Goal: Task Accomplishment & Management: Use online tool/utility

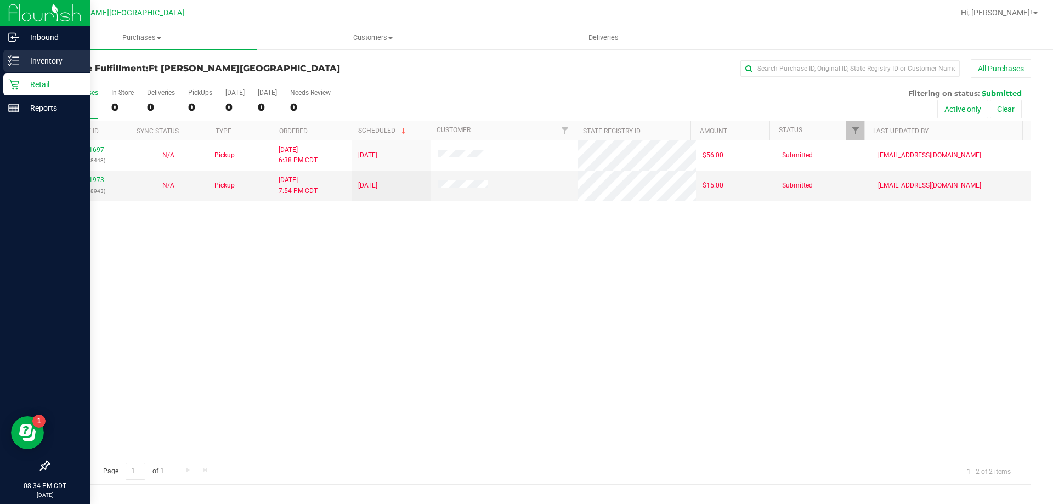
click at [36, 58] on p "Inventory" at bounding box center [52, 60] width 66 height 13
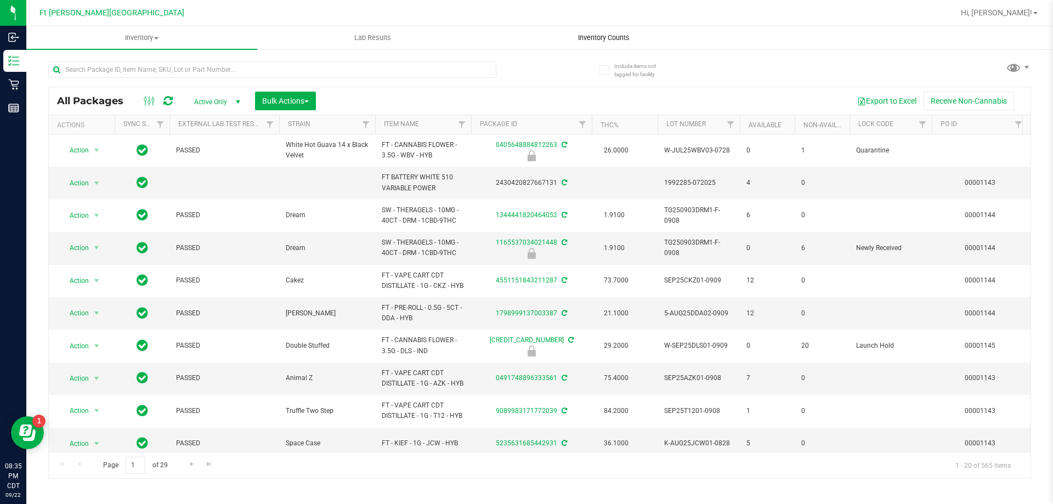
click at [589, 41] on span "Inventory Counts" at bounding box center [603, 38] width 81 height 10
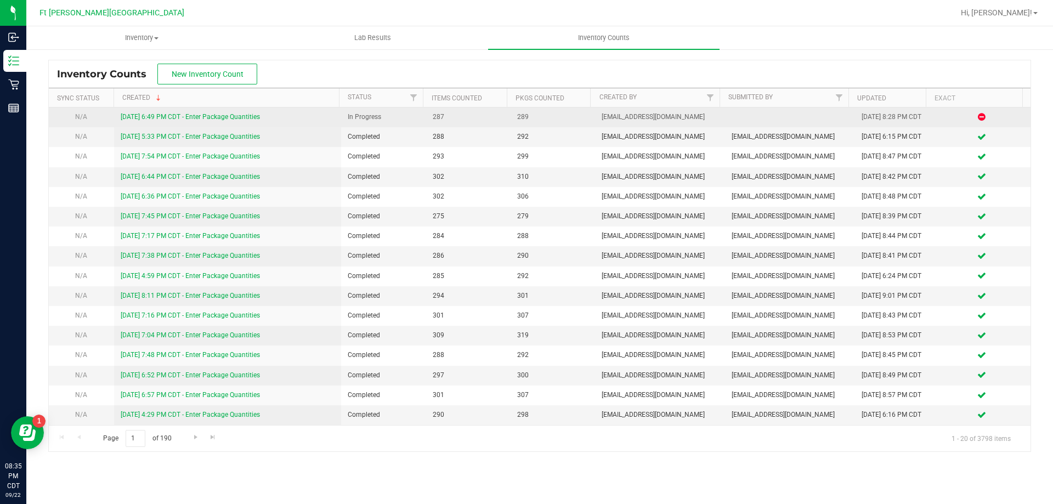
click at [231, 114] on link "9/22/25 6:49 PM CDT - Enter Package Quantities" at bounding box center [190, 117] width 139 height 8
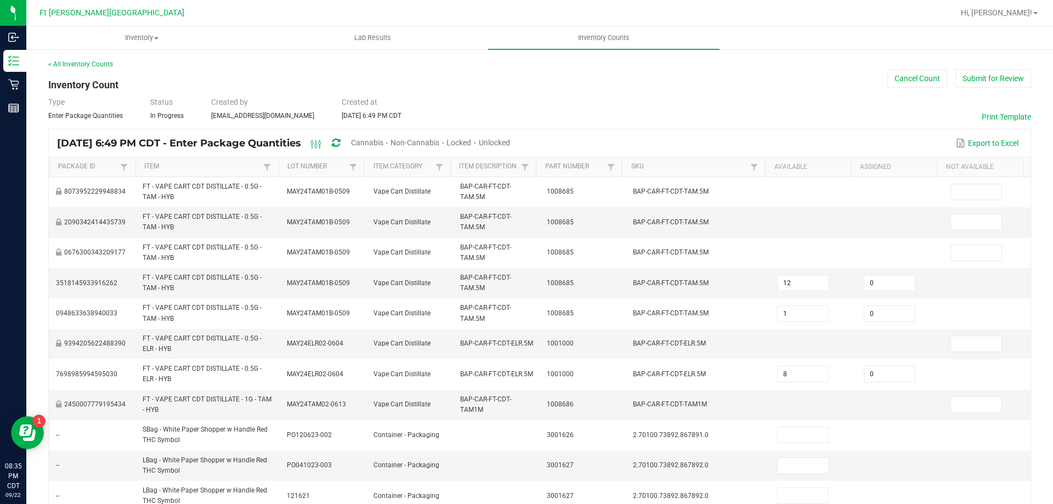
click at [510, 140] on span "Unlocked" at bounding box center [494, 142] width 31 height 9
type input "11"
type input "2"
type input "1"
type input "4"
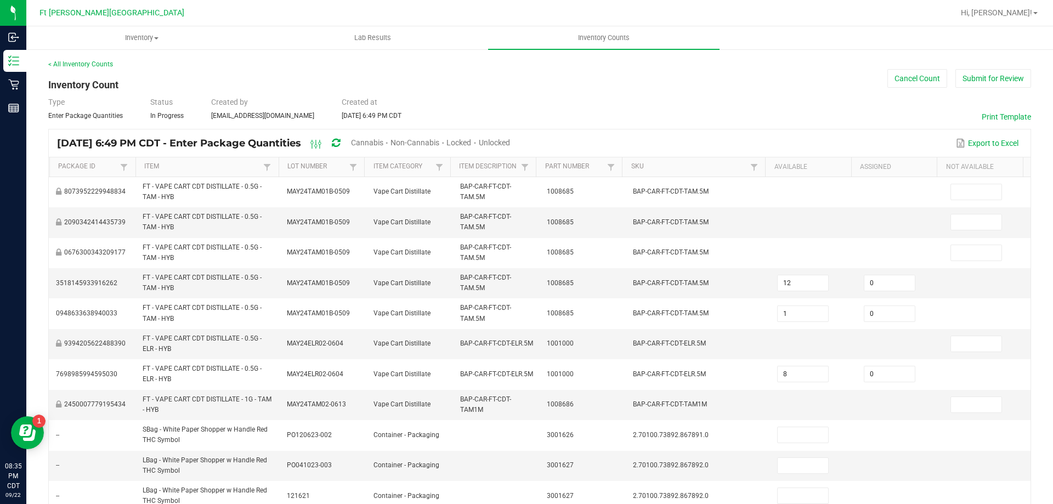
type input "1"
type input "25"
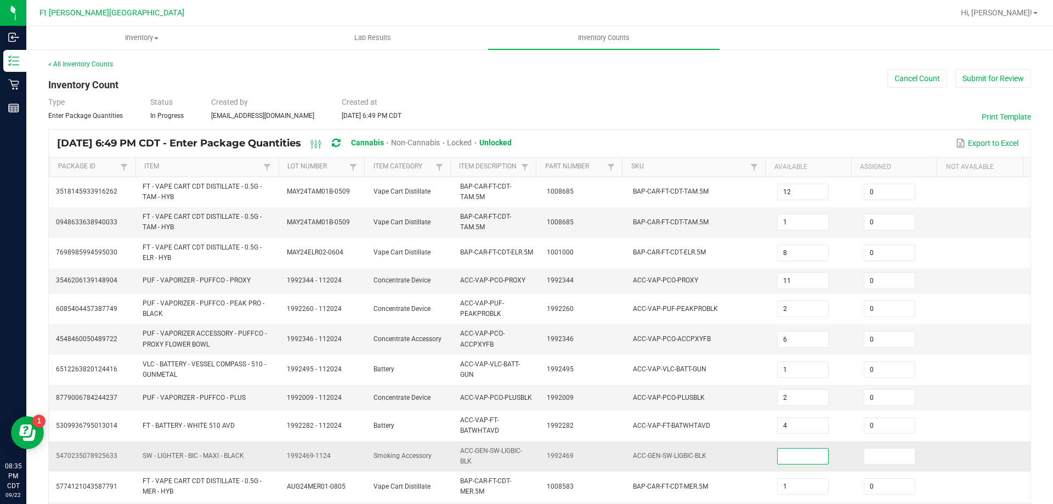
click at [796, 452] on input at bounding box center [803, 456] width 50 height 15
type input "4"
type input "0"
click at [608, 449] on td "1992469" at bounding box center [583, 456] width 87 height 30
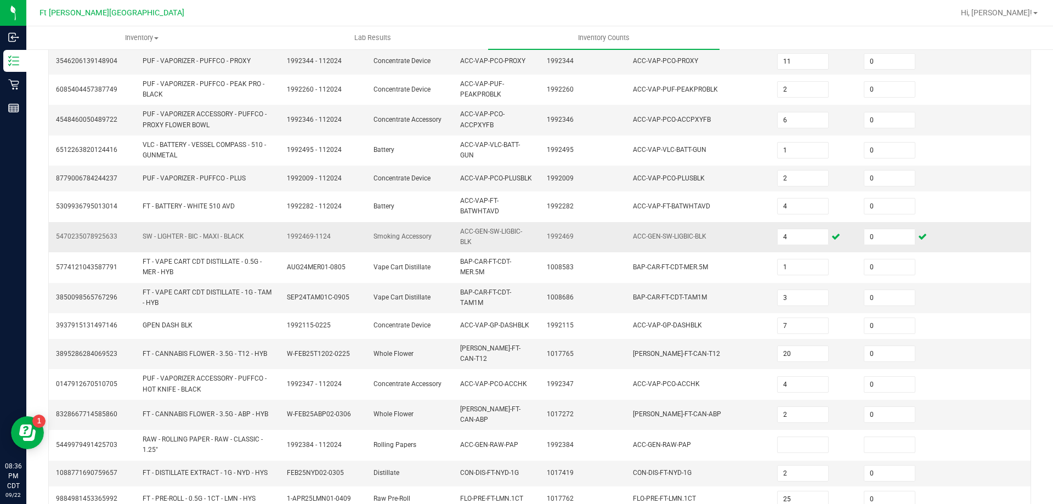
scroll to position [288, 0]
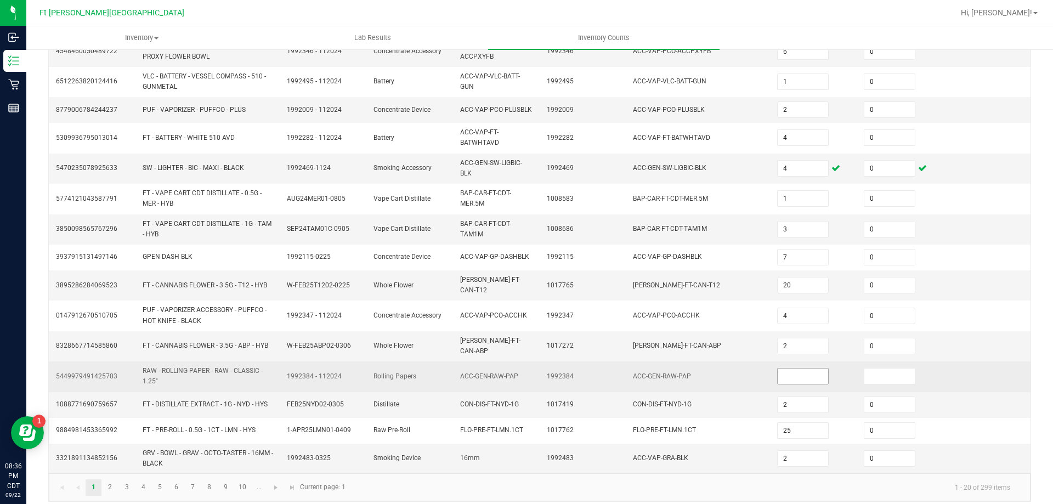
click at [782, 368] on input at bounding box center [803, 375] width 50 height 15
click at [782, 368] on input "1" at bounding box center [803, 375] width 50 height 15
type input "10"
type input "0"
click at [626, 361] on td "ACC-GEN-RAW-PAP" at bounding box center [698, 376] width 144 height 30
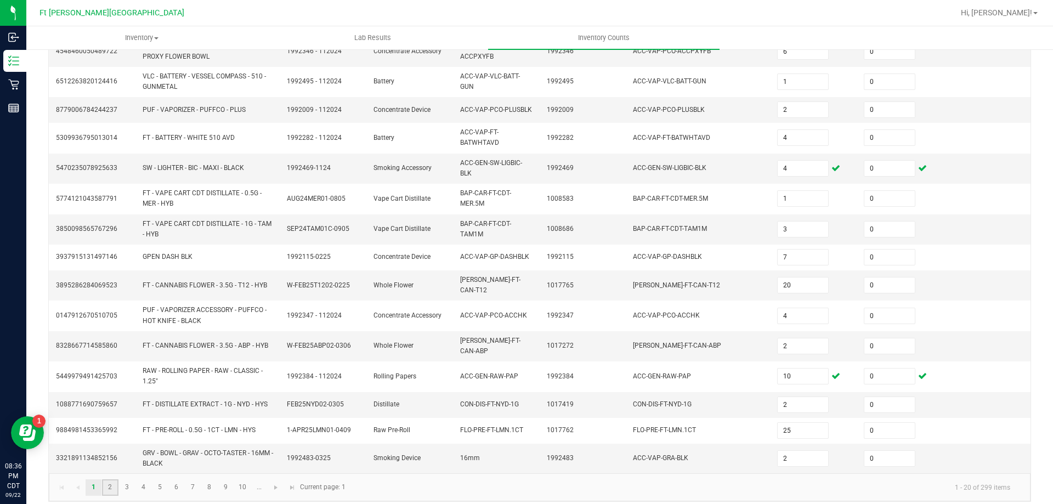
click at [114, 481] on link "2" at bounding box center [110, 487] width 16 height 16
type input "2"
type input "1"
type input "7"
type input "11"
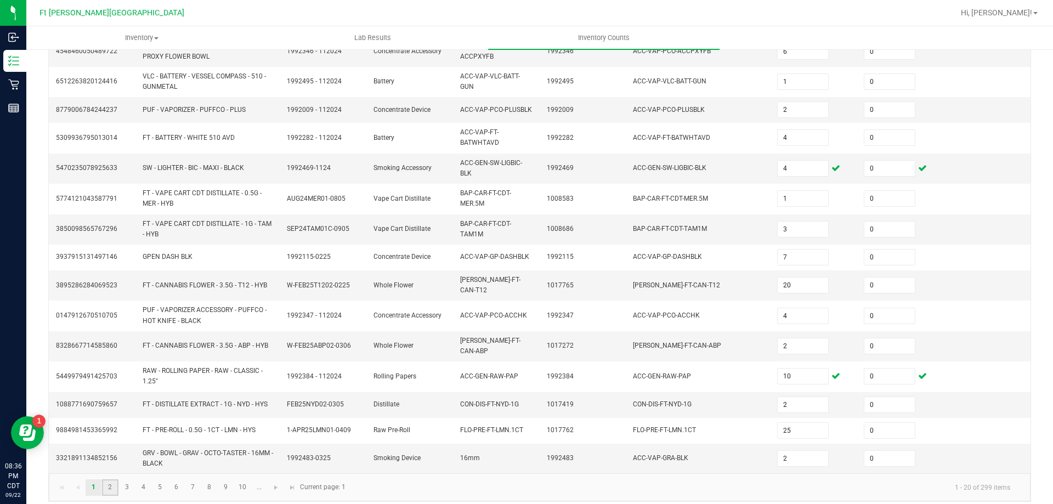
type input "8"
type input "6"
type input "2"
type input "5"
type input "4"
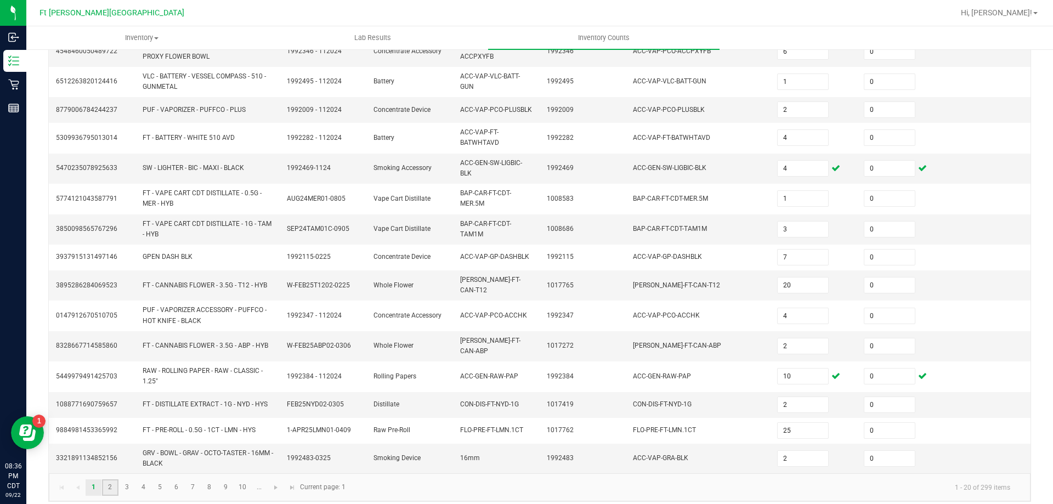
type input "4"
type input "1"
type input "3"
type input "34"
type input "7"
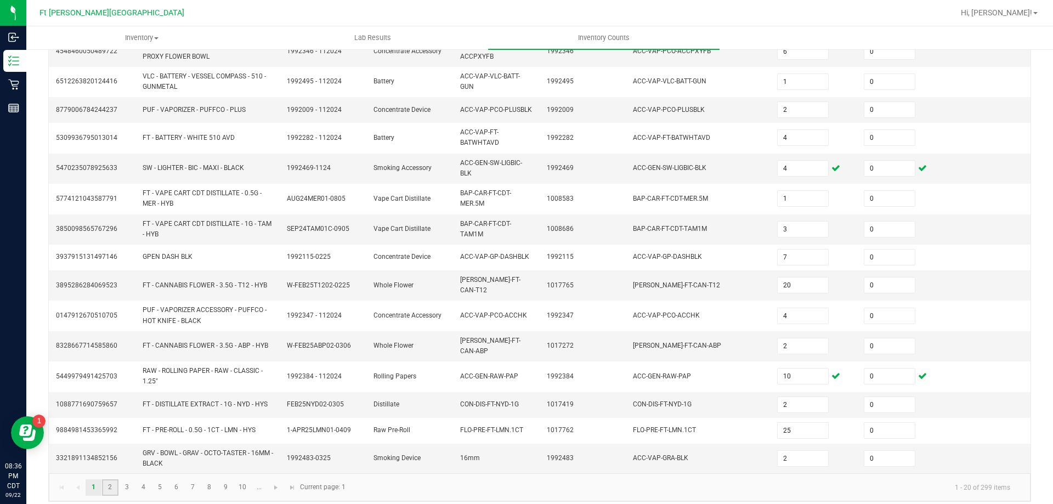
type input "6"
type input "3"
type input "15"
type input "3"
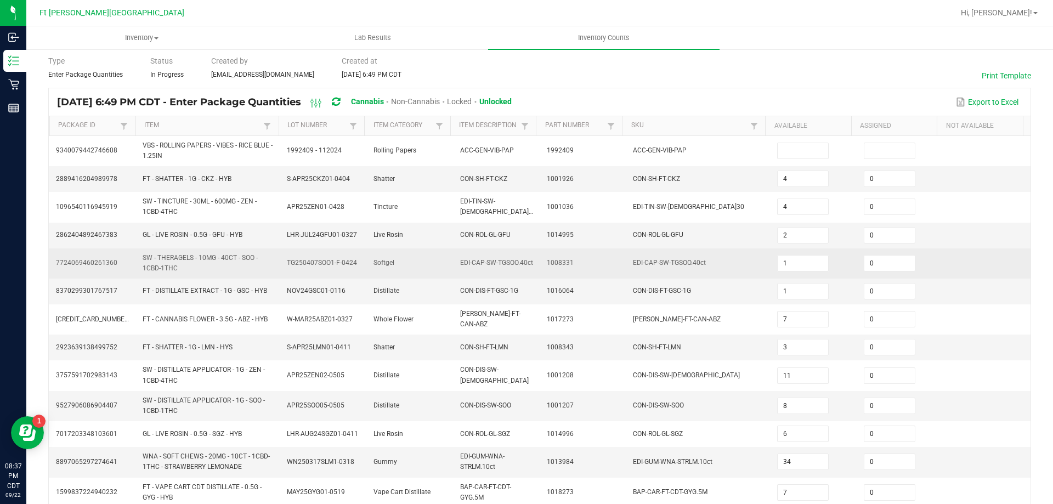
scroll to position [59, 0]
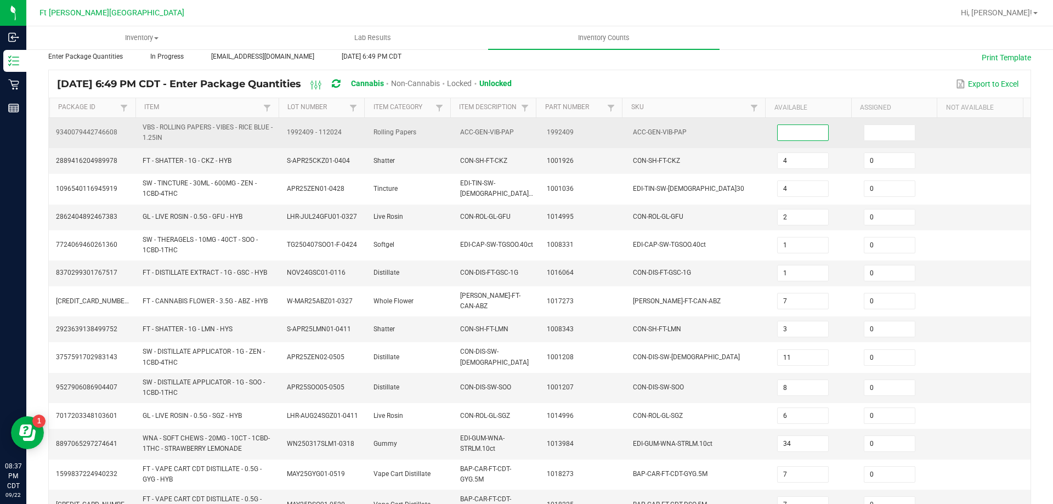
click at [781, 135] on input at bounding box center [803, 132] width 50 height 15
type input "41"
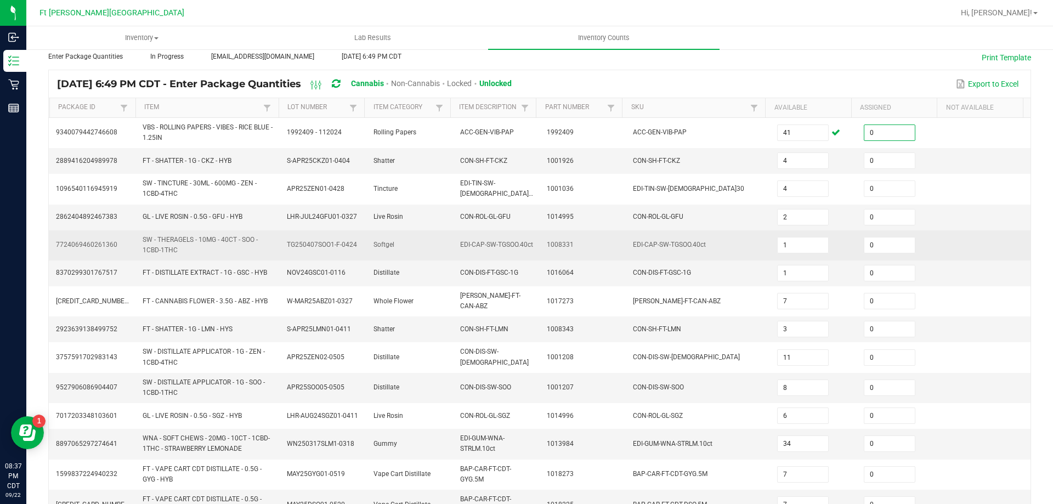
type input "0"
click at [697, 234] on td "EDI-CAP-SW-TGSOO.40ct" at bounding box center [698, 245] width 144 height 30
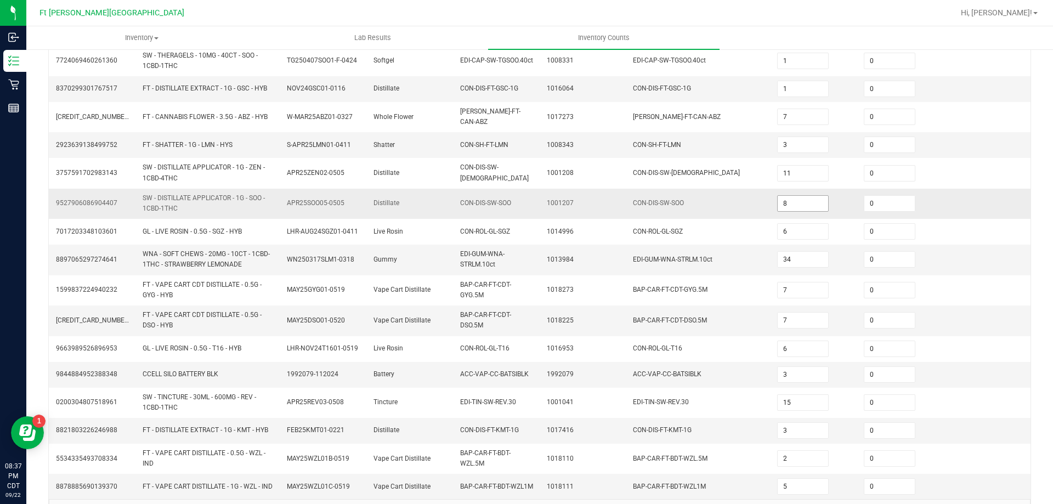
scroll to position [279, 0]
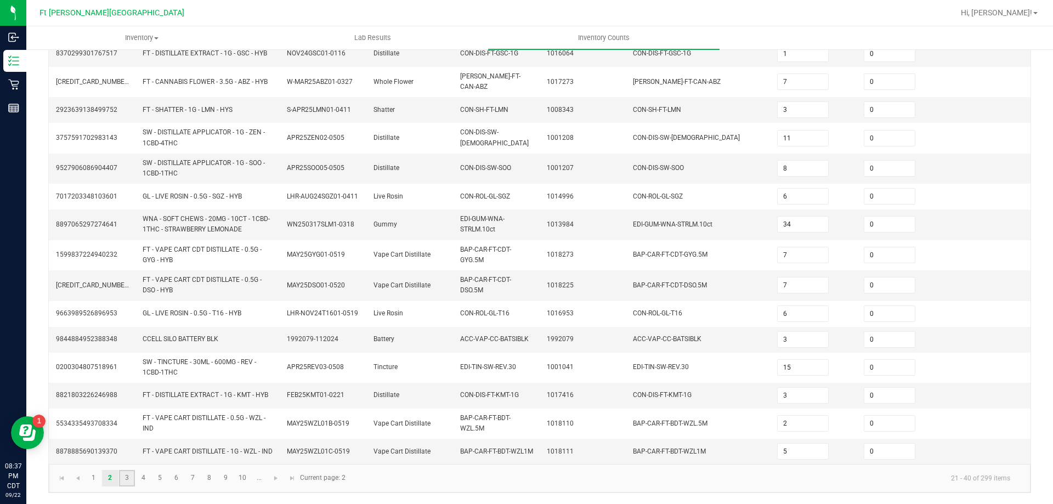
click at [129, 481] on link "3" at bounding box center [127, 478] width 16 height 16
type input "4"
type input "3"
type input "1"
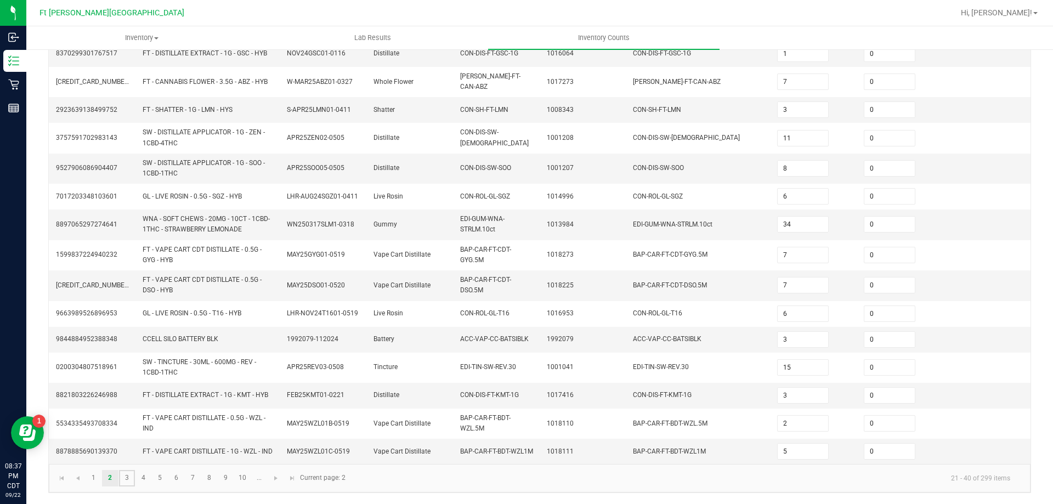
type input "6"
type input "3"
type input "9"
type input "8"
type input "3"
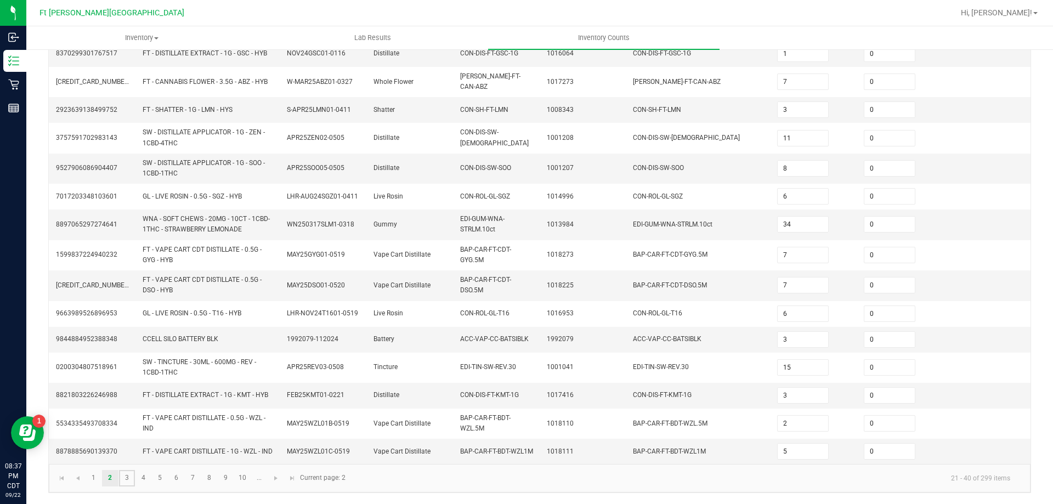
type input "3"
type input "2"
type input "4"
type input "6"
type input "4"
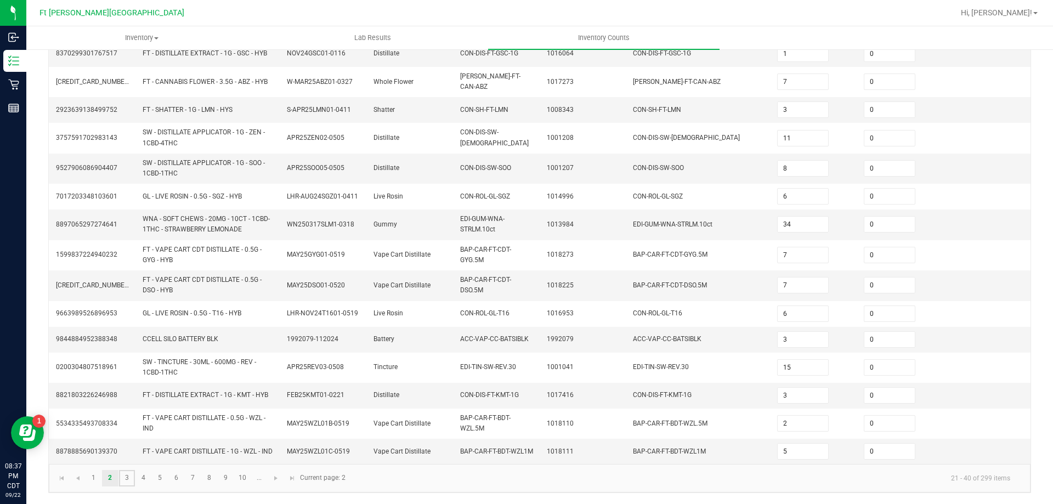
type input "1"
type input "3"
type input "2"
type input "1"
type input "2"
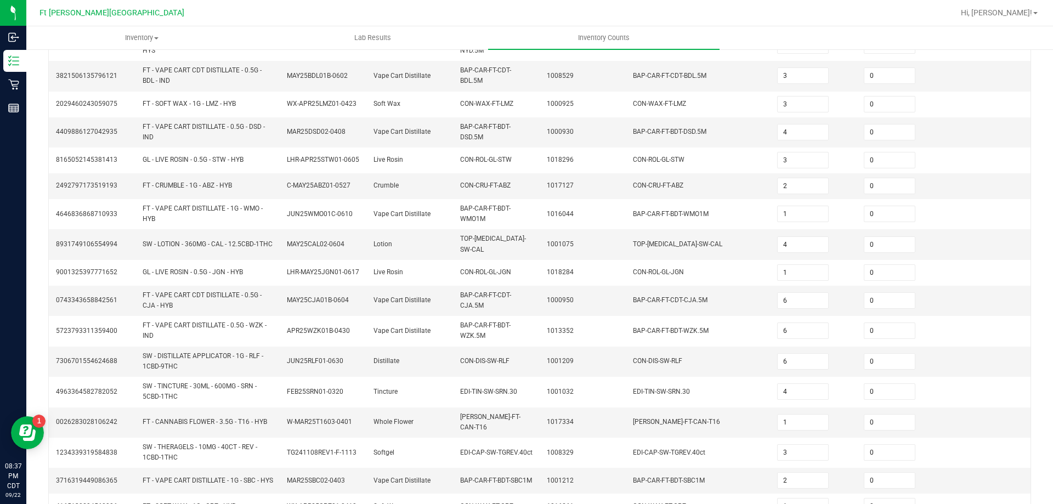
scroll to position [292, 0]
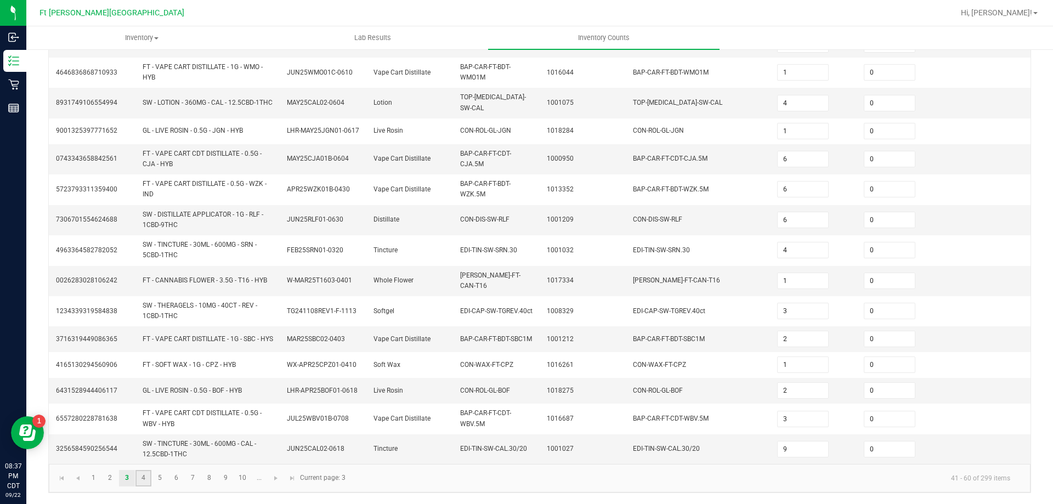
click at [142, 479] on link "4" at bounding box center [143, 478] width 16 height 16
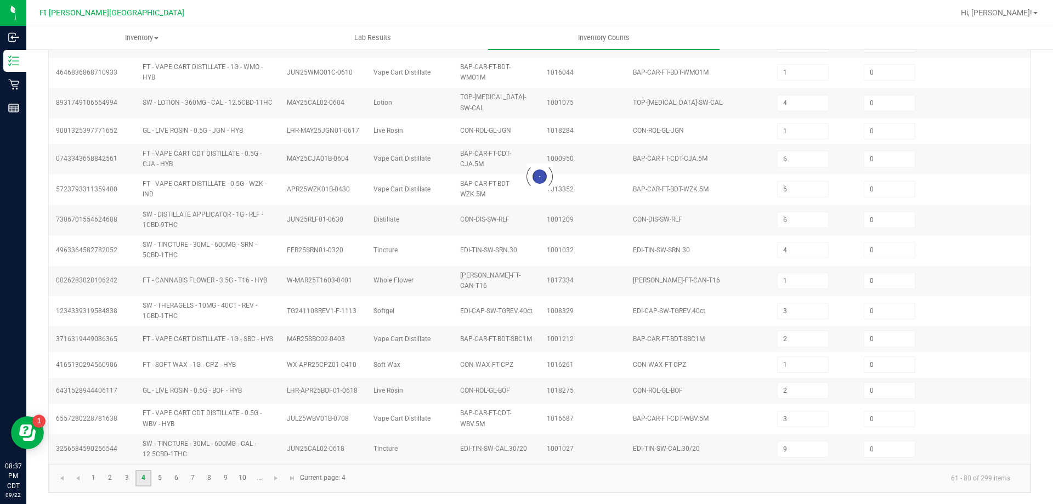
type input "10"
type input "4"
type input "6"
type input "8"
type input "4"
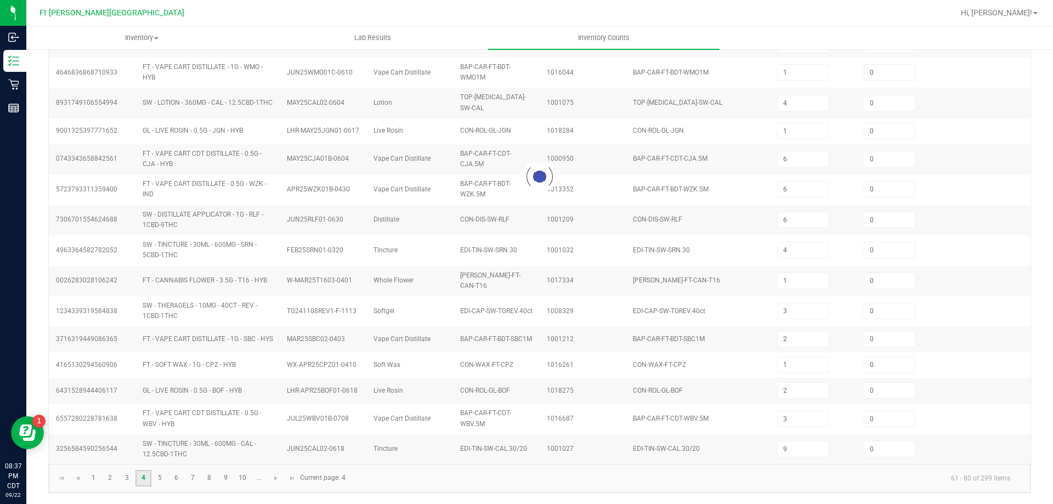
type input "7"
type input "4"
type input "3"
type input "7"
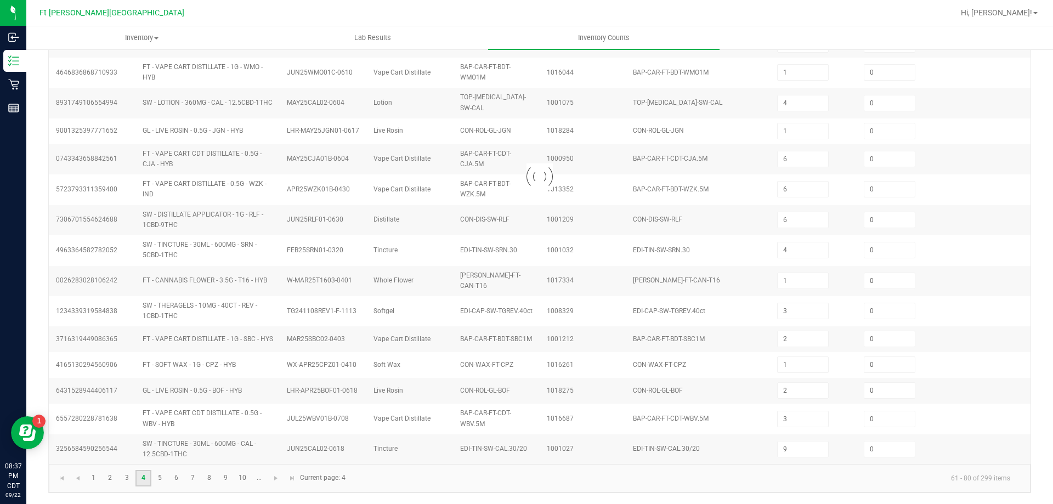
type input "16"
type input "1"
type input "2"
type input "3"
type input "19"
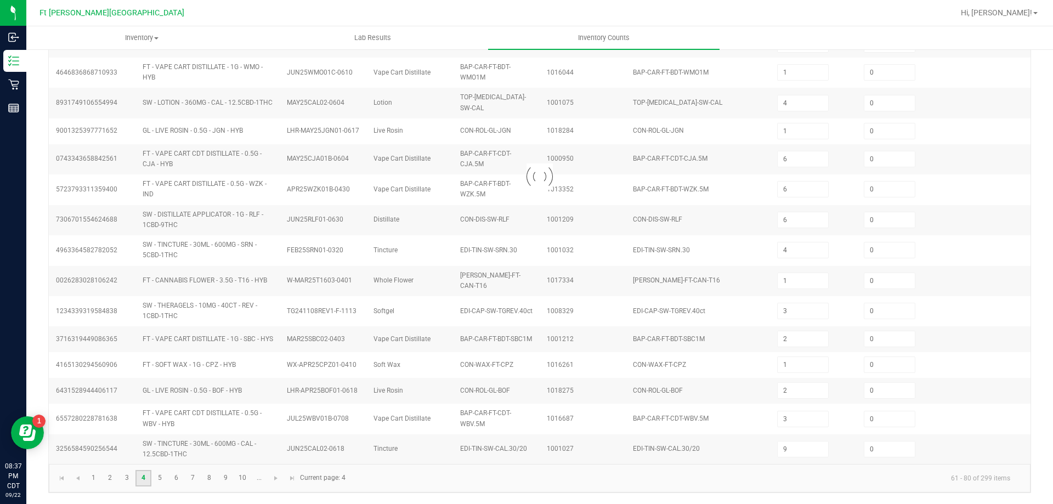
type input "10"
type input "11"
type input "5"
type input "3"
type input "4"
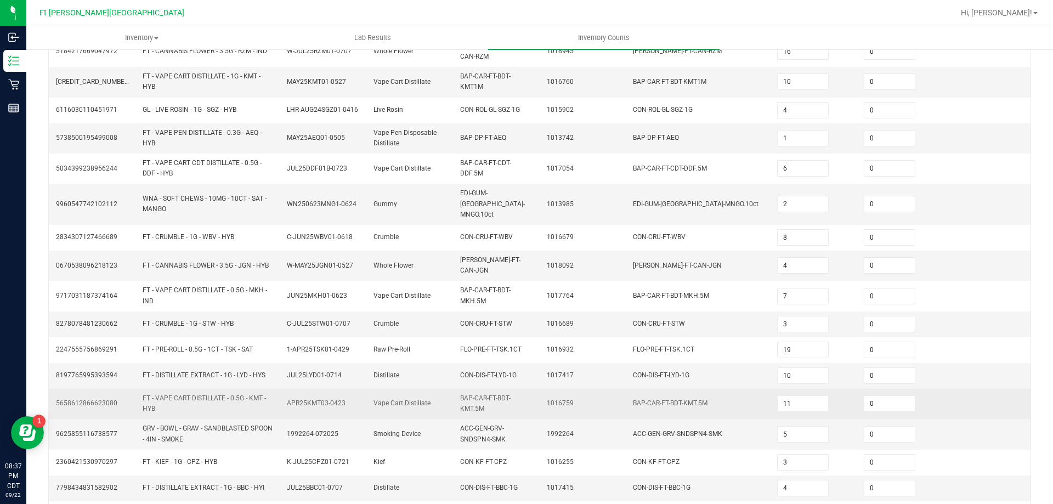
scroll to position [260, 0]
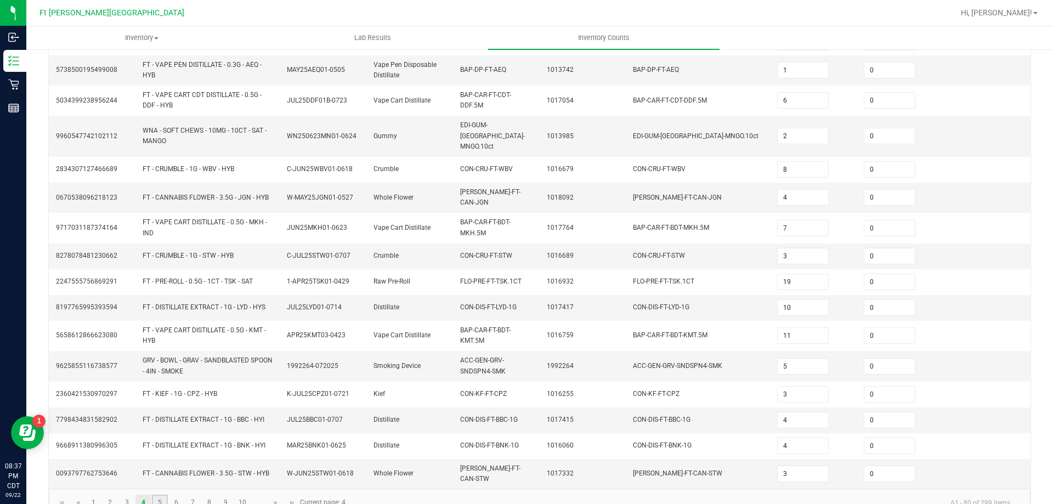
click at [159, 495] on link "5" at bounding box center [160, 503] width 16 height 16
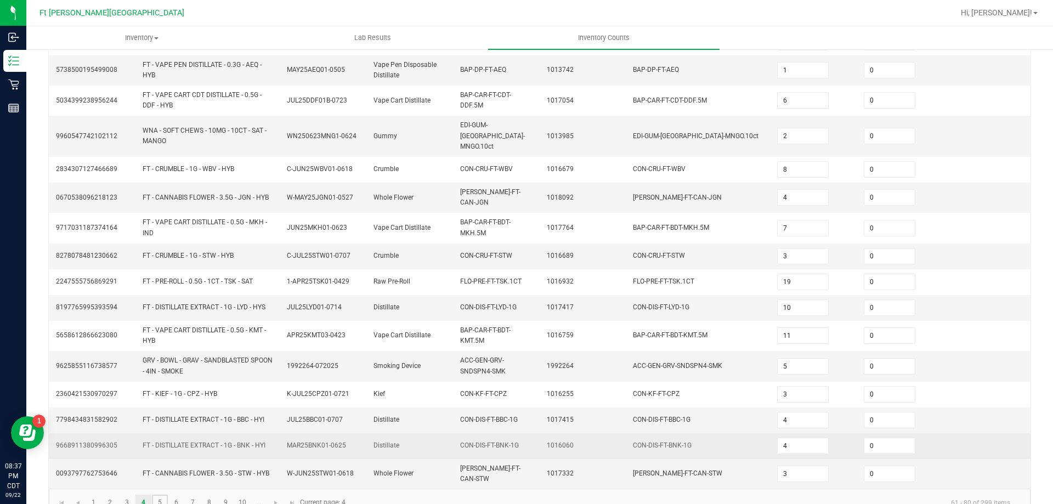
type input "1"
type input "6"
type input "2"
type input "11"
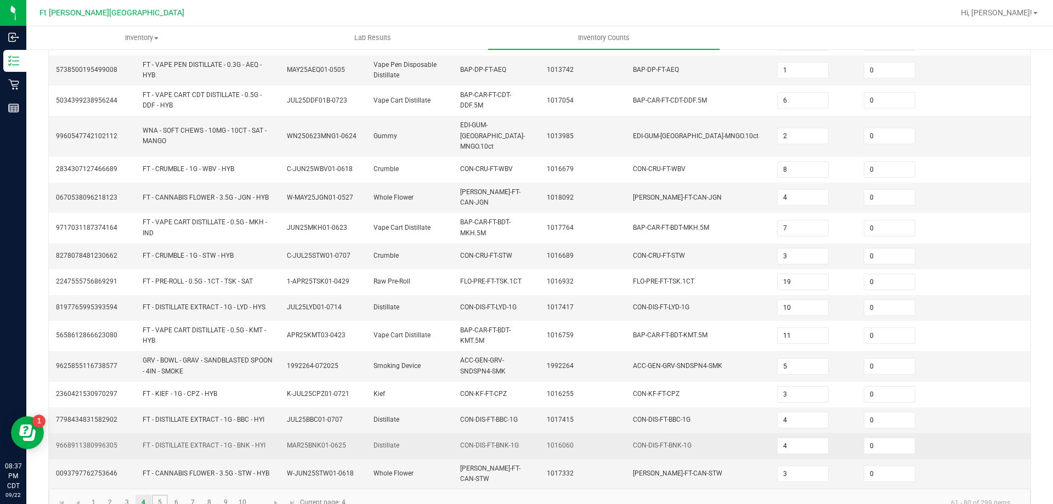
type input "4"
type input "7"
type input "8"
type input "13"
type input "4"
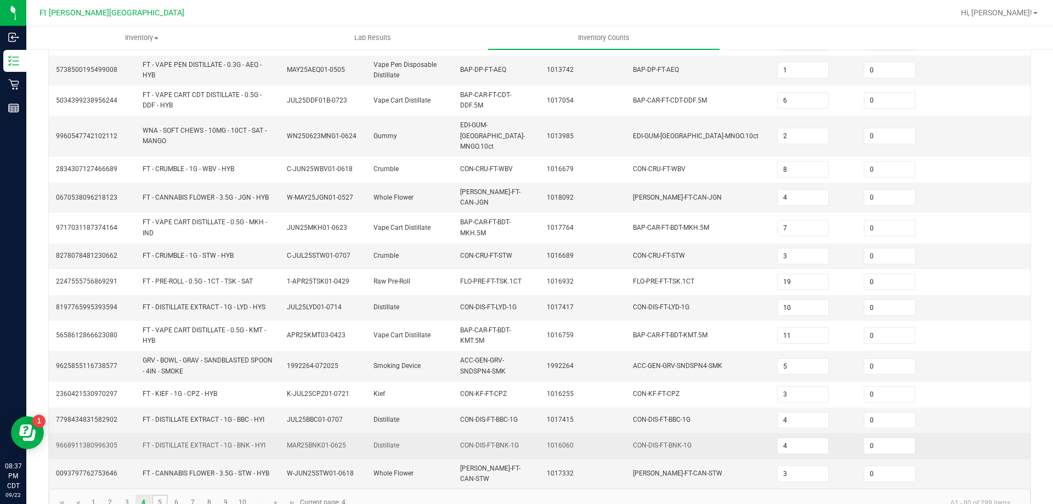
type input "5"
type input "3"
type input "22"
type input "11"
type input "4"
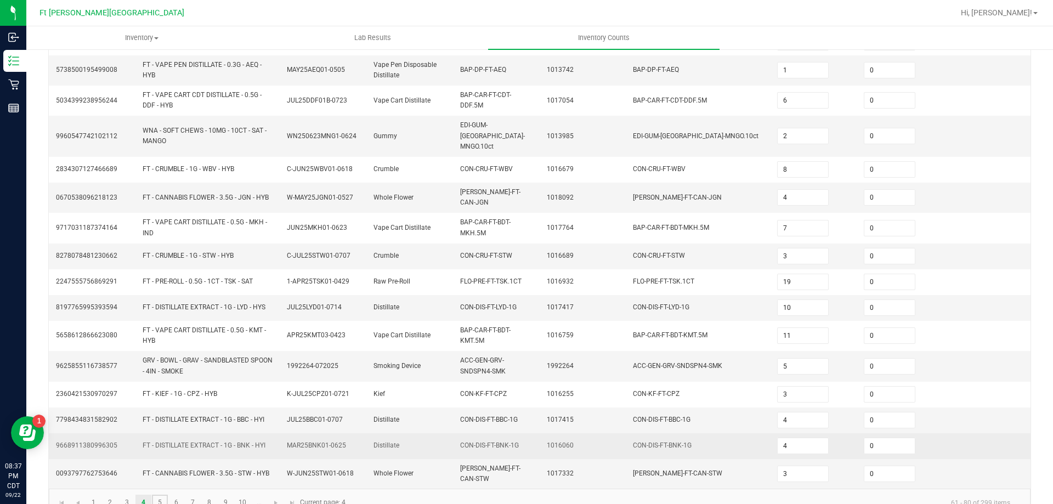
type input "10"
type input "11"
type input "10"
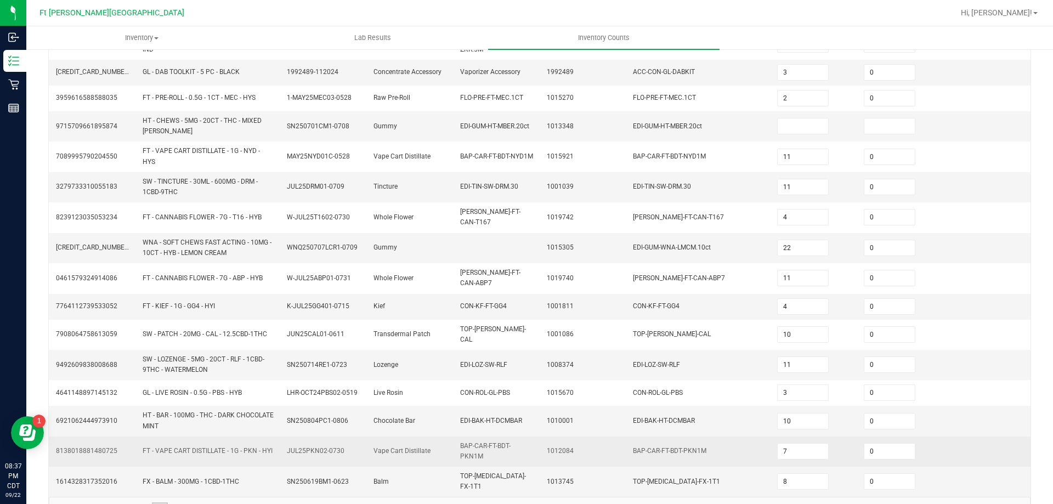
scroll to position [205, 0]
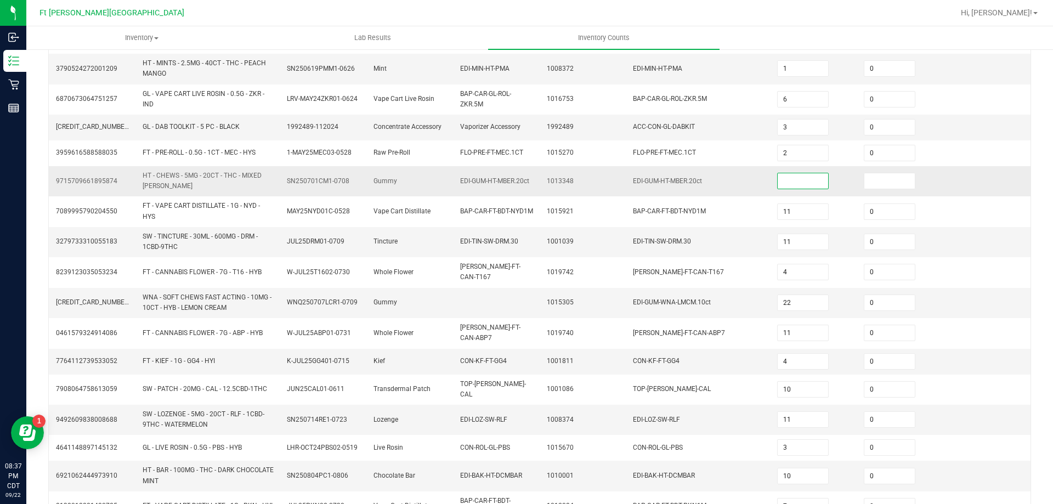
click at [787, 173] on input at bounding box center [803, 180] width 50 height 15
type input "0"
click at [702, 190] on td "EDI-GUM-HT-MBER.20ct" at bounding box center [698, 181] width 144 height 30
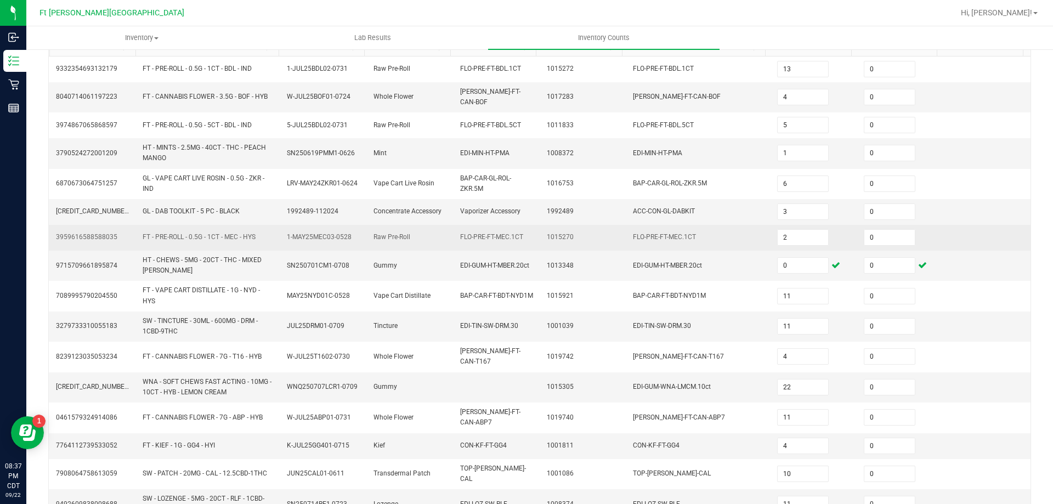
scroll to position [269, 0]
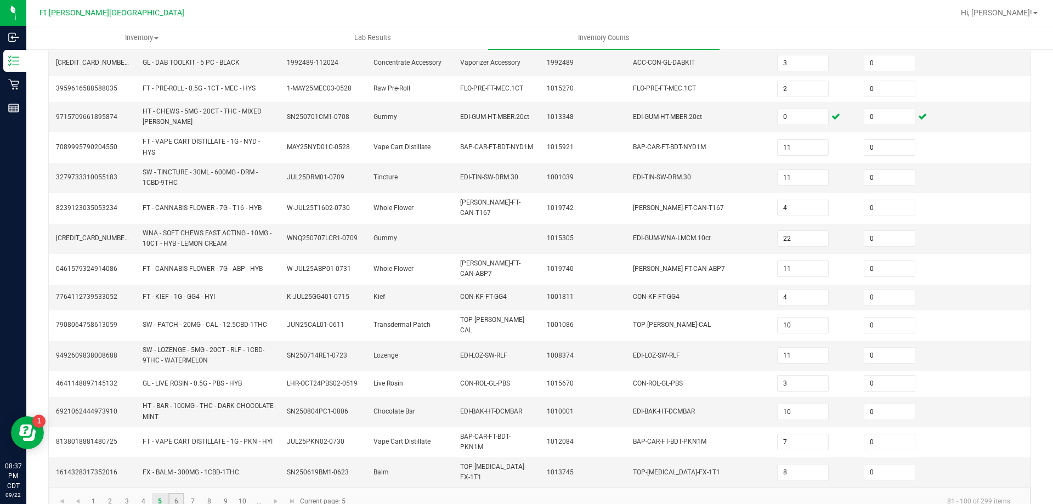
click at [172, 493] on link "6" at bounding box center [176, 501] width 16 height 16
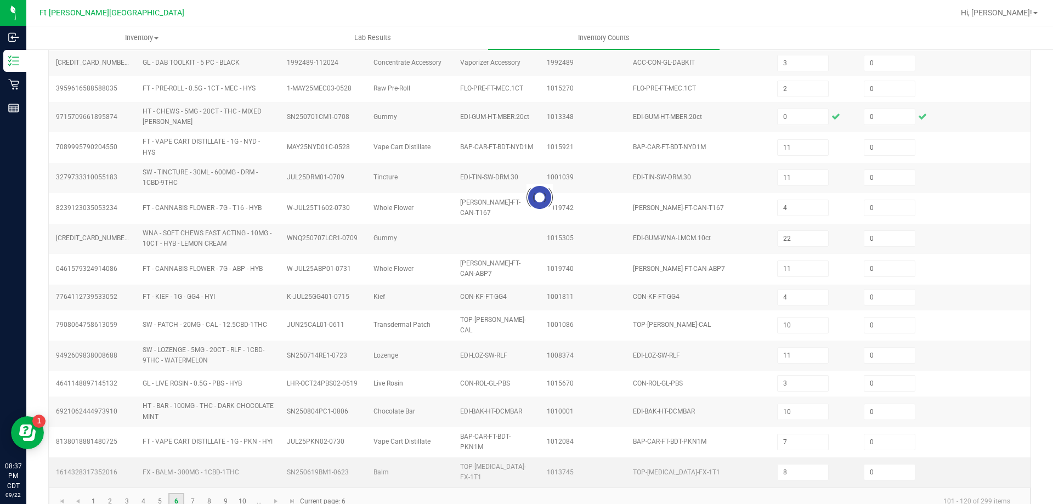
type input "9"
type input "3"
type input "20"
type input "8"
type input "3"
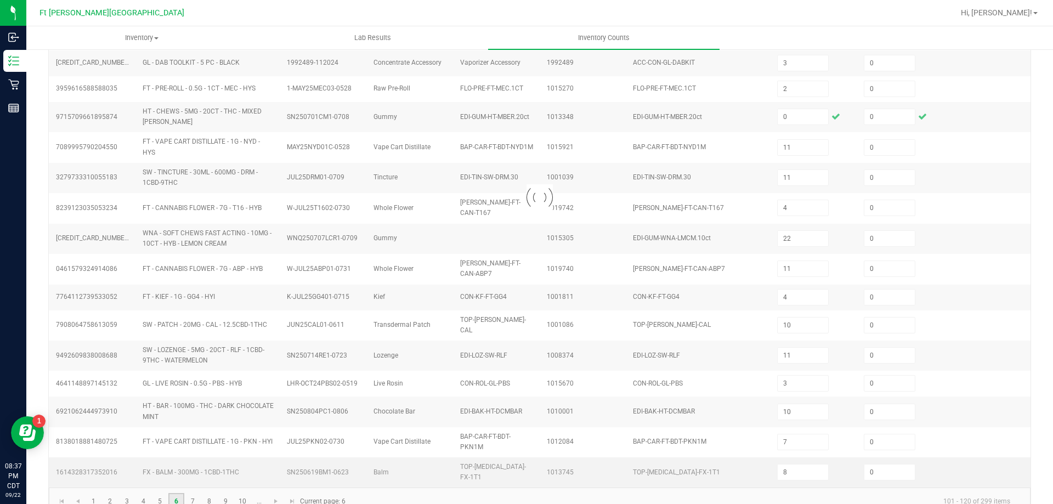
type input "42"
type input "10"
type input "7"
type input "12"
type input "1"
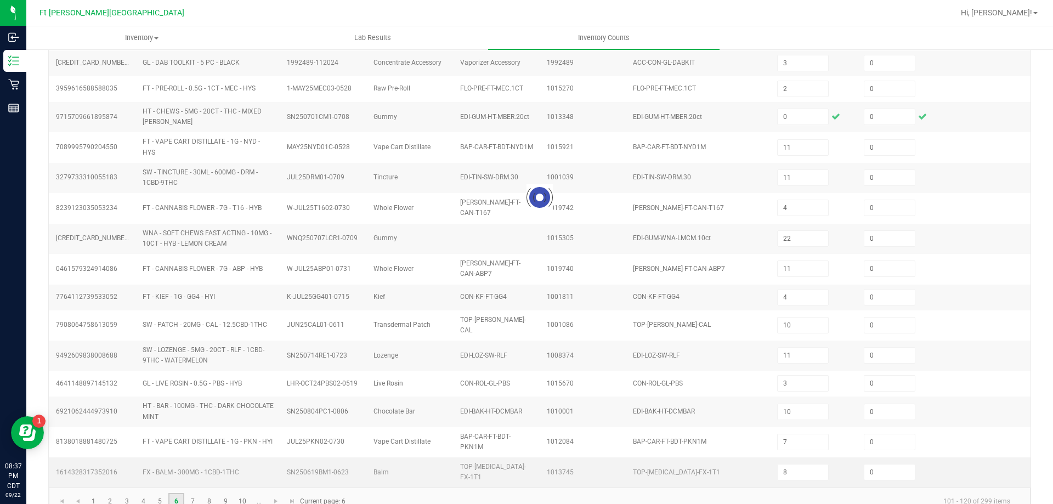
type input "1"
type input "8"
type input "2"
type input "22"
type input "9"
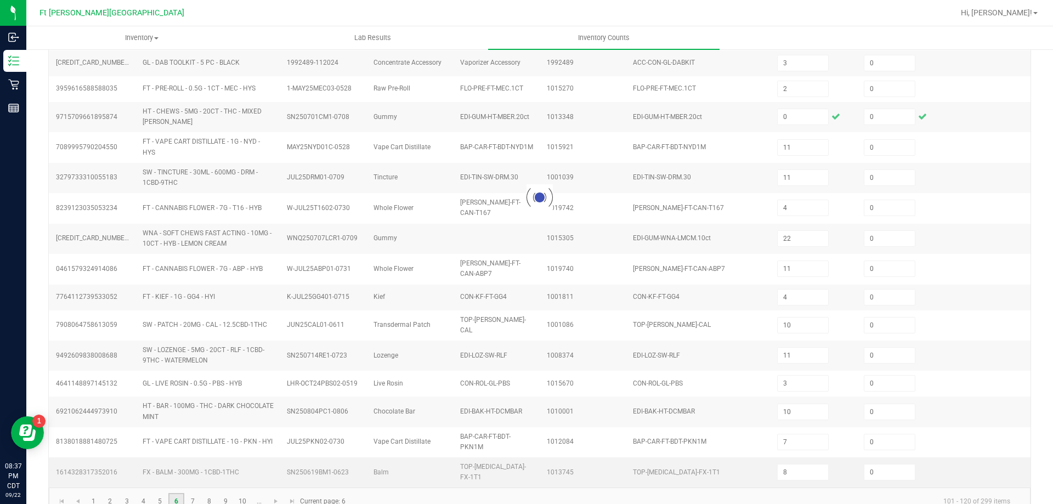
type input "6"
type input "9"
type input "2"
type input "8"
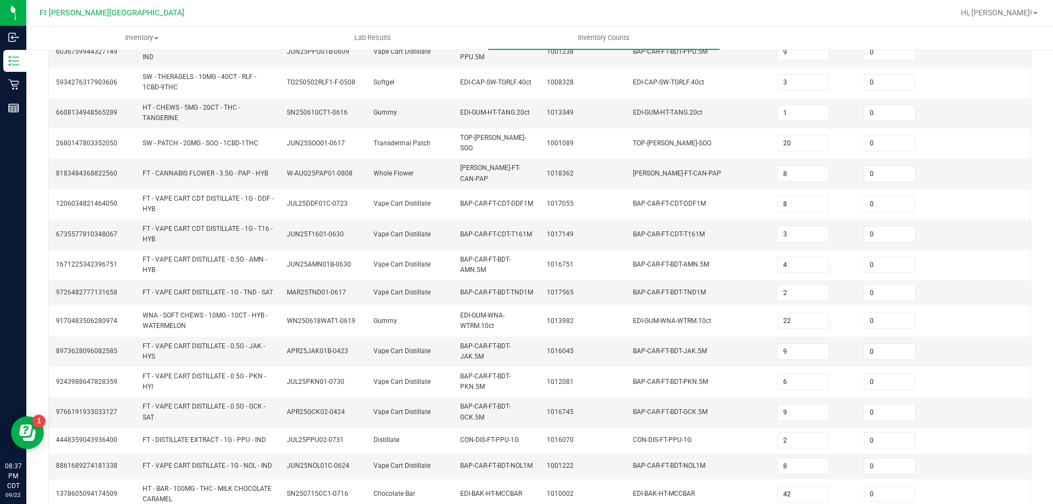
scroll to position [292, 0]
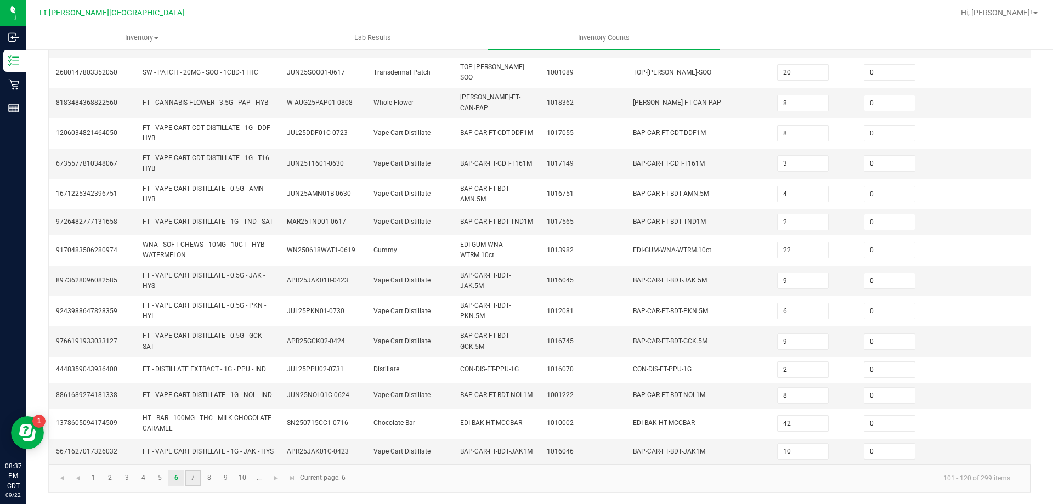
click at [193, 475] on link "7" at bounding box center [193, 478] width 16 height 16
type input "3"
type input "7"
type input "5"
type input "12"
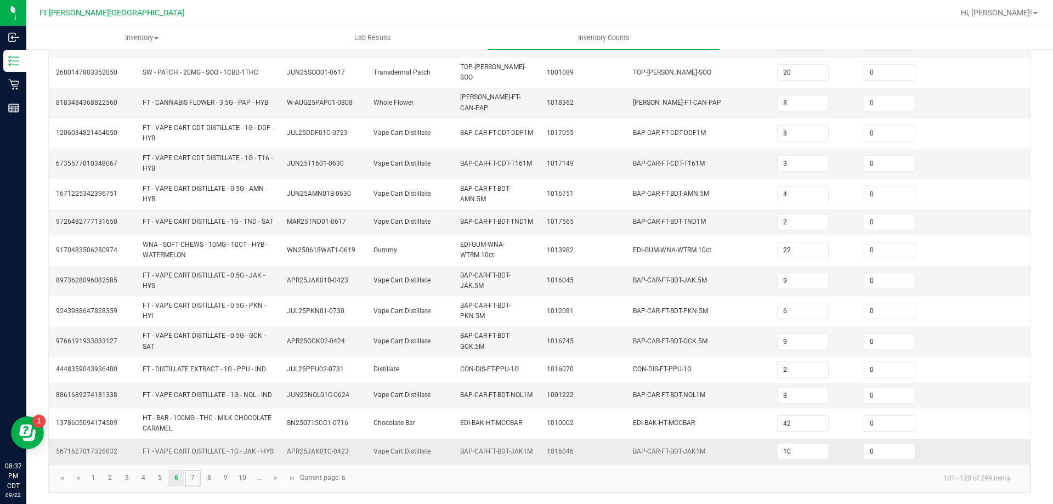
type input "7"
type input "9"
type input "2"
type input "5"
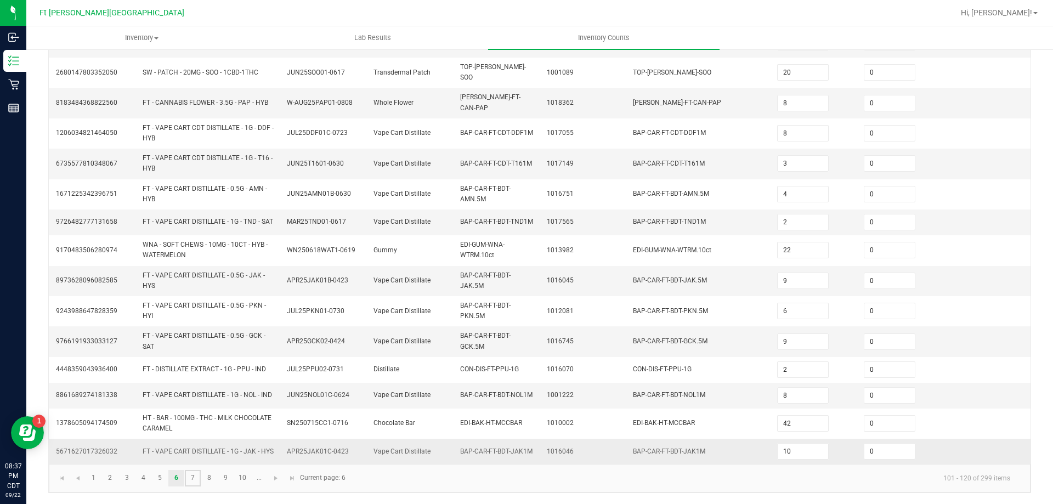
type input "8"
type input "1"
type input "10"
type input "8"
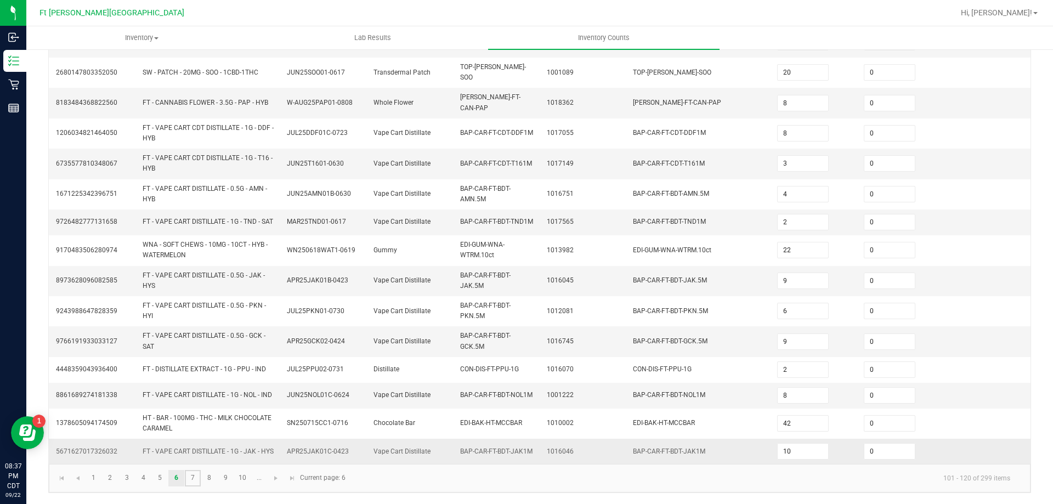
type input "11"
type input "8"
type input "12"
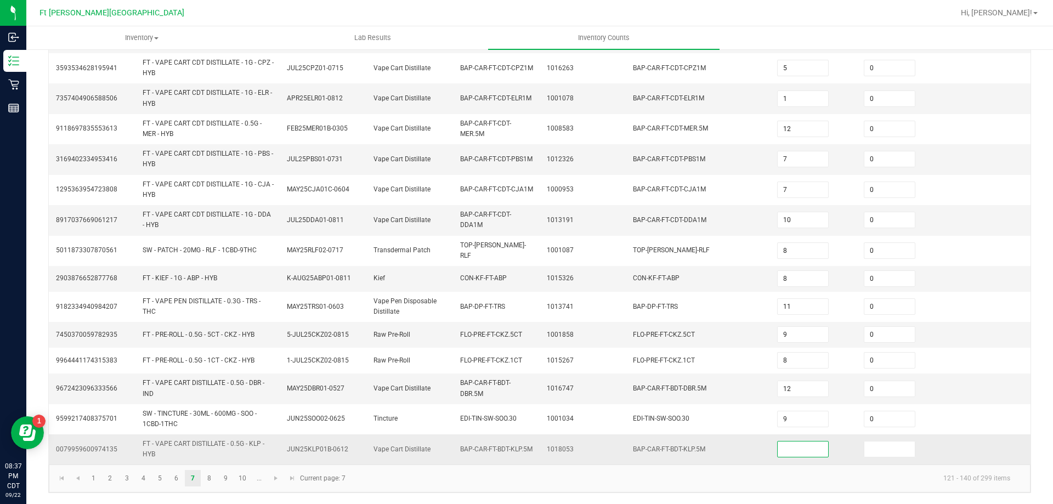
click at [793, 457] on input at bounding box center [803, 448] width 50 height 15
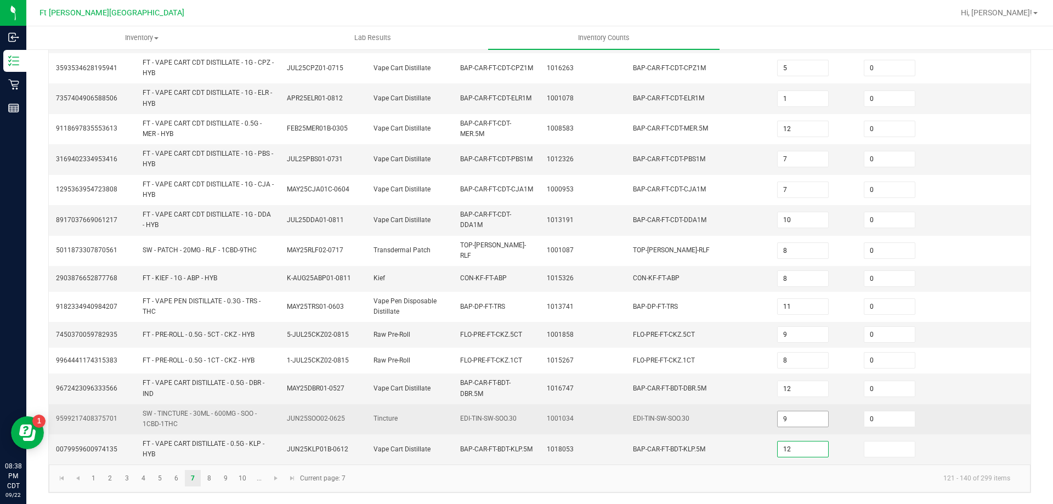
type input "12"
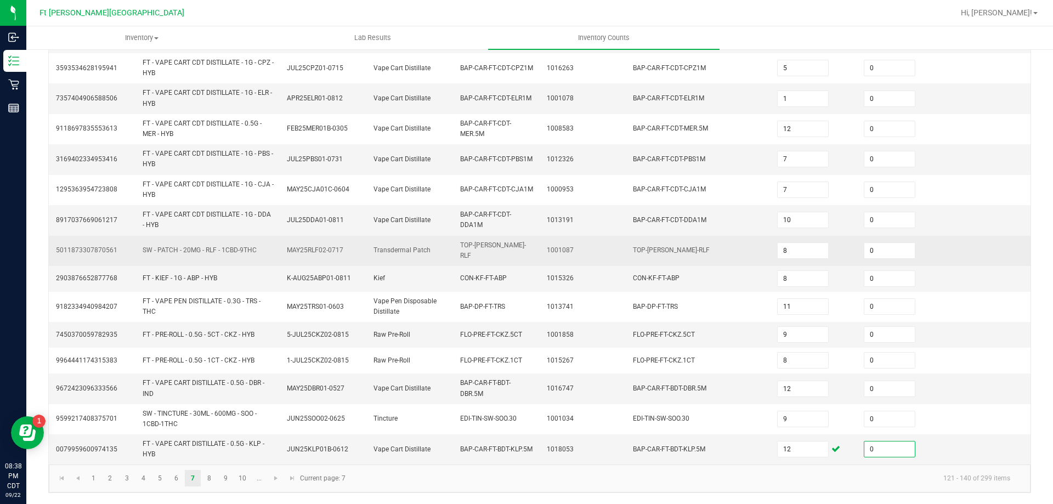
type input "0"
click at [555, 250] on td "1001087" at bounding box center [583, 251] width 87 height 30
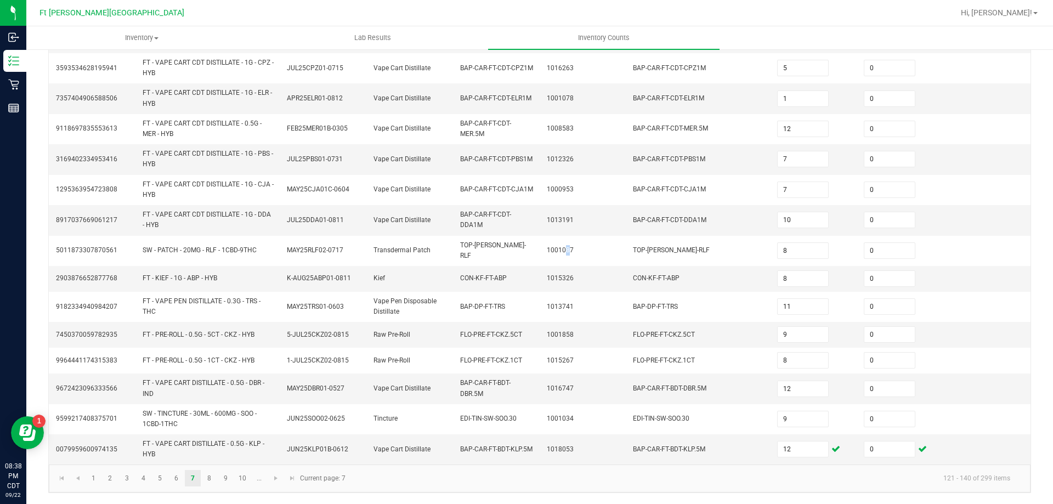
scroll to position [297, 0]
click at [213, 476] on link "8" at bounding box center [209, 478] width 16 height 16
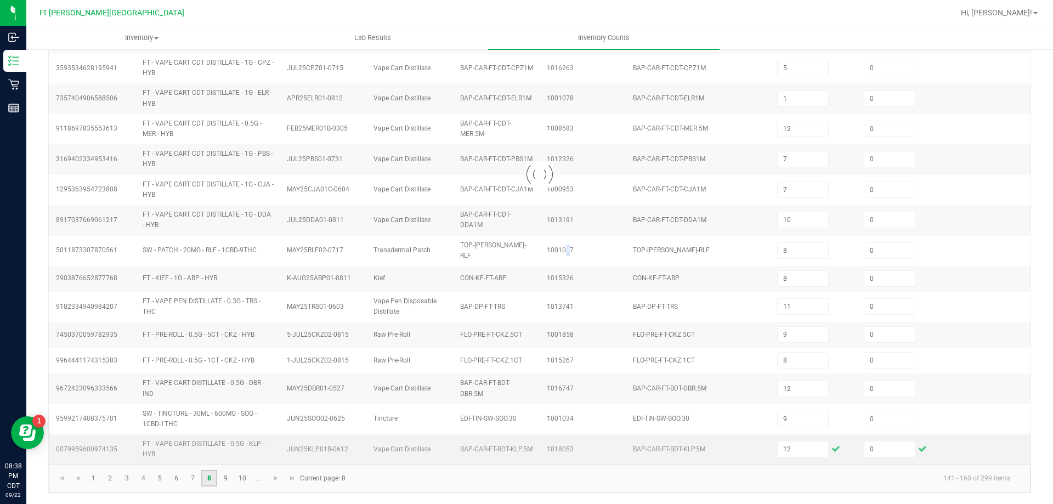
type input "2"
type input "49"
type input "10"
type input "5"
type input "20"
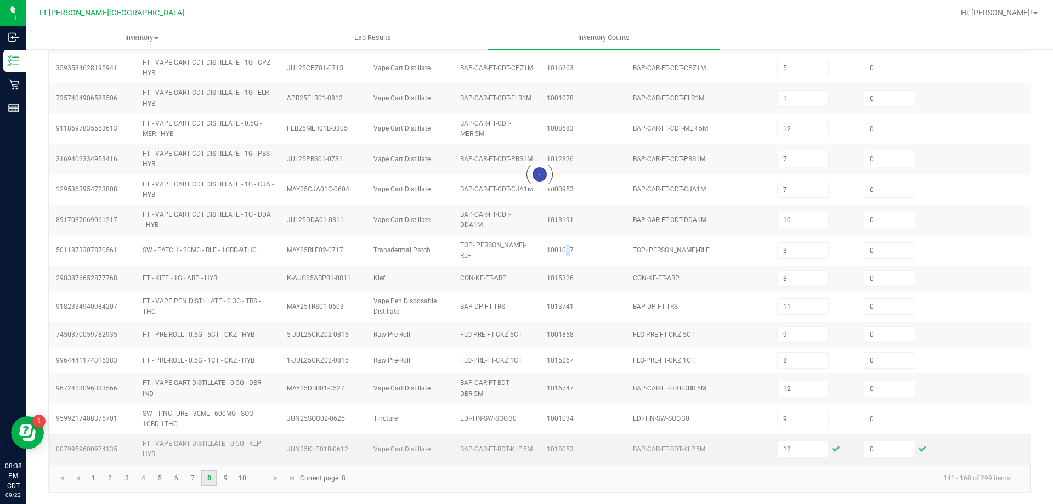
type input "6"
type input "3"
type input "14"
type input "3"
type input "9"
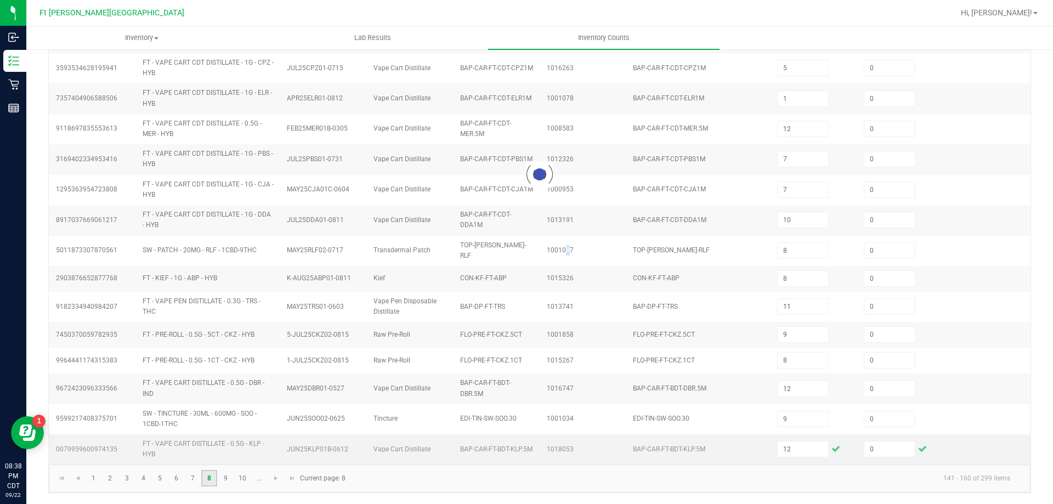
type input "12"
type input "20"
type input "18"
type input "2"
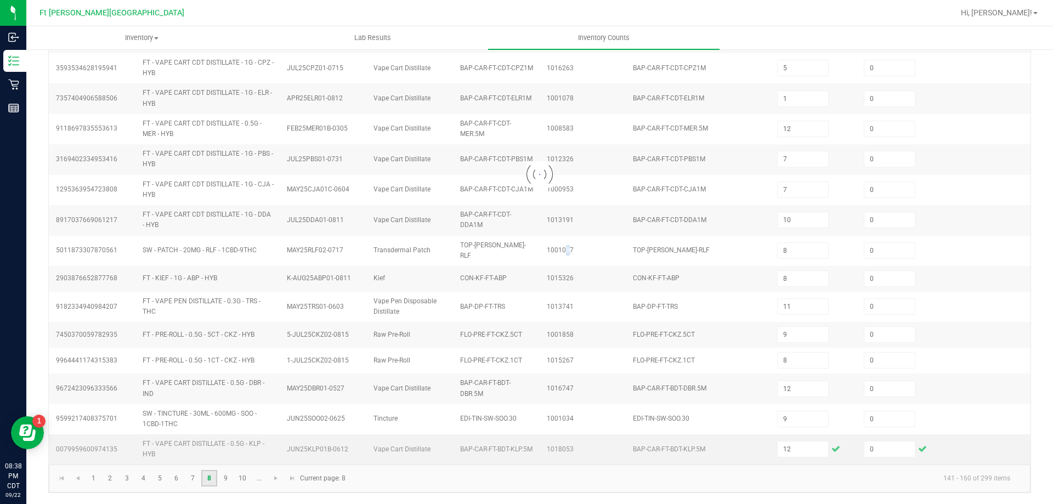
type input "6"
type input "5"
type input "1"
type input "7"
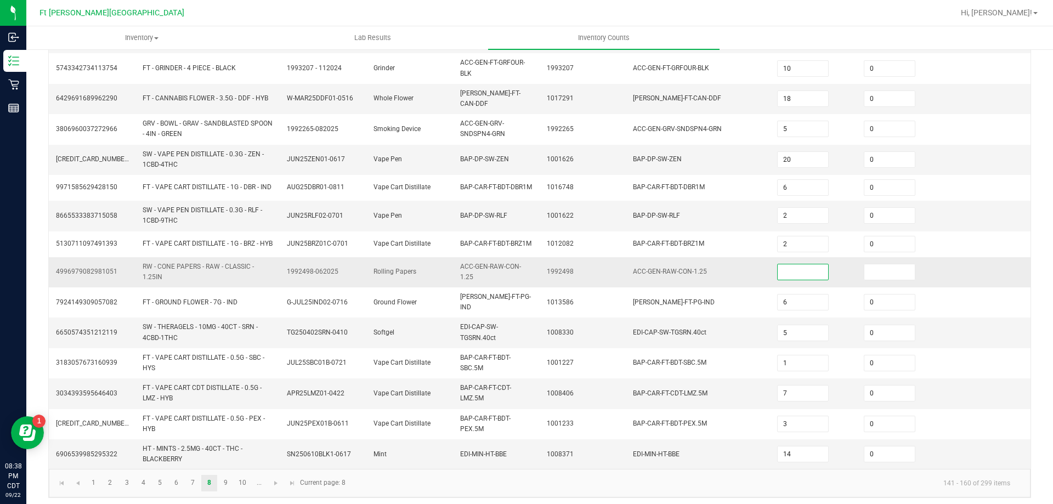
click at [792, 280] on input at bounding box center [803, 271] width 50 height 15
type input "6"
type input "0"
click at [626, 347] on td "EDI-CAP-SW-TGSRN.40ct" at bounding box center [698, 332] width 144 height 30
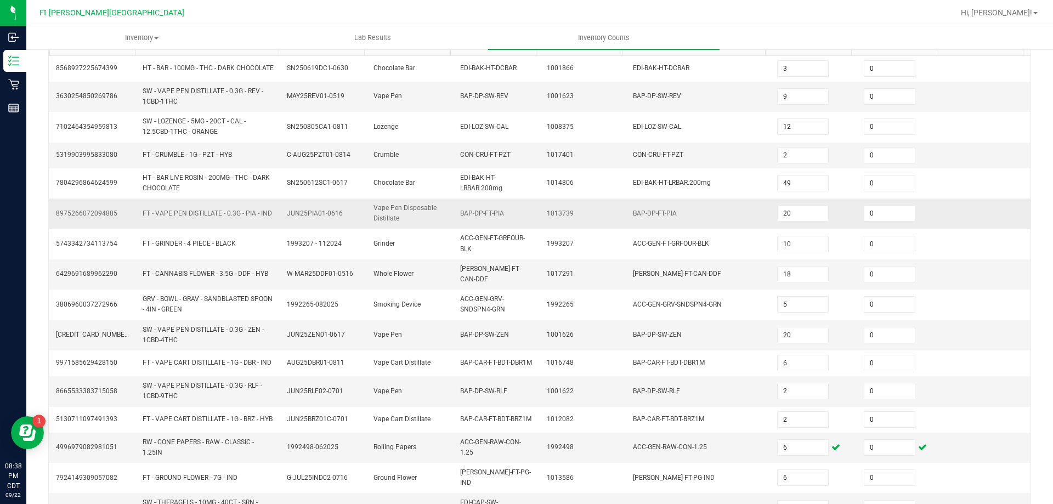
scroll to position [306, 0]
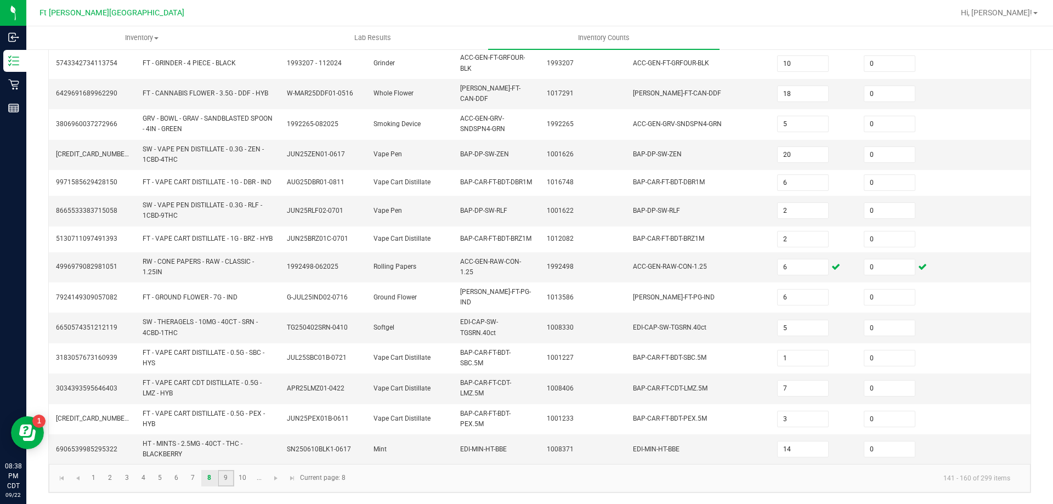
click at [228, 481] on link "9" at bounding box center [226, 478] width 16 height 16
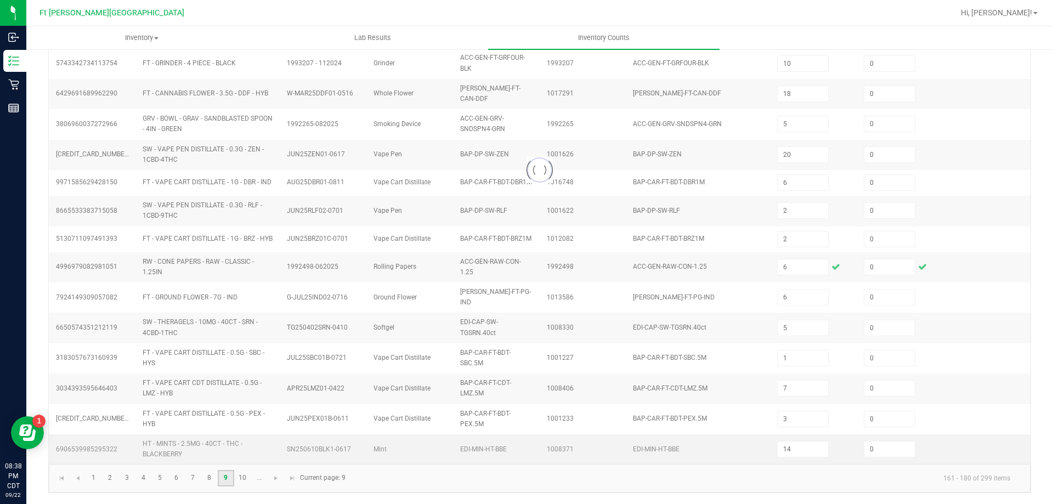
type input "3"
type input "9"
type input "11"
type input "2"
type input "1"
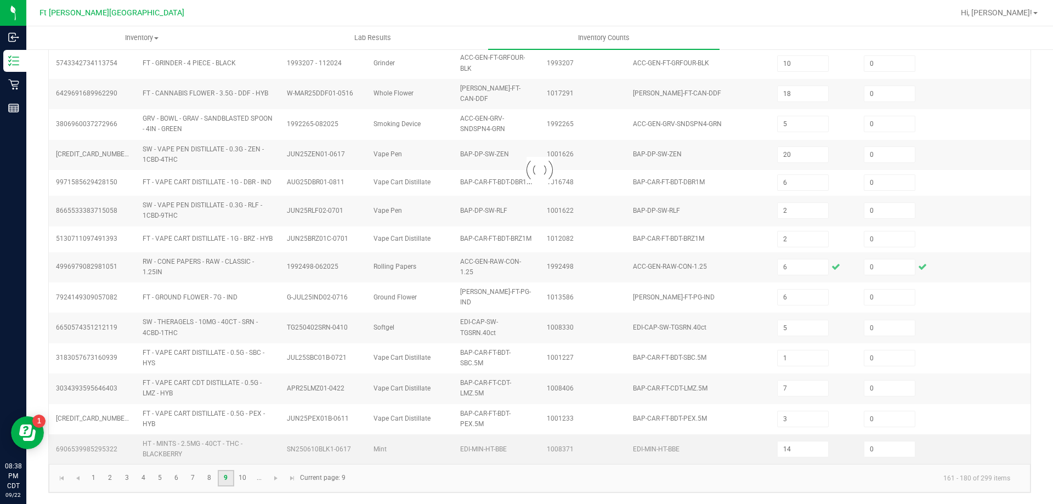
type input "9"
type input "6"
type input "4"
type input "14"
type input "7"
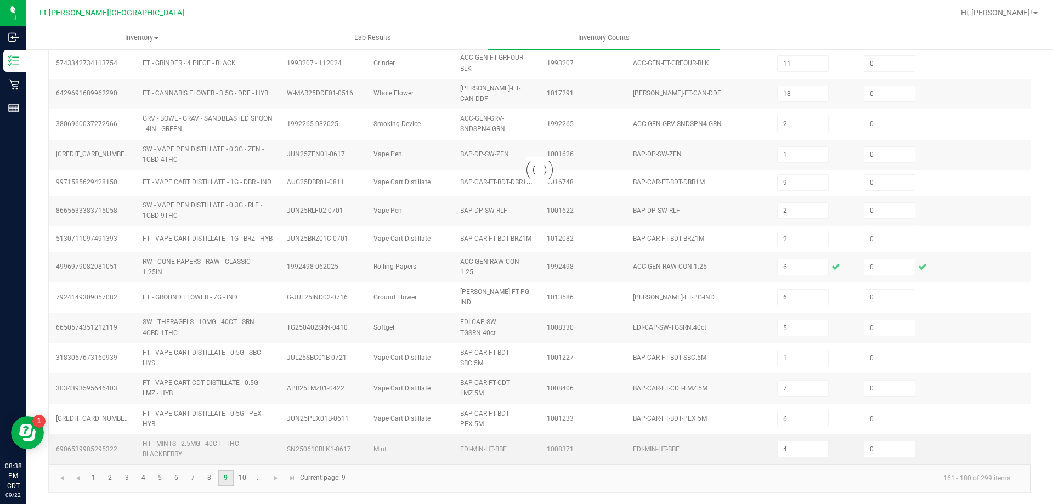
type input "1"
type input "7"
type input "11"
type input "22"
type input "7"
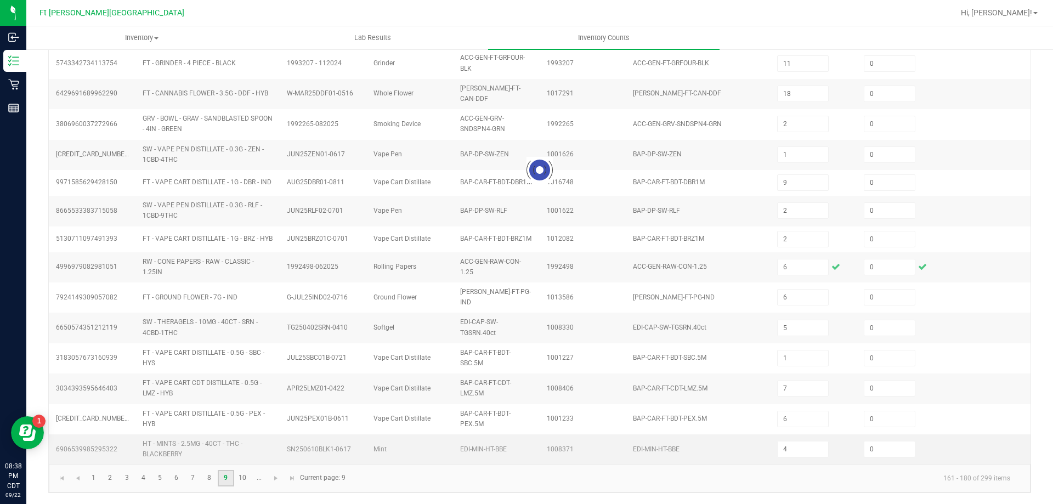
type input "14"
type input "7"
type input "8"
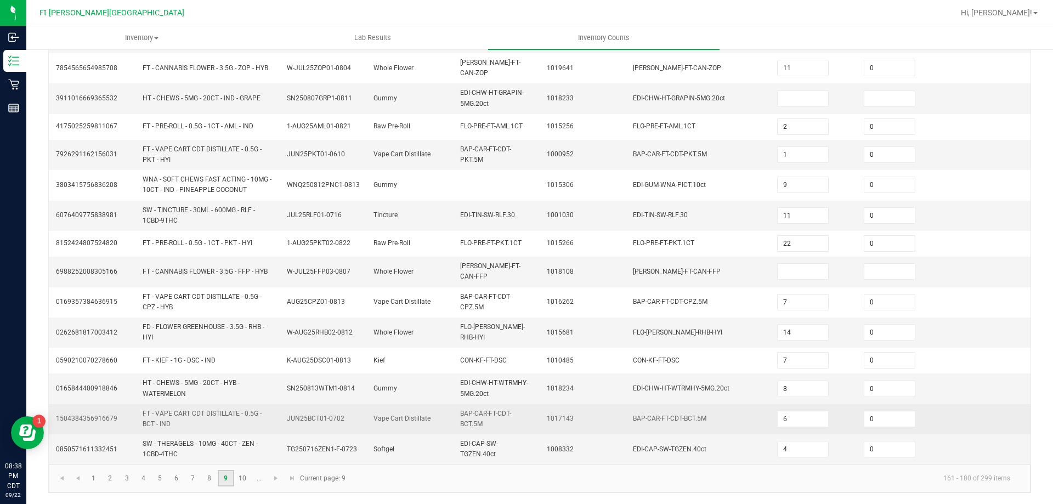
scroll to position [283, 0]
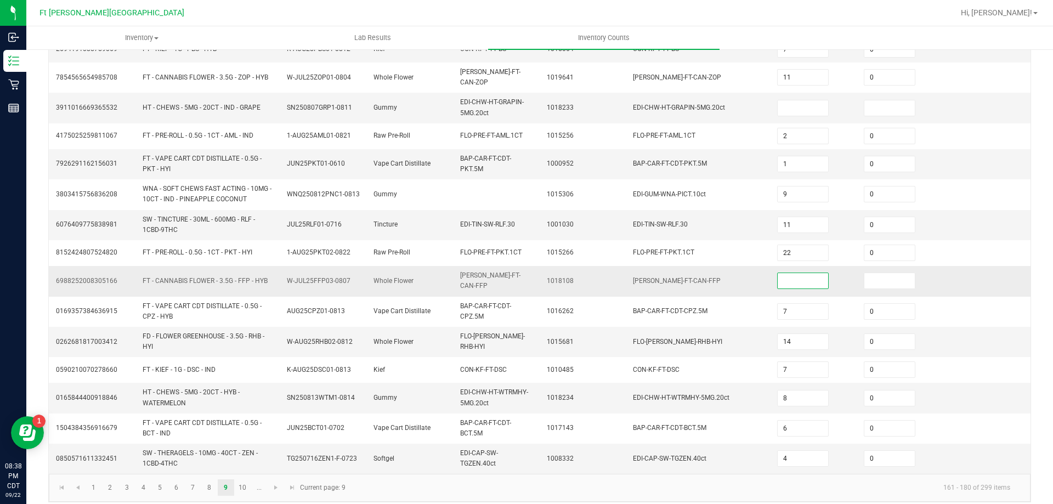
click at [797, 278] on input at bounding box center [803, 280] width 50 height 15
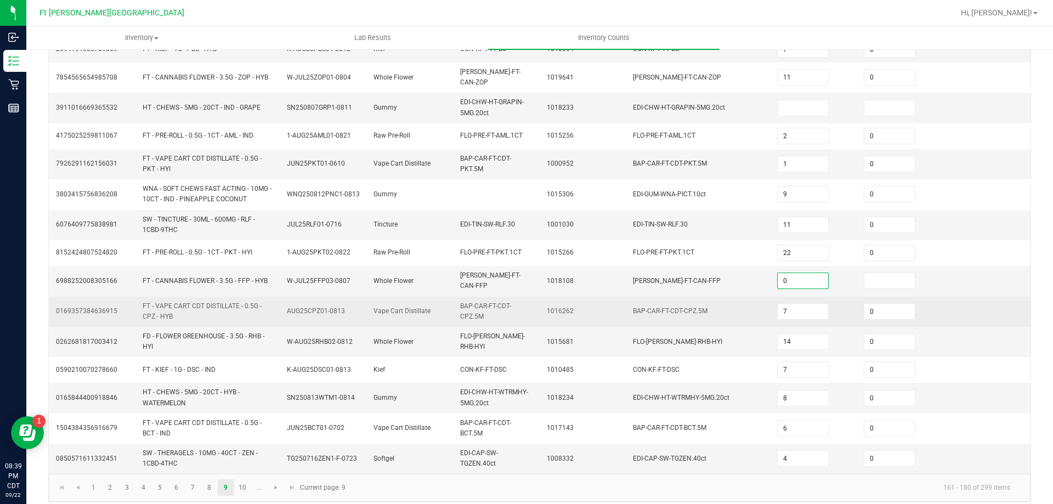
type input "0"
click at [648, 307] on span "BAP-CAR-FT-CDT-CPZ.5M" at bounding box center [670, 311] width 75 height 8
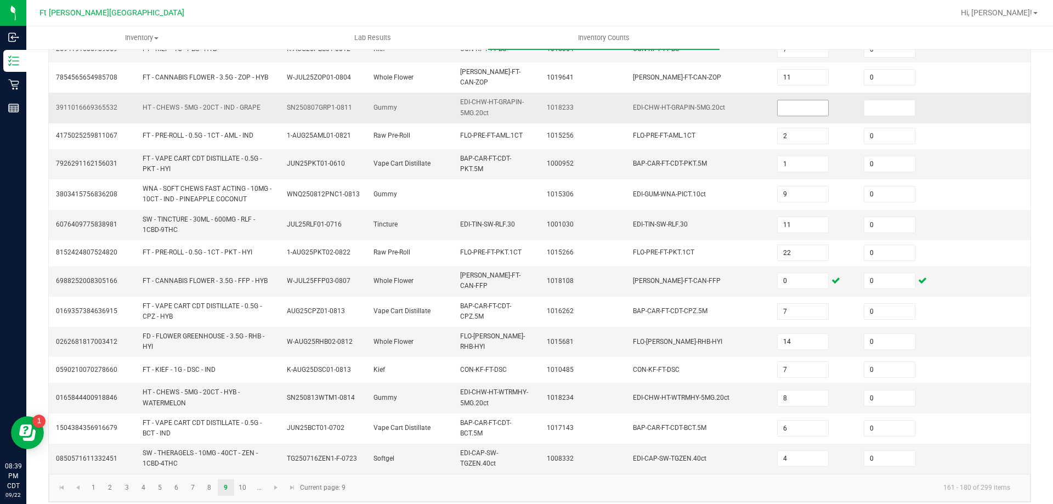
click at [804, 100] on input at bounding box center [803, 107] width 50 height 15
type input "0"
click at [786, 273] on input "0" at bounding box center [803, 280] width 50 height 15
click at [639, 281] on td "FLO-BUD-FT-CAN-FFP" at bounding box center [698, 281] width 144 height 30
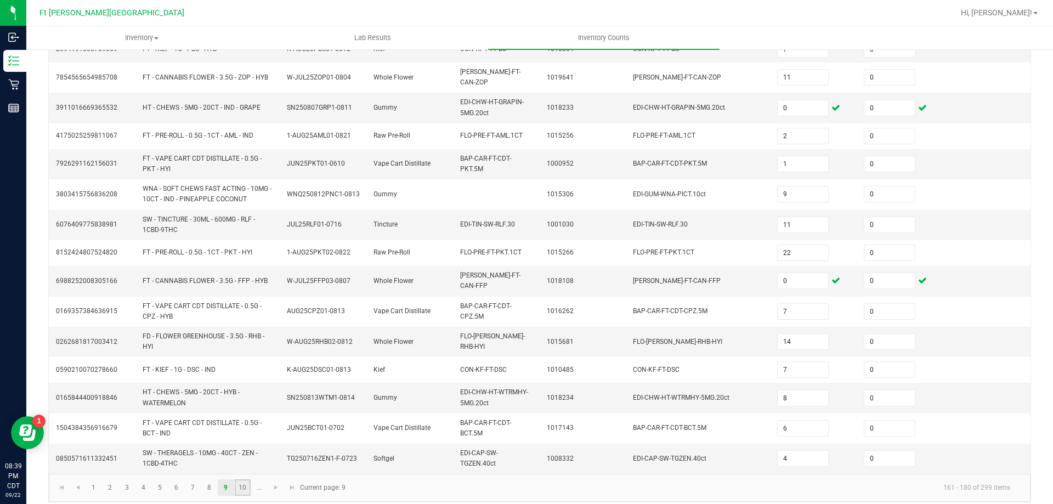
click at [247, 479] on link "10" at bounding box center [243, 487] width 16 height 16
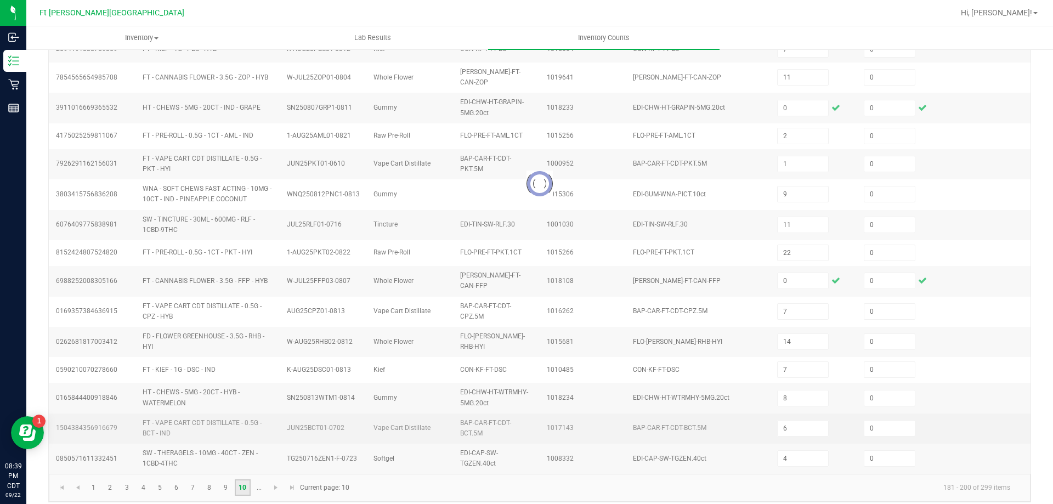
type input "4"
type input "7"
type input "32"
type input "9"
type input "18"
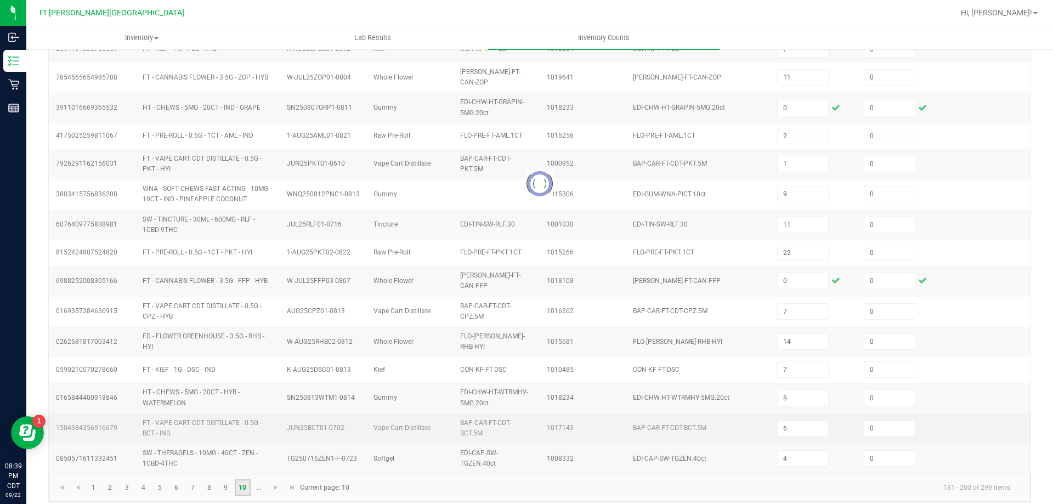
type input "1"
type input "7"
type input "37"
type input "18"
type input "11"
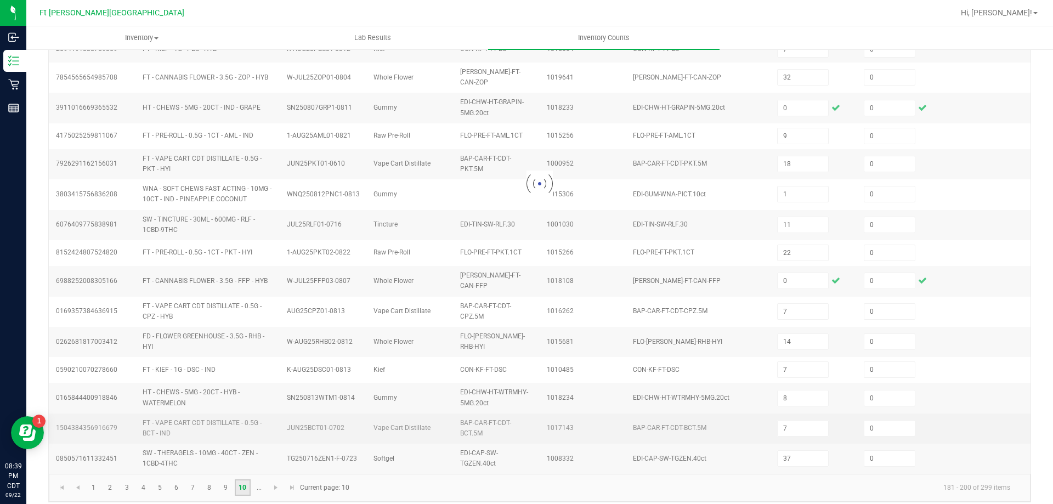
type input "2"
type input "3"
type input "5"
type input "3"
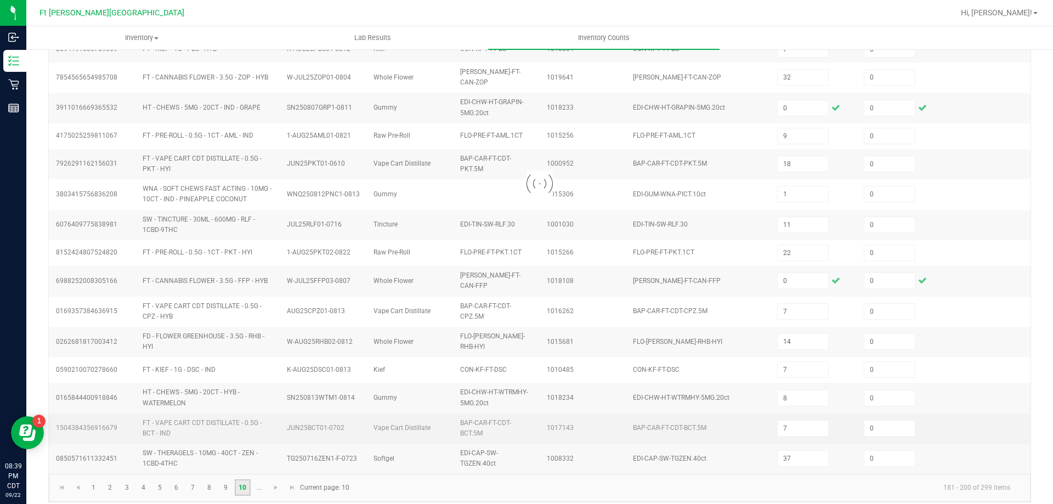
type input "11"
type input "15"
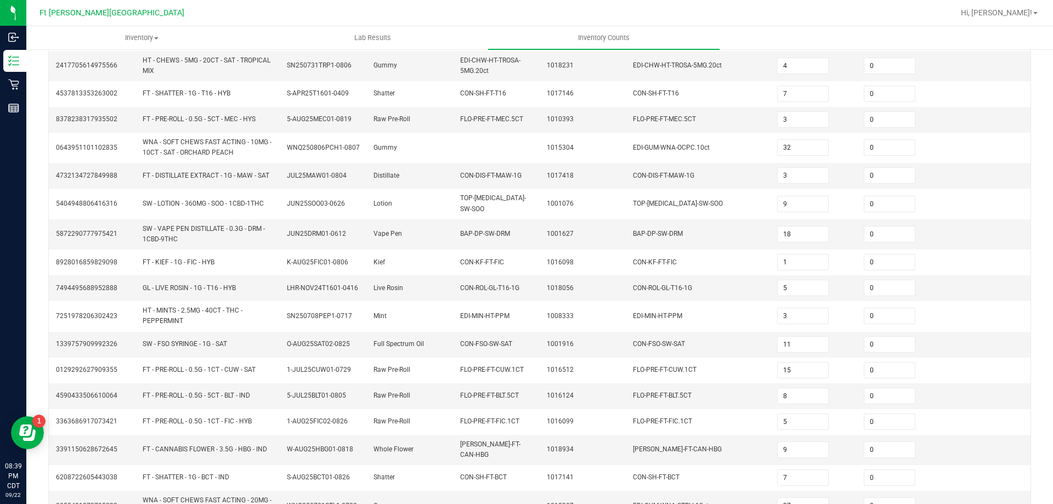
scroll to position [256, 0]
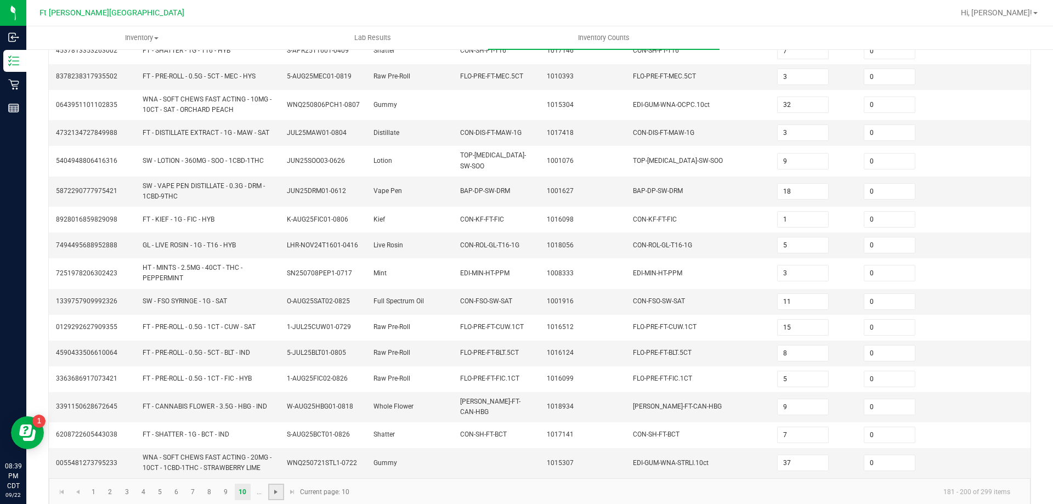
click at [277, 487] on span "Go to the next page" at bounding box center [275, 491] width 9 height 9
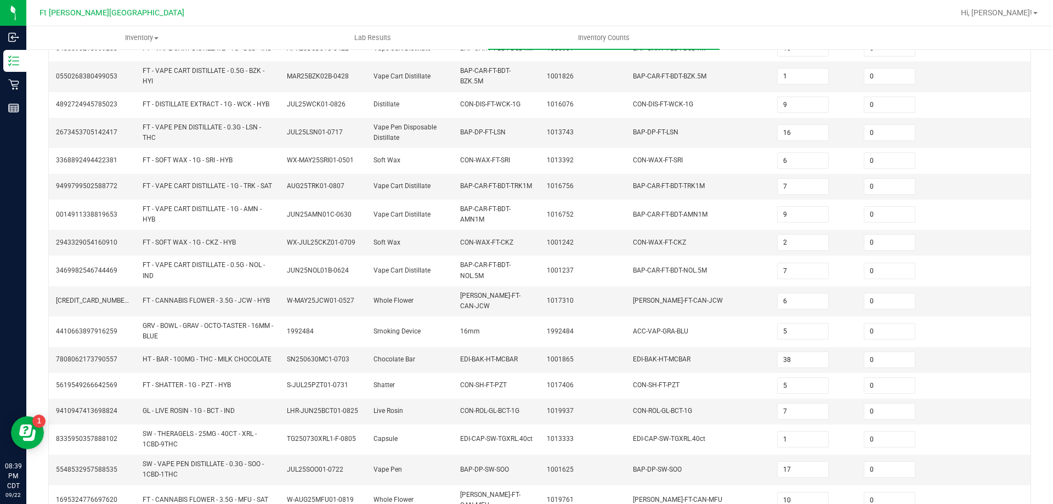
scroll to position [279, 0]
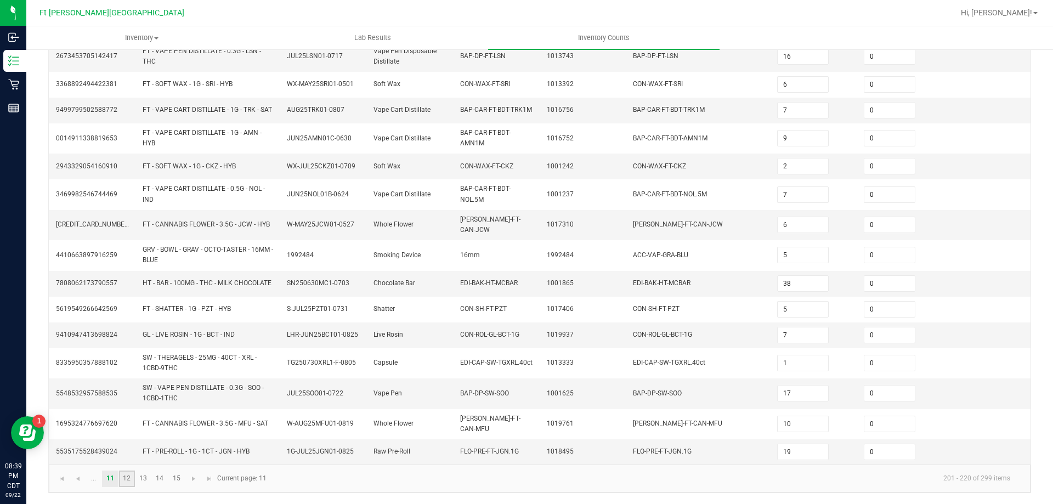
click at [128, 480] on link "12" at bounding box center [127, 478] width 16 height 16
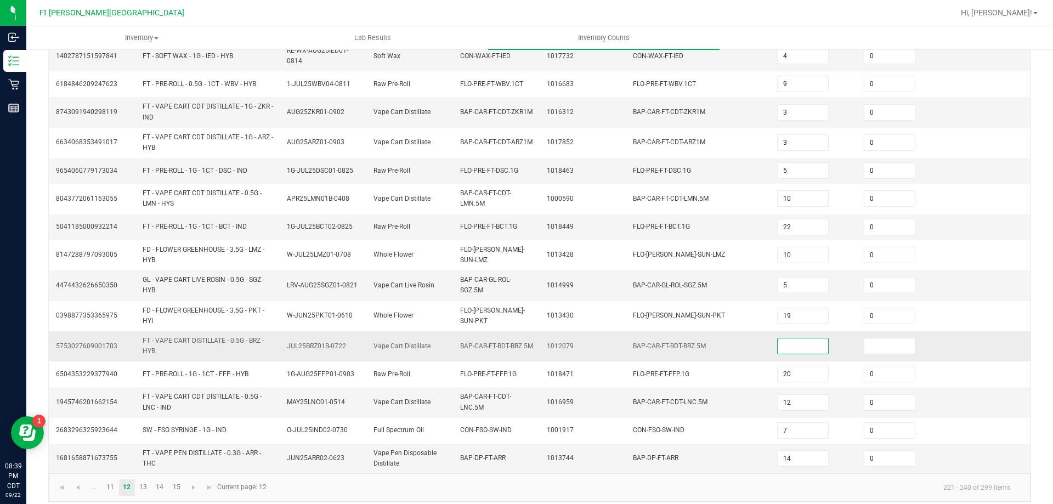
click at [778, 348] on input at bounding box center [803, 345] width 50 height 15
click at [665, 347] on span "BAP-CAR-FT-BDT-BRZ.5M" at bounding box center [669, 346] width 73 height 8
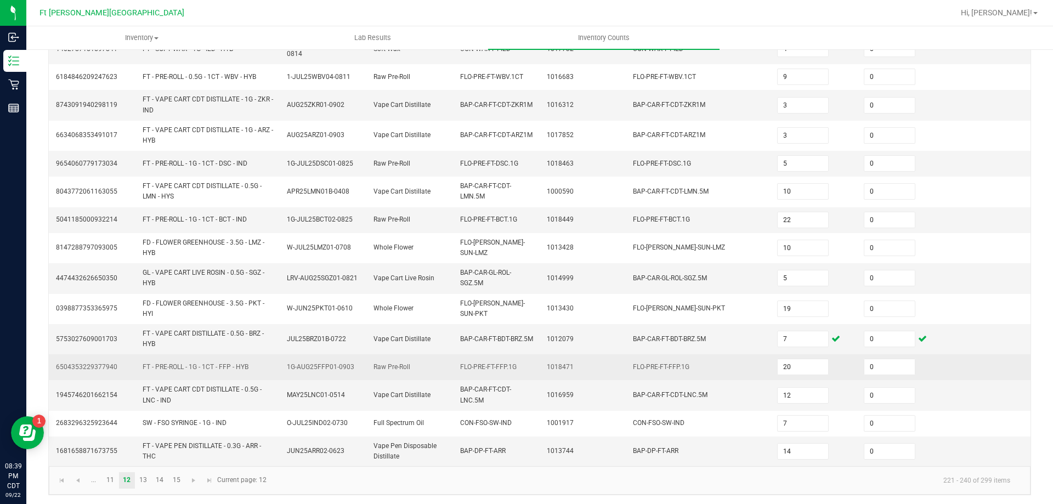
scroll to position [288, 0]
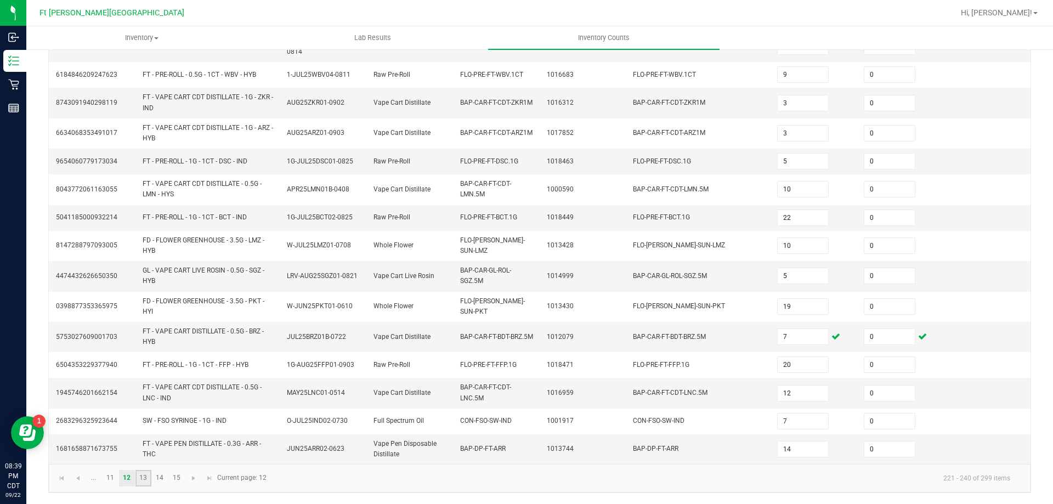
click at [141, 478] on link "13" at bounding box center [143, 478] width 16 height 16
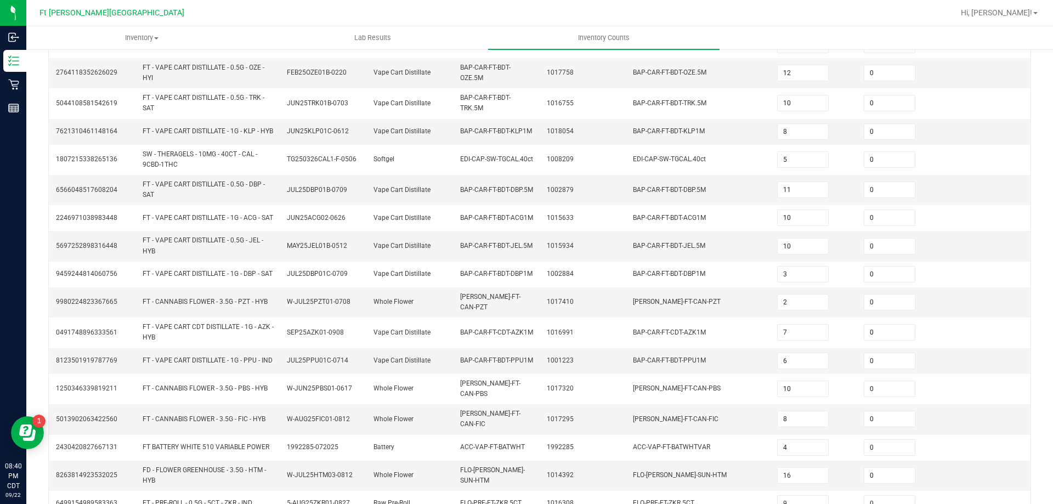
scroll to position [283, 0]
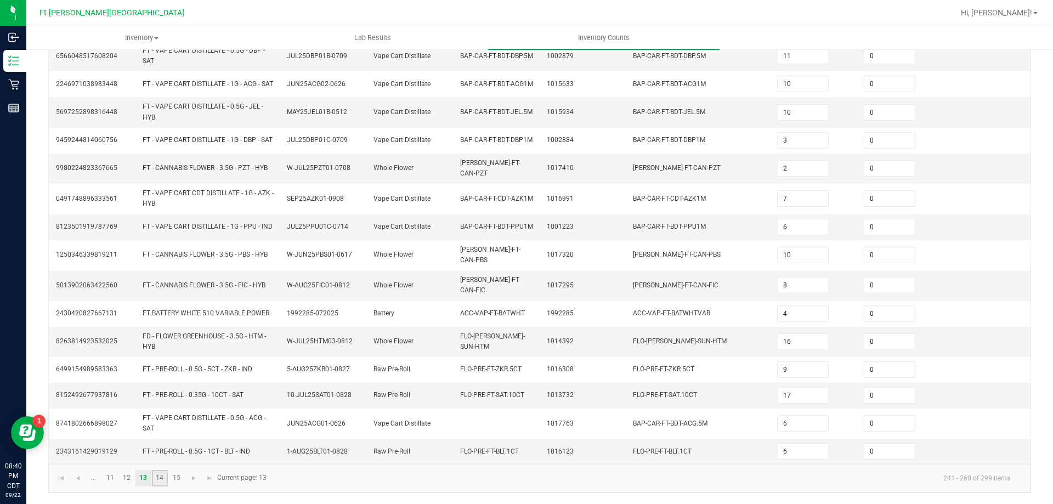
click at [164, 475] on link "14" at bounding box center [160, 478] width 16 height 16
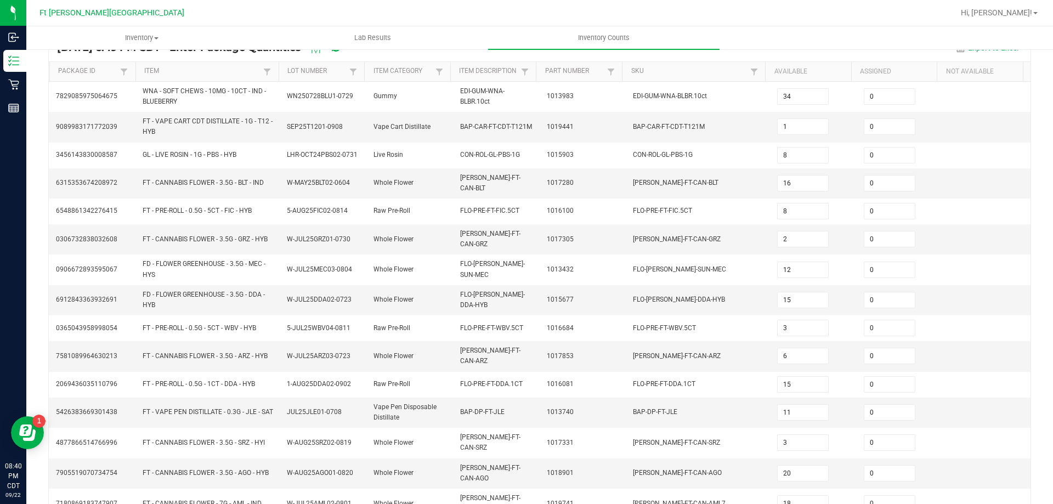
scroll to position [256, 0]
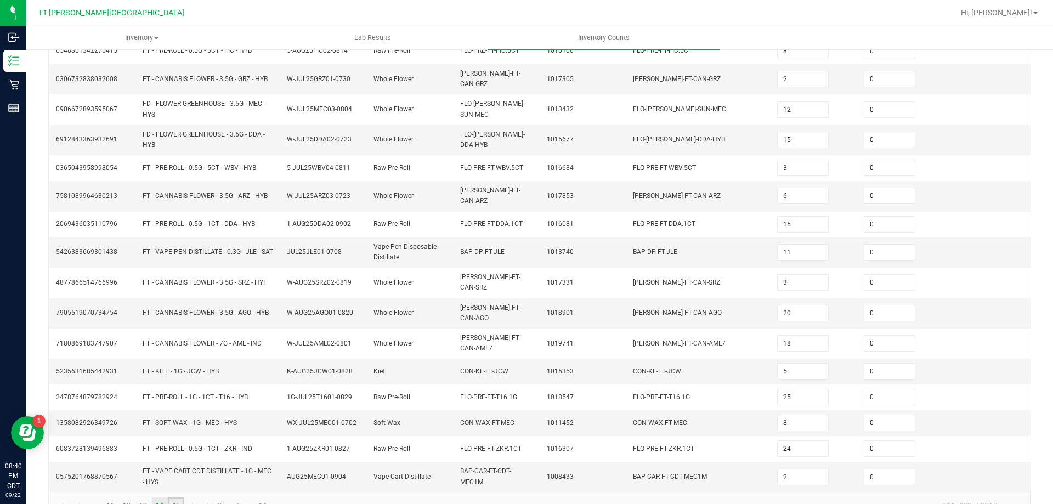
click at [184, 497] on link "15" at bounding box center [176, 505] width 16 height 16
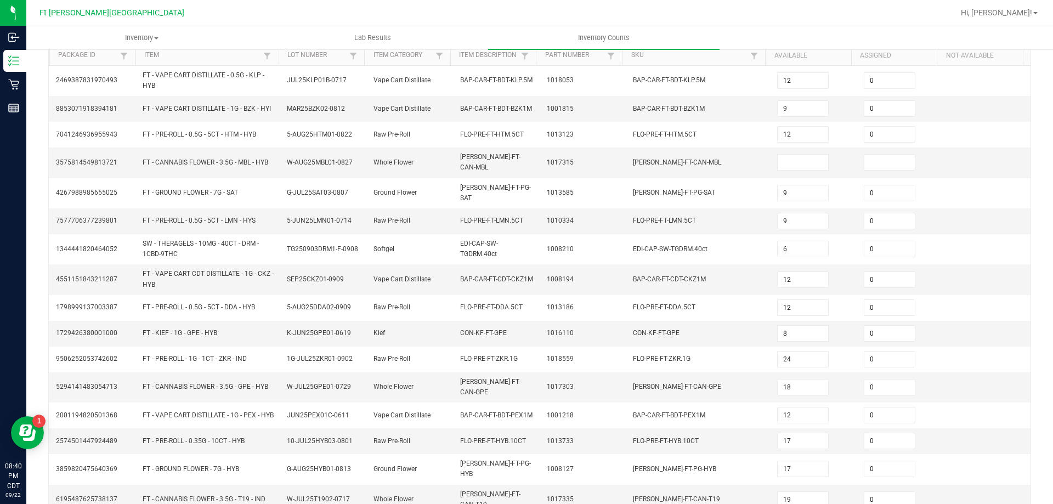
scroll to position [60, 0]
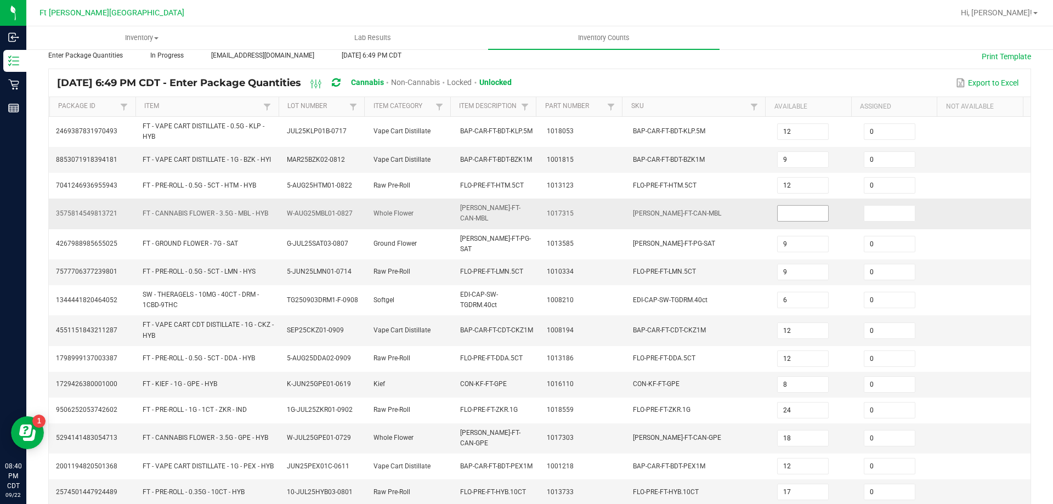
click at [778, 213] on input at bounding box center [803, 213] width 50 height 15
click at [664, 207] on td "FLO-BUD-FT-CAN-MBL" at bounding box center [698, 213] width 144 height 30
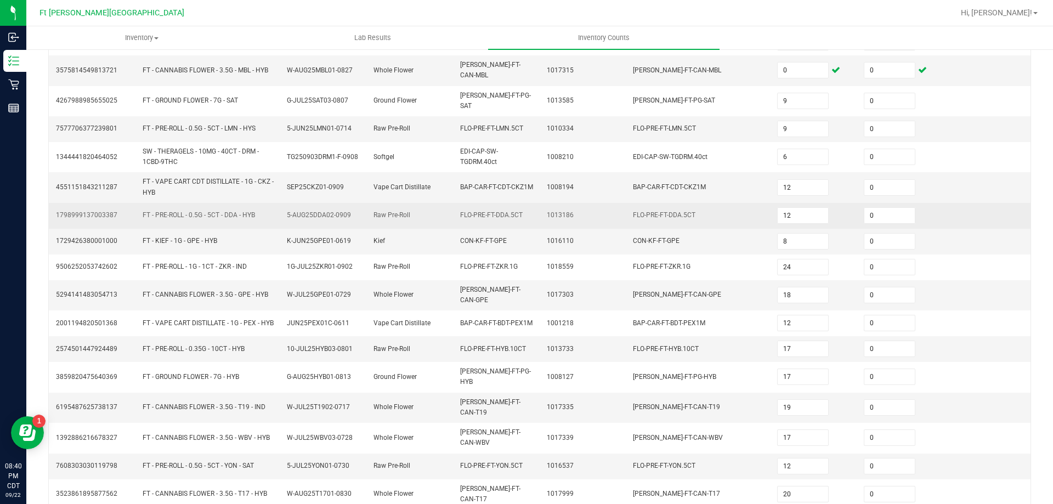
scroll to position [225, 0]
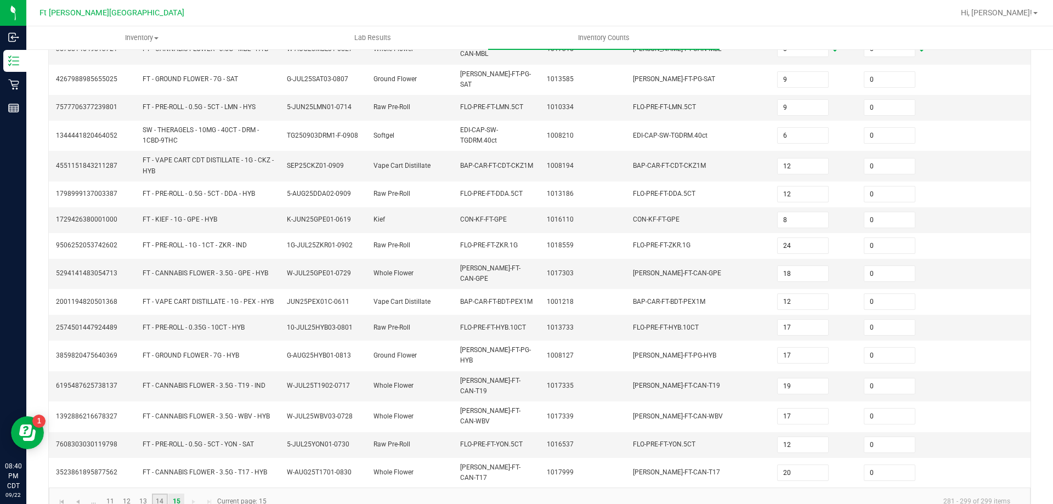
click at [161, 493] on link "14" at bounding box center [160, 501] width 16 height 16
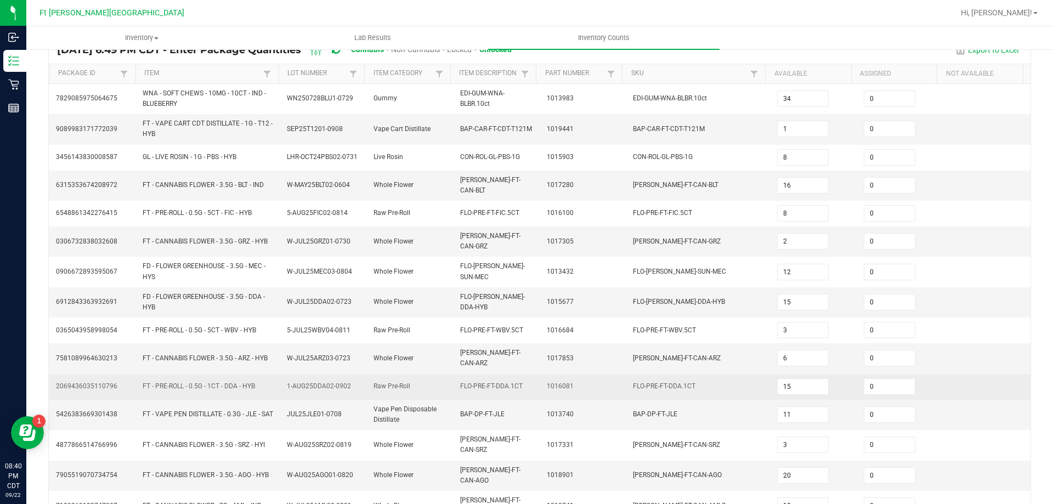
scroll to position [256, 0]
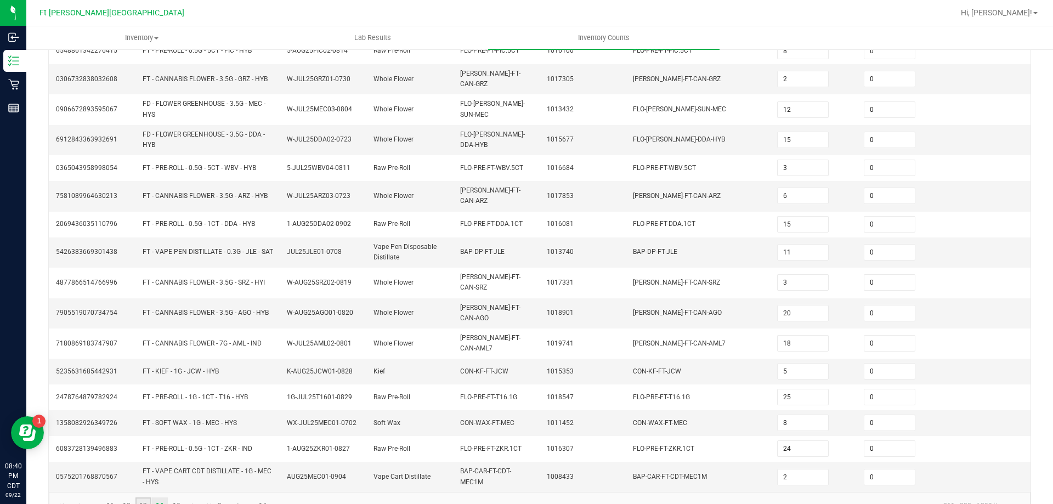
click at [151, 497] on link "13" at bounding box center [143, 505] width 16 height 16
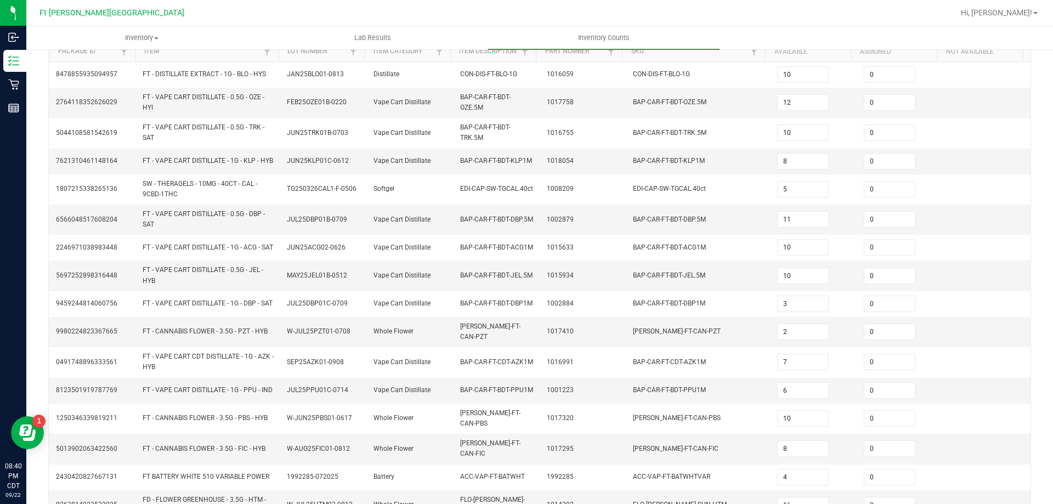
scroll to position [283, 0]
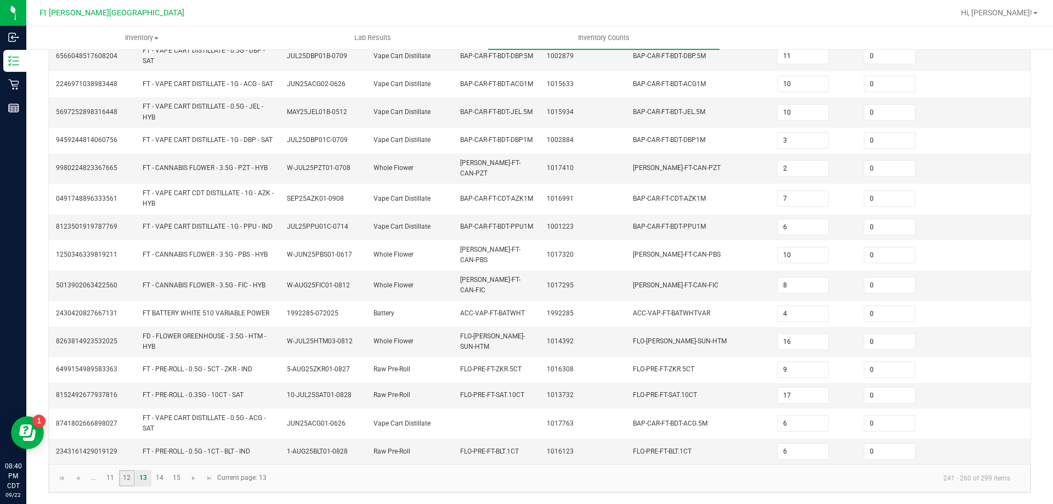
click at [126, 480] on link "12" at bounding box center [127, 478] width 16 height 16
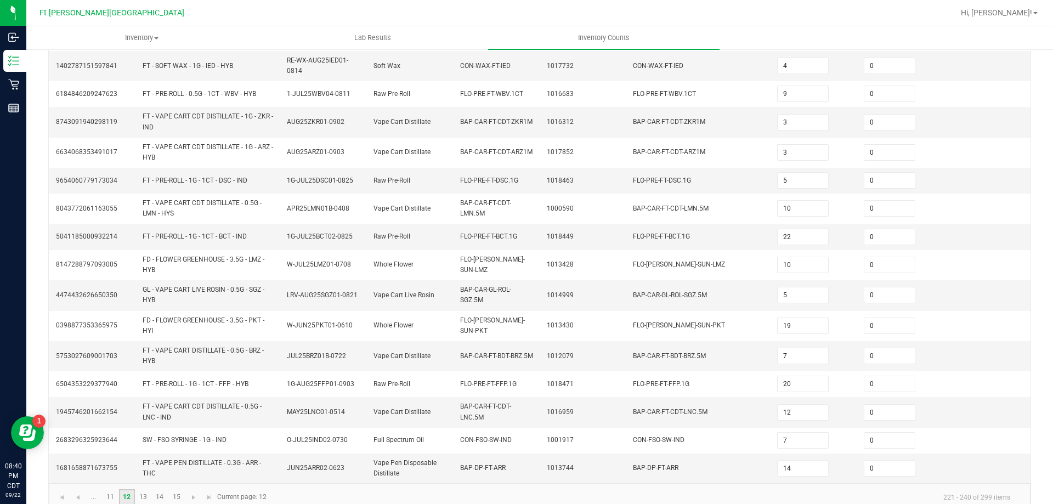
scroll to position [288, 0]
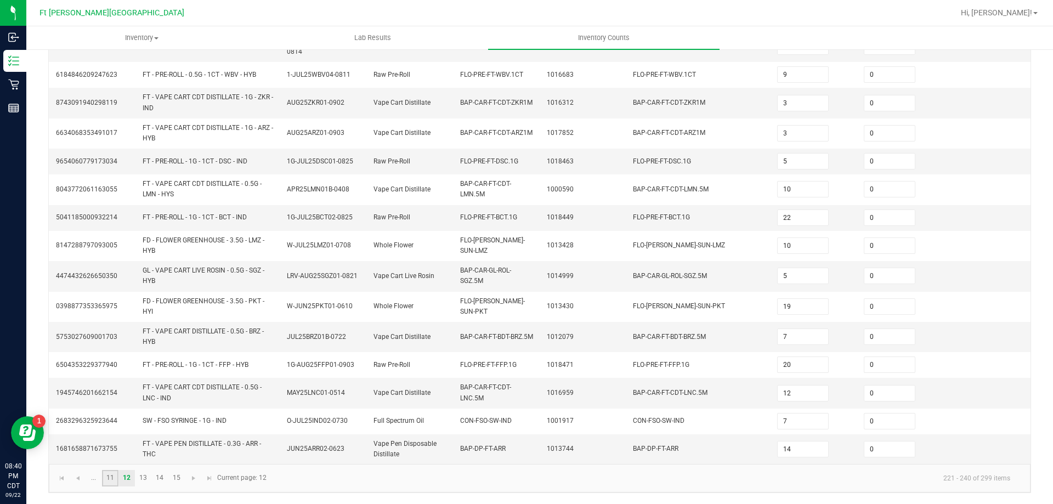
click at [111, 475] on link "11" at bounding box center [110, 478] width 16 height 16
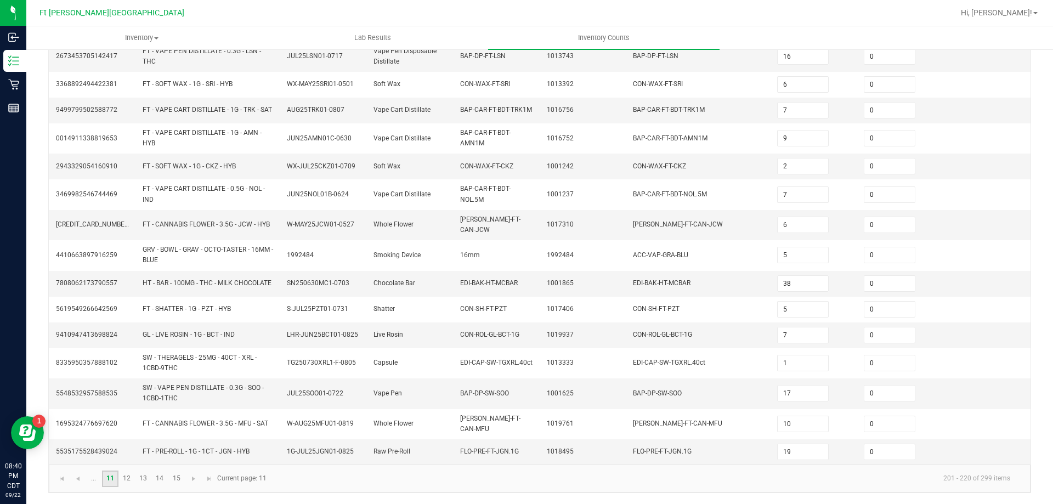
scroll to position [279, 0]
click at [75, 480] on span "Go to the previous page" at bounding box center [77, 478] width 9 height 9
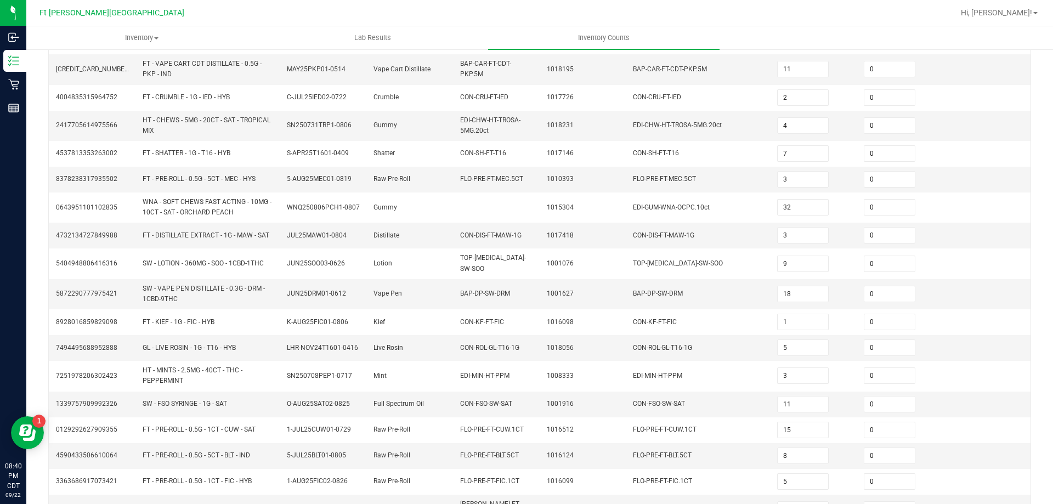
scroll to position [256, 0]
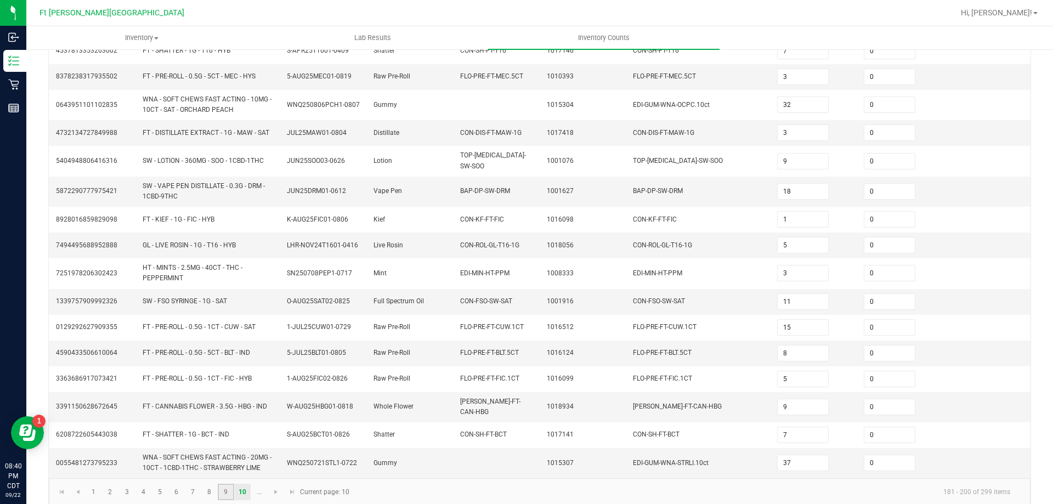
click at [222, 484] on link "9" at bounding box center [226, 492] width 16 height 16
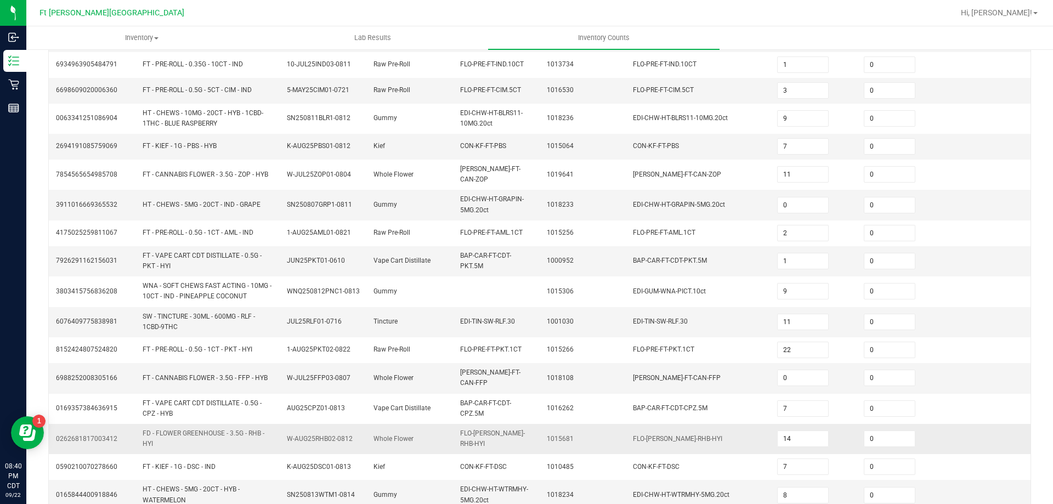
scroll to position [283, 0]
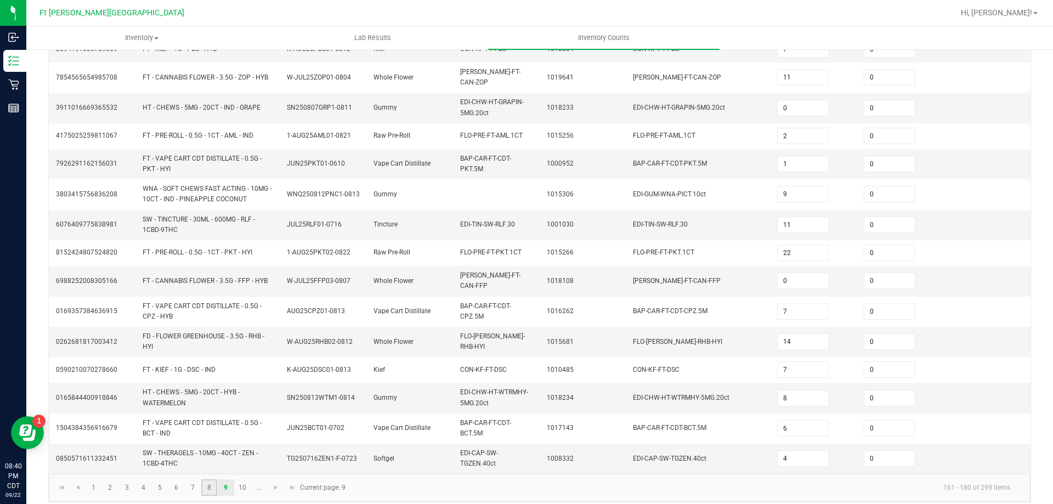
click at [203, 480] on link "8" at bounding box center [209, 487] width 16 height 16
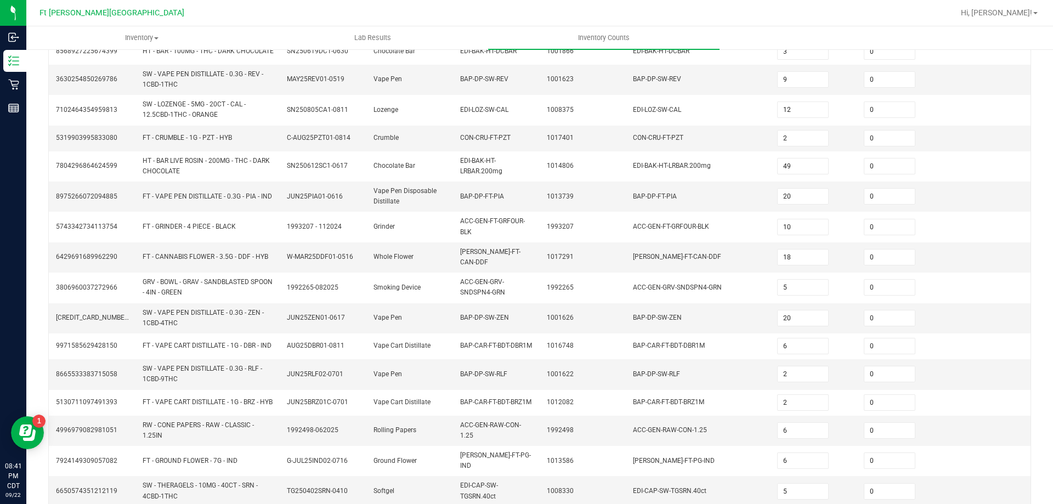
scroll to position [306, 0]
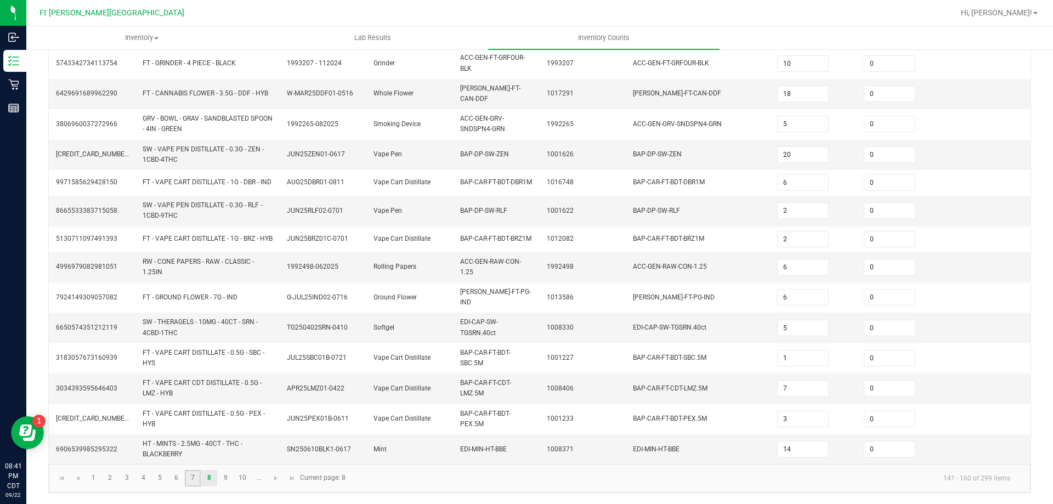
click at [191, 478] on link "7" at bounding box center [193, 478] width 16 height 16
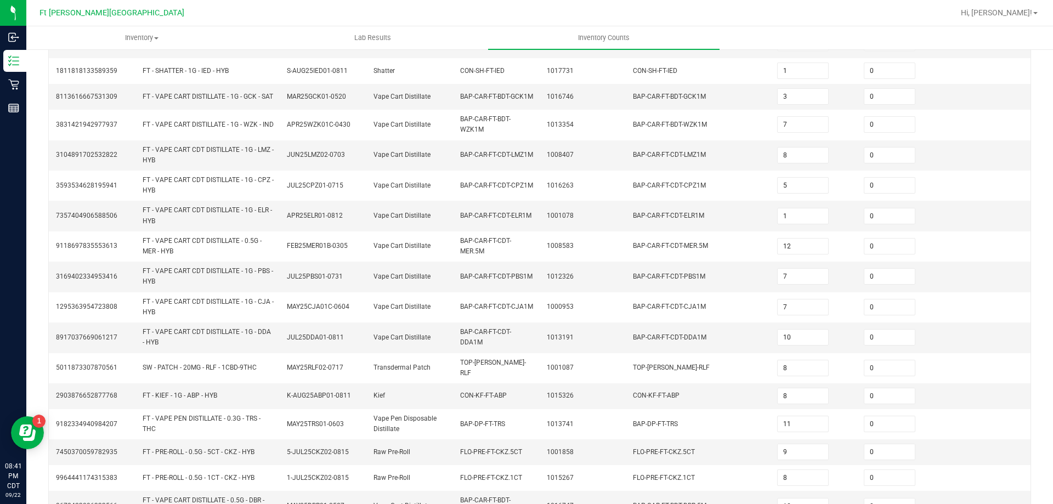
scroll to position [297, 0]
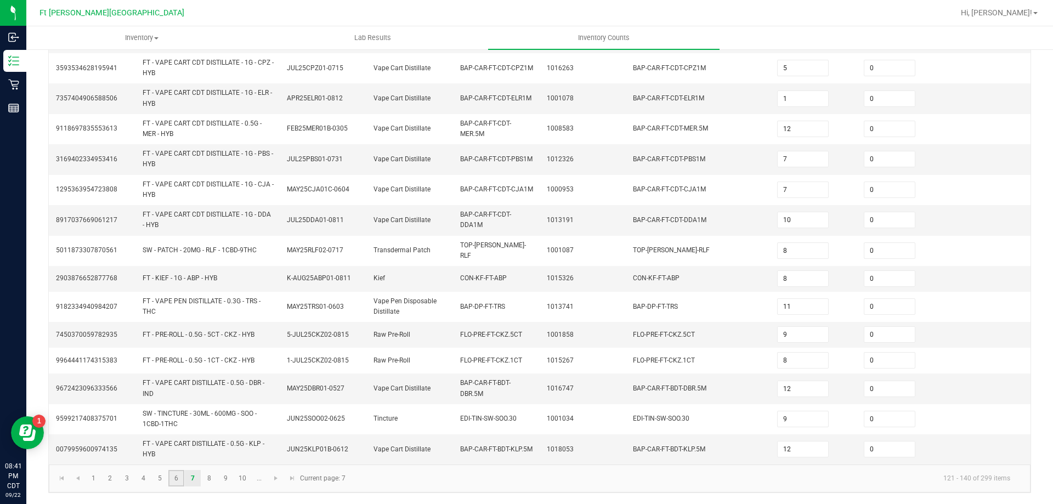
click at [177, 484] on link "6" at bounding box center [176, 478] width 16 height 16
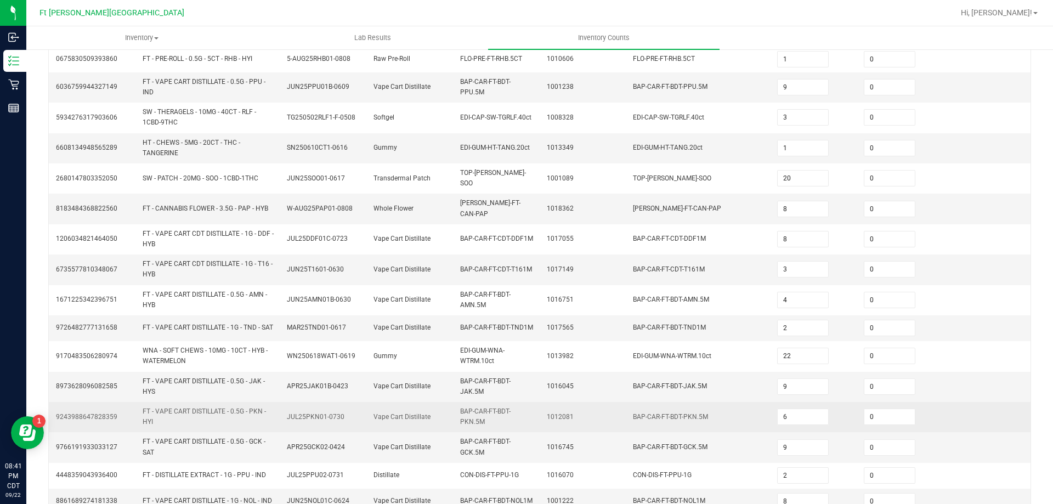
scroll to position [292, 0]
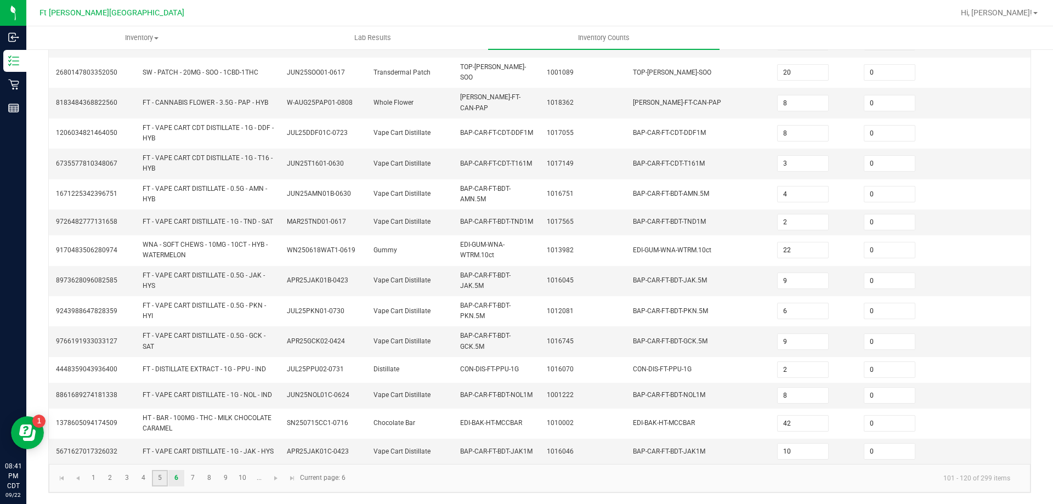
click at [156, 481] on link "5" at bounding box center [160, 478] width 16 height 16
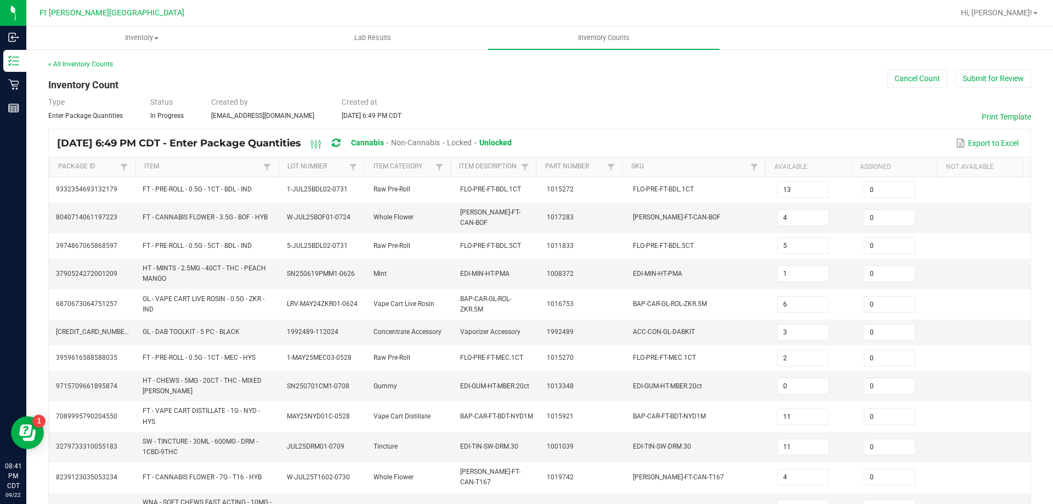
scroll to position [269, 0]
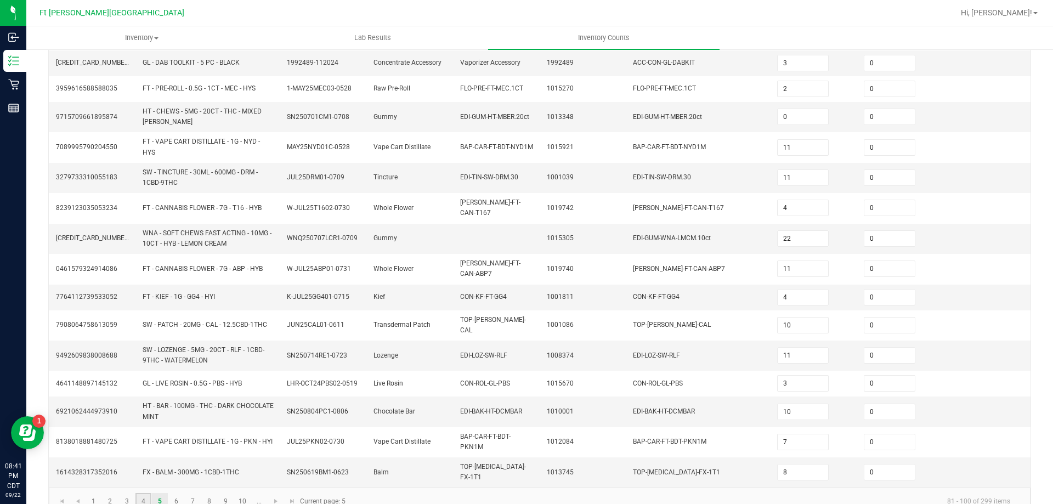
click at [148, 493] on link "4" at bounding box center [143, 501] width 16 height 16
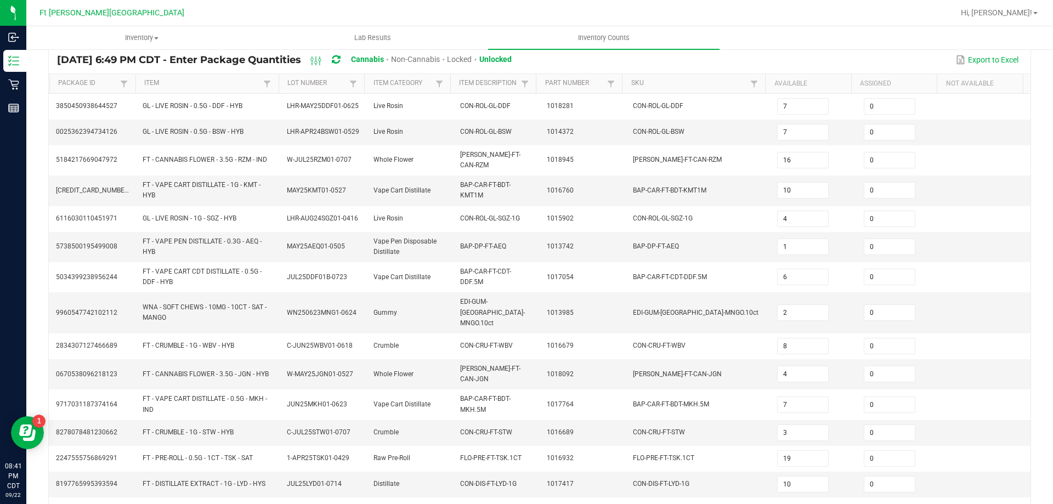
scroll to position [260, 0]
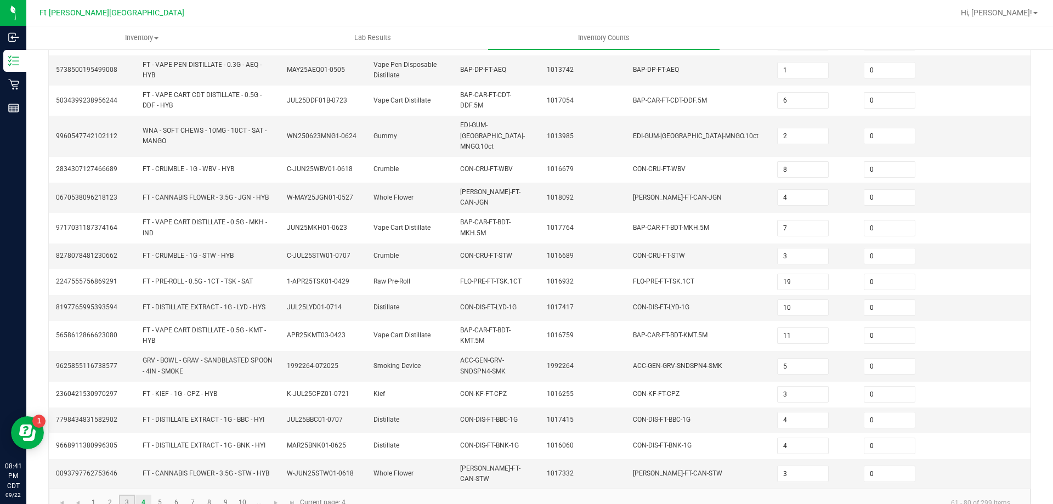
click at [133, 495] on link "3" at bounding box center [127, 503] width 16 height 16
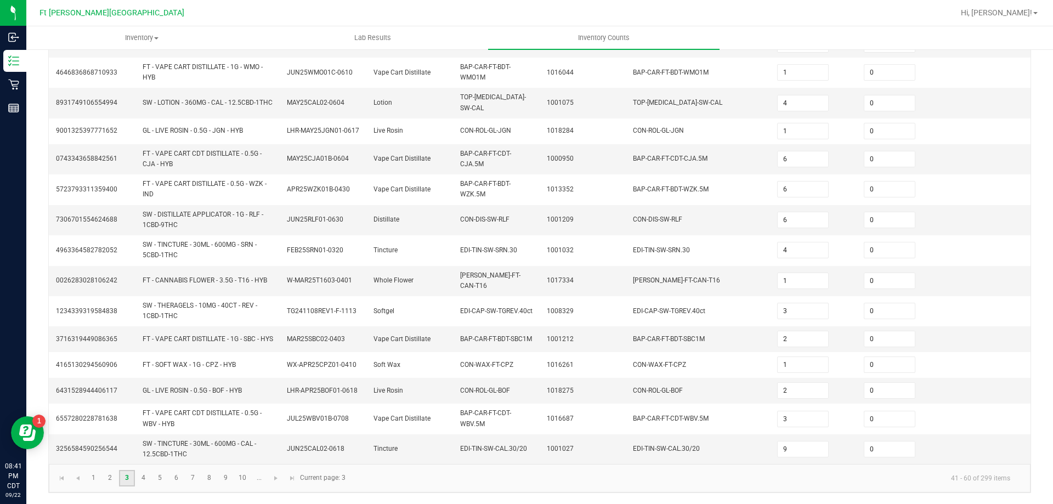
scroll to position [292, 0]
click at [119, 476] on link "3" at bounding box center [127, 478] width 16 height 16
click at [103, 487] on kendo-pager "1 2 3 4 5 6 7 8 9 10 ... 41 - 60 of 299 items Current page: 3" at bounding box center [539, 478] width 981 height 28
click at [111, 479] on link "2" at bounding box center [110, 478] width 16 height 16
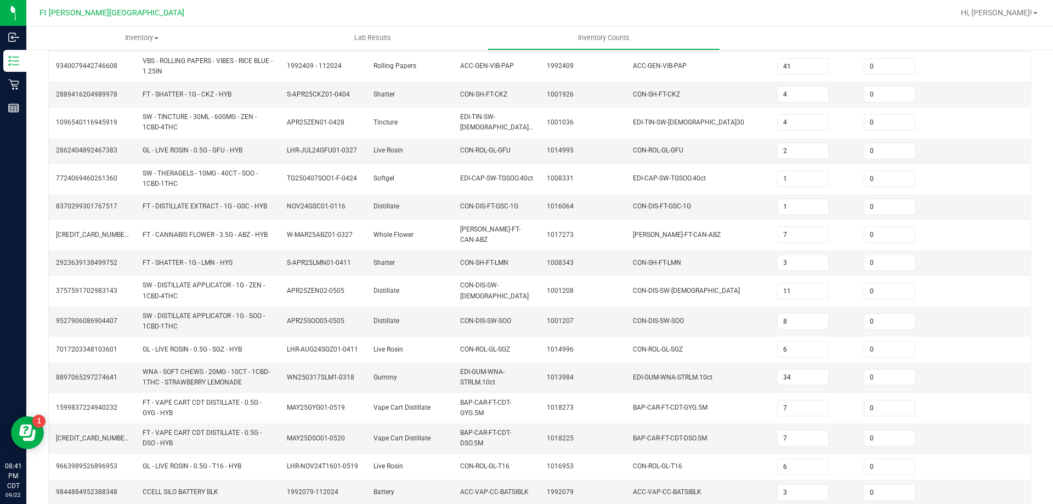
scroll to position [279, 0]
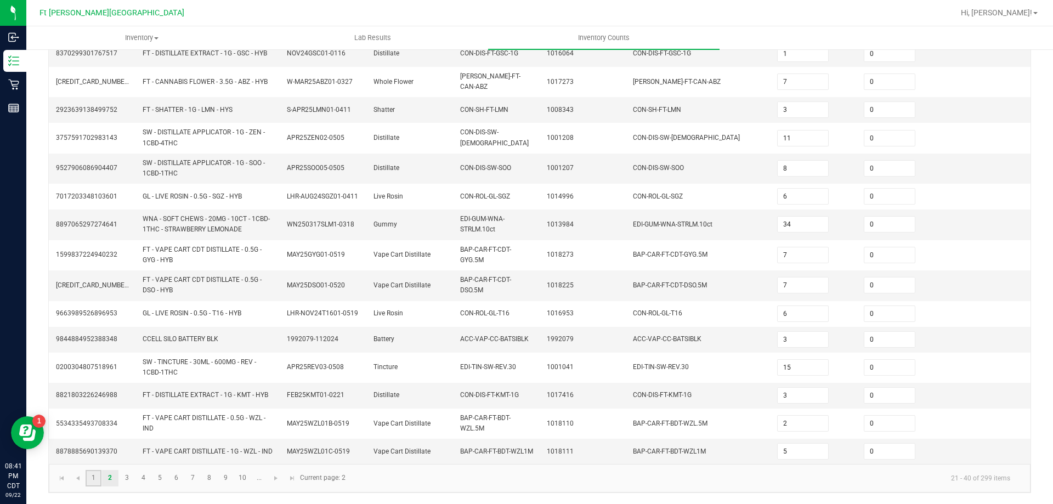
click at [98, 478] on link "1" at bounding box center [94, 478] width 16 height 16
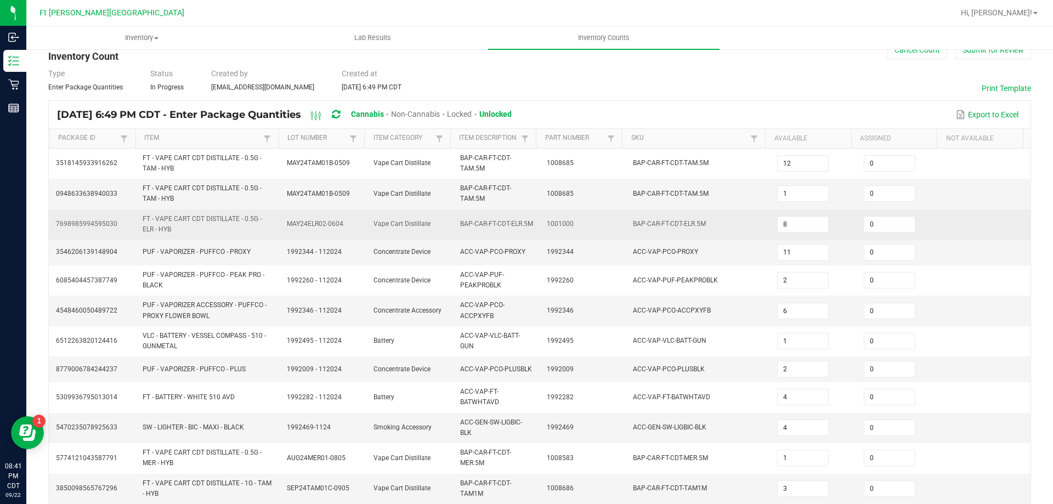
scroll to position [0, 0]
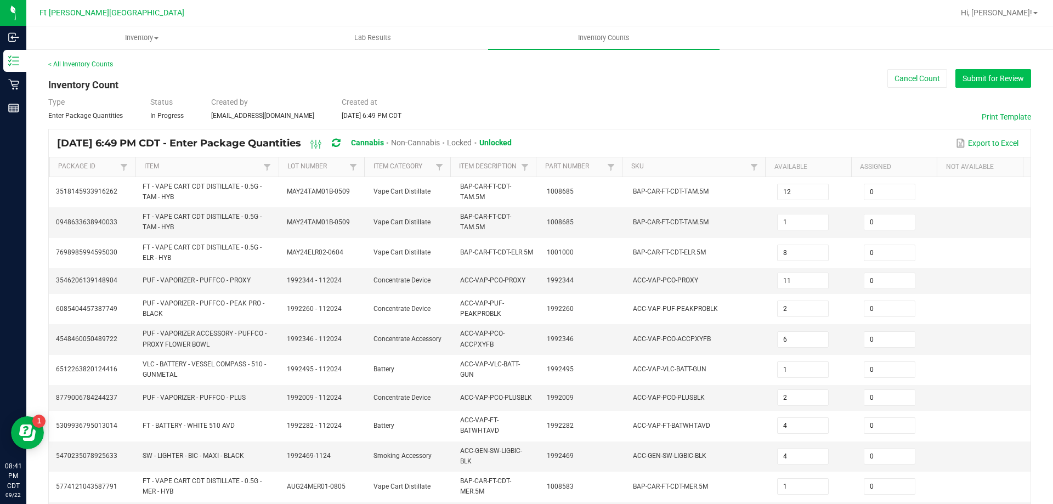
click at [1005, 82] on button "Submit for Review" at bounding box center [993, 78] width 76 height 19
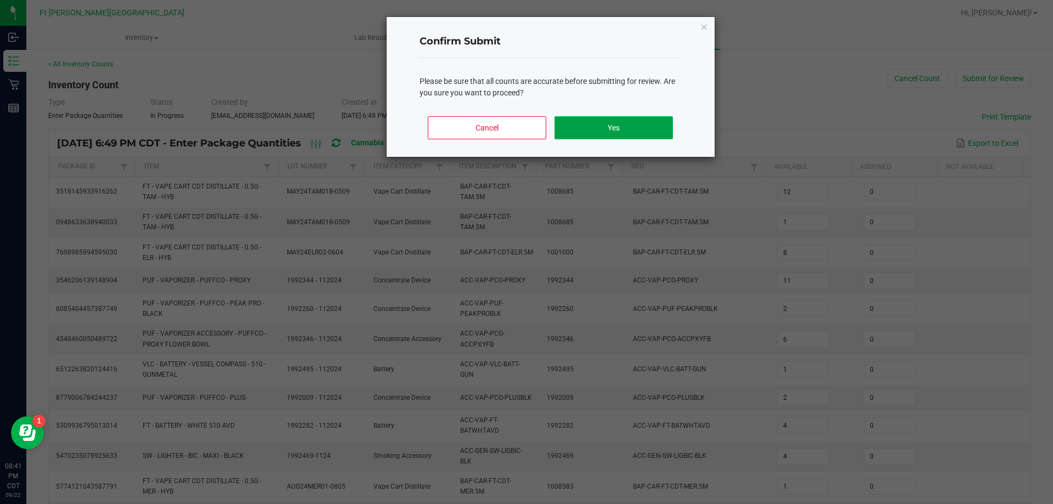
click at [648, 126] on button "Yes" at bounding box center [613, 127] width 118 height 23
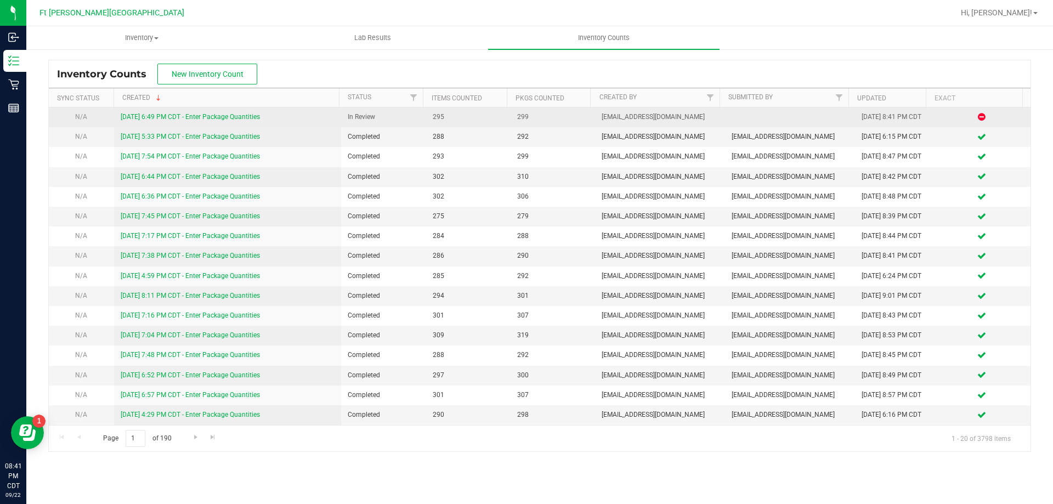
click at [203, 116] on link "9/22/25 6:49 PM CDT - Enter Package Quantities" at bounding box center [190, 117] width 139 height 8
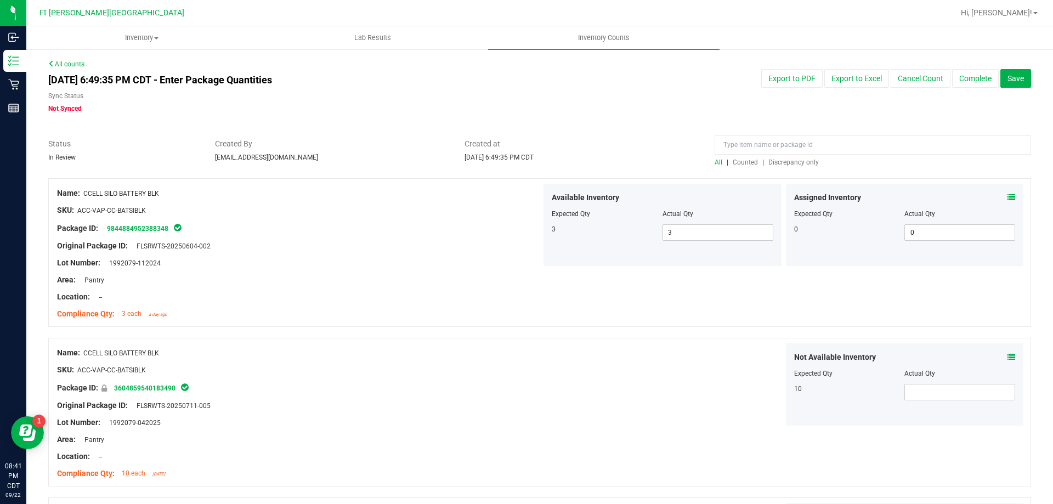
click at [786, 164] on span "Discrepancy only" at bounding box center [793, 162] width 50 height 8
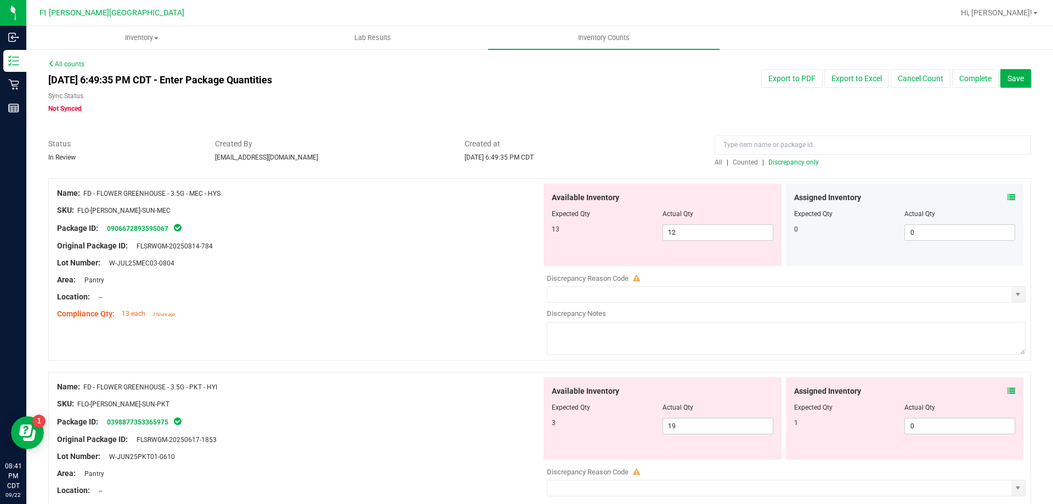
click at [1007, 200] on icon at bounding box center [1011, 198] width 8 height 8
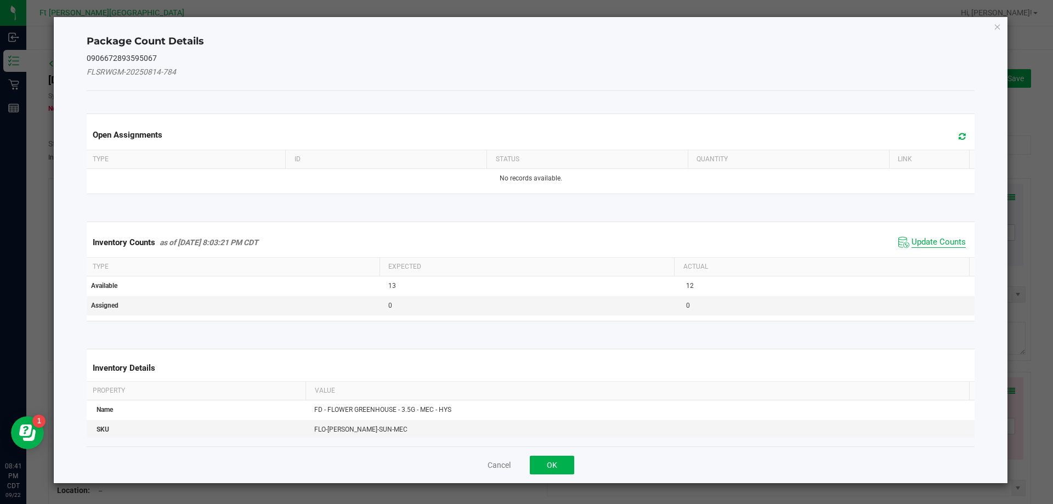
click at [911, 239] on span "Update Counts" at bounding box center [938, 242] width 54 height 11
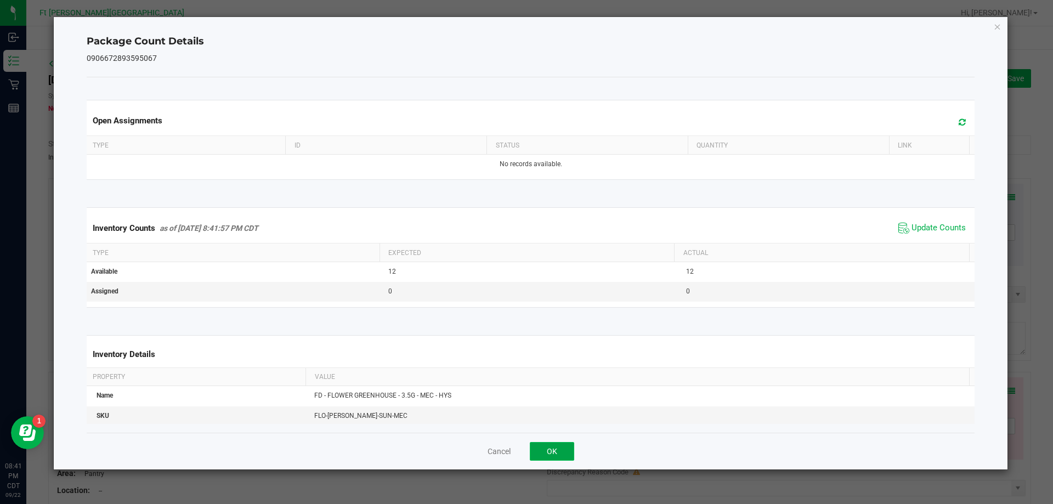
click at [560, 453] on button "OK" at bounding box center [552, 451] width 44 height 19
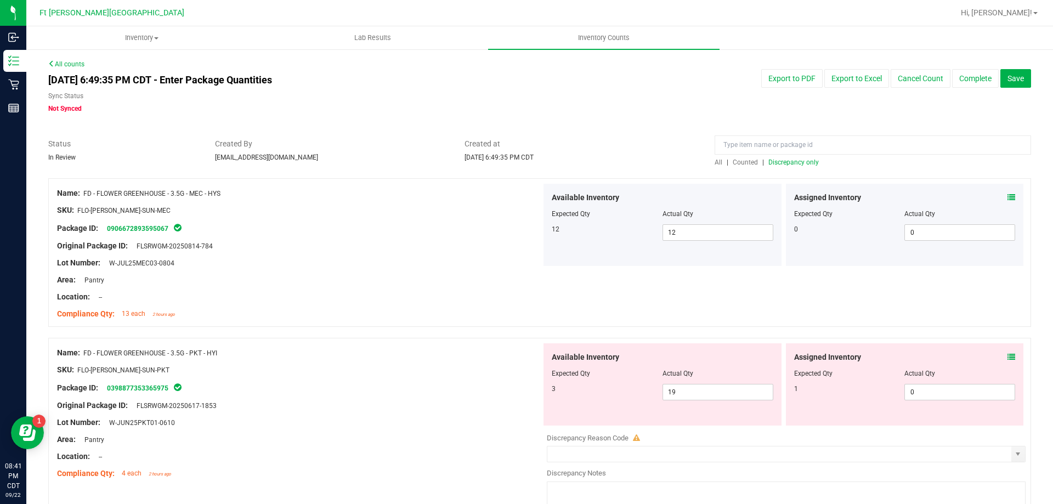
click at [1007, 359] on icon at bounding box center [1011, 357] width 8 height 8
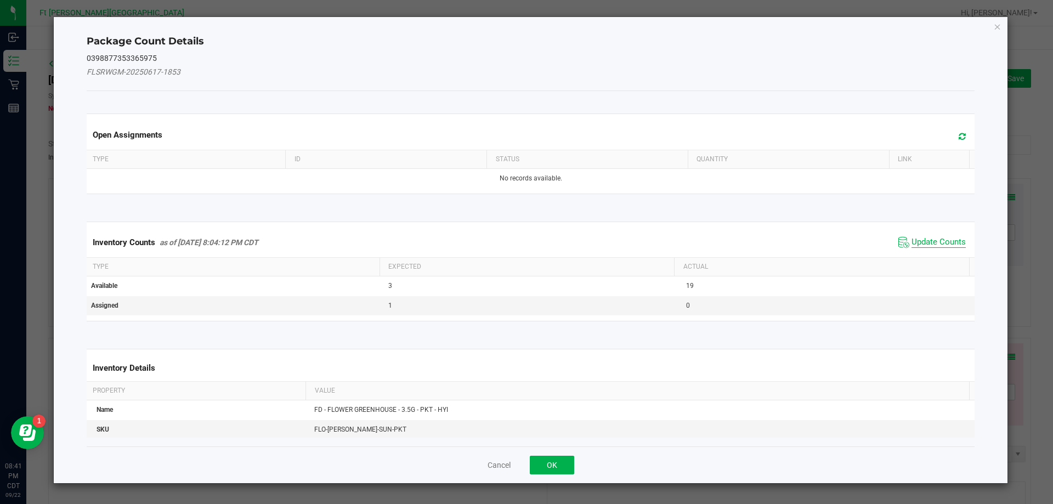
click at [944, 240] on span "Update Counts" at bounding box center [938, 242] width 54 height 11
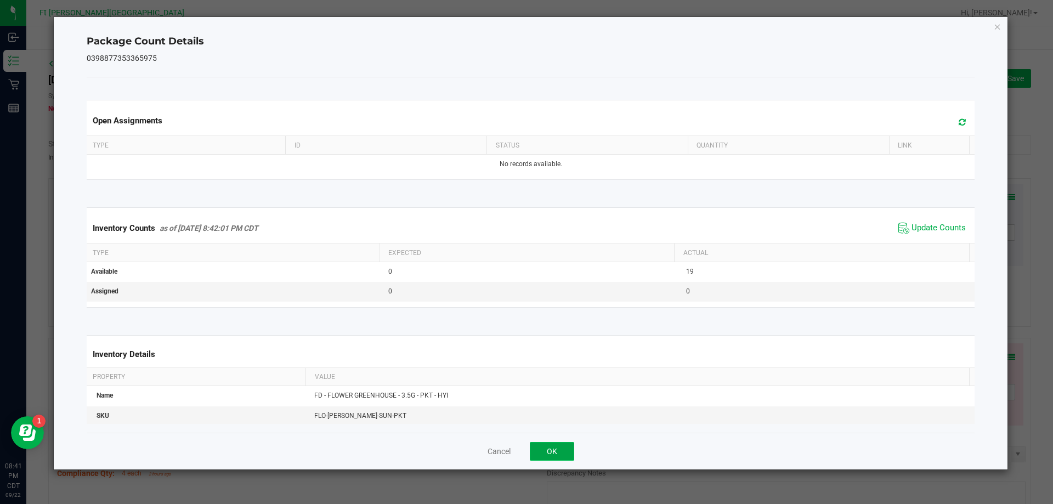
click at [553, 456] on button "OK" at bounding box center [552, 451] width 44 height 19
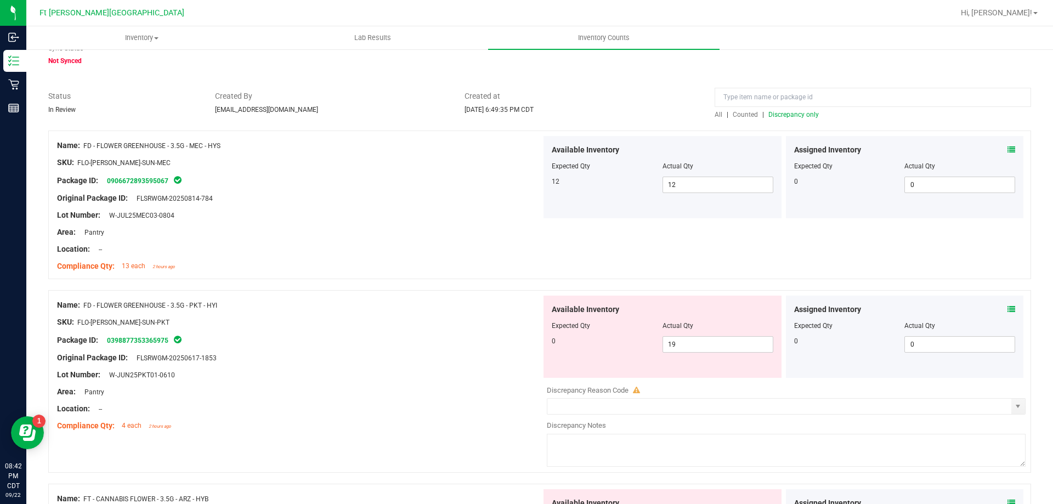
scroll to position [219, 0]
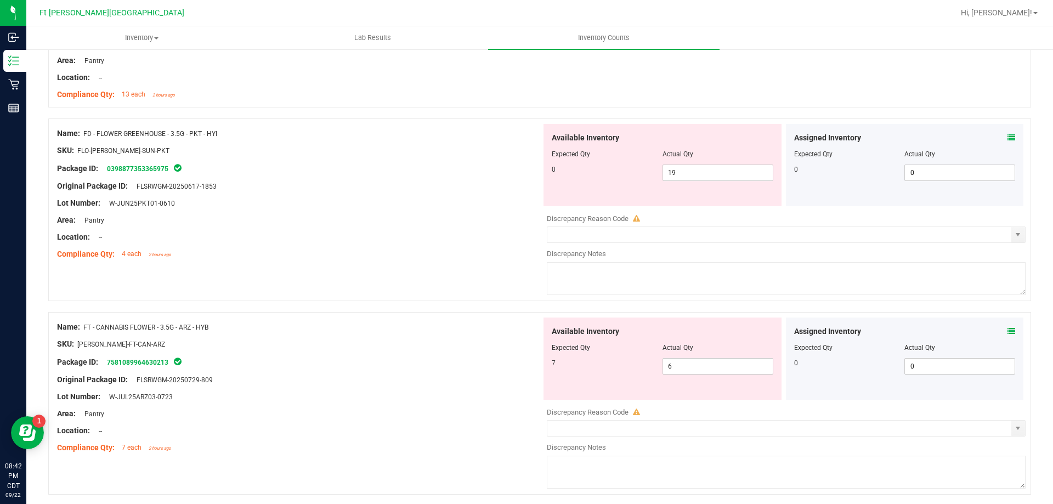
click at [1007, 135] on icon at bounding box center [1011, 138] width 8 height 8
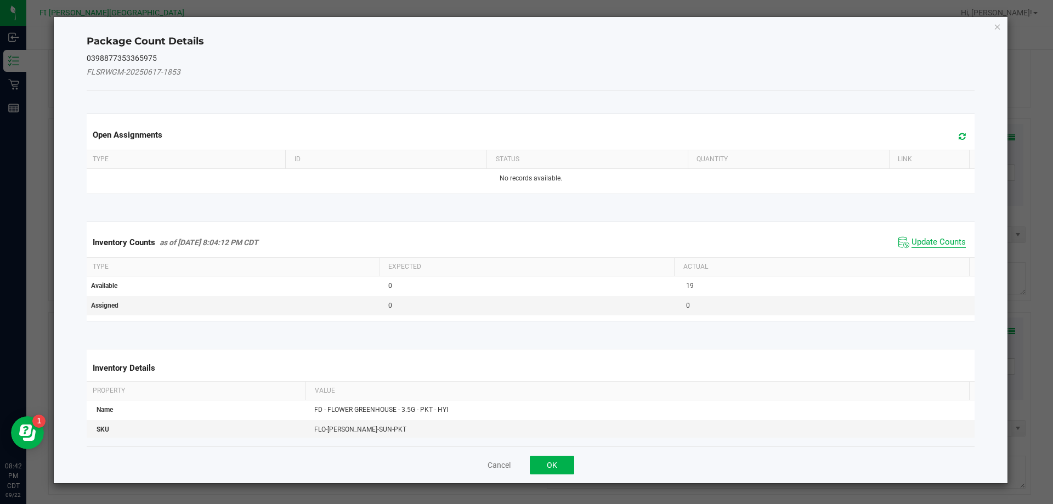
click at [915, 237] on span "Update Counts" at bounding box center [938, 242] width 54 height 11
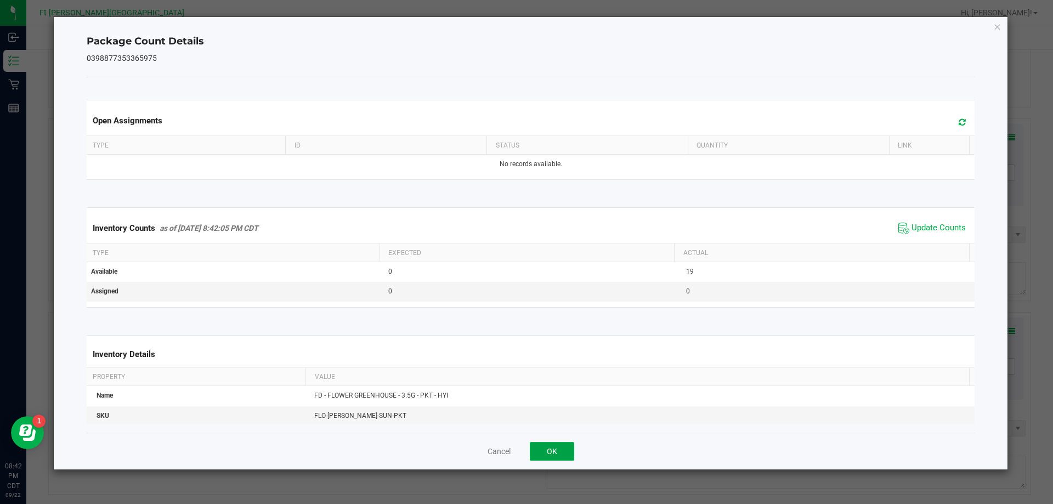
click at [557, 447] on button "OK" at bounding box center [552, 451] width 44 height 19
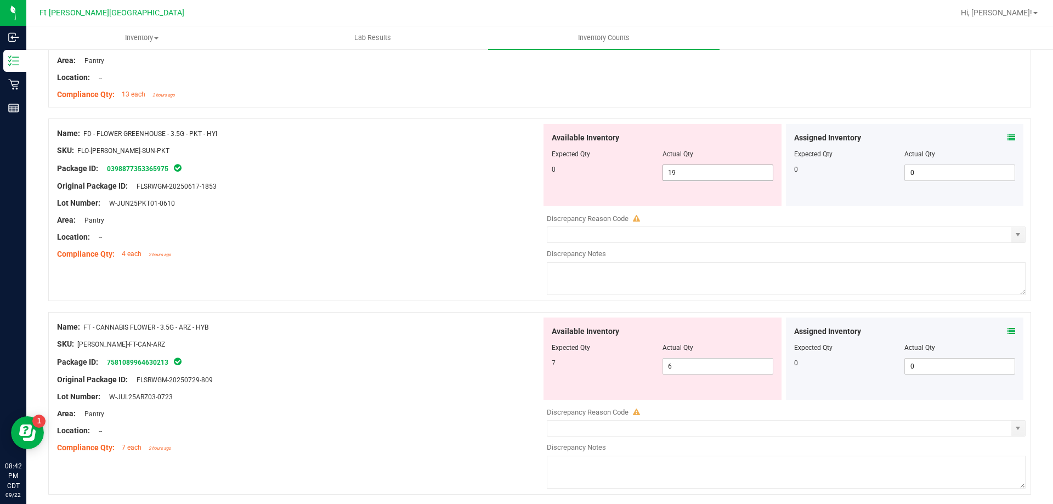
click at [696, 168] on span "19 19" at bounding box center [717, 172] width 111 height 16
click at [696, 168] on input "19" at bounding box center [718, 172] width 110 height 15
click at [415, 377] on div "Original Package ID: FLSRWGM-20250729-809" at bounding box center [299, 380] width 484 height 12
click at [1007, 328] on icon at bounding box center [1011, 331] width 8 height 8
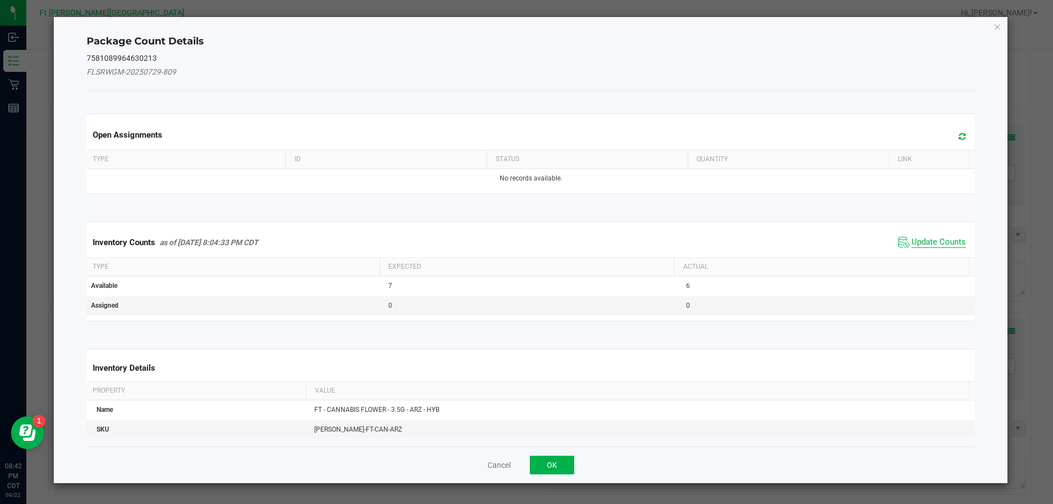
click at [940, 241] on span "Update Counts" at bounding box center [938, 242] width 54 height 11
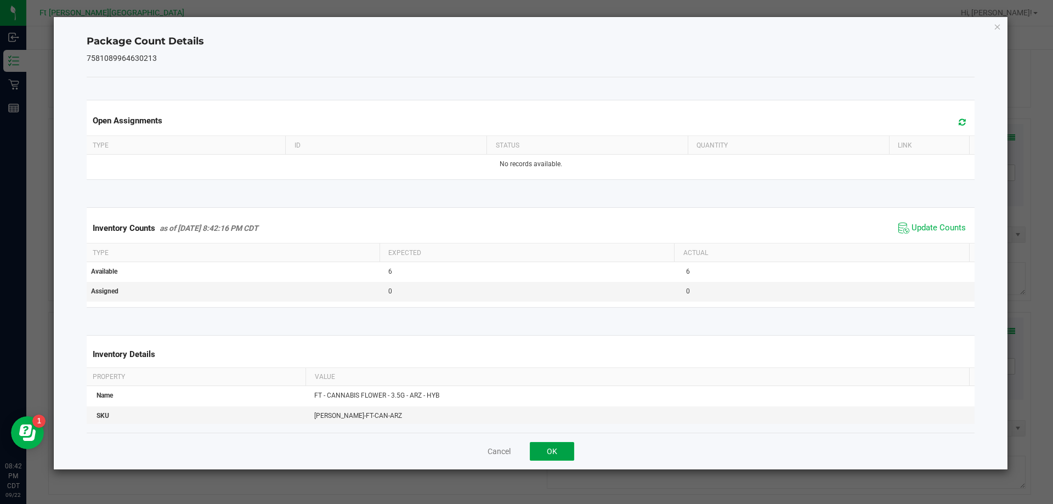
click at [562, 454] on button "OK" at bounding box center [552, 451] width 44 height 19
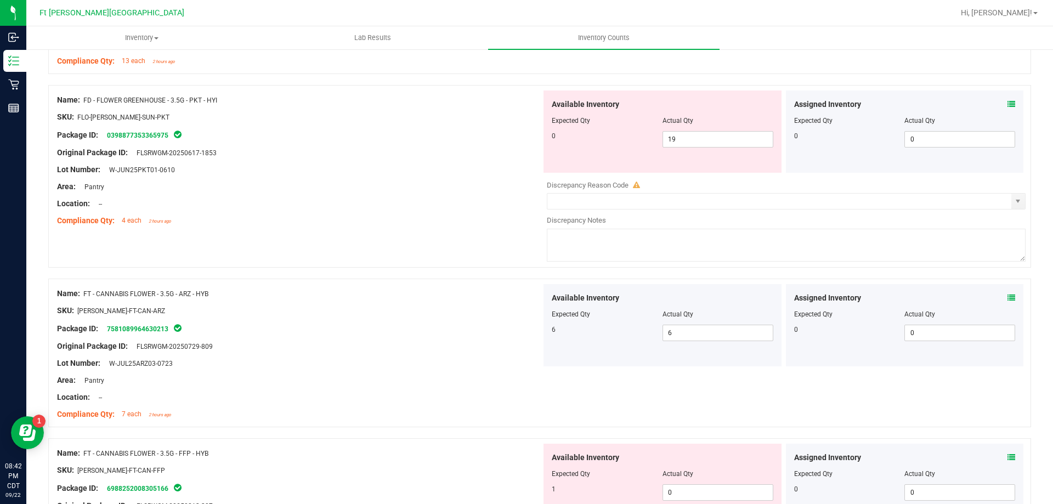
scroll to position [329, 0]
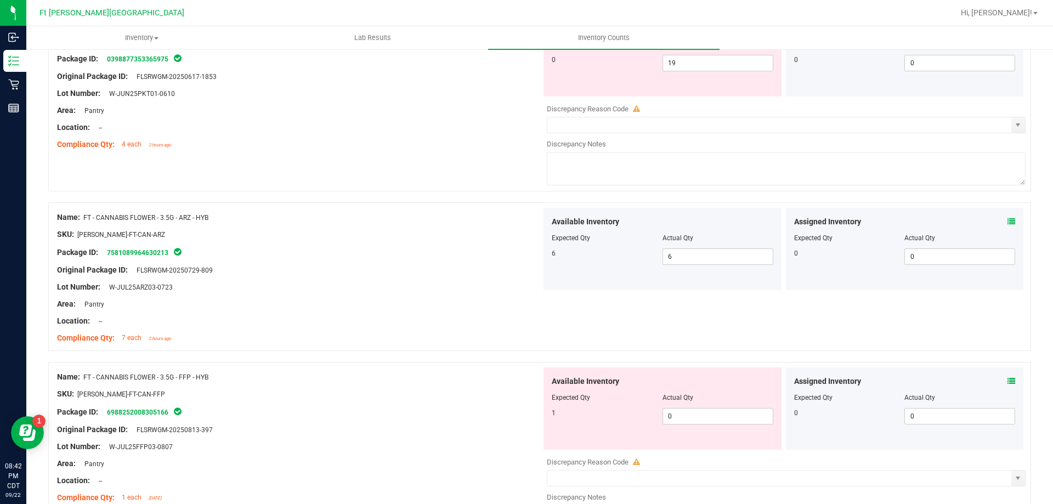
drag, startPoint x: 1001, startPoint y: 379, endPoint x: 1000, endPoint y: 372, distance: 7.9
click at [1000, 374] on div "Assigned Inventory Expected Qty Actual Qty 0 0 0" at bounding box center [905, 408] width 238 height 82
click at [1007, 383] on icon at bounding box center [1011, 381] width 8 height 8
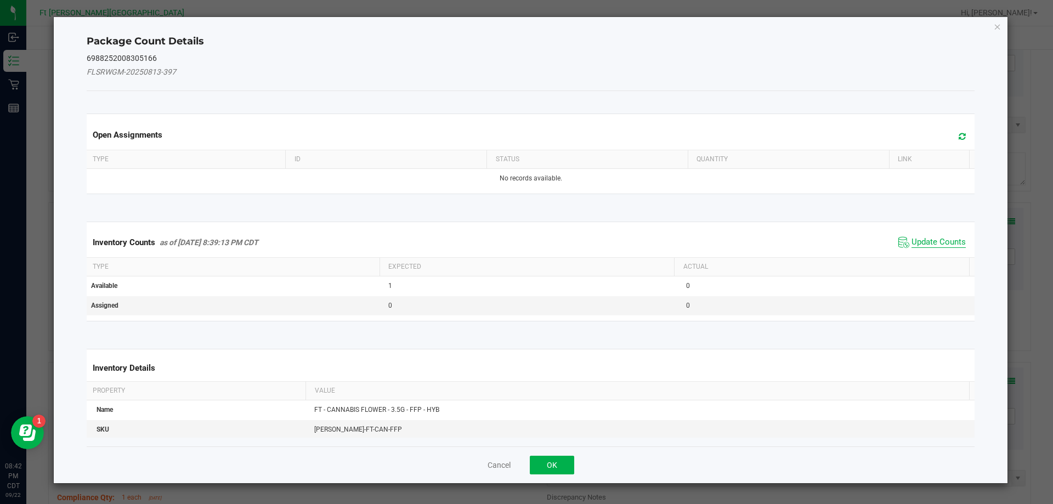
click at [940, 247] on span "Update Counts" at bounding box center [938, 242] width 54 height 11
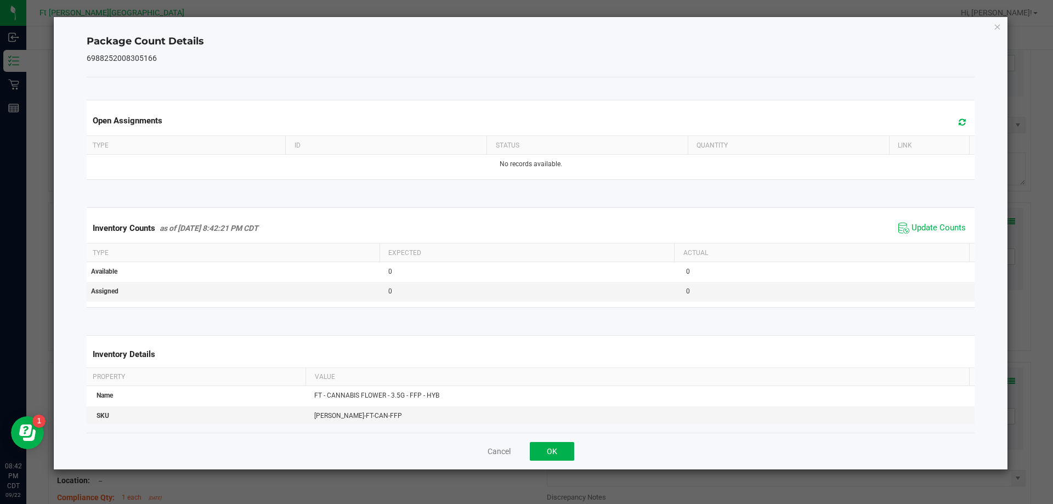
click at [555, 461] on div "Cancel OK" at bounding box center [531, 451] width 888 height 37
click at [555, 460] on button "OK" at bounding box center [552, 451] width 44 height 19
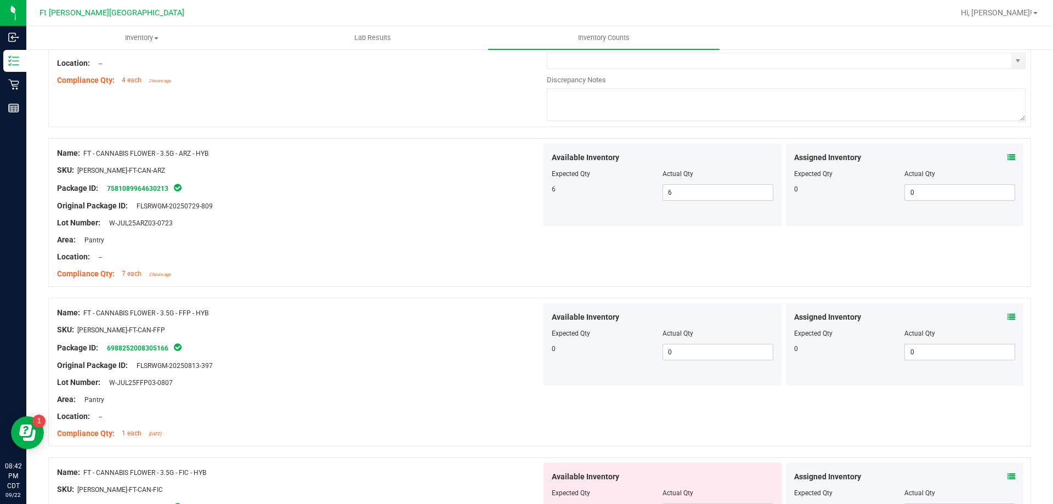
scroll to position [493, 0]
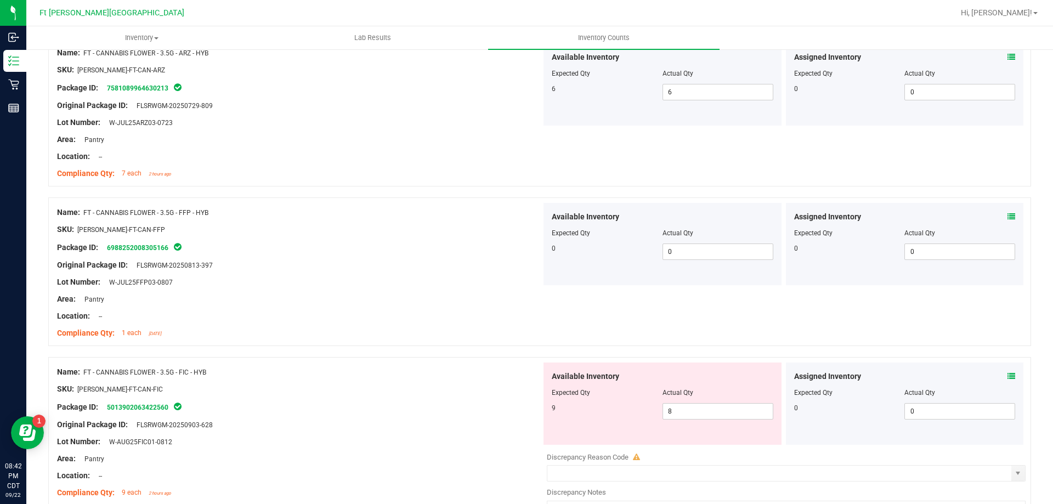
click at [1007, 374] on icon at bounding box center [1011, 376] width 8 height 8
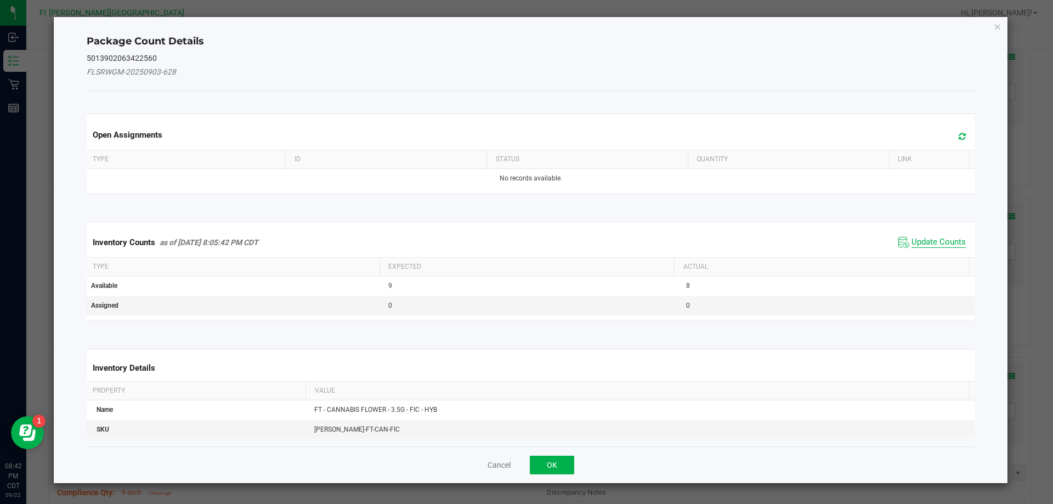
click at [929, 245] on span "Update Counts" at bounding box center [938, 242] width 54 height 11
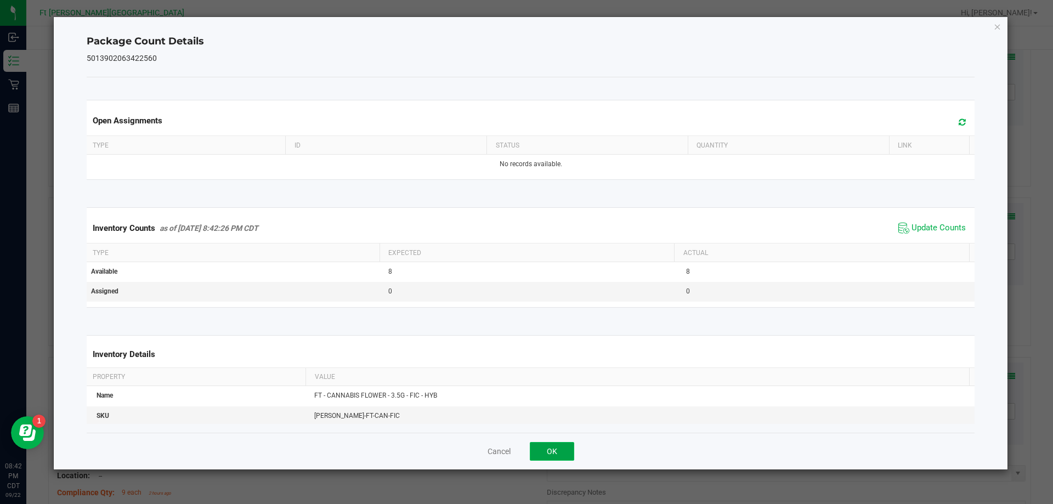
click at [564, 445] on button "OK" at bounding box center [552, 451] width 44 height 19
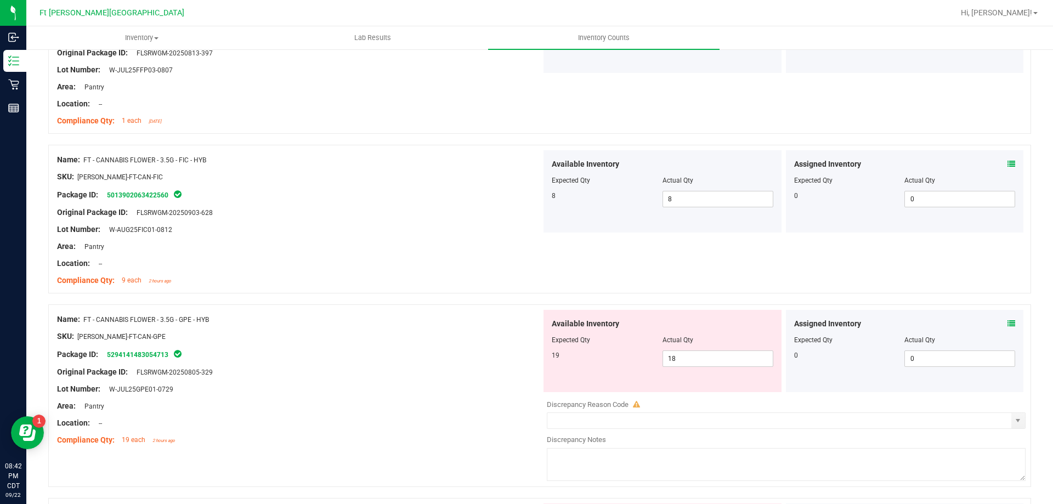
scroll to position [713, 0]
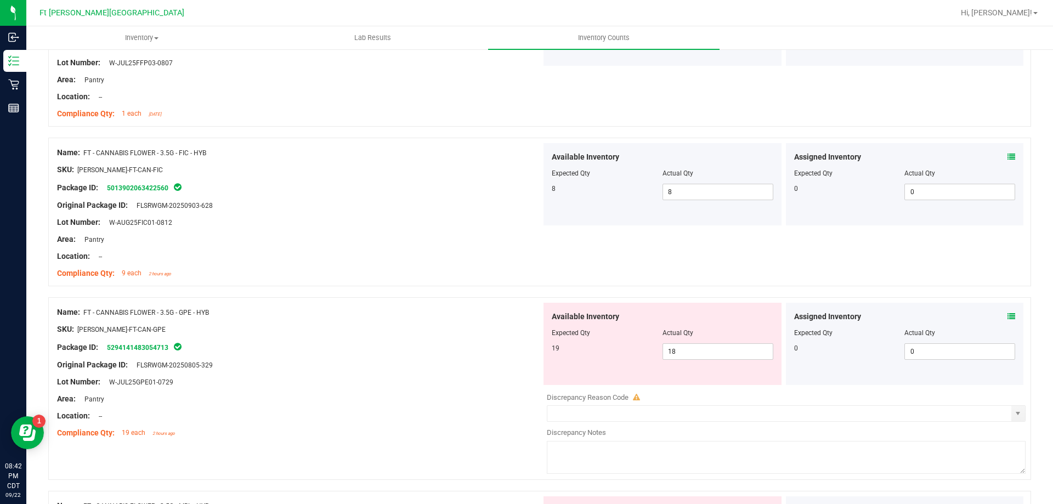
click at [1007, 317] on icon at bounding box center [1011, 317] width 8 height 8
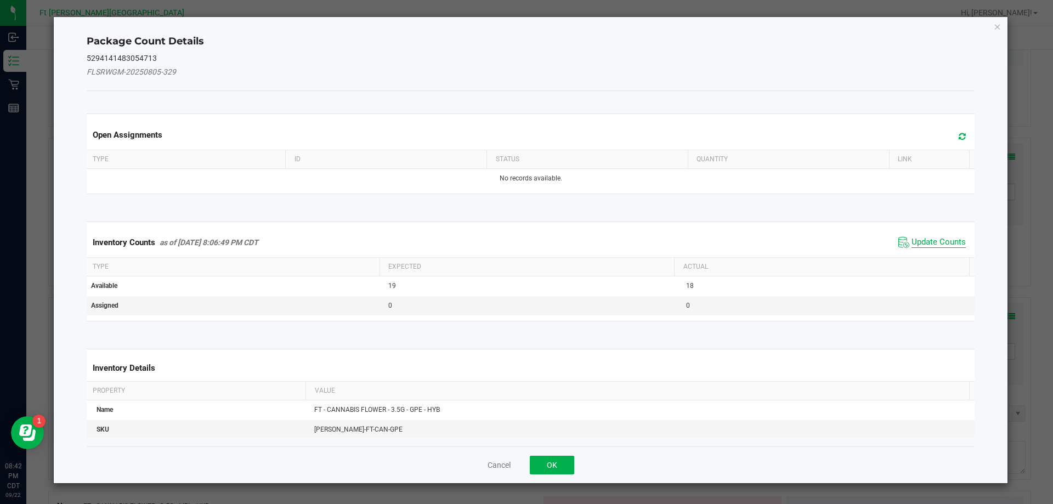
click at [941, 243] on span "Update Counts" at bounding box center [938, 242] width 54 height 11
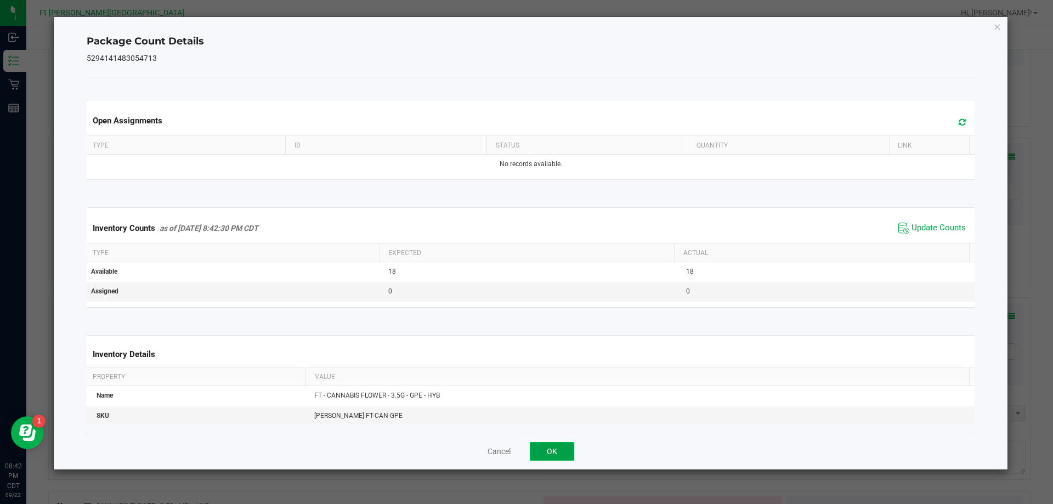
click at [566, 459] on button "OK" at bounding box center [552, 451] width 44 height 19
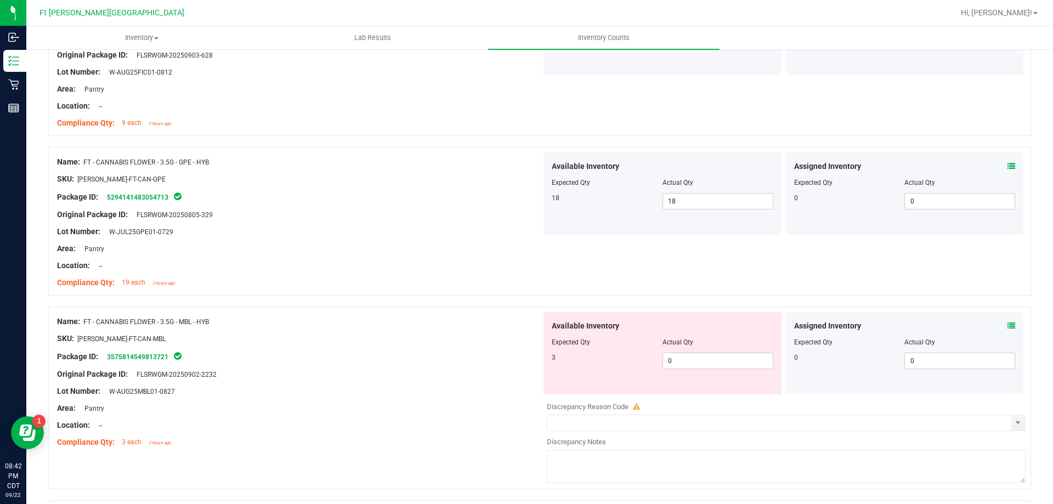
scroll to position [877, 0]
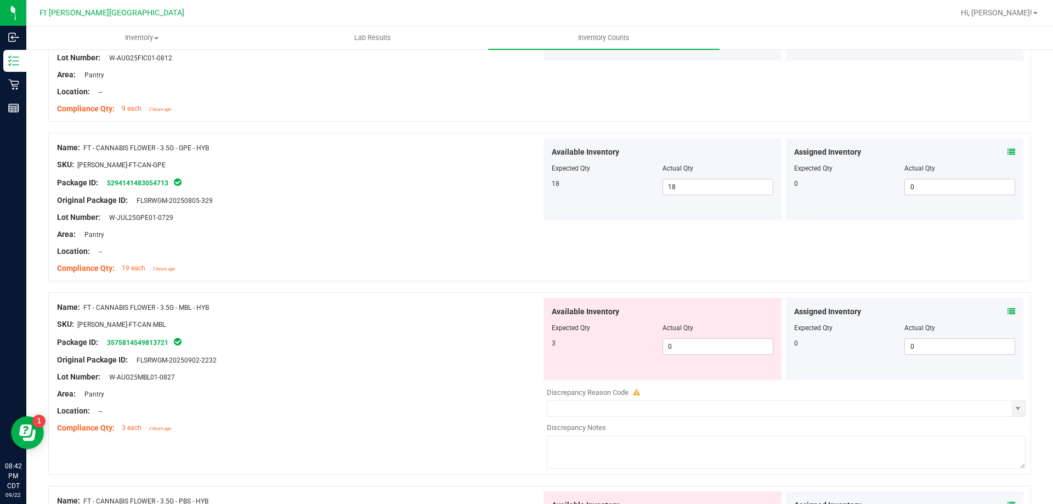
click at [1007, 314] on icon at bounding box center [1011, 312] width 8 height 8
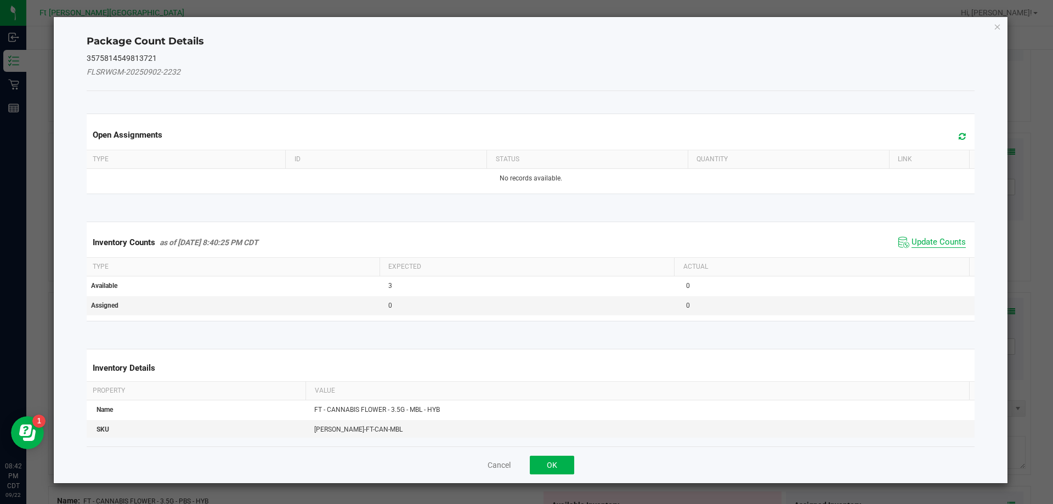
click at [941, 240] on span "Update Counts" at bounding box center [938, 242] width 54 height 11
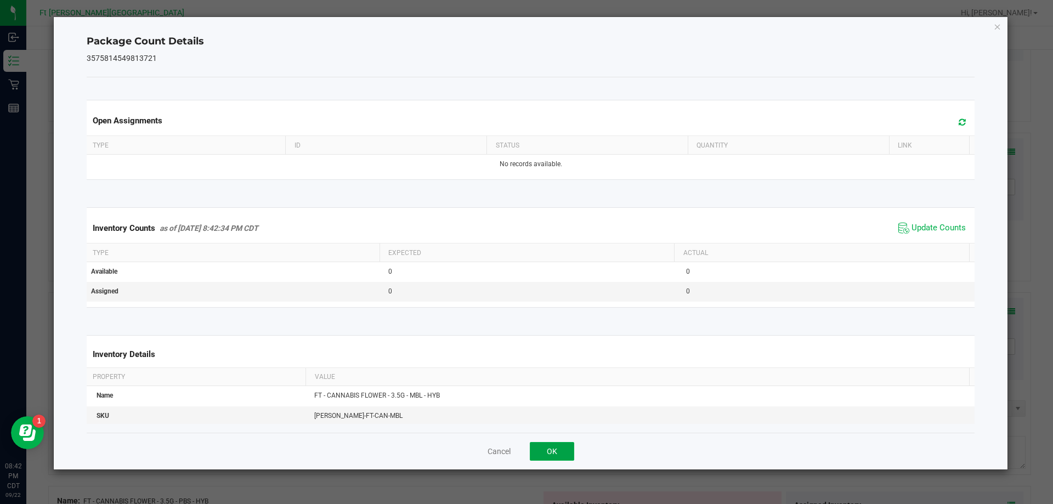
drag, startPoint x: 563, startPoint y: 453, endPoint x: 737, endPoint y: 337, distance: 209.6
click at [568, 446] on button "OK" at bounding box center [552, 451] width 44 height 19
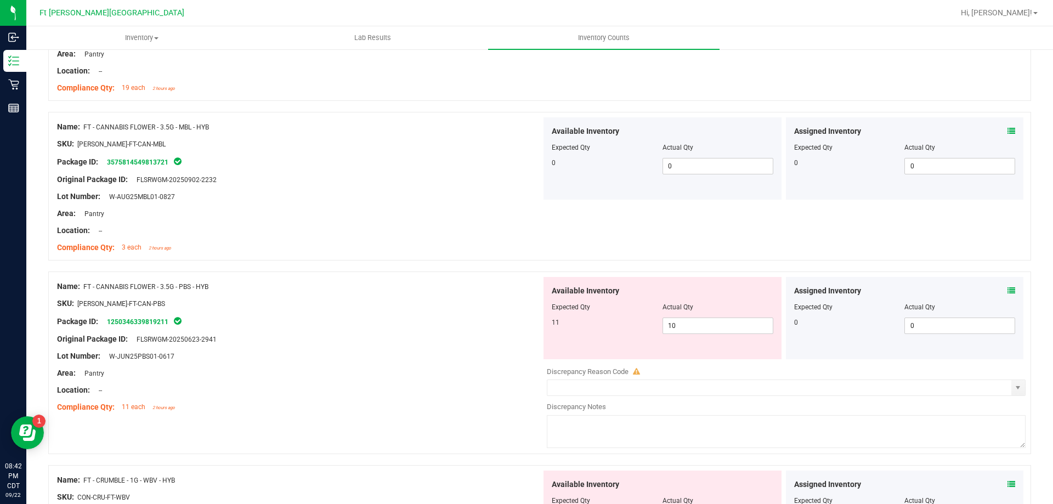
scroll to position [1097, 0]
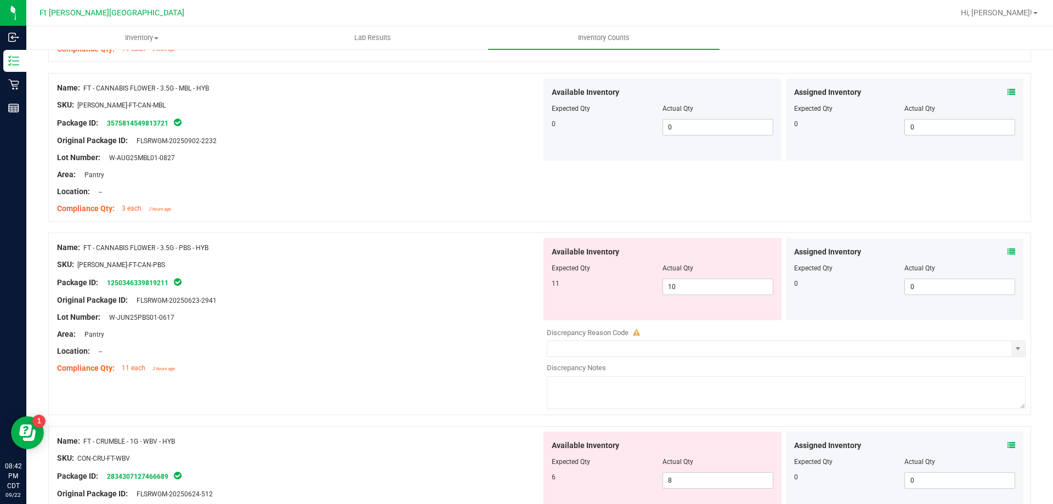
click at [1007, 251] on icon at bounding box center [1011, 252] width 8 height 8
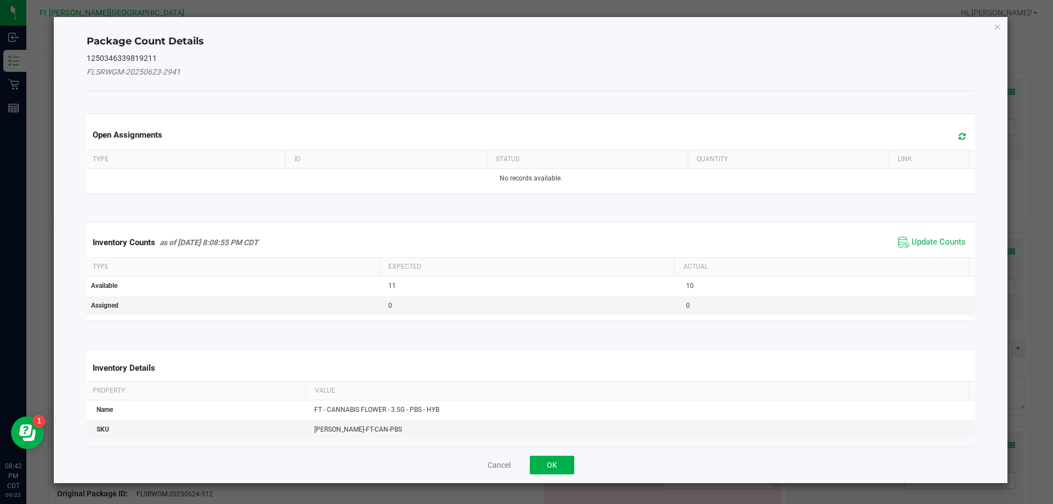
click at [927, 249] on span "Update Counts" at bounding box center [931, 242] width 73 height 16
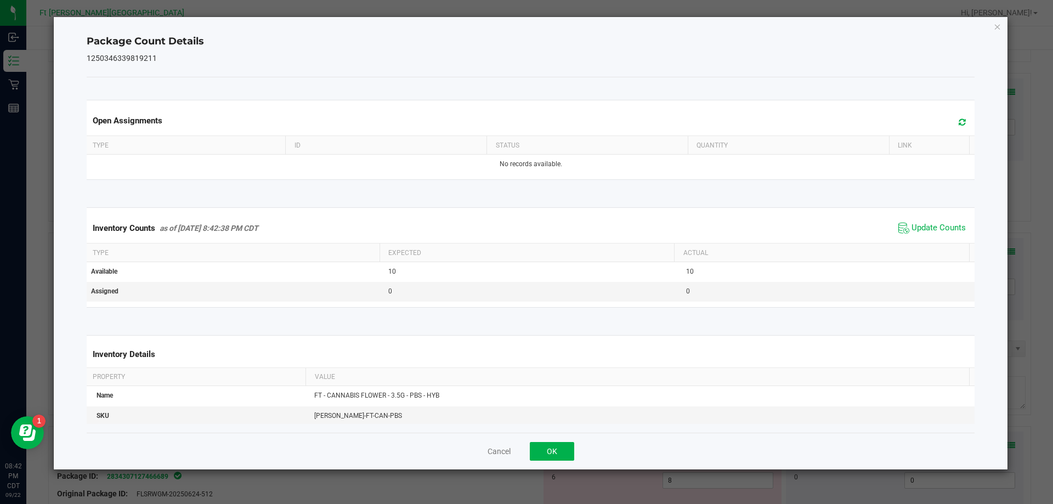
click at [926, 241] on div "Inventory Counts as of Sep 22, 2025 8:42:38 PM CDT Update Counts" at bounding box center [530, 228] width 893 height 30
click at [561, 456] on button "OK" at bounding box center [552, 451] width 44 height 19
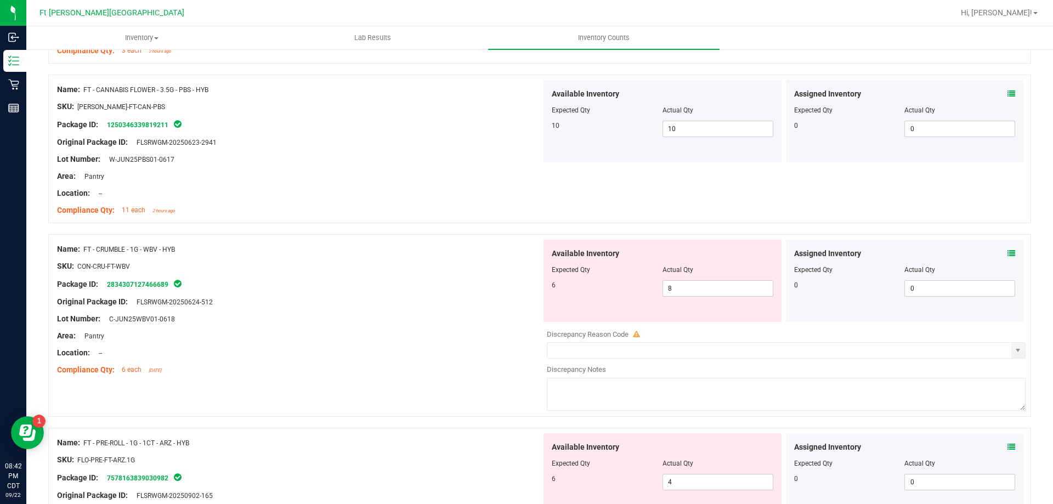
scroll to position [1261, 0]
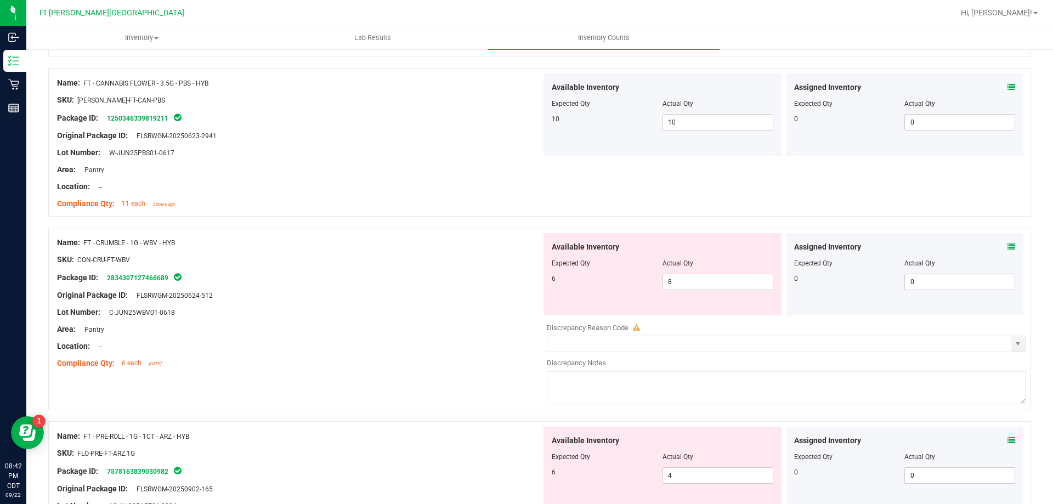
click at [1007, 243] on icon at bounding box center [1011, 247] width 8 height 8
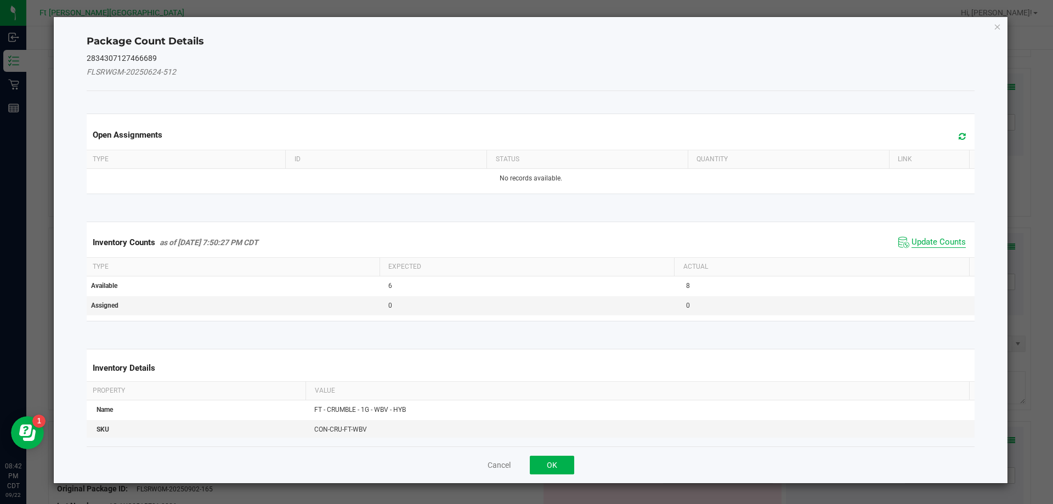
click at [923, 238] on span "Update Counts" at bounding box center [938, 242] width 54 height 11
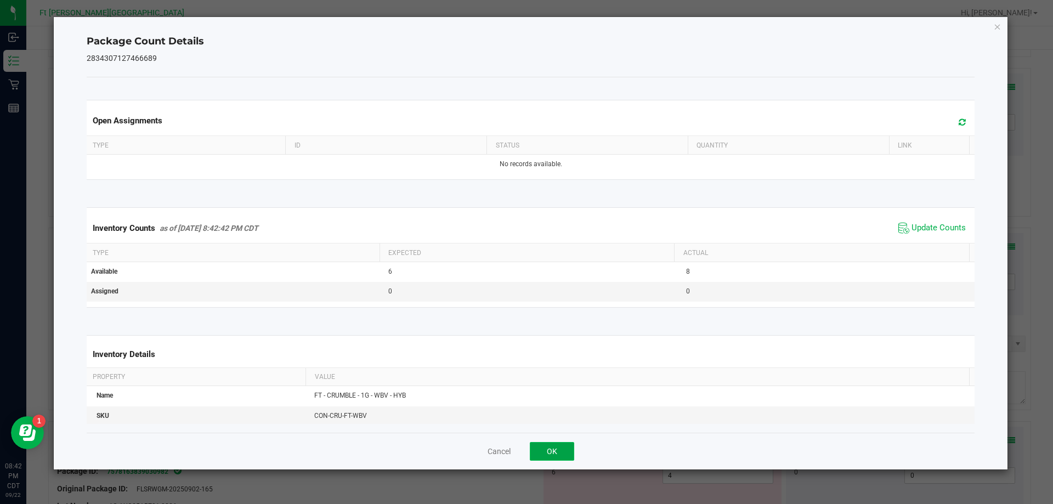
drag, startPoint x: 548, startPoint y: 452, endPoint x: 592, endPoint y: 425, distance: 51.6
click at [548, 452] on button "OK" at bounding box center [552, 451] width 44 height 19
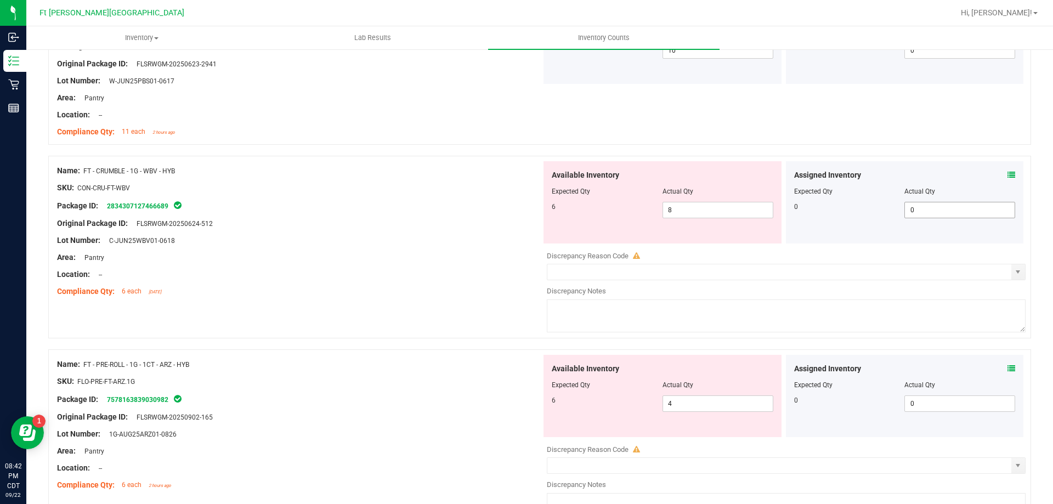
scroll to position [1316, 0]
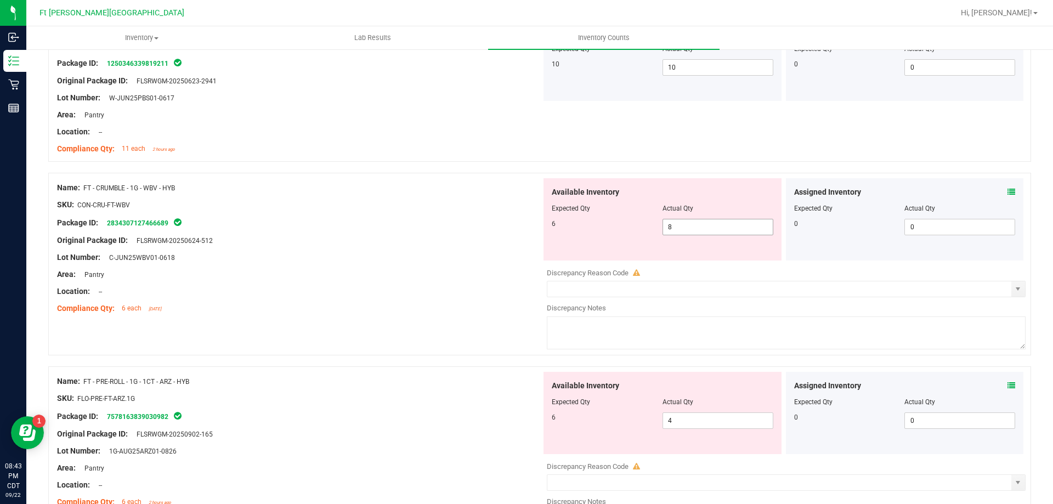
drag, startPoint x: 713, startPoint y: 216, endPoint x: 708, endPoint y: 225, distance: 9.8
click at [711, 219] on div "Available Inventory Expected Qty Actual Qty 6 8 8" at bounding box center [662, 219] width 238 height 82
click at [710, 228] on span "8 8" at bounding box center [717, 227] width 111 height 16
click at [710, 228] on input "8" at bounding box center [718, 226] width 110 height 15
click at [438, 257] on div "Lot Number: C-JUN25WBV01-0618" at bounding box center [299, 258] width 484 height 12
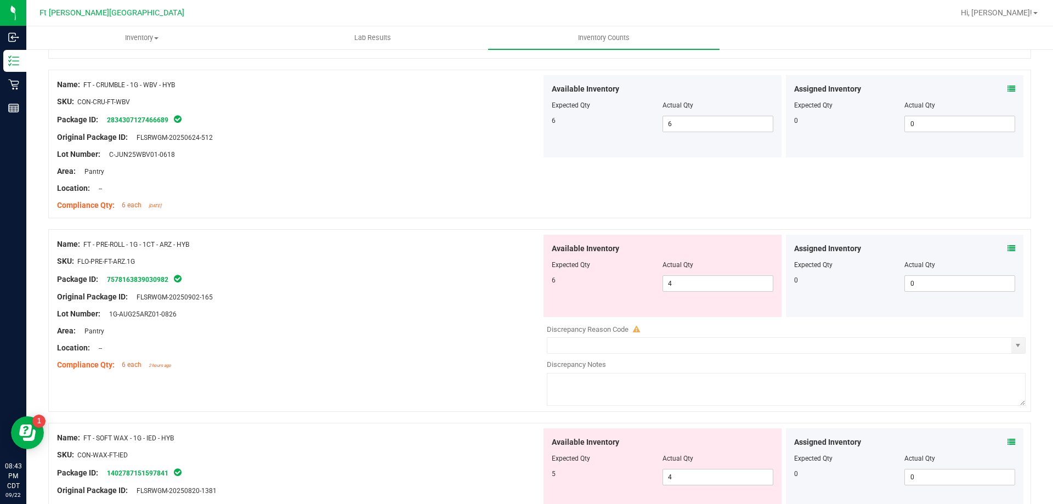
scroll to position [1480, 0]
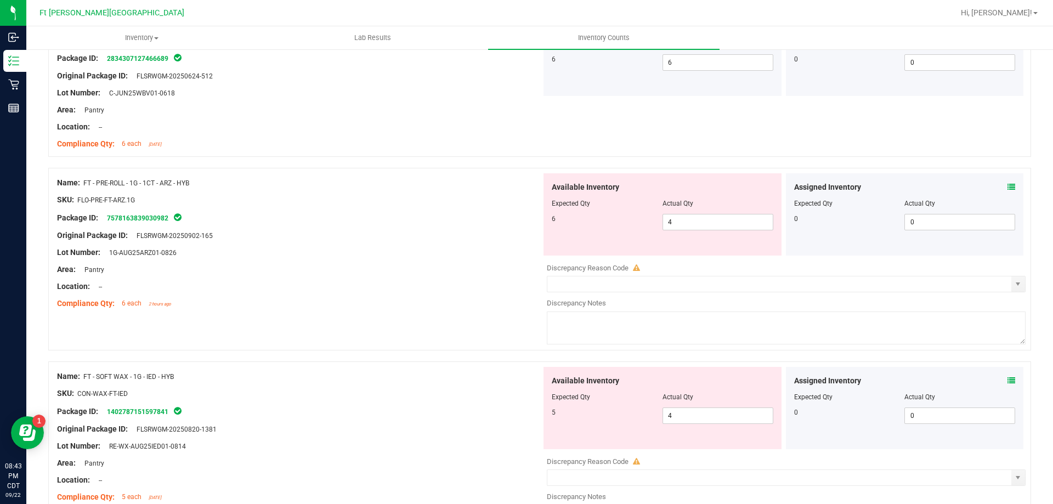
click at [1007, 184] on icon at bounding box center [1011, 187] width 8 height 8
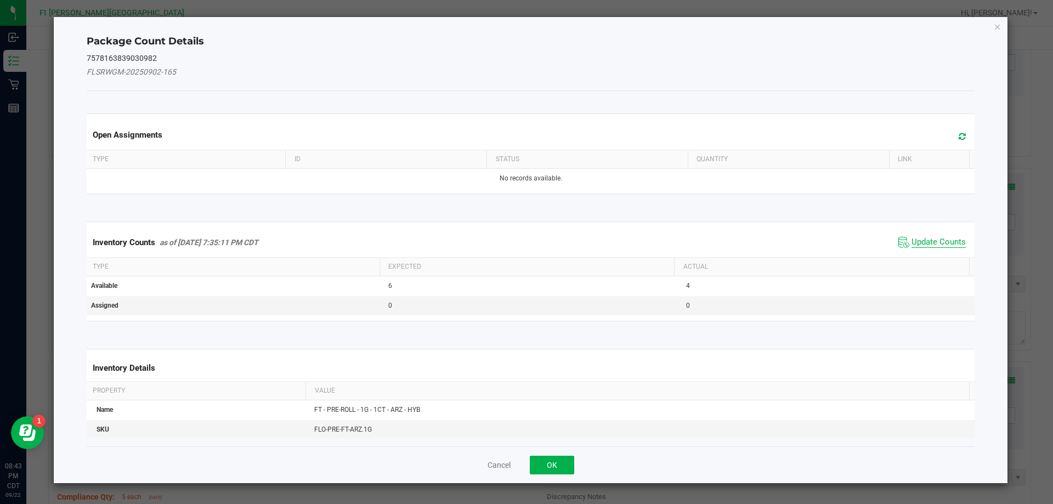
click at [938, 247] on span "Update Counts" at bounding box center [938, 242] width 54 height 11
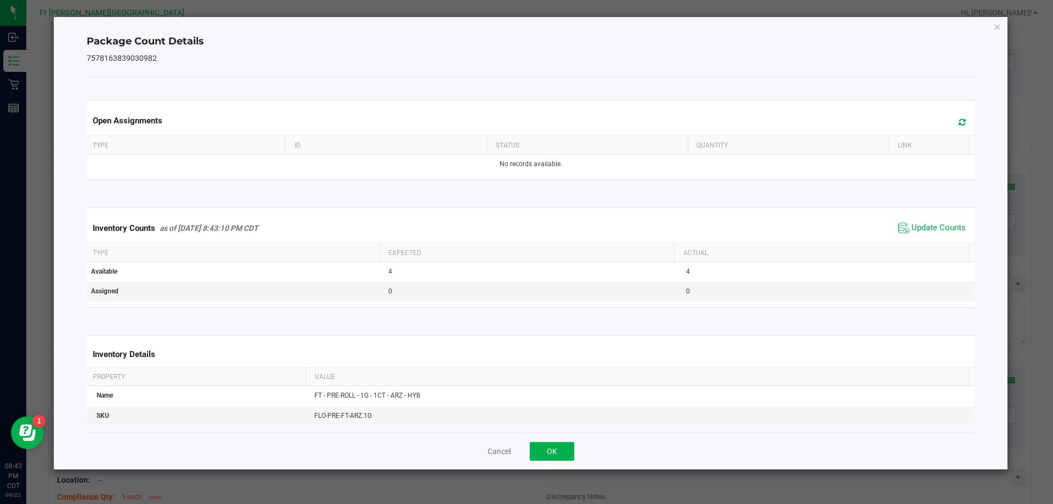
drag, startPoint x: 939, startPoint y: 226, endPoint x: 883, endPoint y: 247, distance: 60.2
click at [940, 226] on span "Update Counts" at bounding box center [938, 228] width 54 height 11
click at [551, 457] on button "OK" at bounding box center [552, 451] width 44 height 19
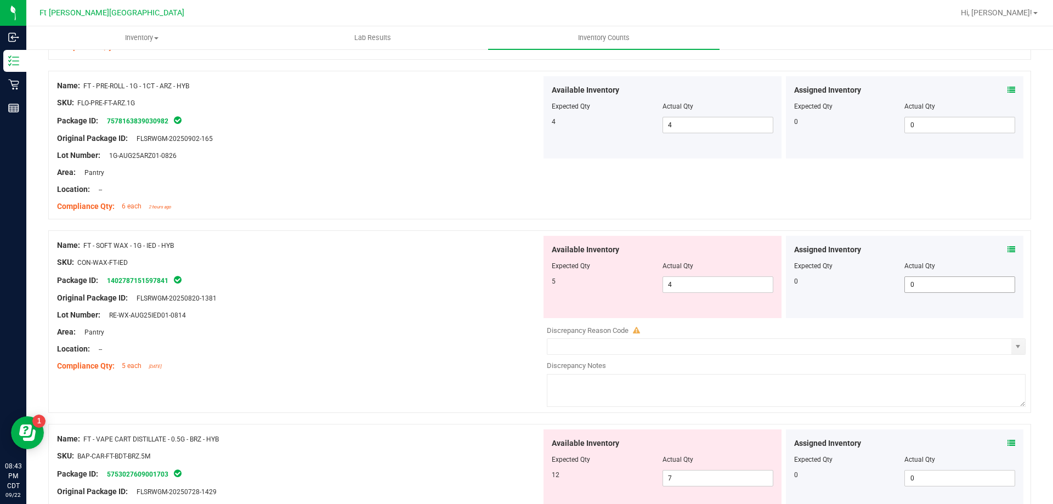
scroll to position [1590, 0]
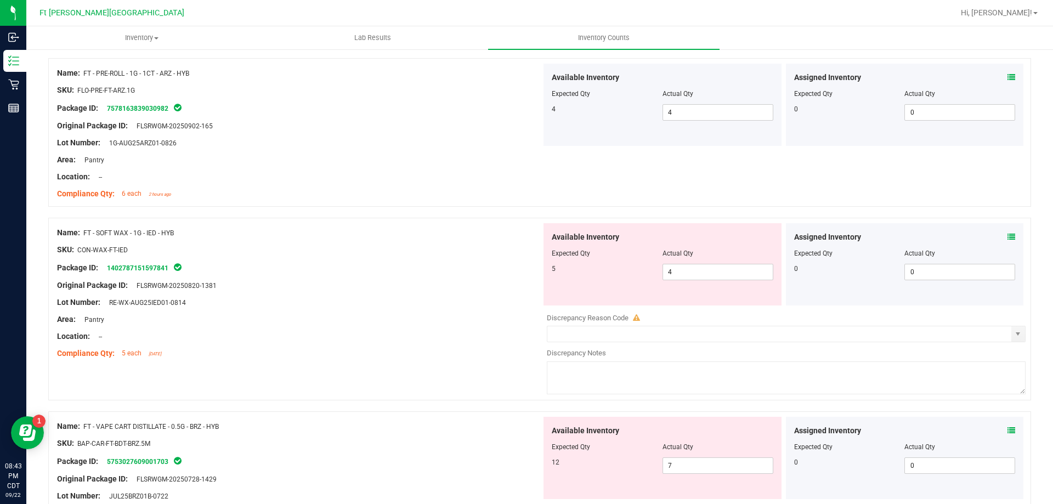
click at [1007, 237] on icon at bounding box center [1011, 237] width 8 height 8
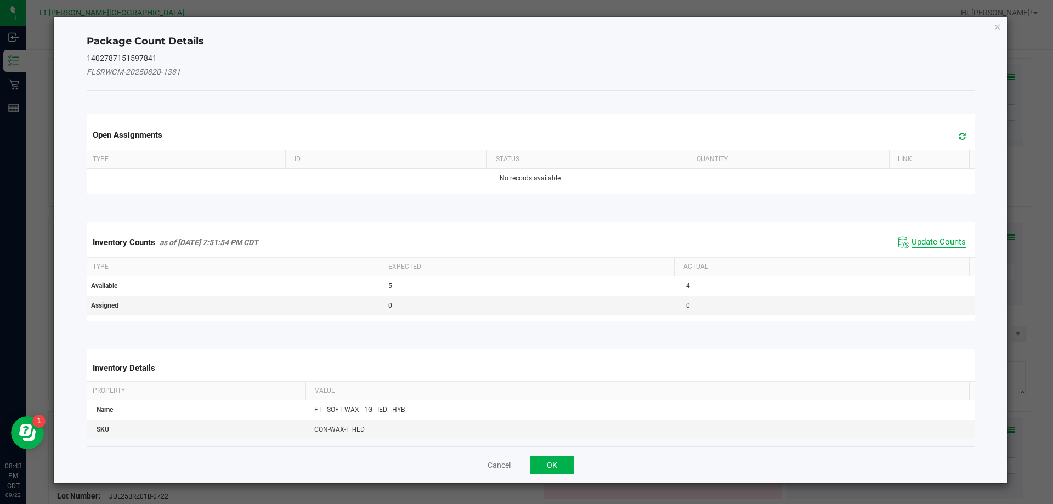
click at [946, 241] on span "Update Counts" at bounding box center [938, 242] width 54 height 11
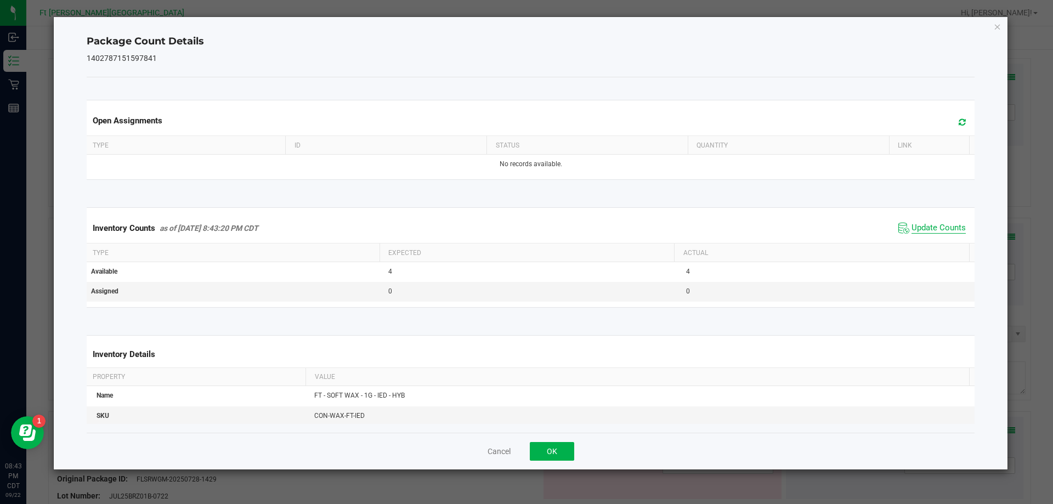
click at [911, 232] on span "Update Counts" at bounding box center [938, 228] width 54 height 11
click at [557, 453] on button "OK" at bounding box center [552, 451] width 44 height 19
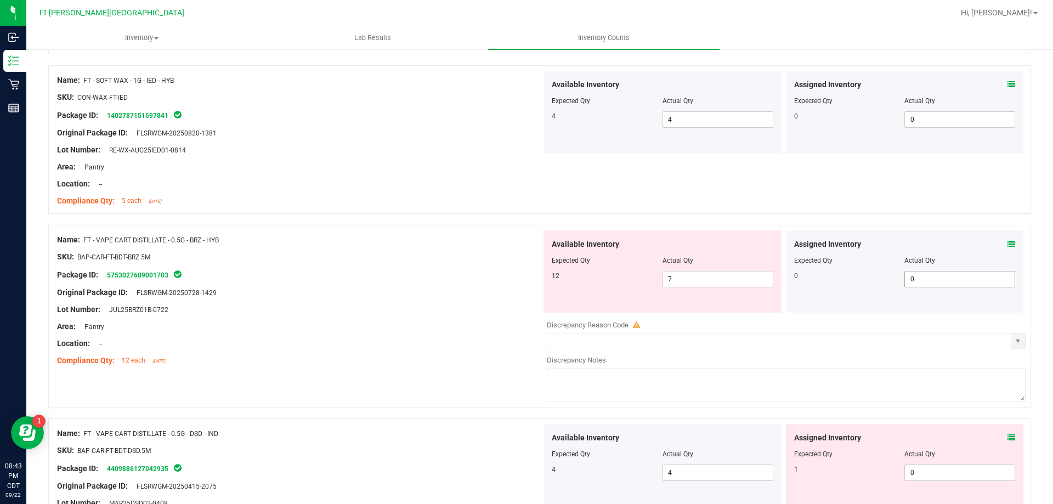
scroll to position [1755, 0]
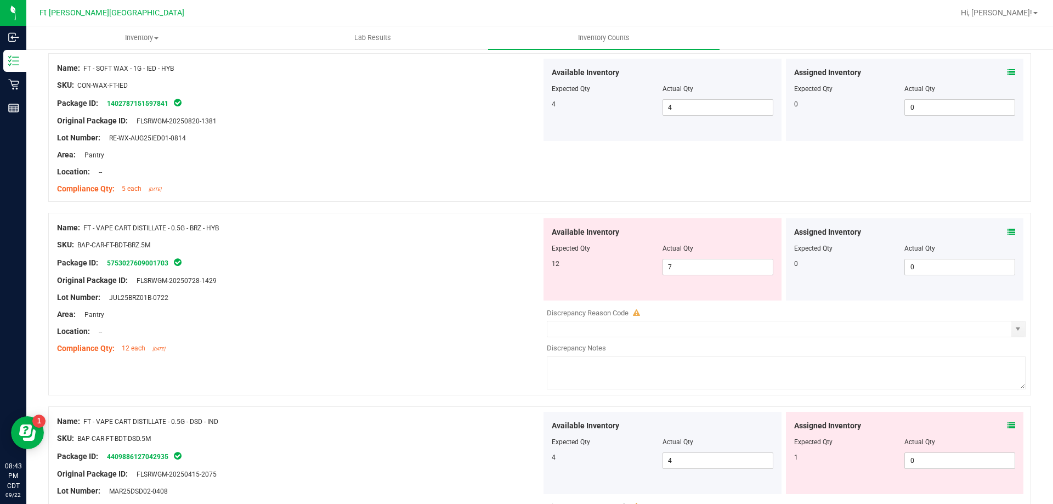
click at [1007, 234] on icon at bounding box center [1011, 232] width 8 height 8
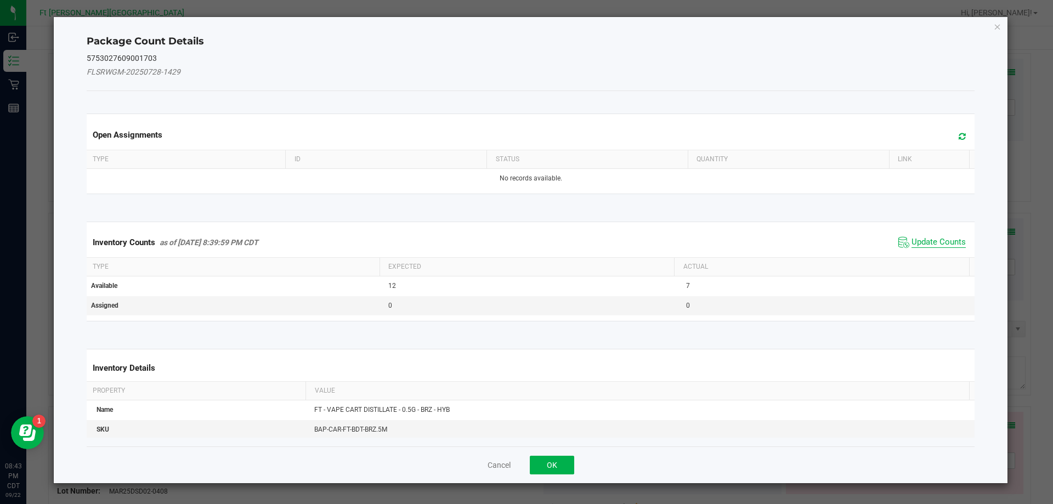
click at [929, 239] on span "Update Counts" at bounding box center [938, 242] width 54 height 11
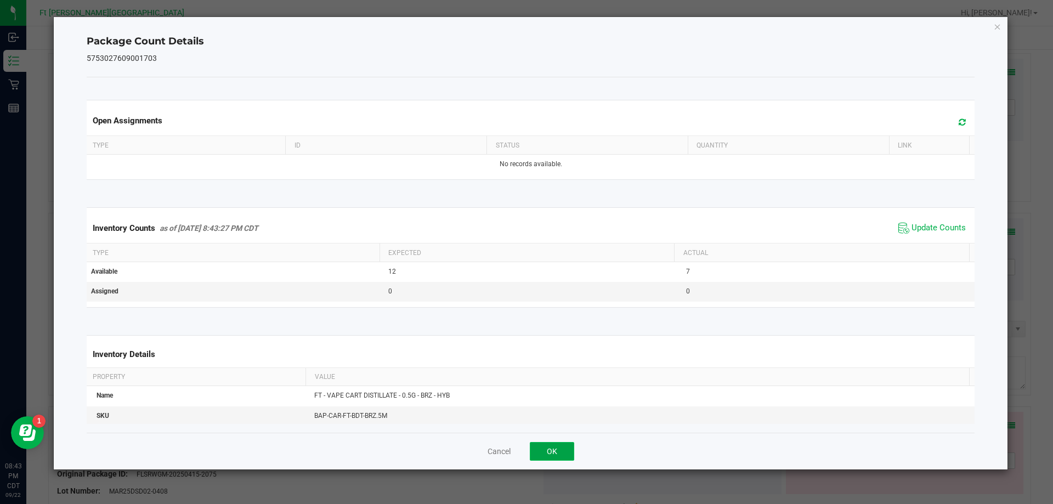
click at [556, 450] on button "OK" at bounding box center [552, 451] width 44 height 19
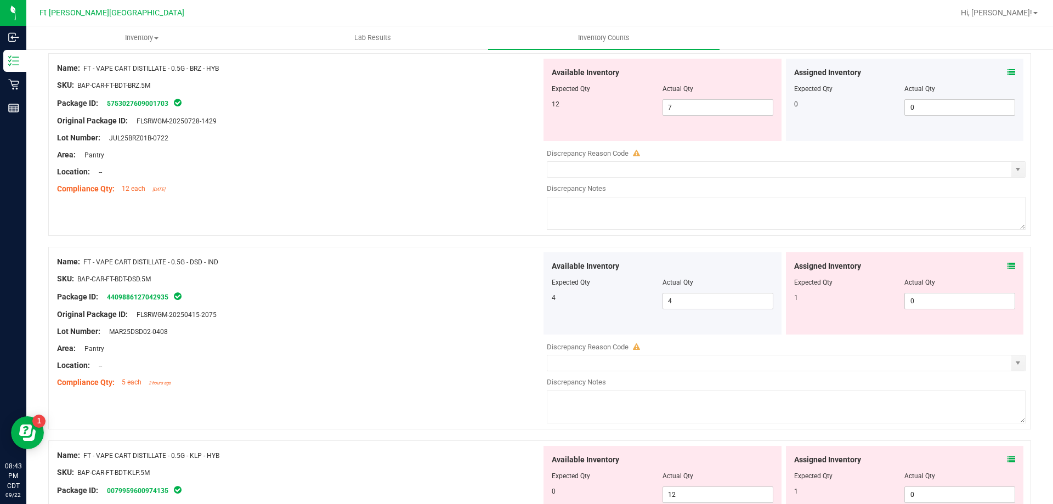
scroll to position [1919, 0]
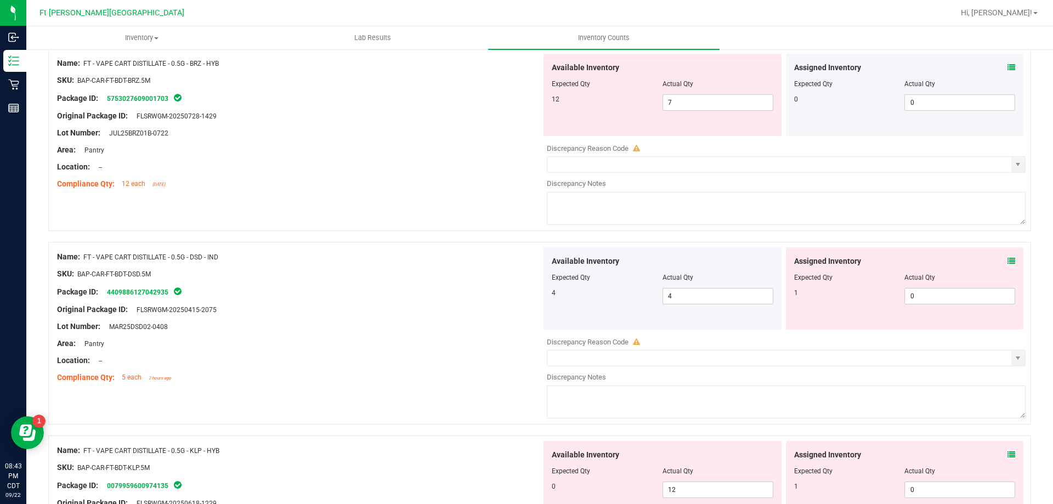
click at [1007, 256] on span at bounding box center [1011, 262] width 8 height 12
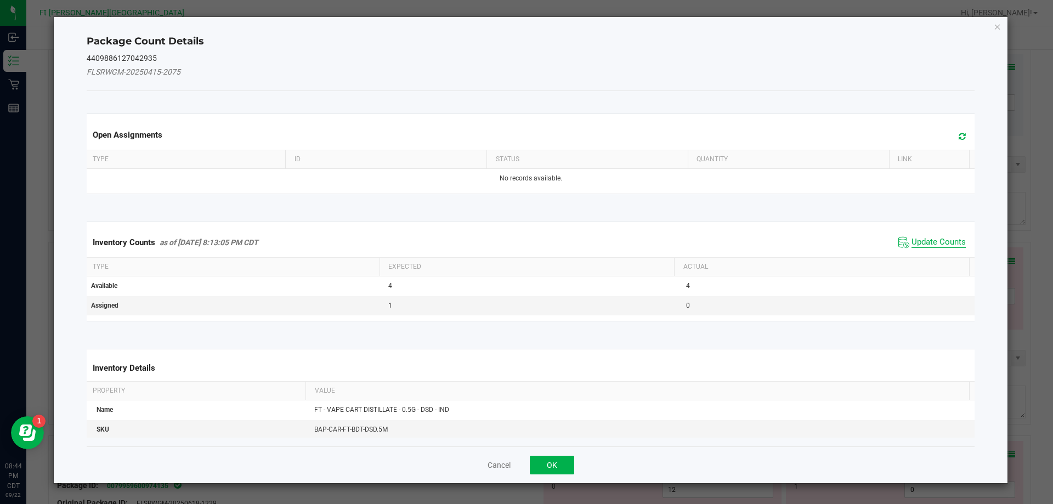
click at [925, 241] on span "Update Counts" at bounding box center [938, 242] width 54 height 11
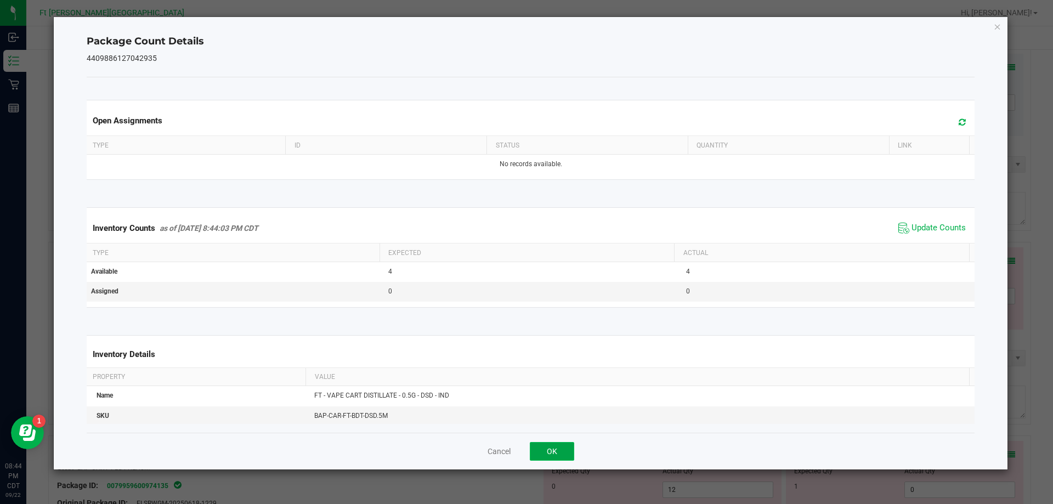
click at [561, 451] on button "OK" at bounding box center [552, 451] width 44 height 19
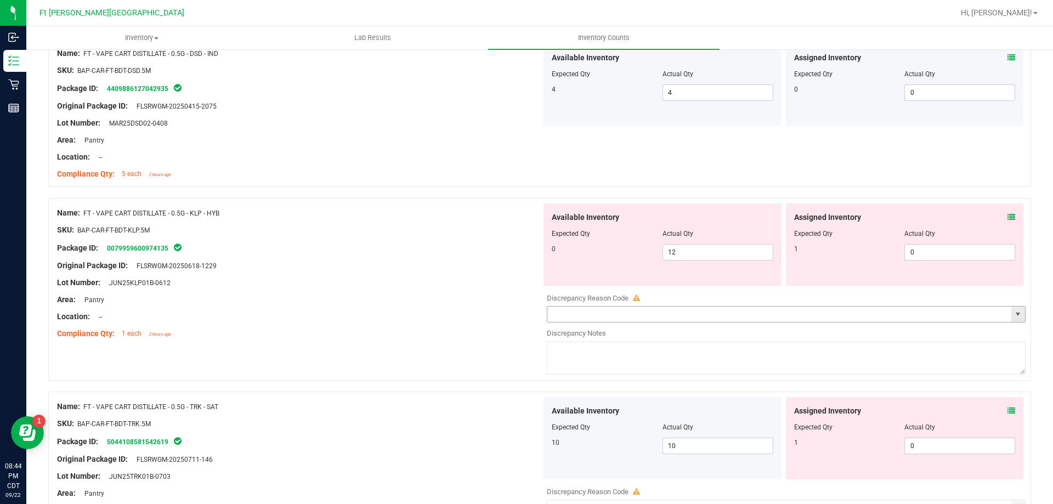
scroll to position [2138, 0]
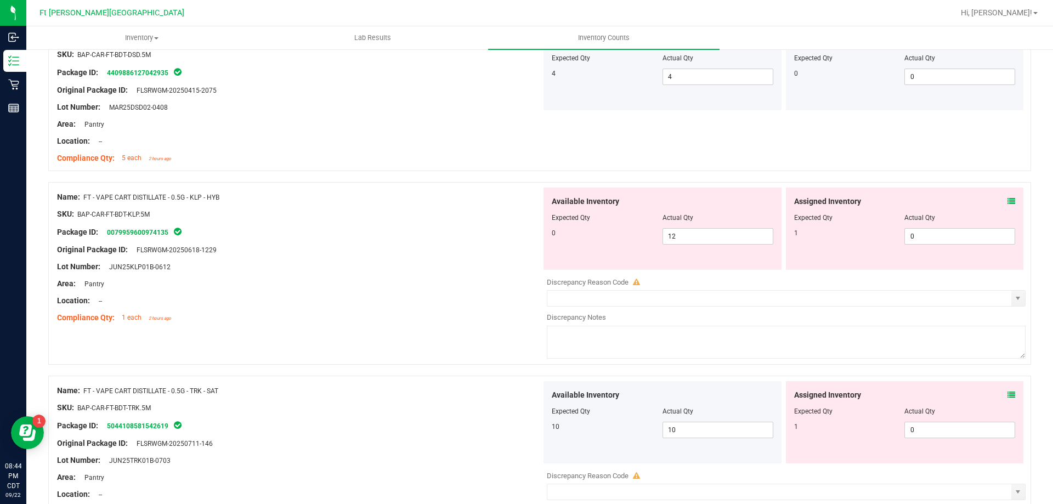
click at [1007, 201] on icon at bounding box center [1011, 201] width 8 height 8
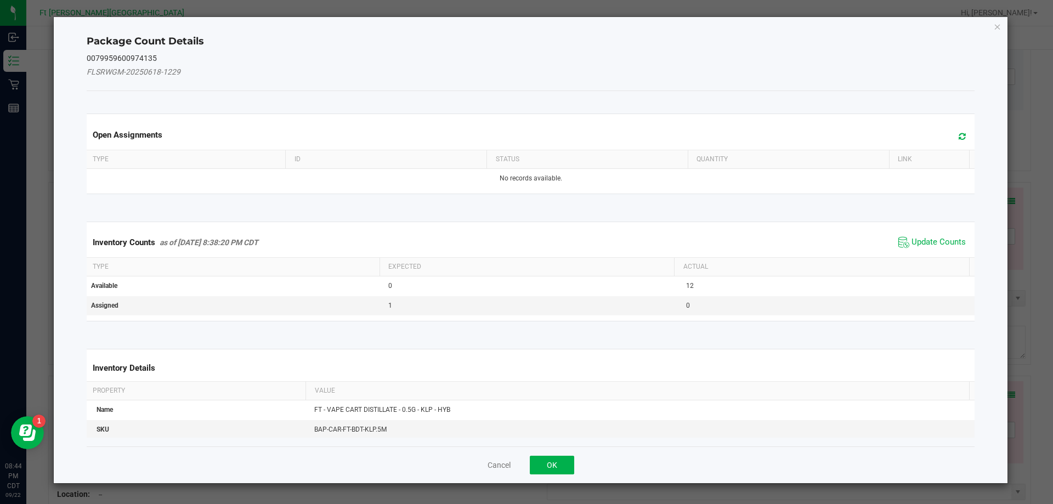
click at [940, 248] on span "Update Counts" at bounding box center [931, 242] width 73 height 16
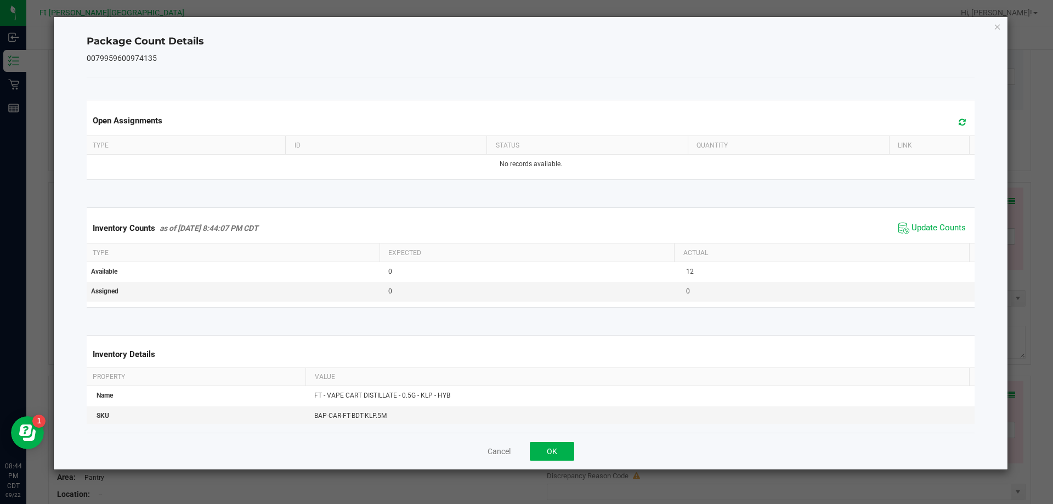
click at [569, 462] on div "Cancel OK" at bounding box center [531, 451] width 888 height 37
click at [568, 454] on button "OK" at bounding box center [552, 451] width 44 height 19
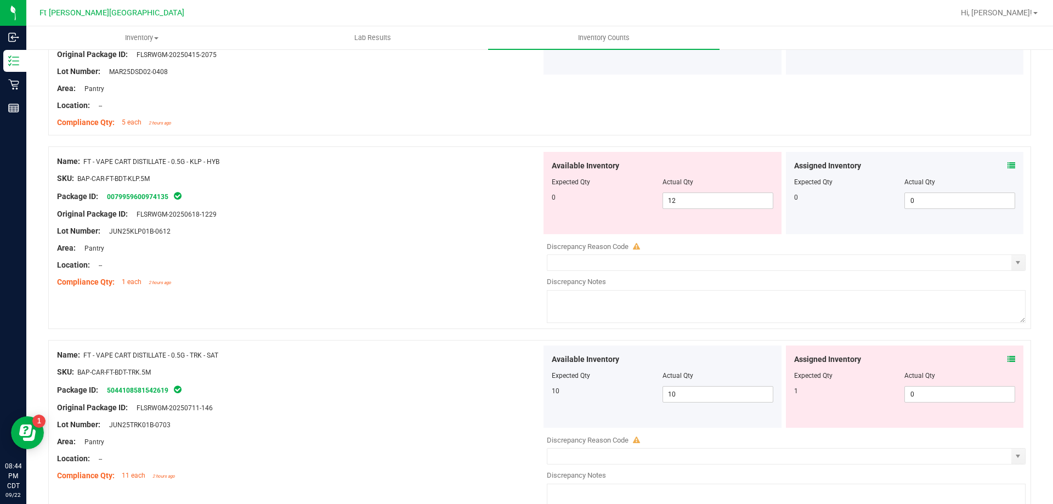
scroll to position [2193, 0]
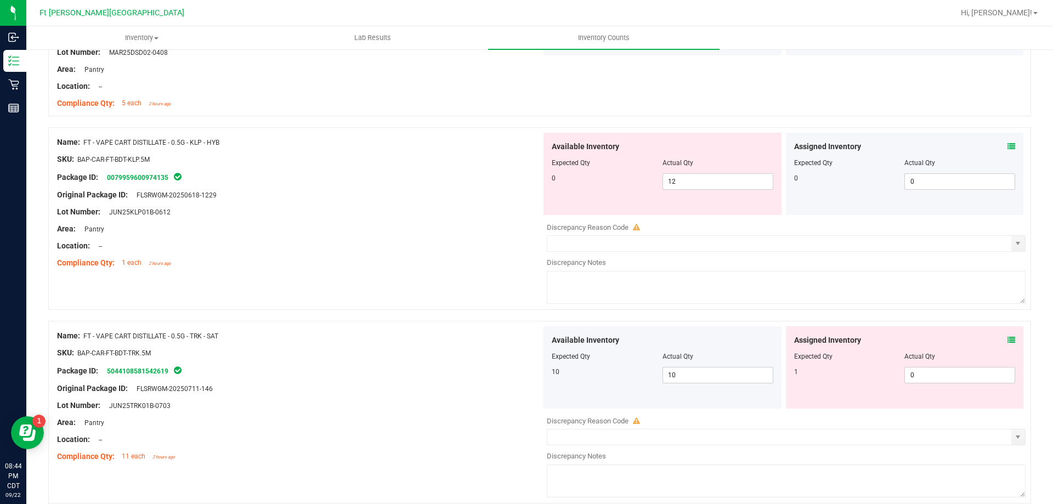
click at [1007, 147] on icon at bounding box center [1011, 147] width 8 height 8
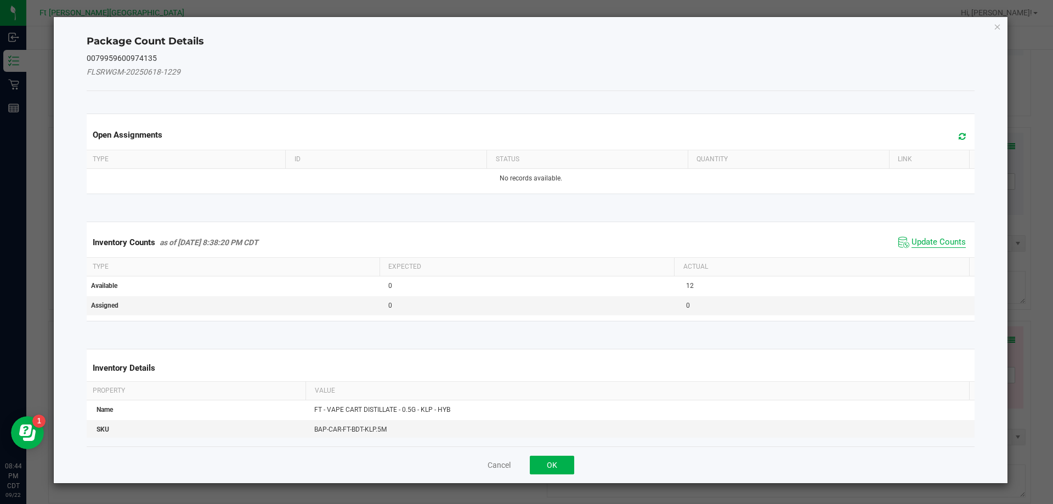
click at [943, 245] on span "Update Counts" at bounding box center [938, 242] width 54 height 11
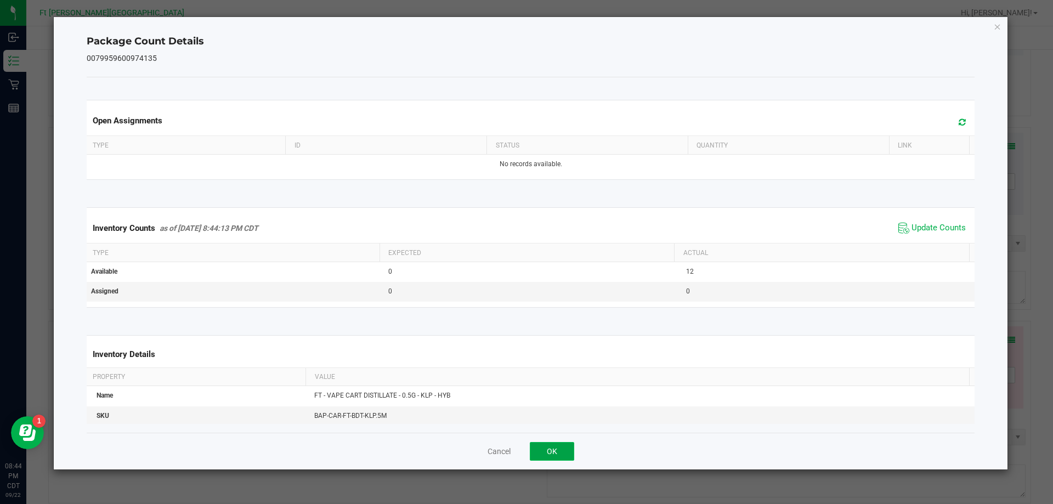
click at [564, 448] on button "OK" at bounding box center [552, 451] width 44 height 19
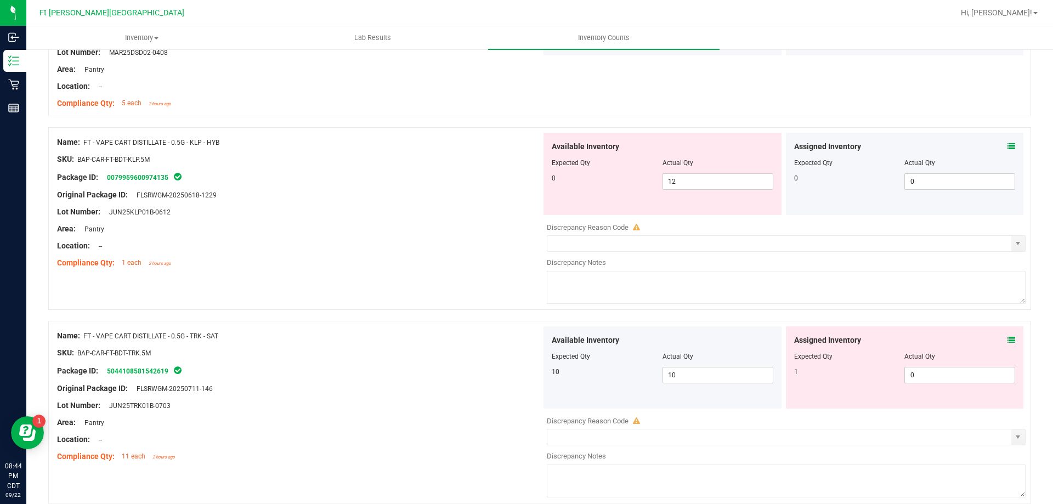
click at [1007, 342] on icon at bounding box center [1011, 340] width 8 height 8
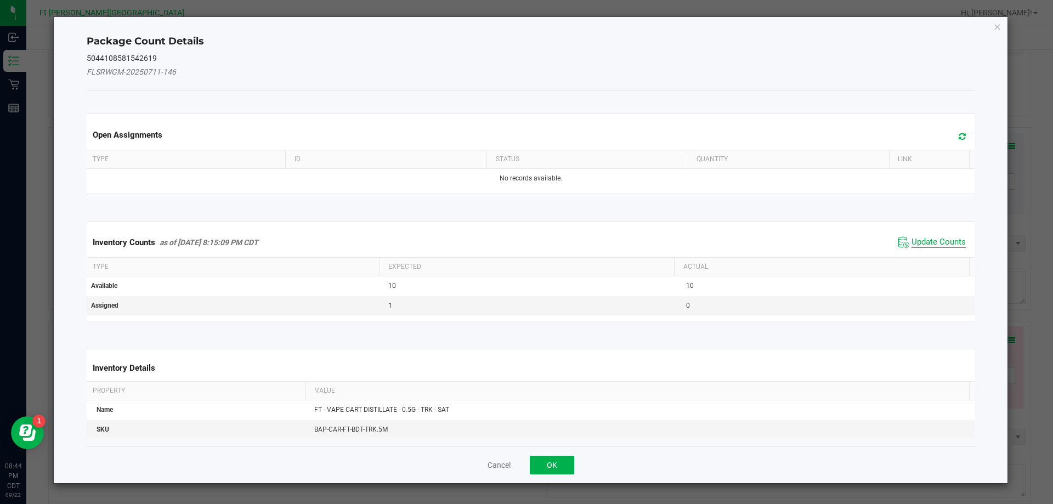
click at [929, 238] on span "Update Counts" at bounding box center [938, 242] width 54 height 11
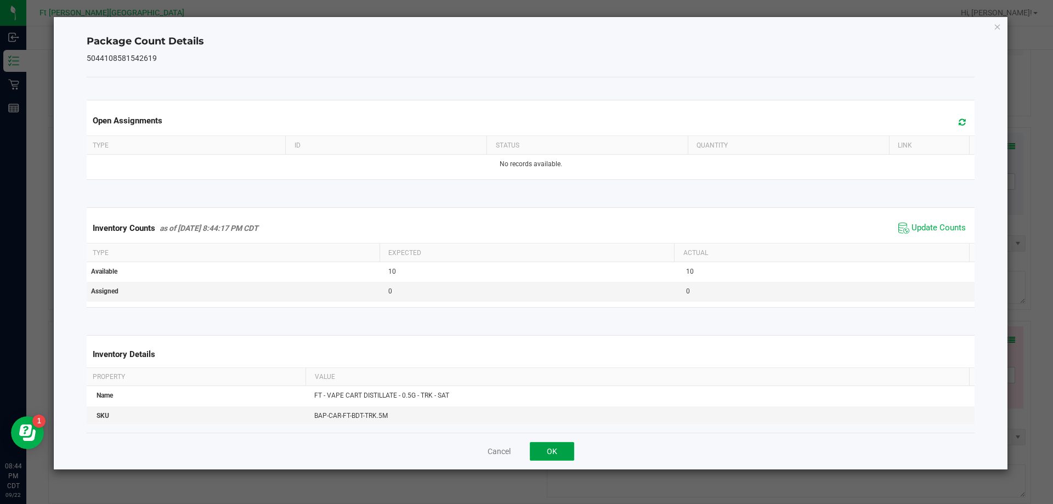
click at [558, 455] on button "OK" at bounding box center [552, 451] width 44 height 19
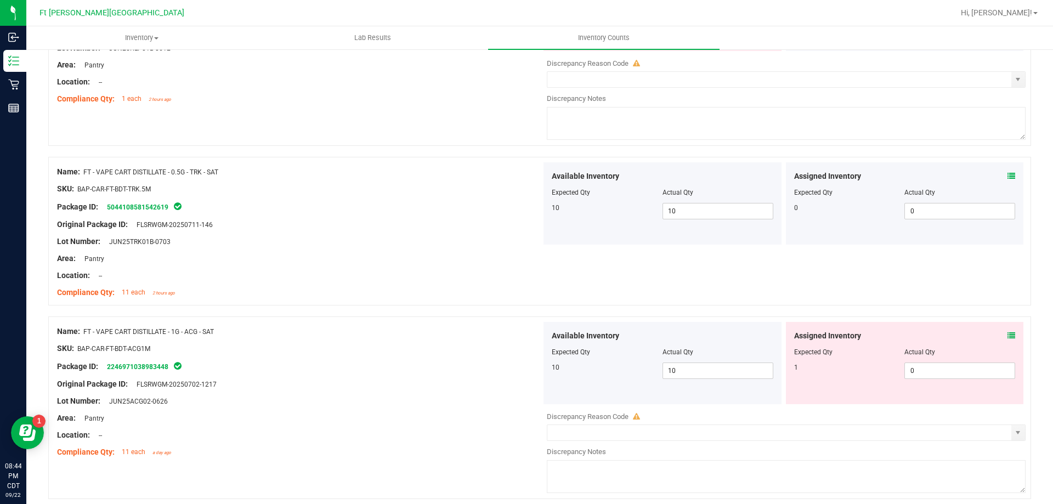
scroll to position [2358, 0]
click at [1007, 335] on icon at bounding box center [1011, 335] width 8 height 8
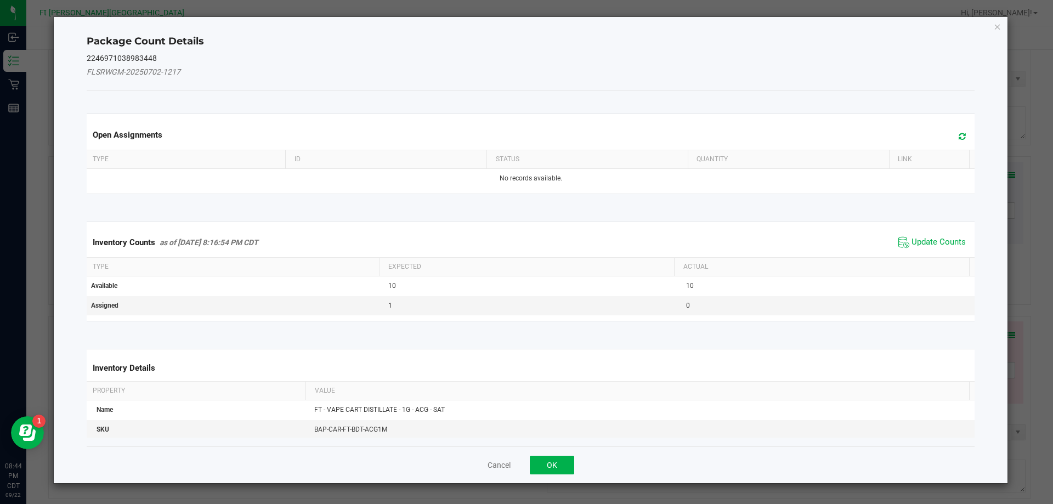
click at [924, 246] on span "Update Counts" at bounding box center [938, 242] width 54 height 11
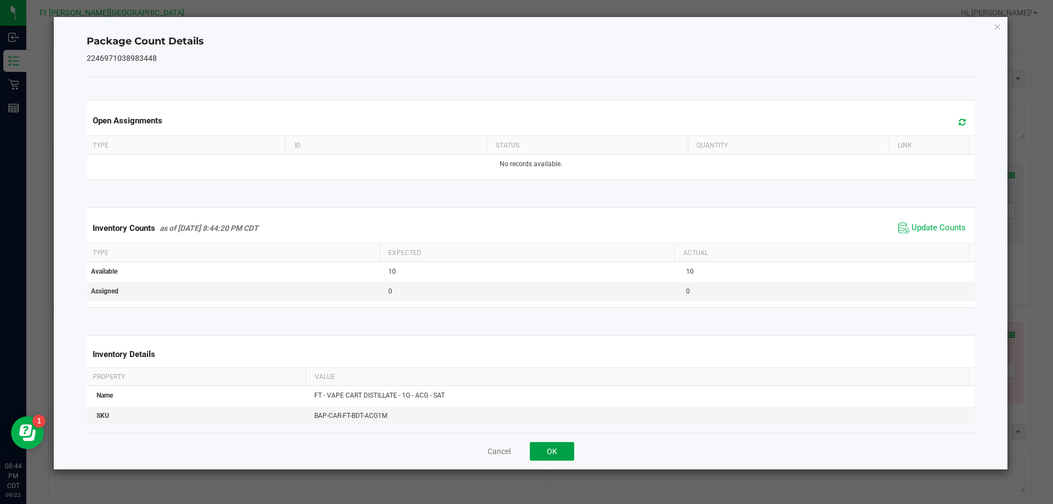
drag, startPoint x: 551, startPoint y: 451, endPoint x: 586, endPoint y: 429, distance: 40.9
click at [553, 450] on button "OK" at bounding box center [552, 451] width 44 height 19
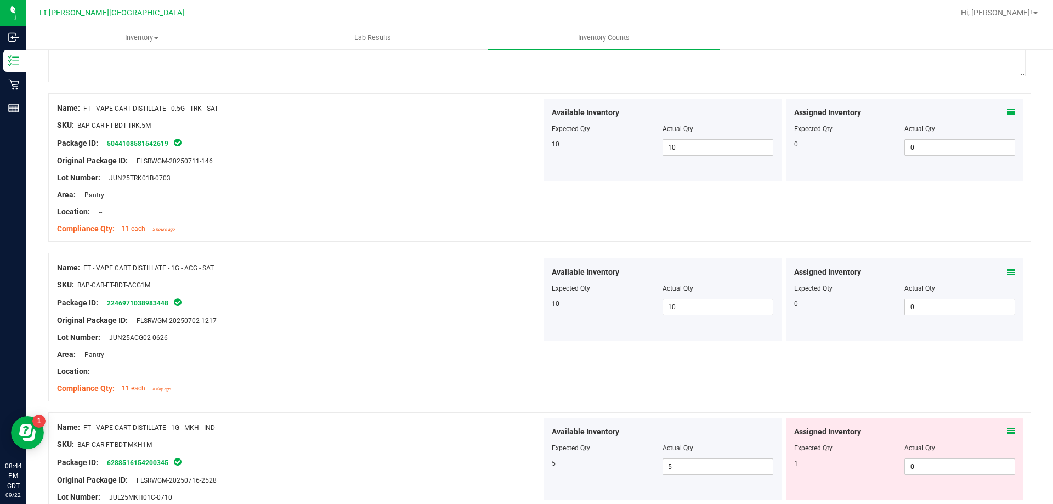
scroll to position [2577, 0]
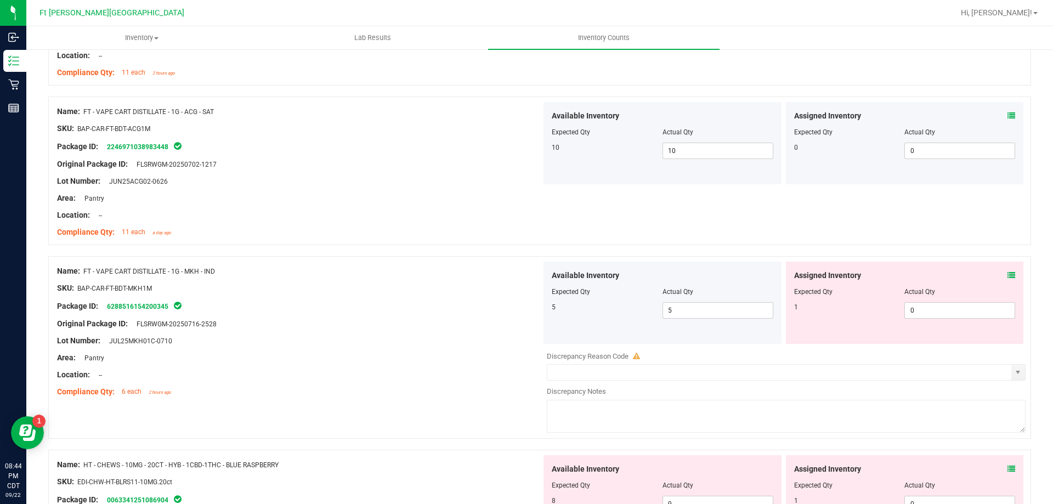
click at [1007, 275] on icon at bounding box center [1011, 275] width 8 height 8
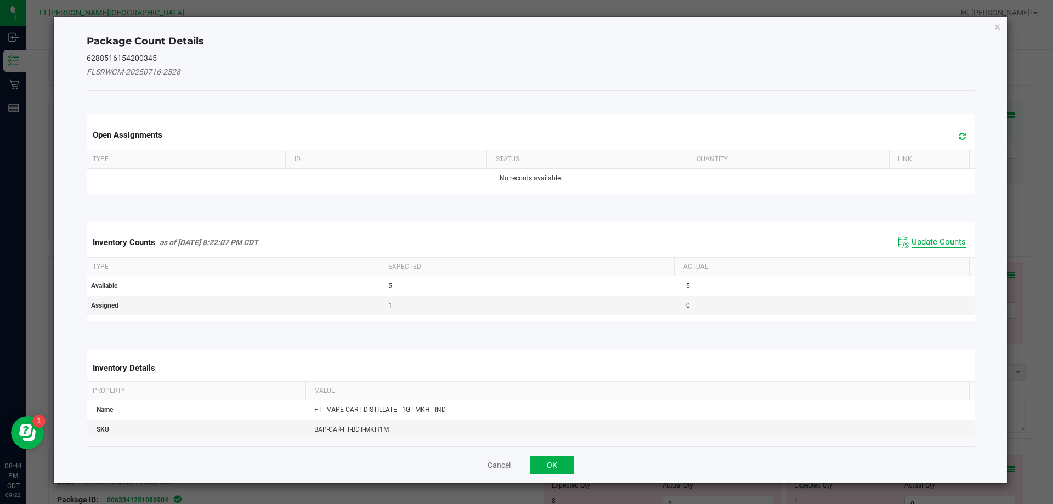
click at [916, 240] on span "Update Counts" at bounding box center [938, 242] width 54 height 11
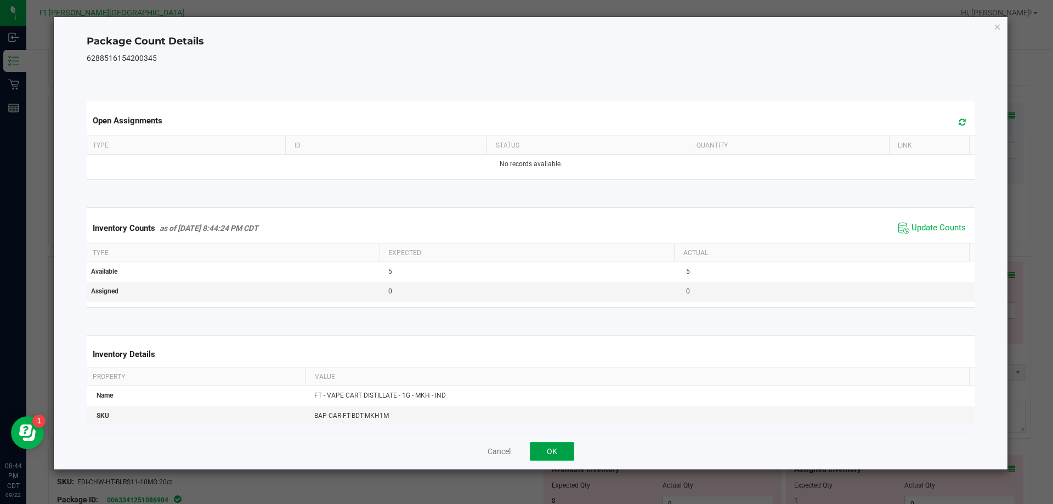
click at [560, 447] on button "OK" at bounding box center [552, 451] width 44 height 19
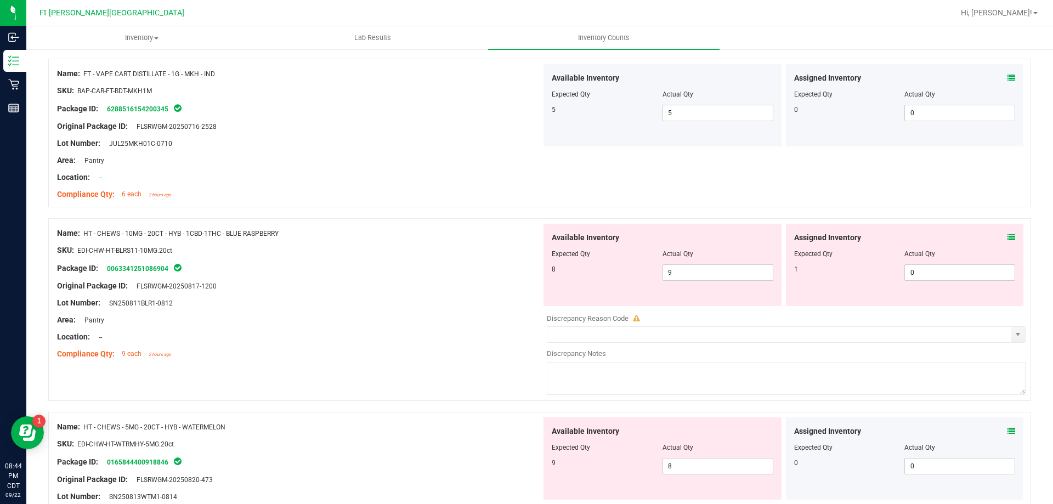
scroll to position [2796, 0]
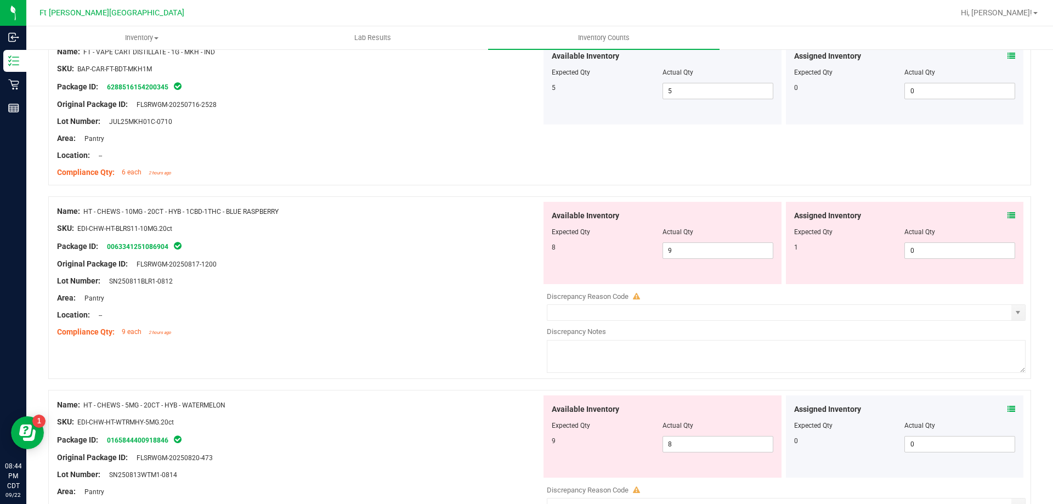
click at [1007, 213] on icon at bounding box center [1011, 216] width 8 height 8
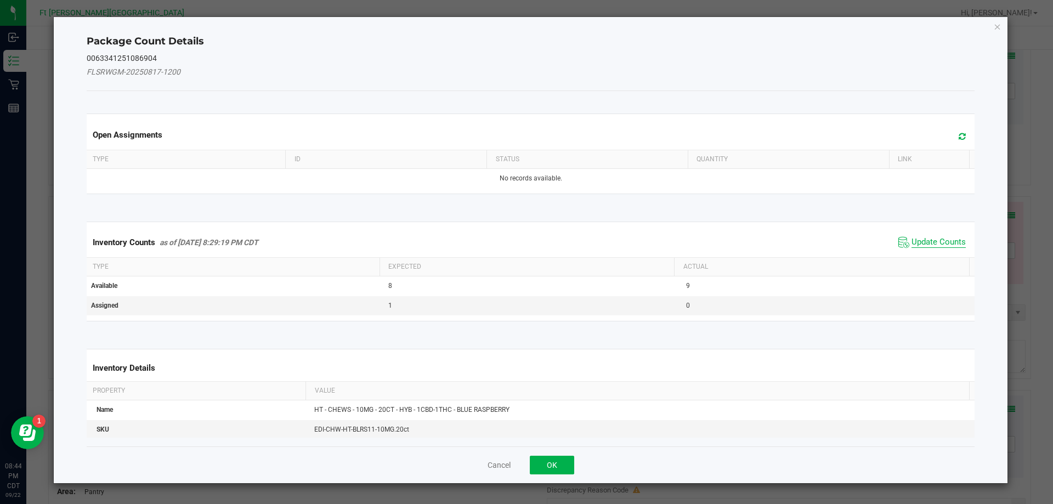
click at [932, 240] on span "Update Counts" at bounding box center [938, 242] width 54 height 11
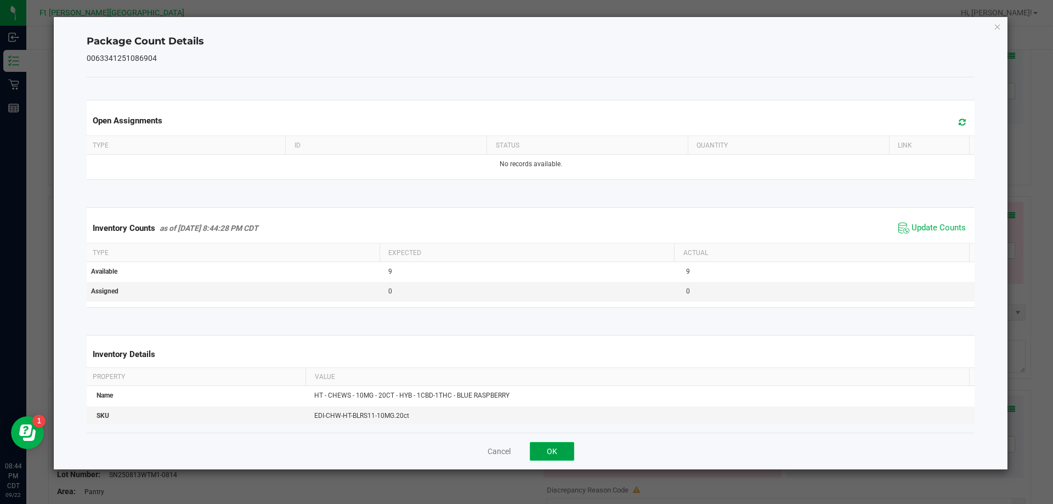
click at [547, 456] on button "OK" at bounding box center [552, 451] width 44 height 19
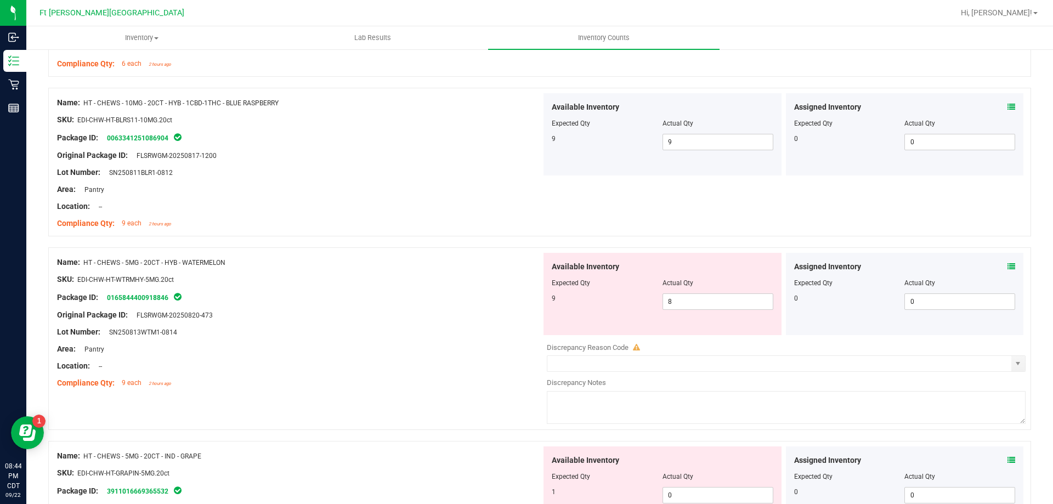
scroll to position [2906, 0]
click at [1007, 267] on icon at bounding box center [1011, 266] width 8 height 8
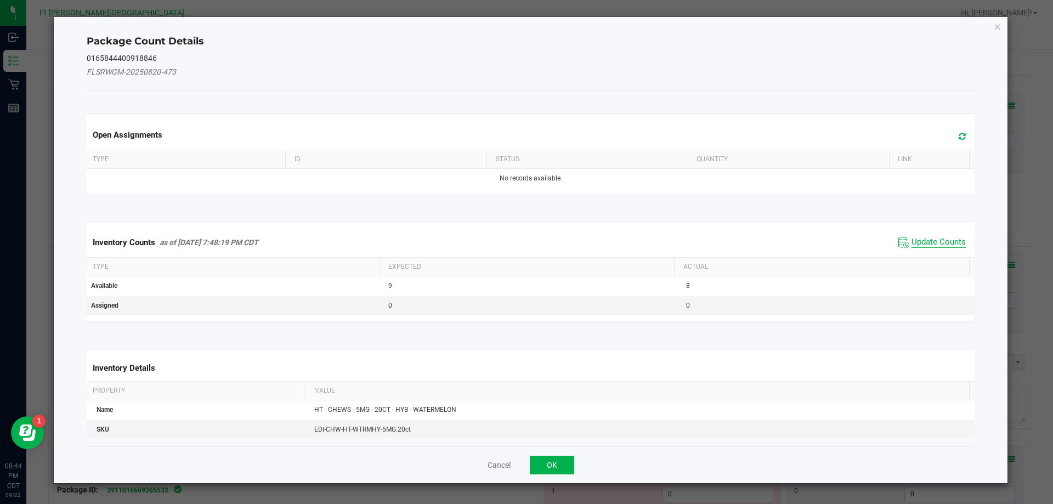
click at [944, 241] on span "Update Counts" at bounding box center [938, 242] width 54 height 11
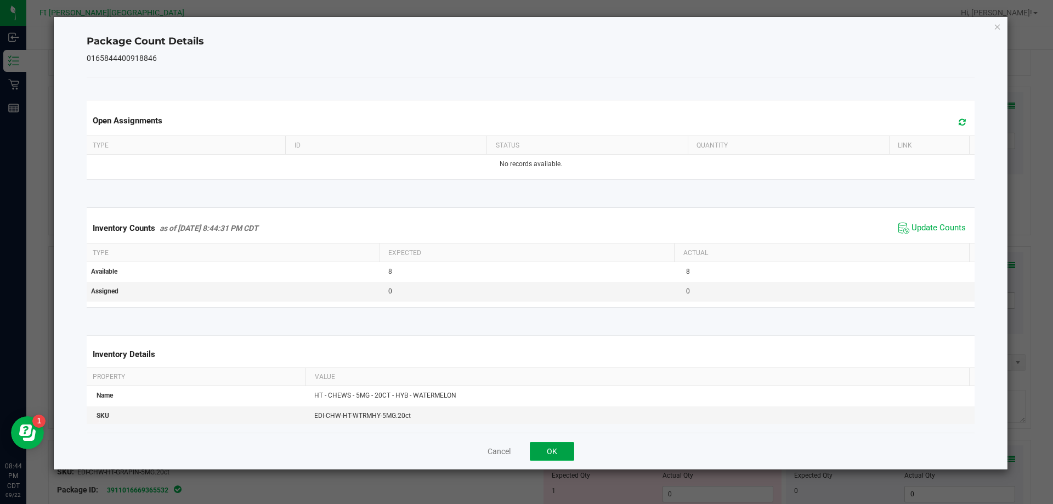
click at [559, 456] on button "OK" at bounding box center [552, 451] width 44 height 19
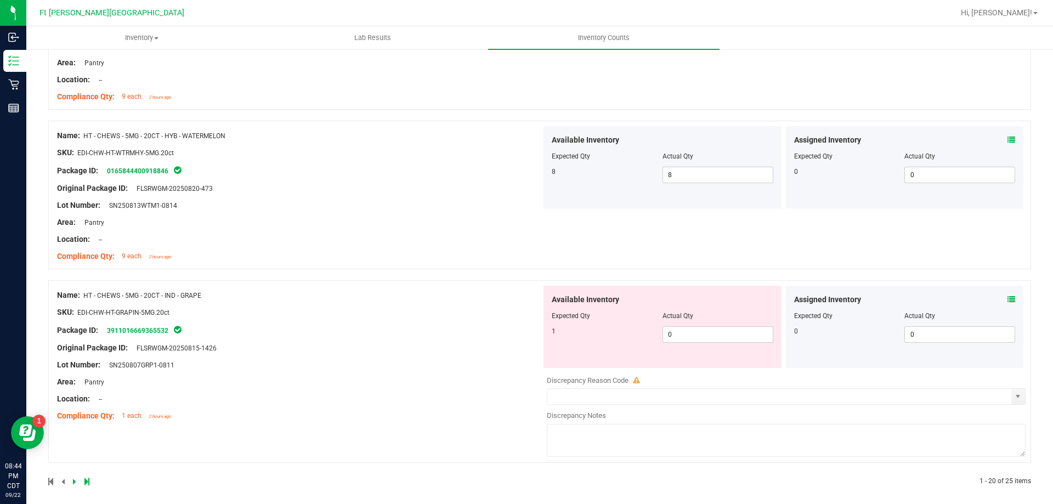
scroll to position [3039, 0]
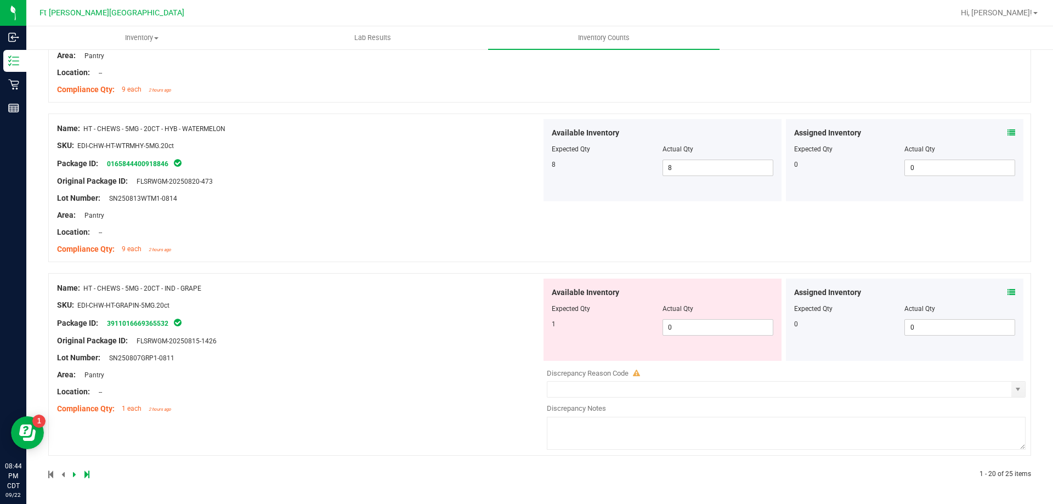
click at [1007, 291] on icon at bounding box center [1011, 292] width 8 height 8
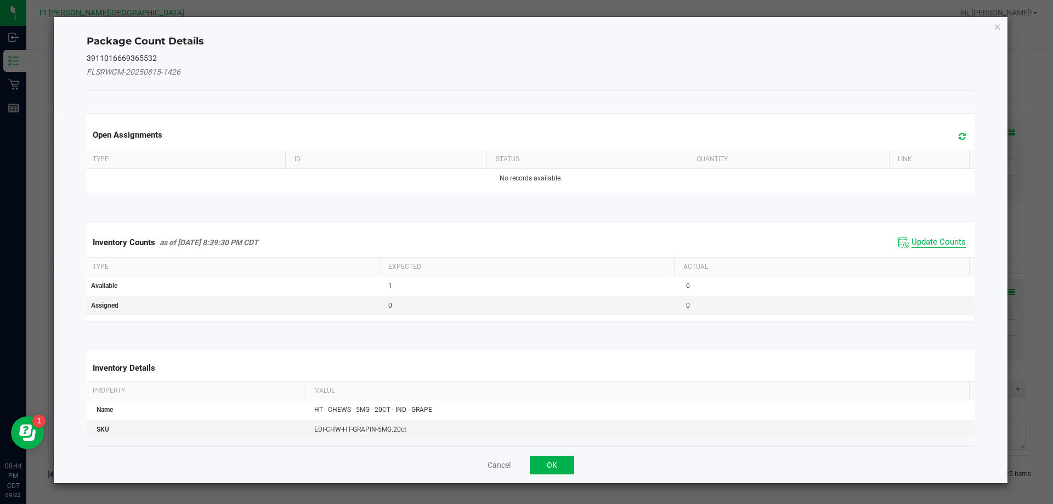
click at [923, 240] on span "Update Counts" at bounding box center [938, 242] width 54 height 11
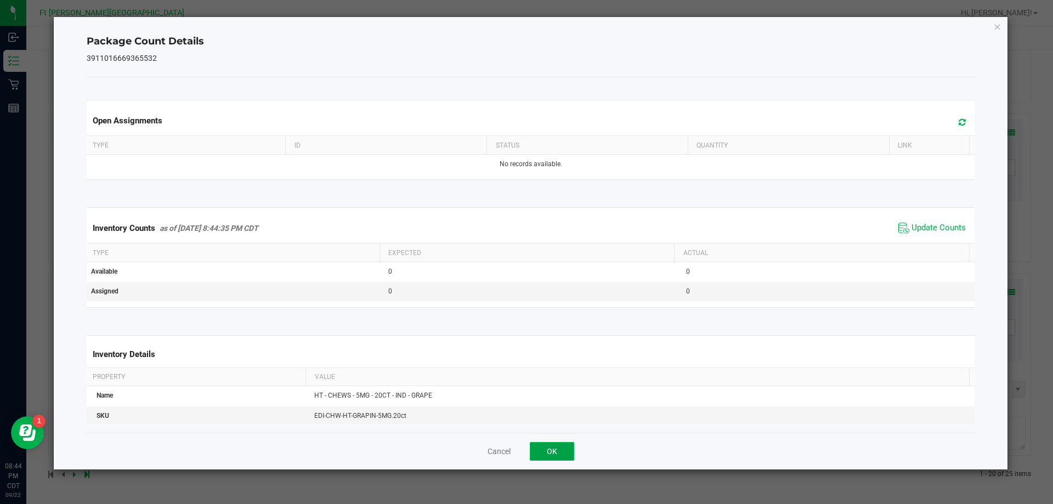
click at [559, 451] on button "OK" at bounding box center [552, 451] width 44 height 19
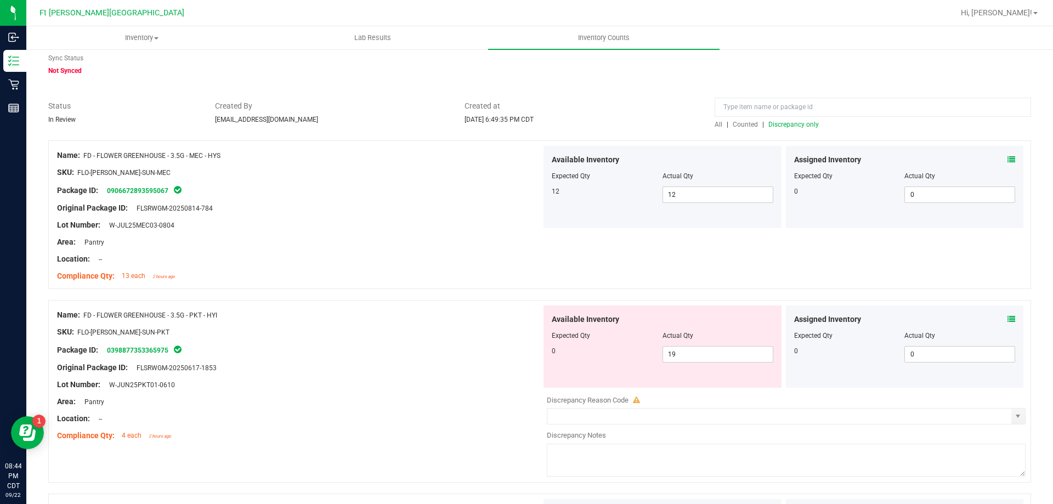
scroll to position [0, 0]
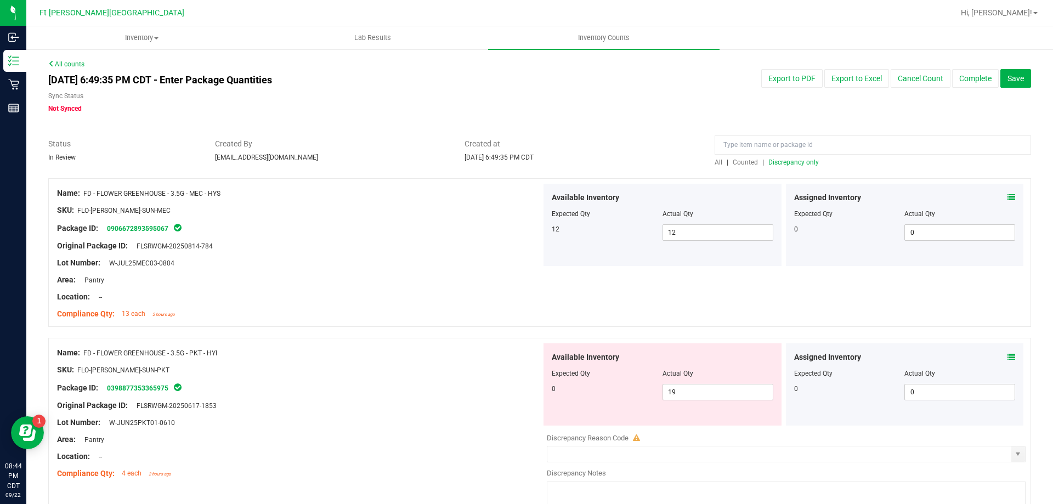
click at [746, 160] on span "Counted" at bounding box center [745, 162] width 25 height 8
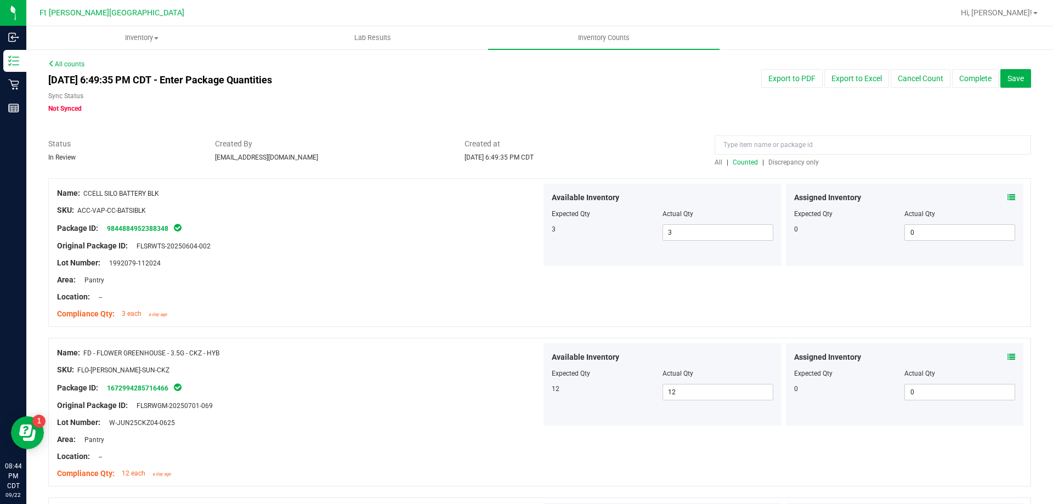
click at [783, 159] on span "Discrepancy only" at bounding box center [793, 162] width 50 height 8
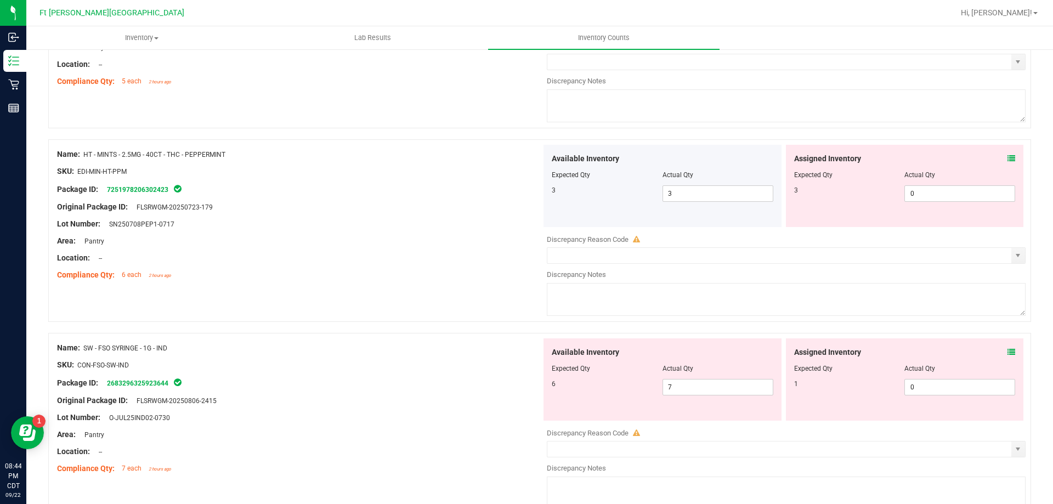
scroll to position [1151, 0]
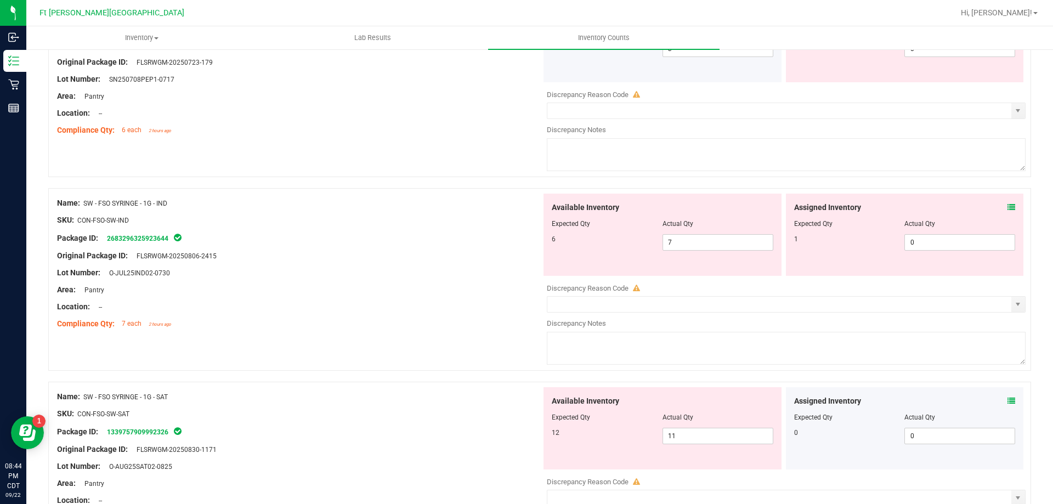
click at [1007, 205] on icon at bounding box center [1011, 207] width 8 height 8
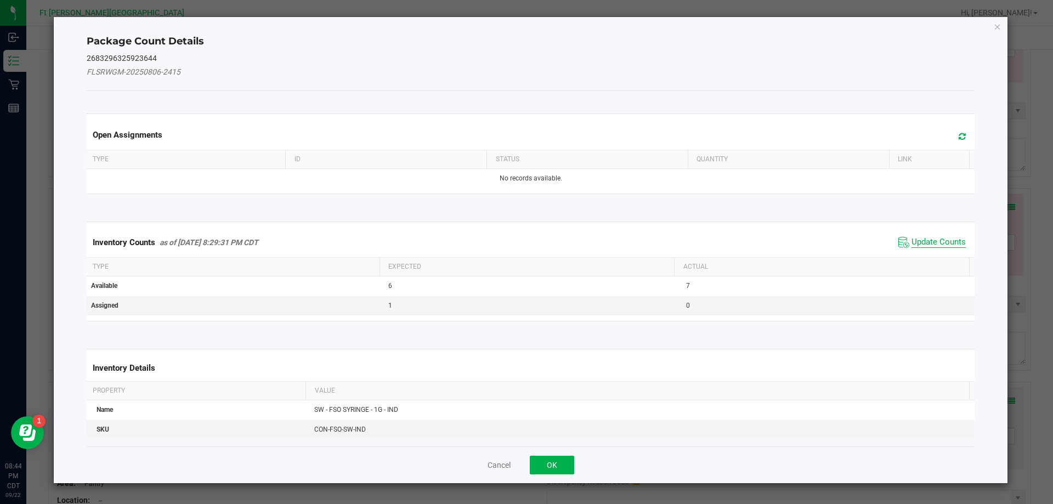
click at [929, 243] on span "Update Counts" at bounding box center [938, 242] width 54 height 11
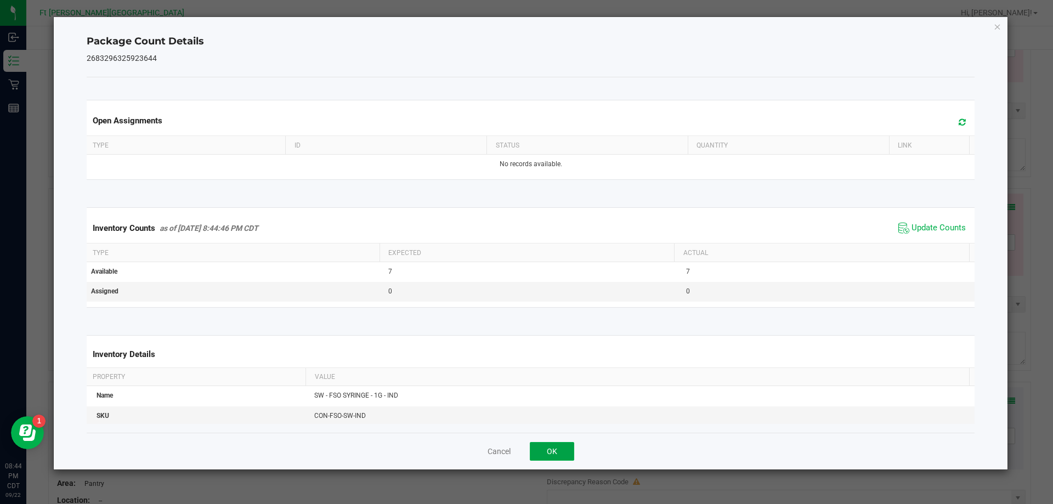
drag, startPoint x: 548, startPoint y: 459, endPoint x: 554, endPoint y: 453, distance: 8.2
click at [552, 456] on button "OK" at bounding box center [552, 451] width 44 height 19
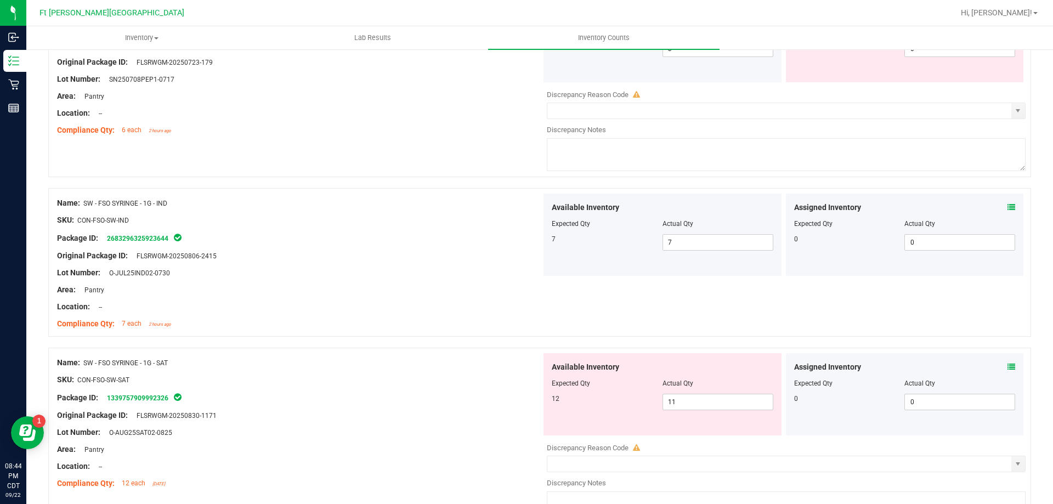
click at [1007, 365] on icon at bounding box center [1011, 367] width 8 height 8
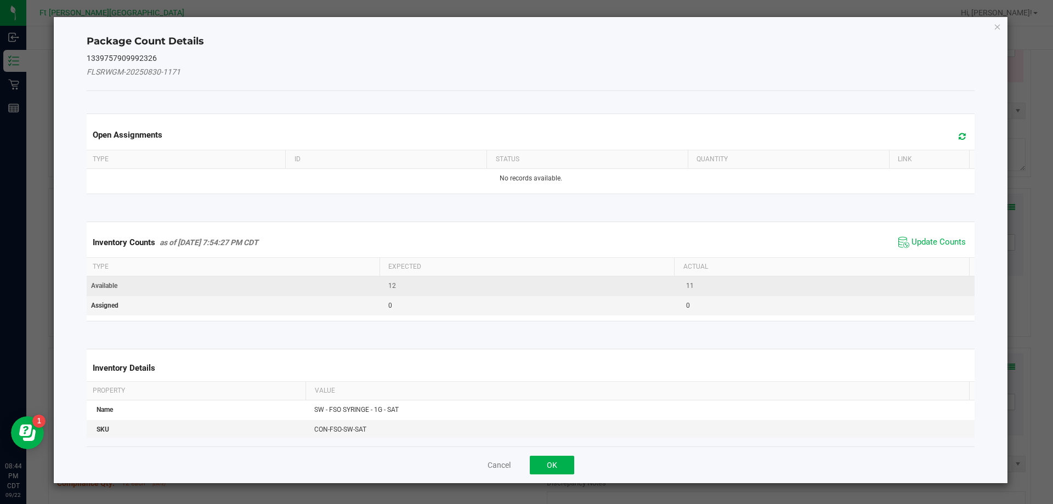
drag, startPoint x: 934, startPoint y: 237, endPoint x: 861, endPoint y: 287, distance: 88.7
click at [932, 238] on span "Update Counts" at bounding box center [938, 242] width 54 height 11
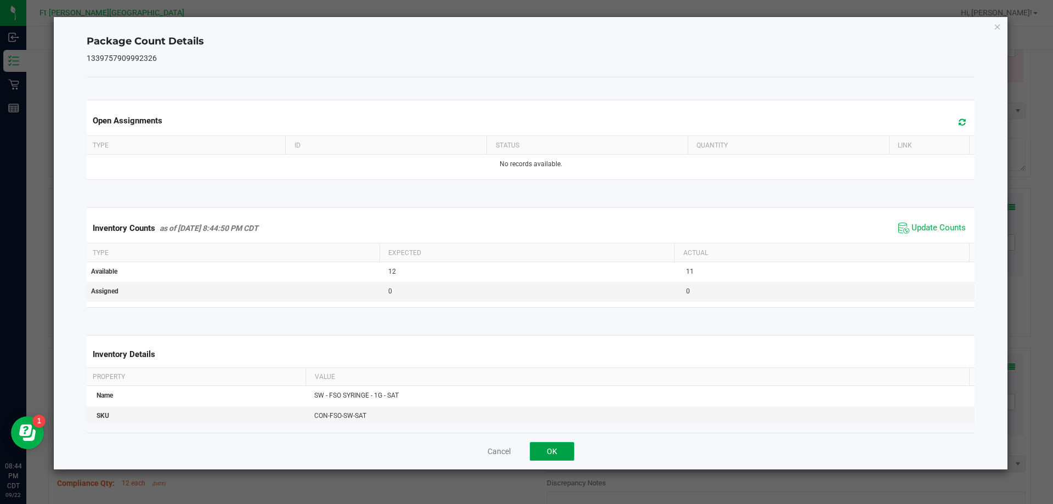
click at [564, 454] on button "OK" at bounding box center [552, 451] width 44 height 19
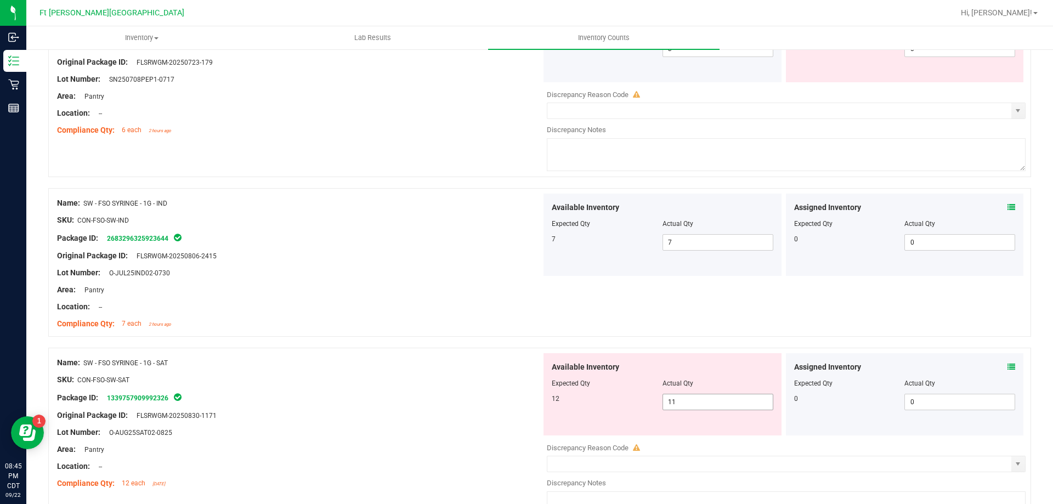
click at [733, 402] on span "11 11" at bounding box center [717, 402] width 111 height 16
click at [434, 415] on div "Original Package ID: FLSRWGM-20250830-1171" at bounding box center [299, 416] width 484 height 12
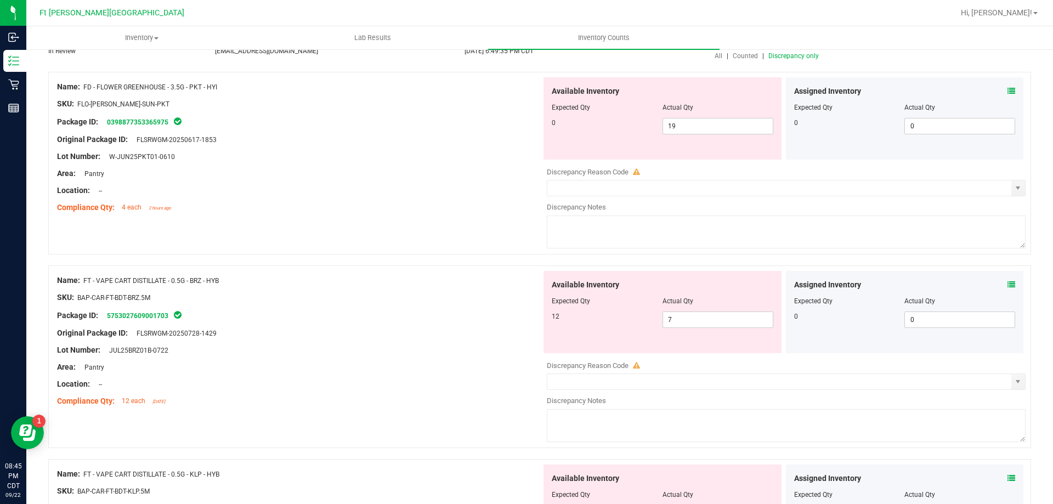
scroll to position [0, 0]
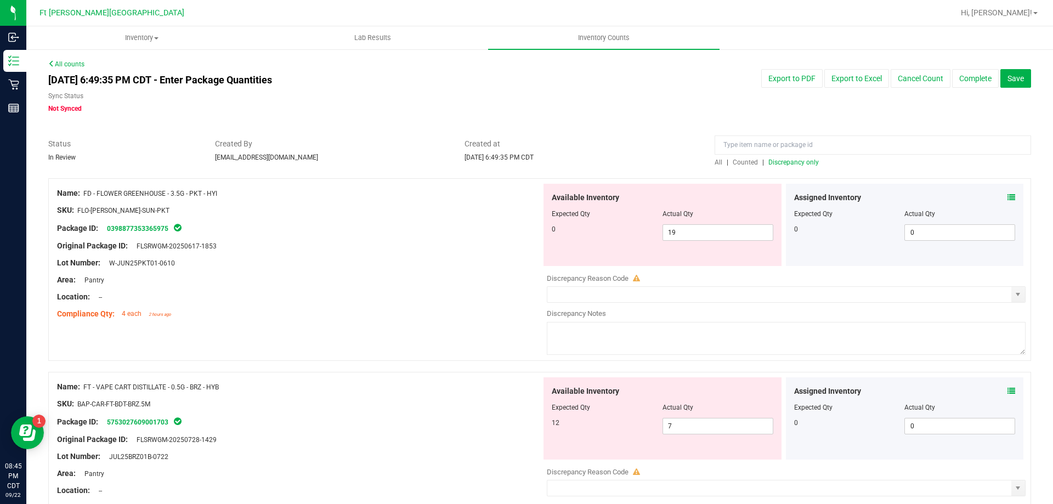
drag, startPoint x: 739, startPoint y: 156, endPoint x: 742, endPoint y: 162, distance: 6.6
click at [739, 158] on div "All | Counted | Discrepancy only" at bounding box center [872, 152] width 333 height 29
click at [742, 162] on span "Counted" at bounding box center [745, 162] width 25 height 8
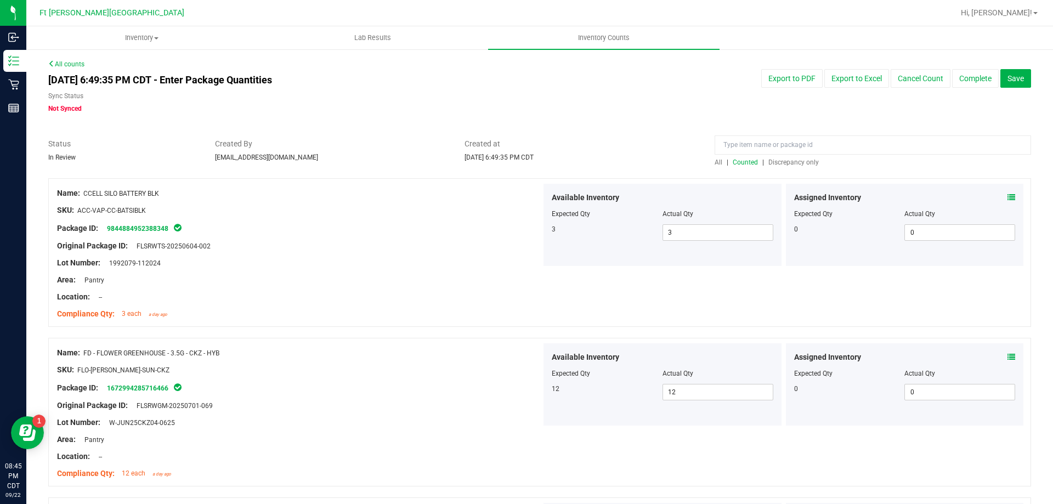
click at [795, 167] on div at bounding box center [539, 172] width 983 height 11
click at [790, 155] on div at bounding box center [872, 147] width 316 height 19
click at [791, 158] on span "Discrepancy only" at bounding box center [793, 162] width 50 height 8
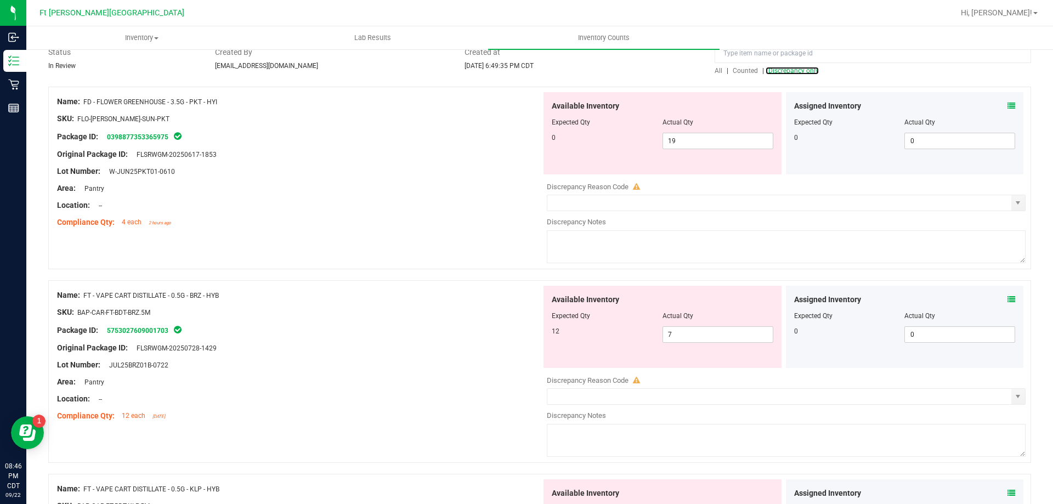
scroll to position [110, 0]
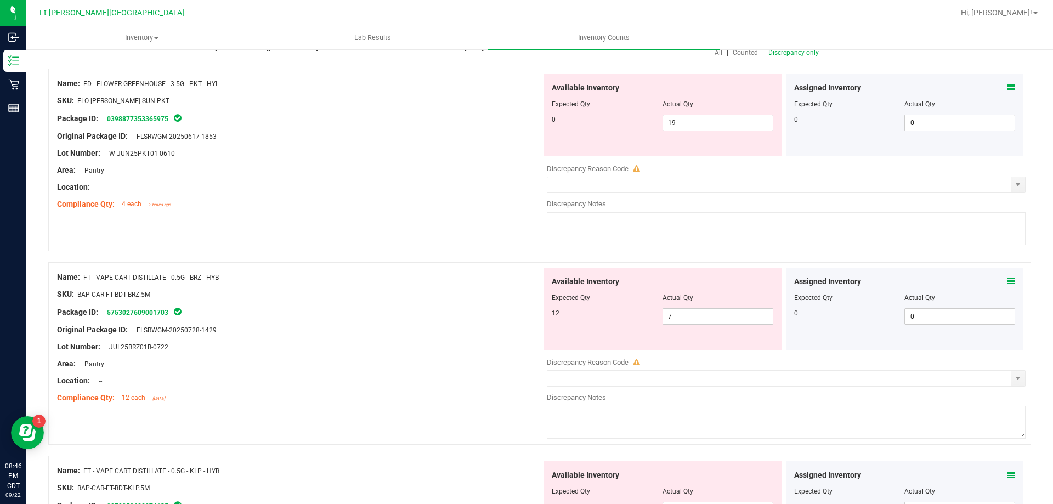
click at [1007, 280] on icon at bounding box center [1011, 281] width 8 height 8
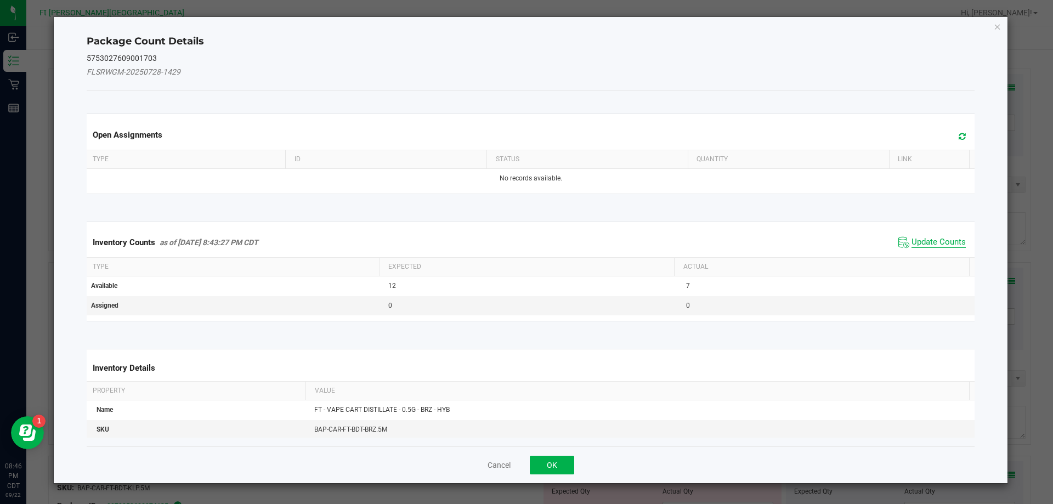
drag, startPoint x: 931, startPoint y: 237, endPoint x: 922, endPoint y: 240, distance: 9.0
click at [930, 237] on span "Update Counts" at bounding box center [938, 242] width 54 height 11
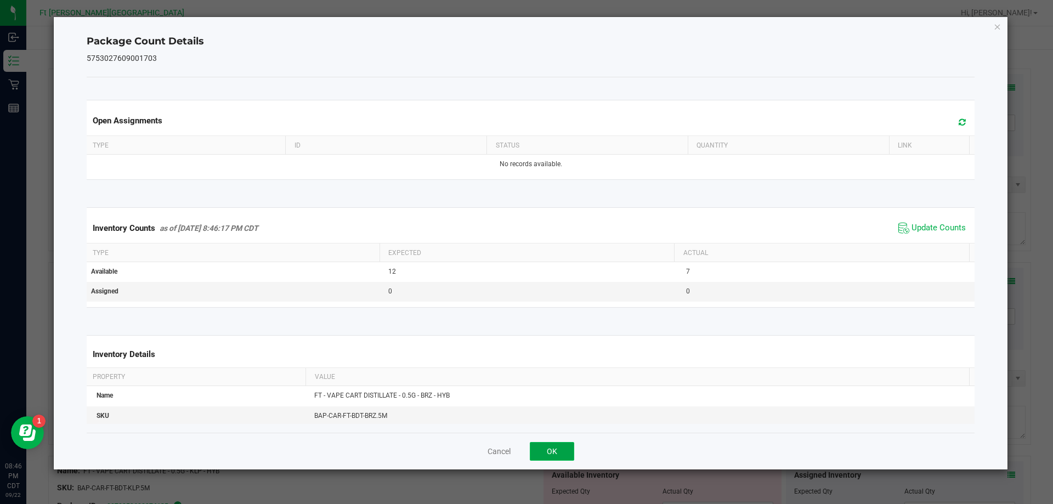
click at [563, 446] on button "OK" at bounding box center [552, 451] width 44 height 19
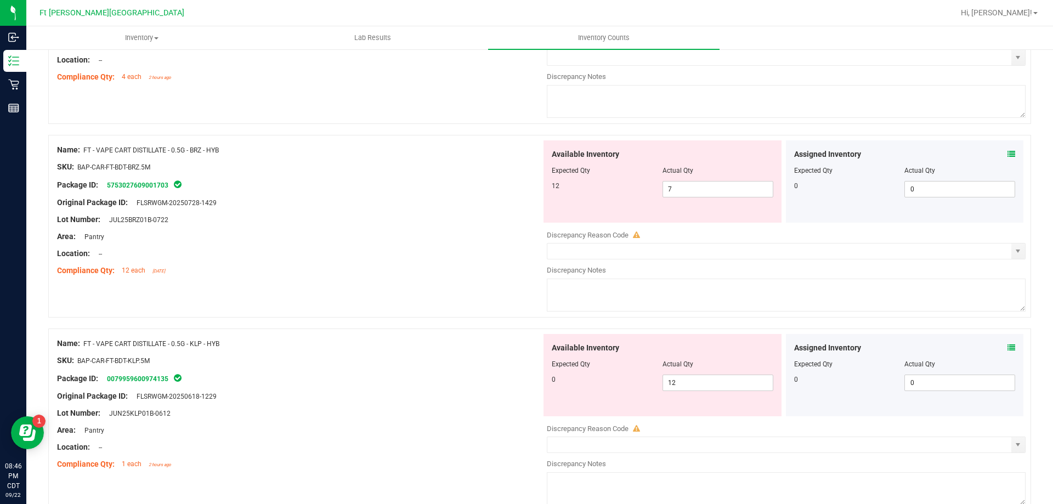
scroll to position [274, 0]
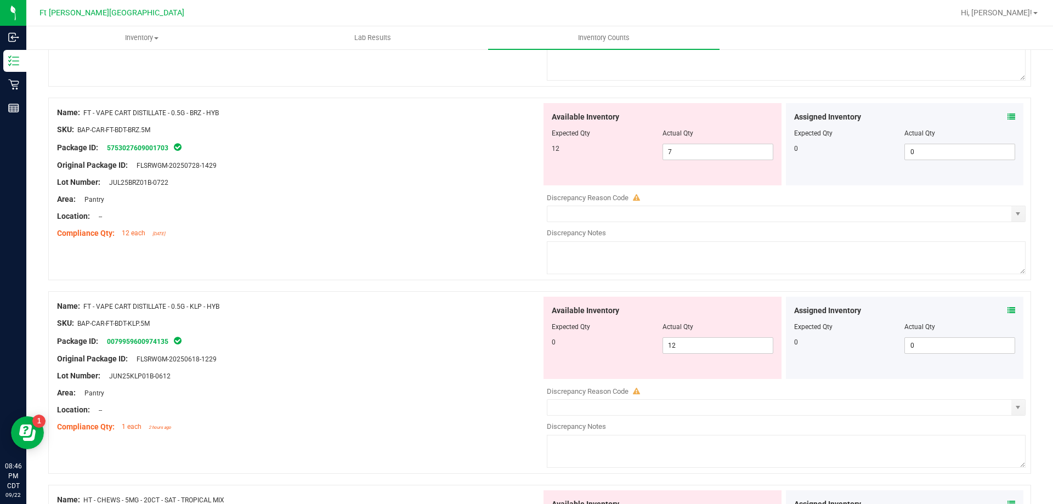
click at [1007, 305] on span at bounding box center [1011, 311] width 8 height 12
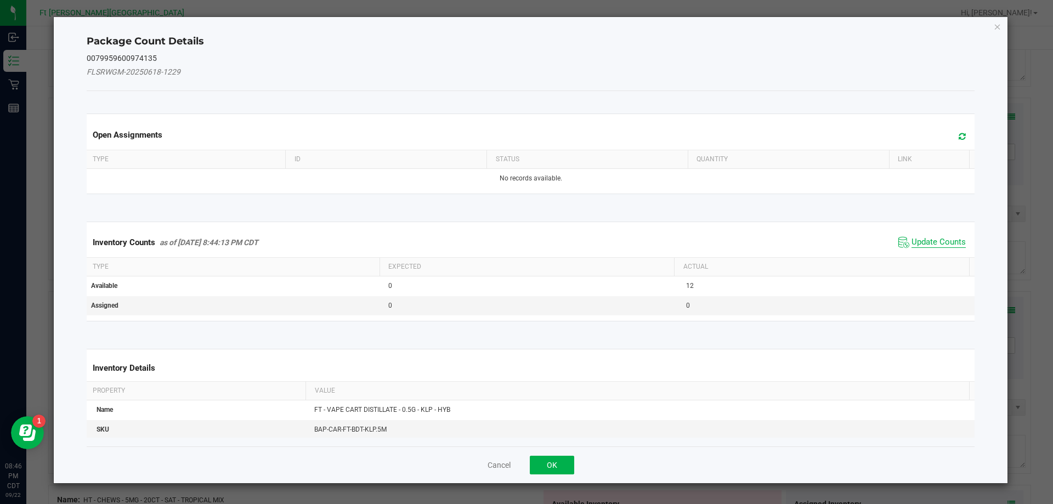
click at [921, 245] on span "Update Counts" at bounding box center [938, 242] width 54 height 11
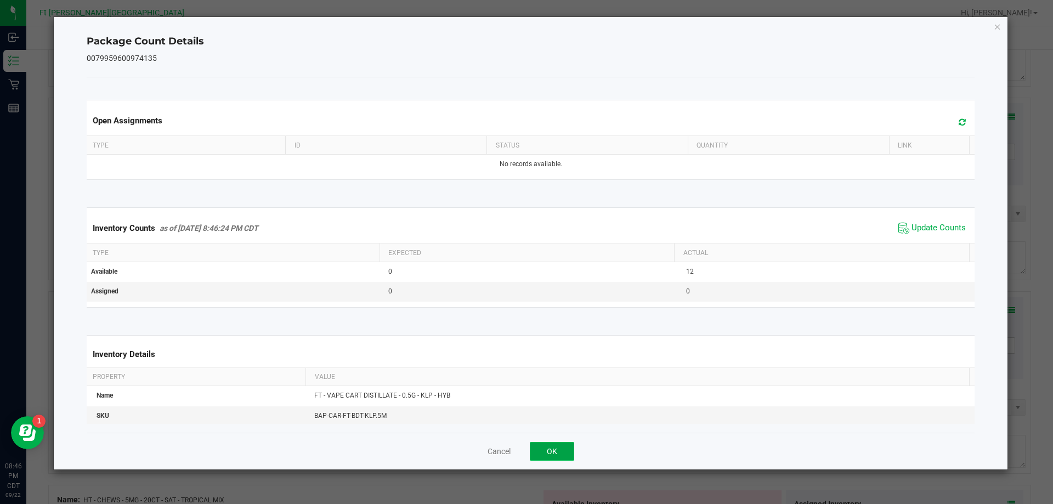
click at [555, 445] on button "OK" at bounding box center [552, 451] width 44 height 19
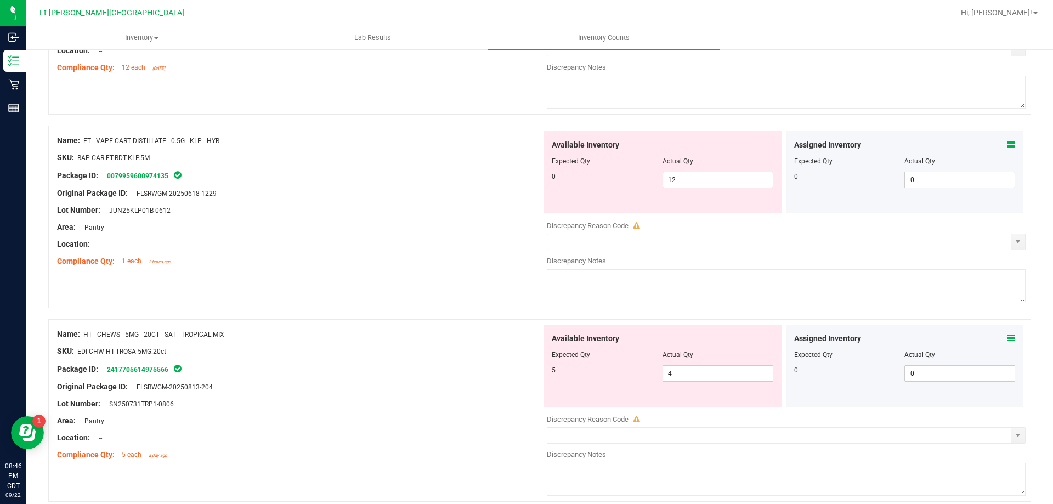
scroll to position [493, 0]
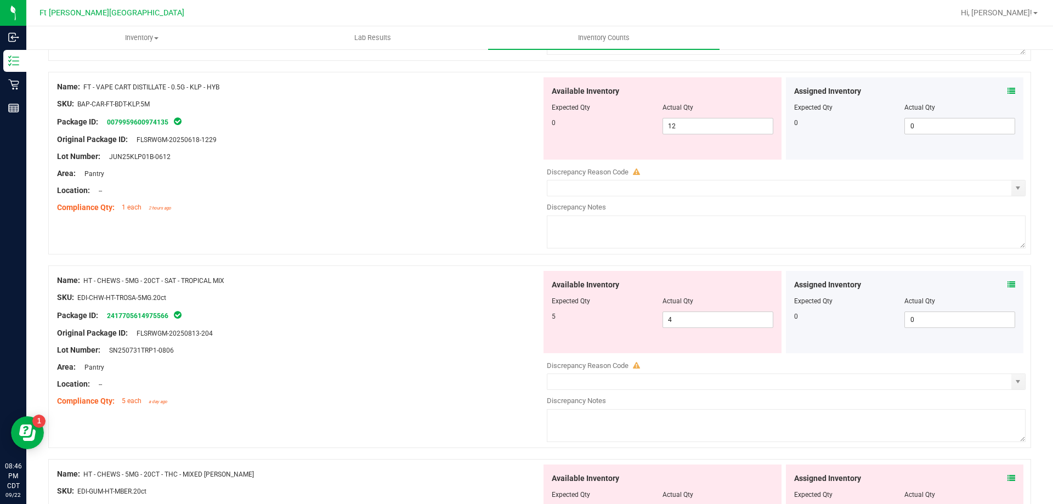
click at [1007, 283] on icon at bounding box center [1011, 285] width 8 height 8
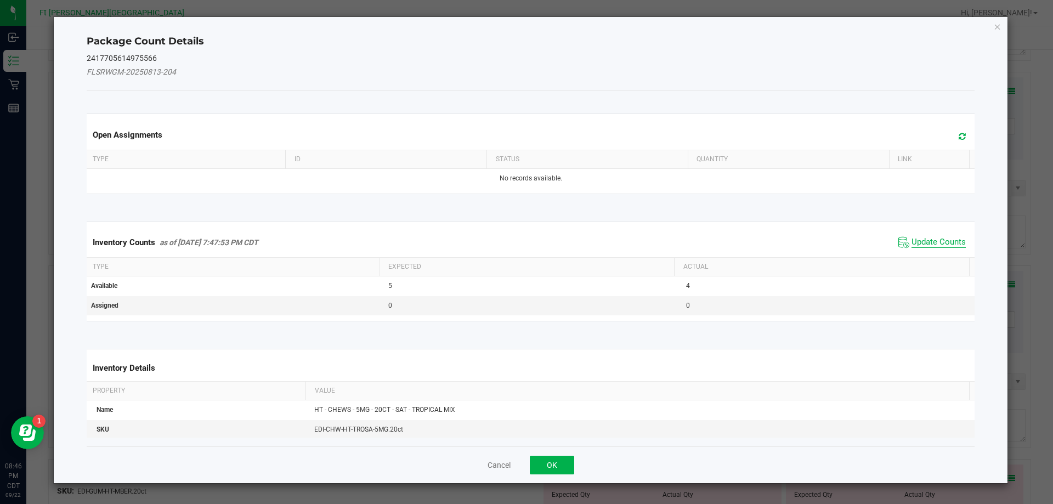
click at [911, 241] on span "Update Counts" at bounding box center [938, 242] width 54 height 11
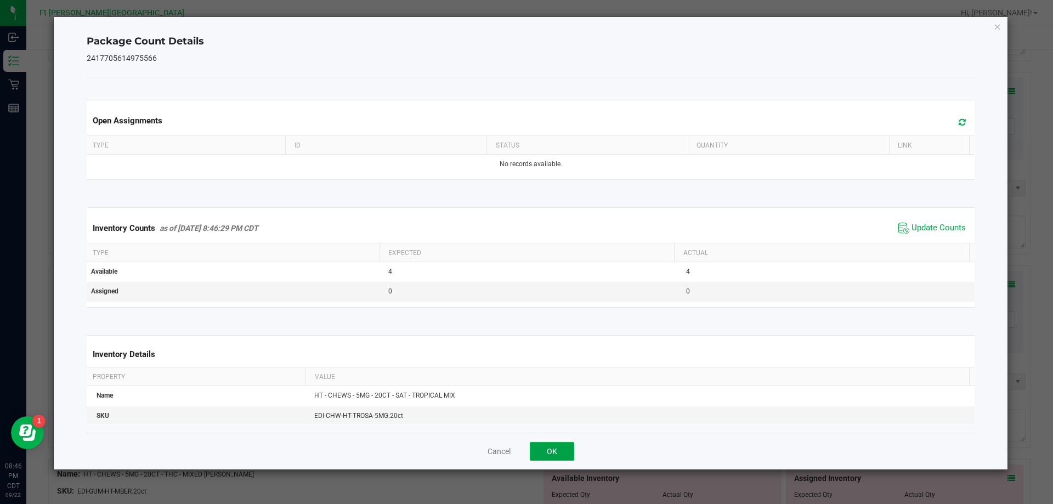
click at [539, 447] on button "OK" at bounding box center [552, 451] width 44 height 19
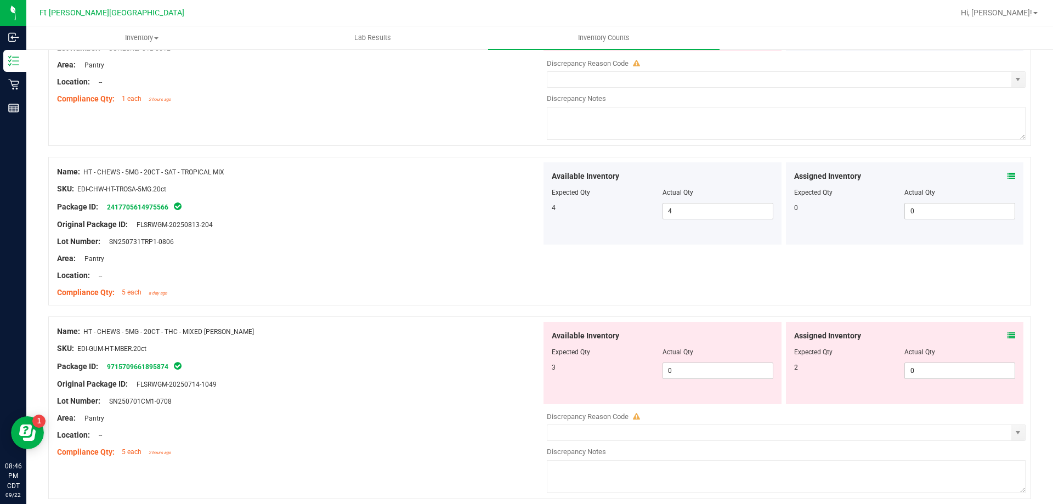
scroll to position [658, 0]
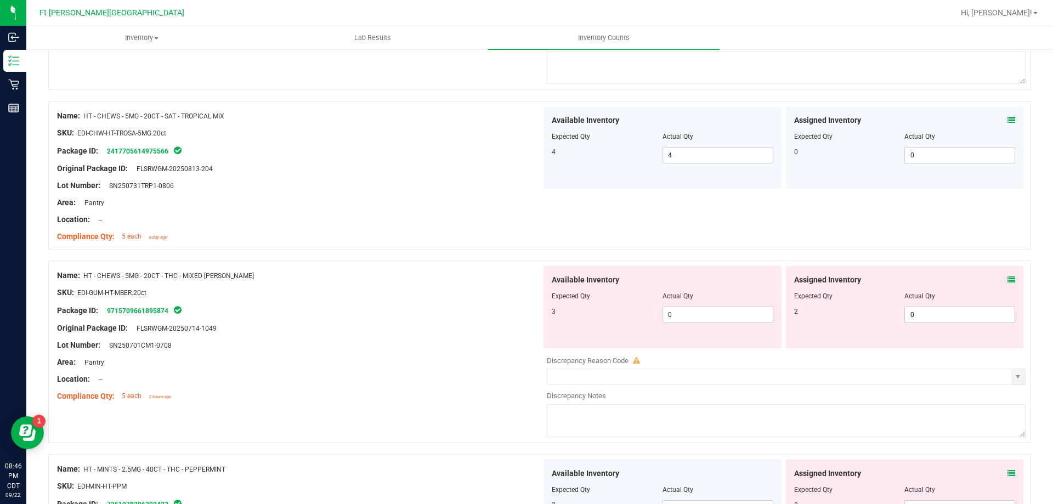
click at [1007, 274] on span at bounding box center [1011, 280] width 8 height 12
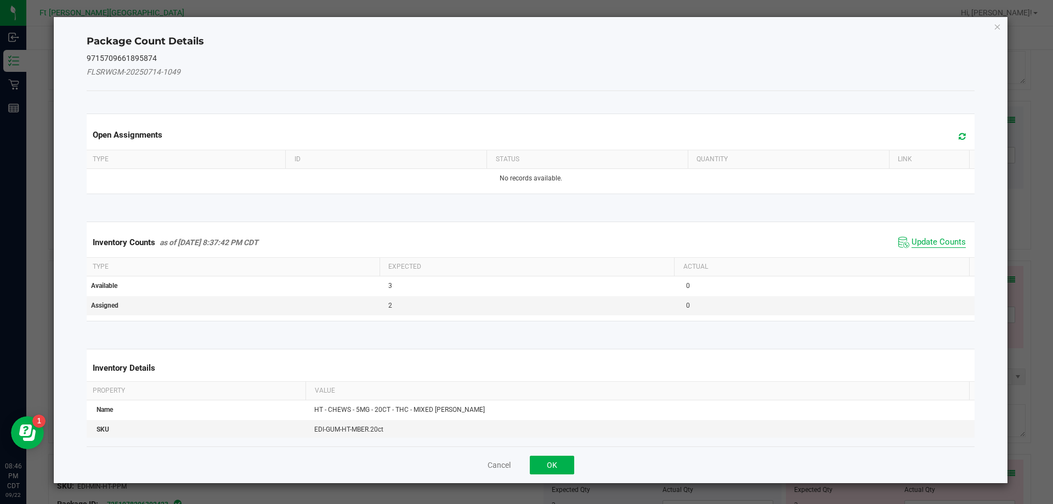
click at [921, 238] on span "Update Counts" at bounding box center [938, 242] width 54 height 11
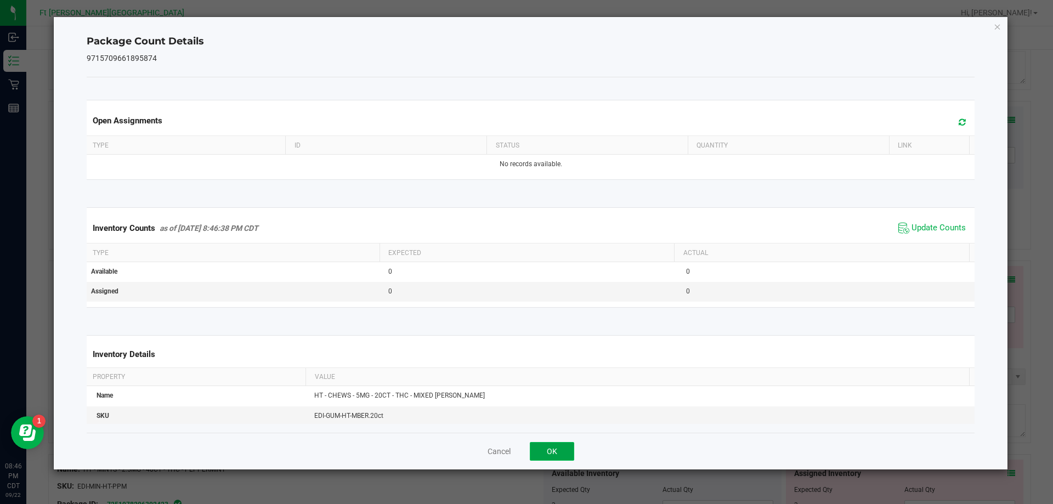
click at [556, 452] on button "OK" at bounding box center [552, 451] width 44 height 19
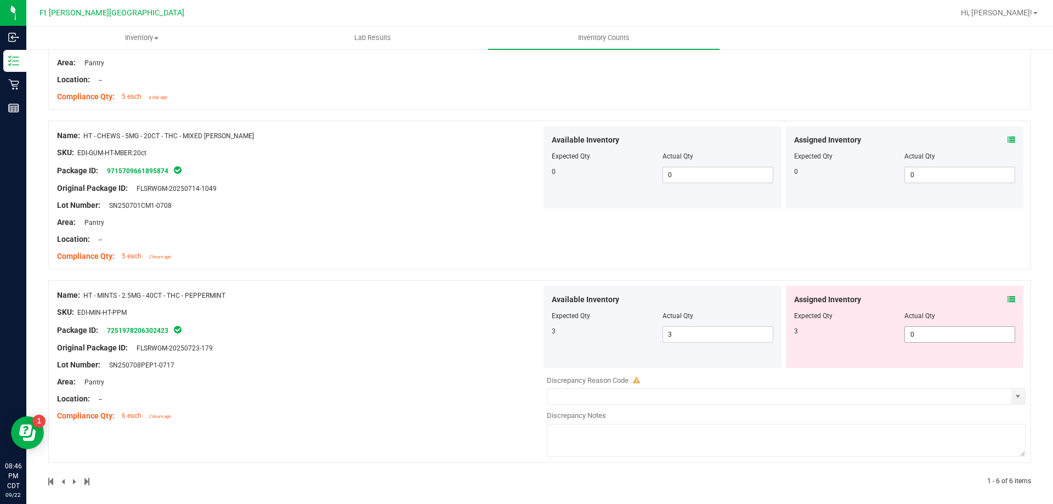
scroll to position [805, 0]
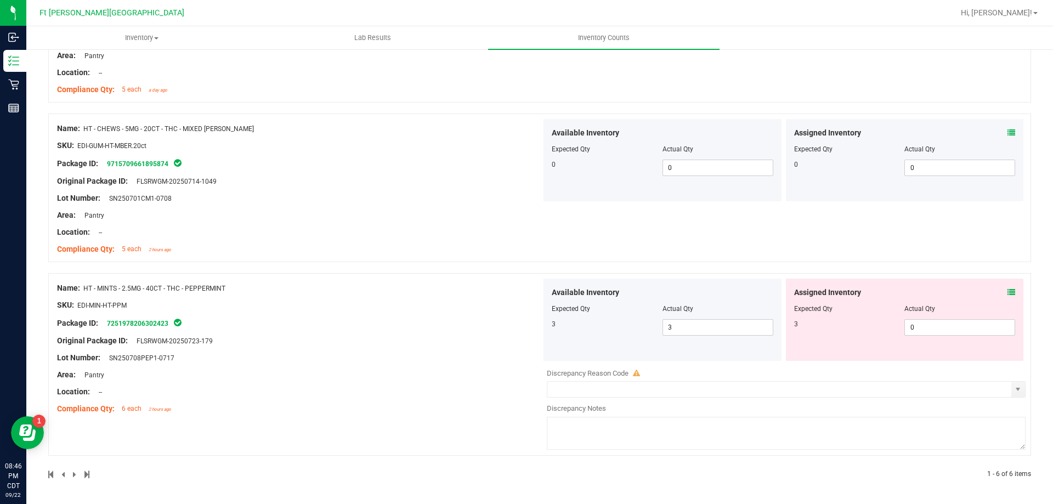
click at [1007, 292] on icon at bounding box center [1011, 292] width 8 height 8
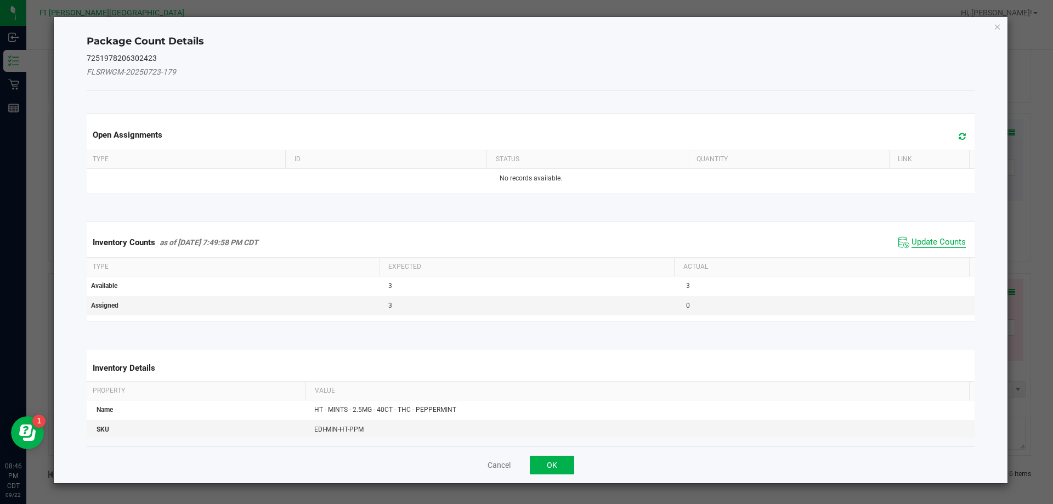
click at [928, 246] on span "Update Counts" at bounding box center [938, 242] width 54 height 11
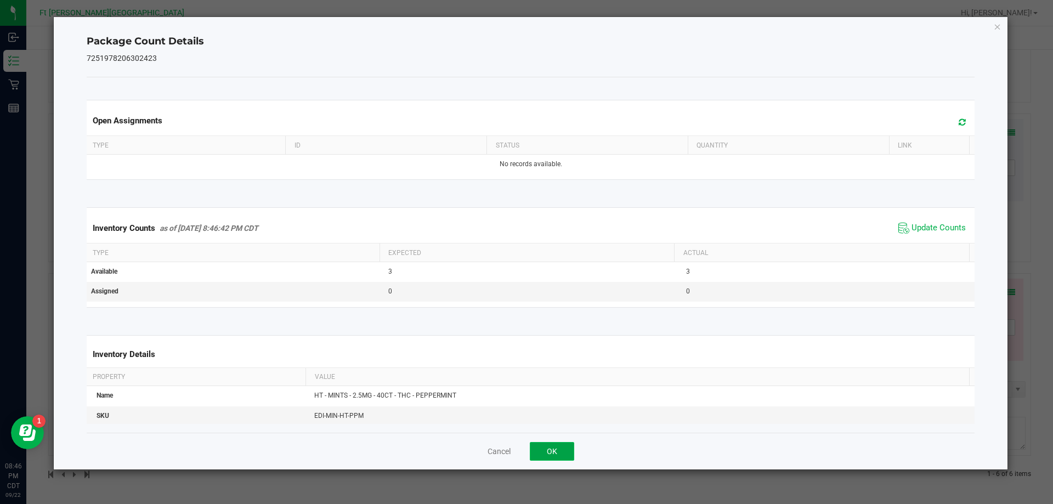
click at [559, 452] on button "OK" at bounding box center [552, 451] width 44 height 19
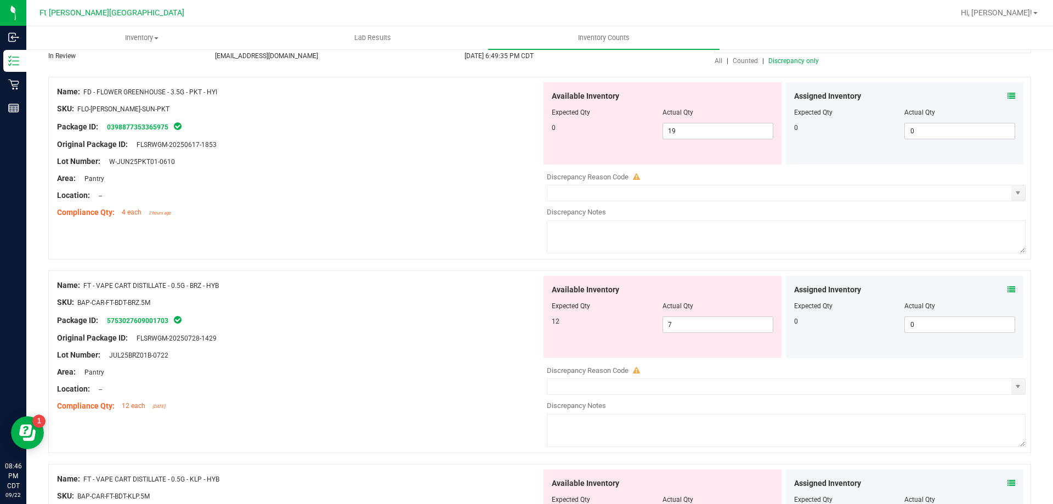
scroll to position [0, 0]
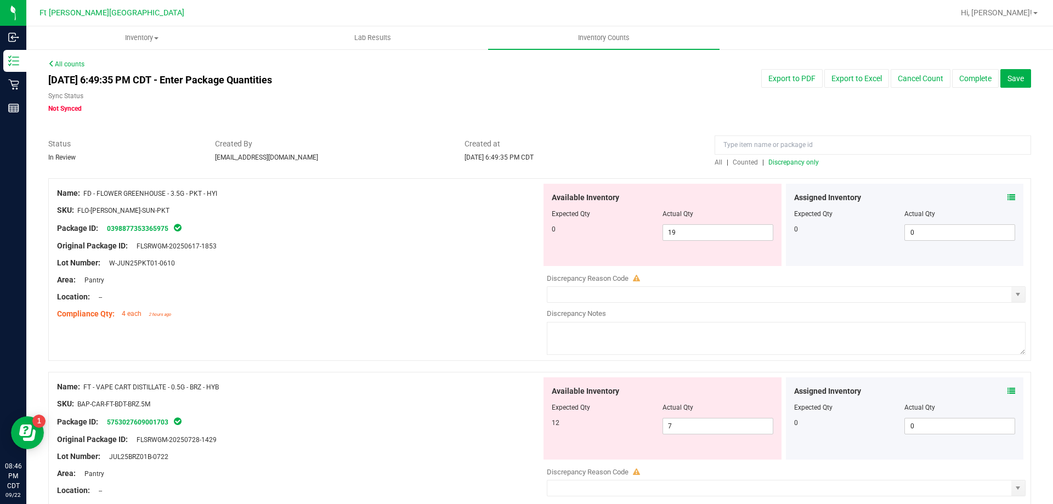
click at [740, 161] on span "Counted" at bounding box center [745, 162] width 25 height 8
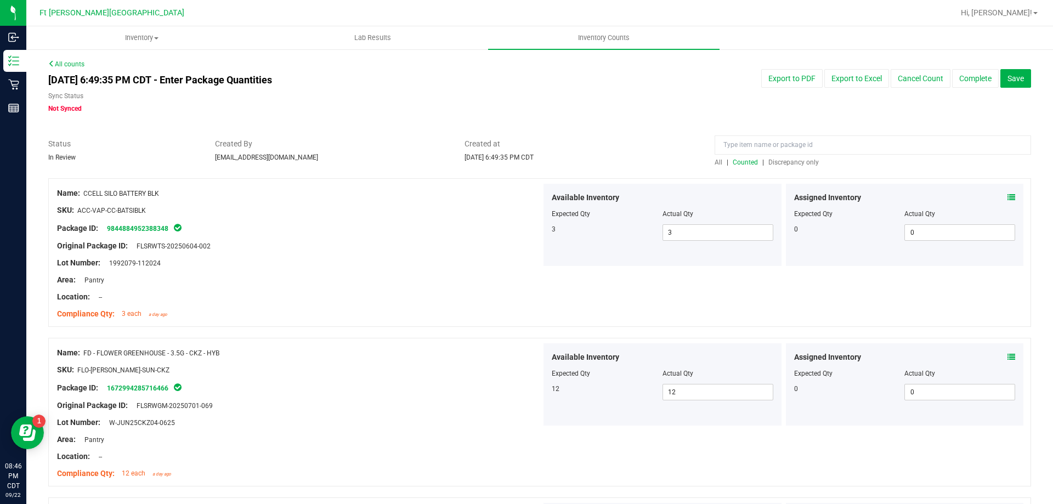
click at [803, 158] on span "Discrepancy only" at bounding box center [793, 162] width 50 height 8
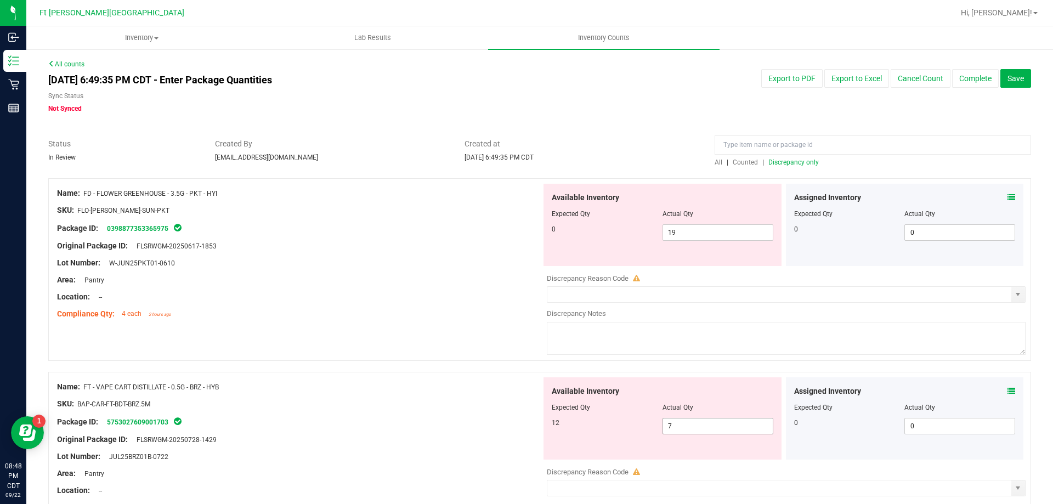
click at [678, 431] on span "7 7" at bounding box center [717, 426] width 111 height 16
click at [677, 431] on input "7" at bounding box center [718, 425] width 110 height 15
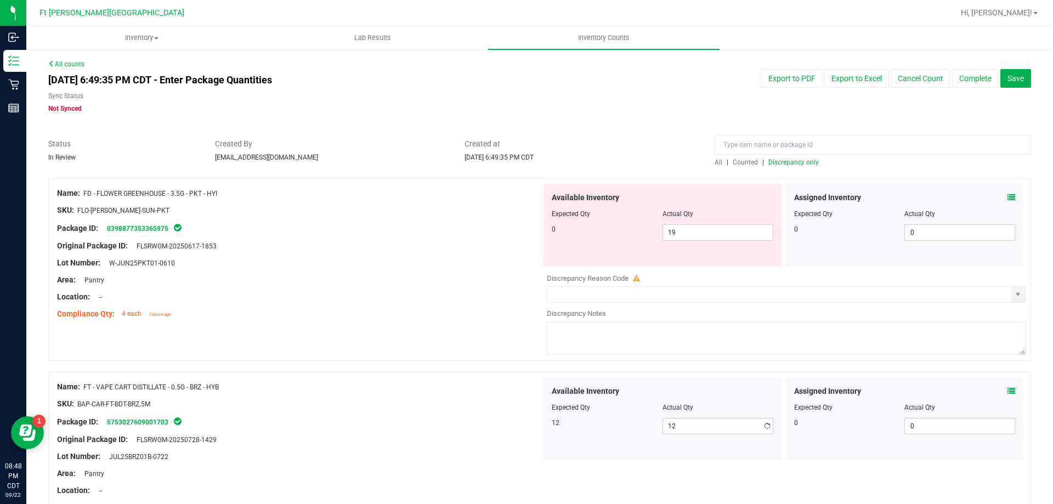
click at [514, 384] on div "Name: FT - VAPE CART DISTILLATE - 0.5G - BRZ - HYB" at bounding box center [299, 387] width 484 height 12
click at [736, 166] on span "Counted" at bounding box center [745, 162] width 25 height 8
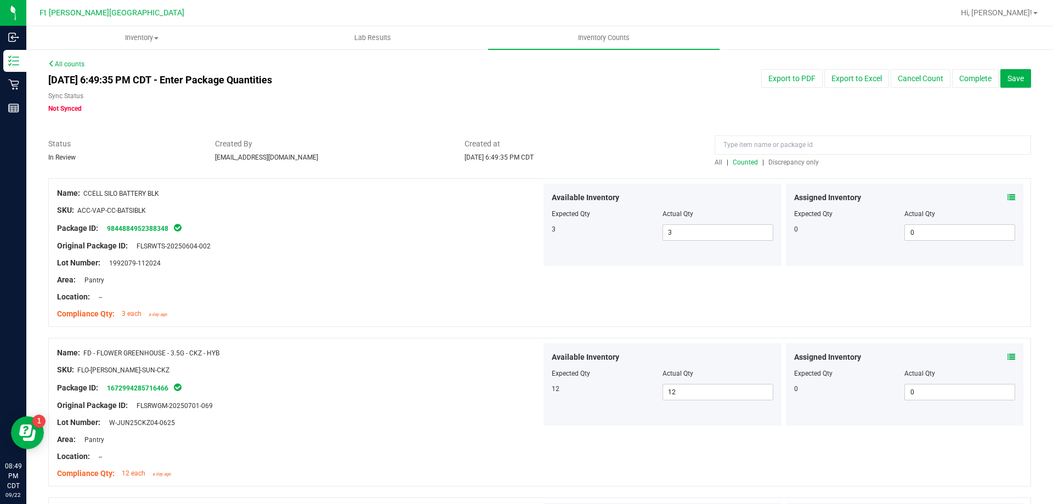
click at [781, 164] on span "Discrepancy only" at bounding box center [793, 162] width 50 height 8
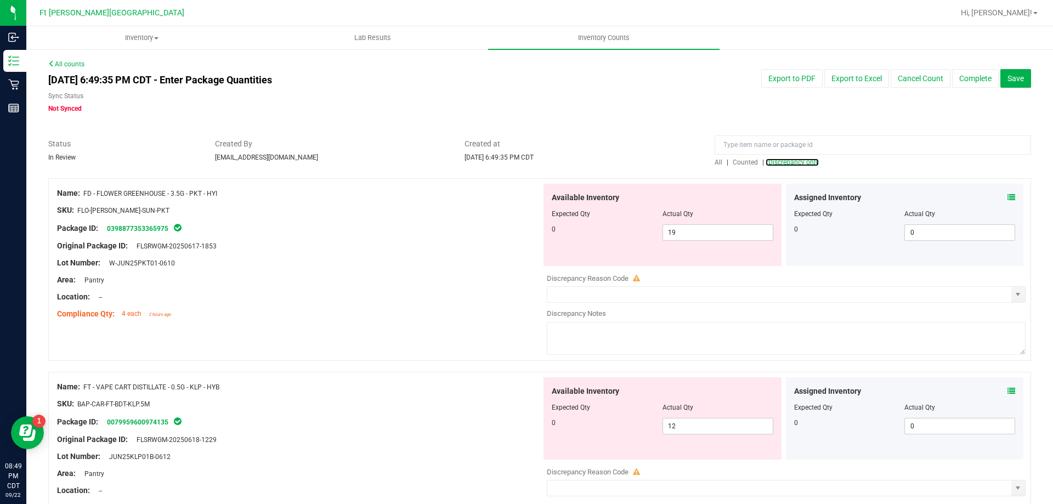
scroll to position [99, 0]
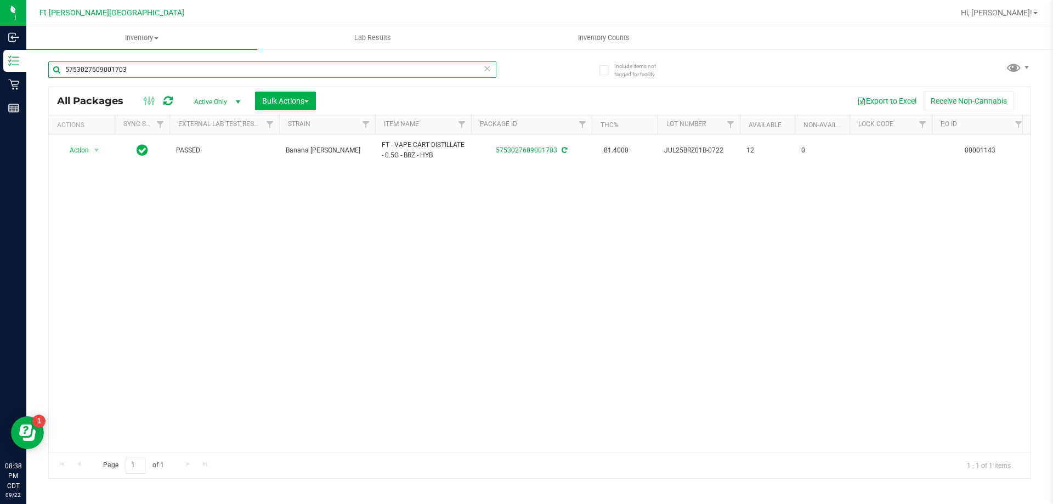
click at [241, 67] on input "5753027609001703" at bounding box center [272, 69] width 448 height 16
click at [224, 71] on input "ffp" at bounding box center [272, 69] width 448 height 16
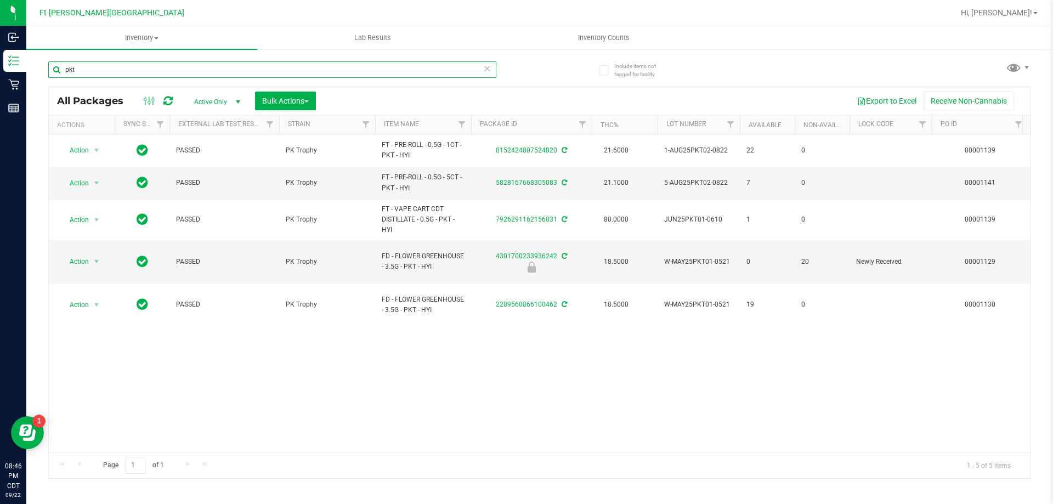
click at [136, 72] on input "pkt" at bounding box center [272, 69] width 448 height 16
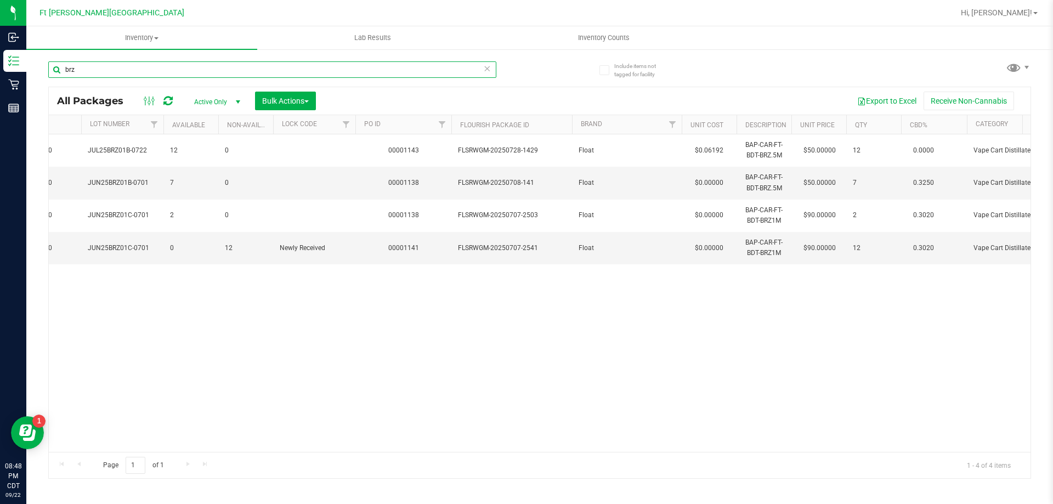
scroll to position [0, 578]
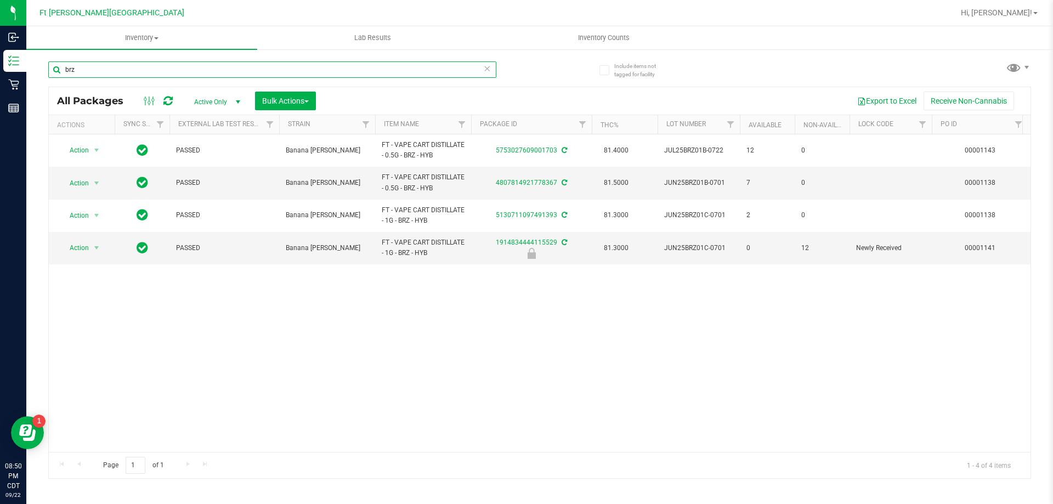
click at [175, 71] on input "brz" at bounding box center [272, 69] width 448 height 16
type input "klp"
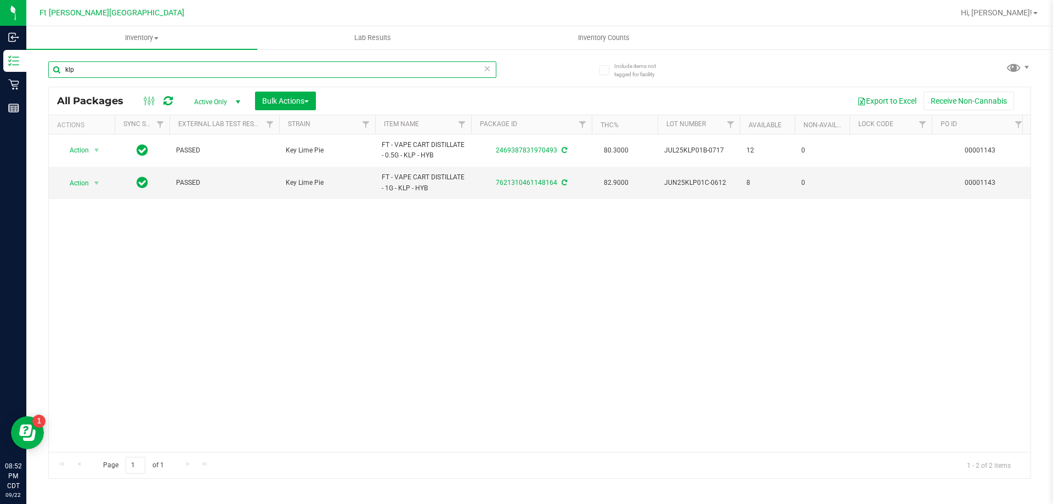
click at [170, 69] on input "klp" at bounding box center [272, 69] width 448 height 16
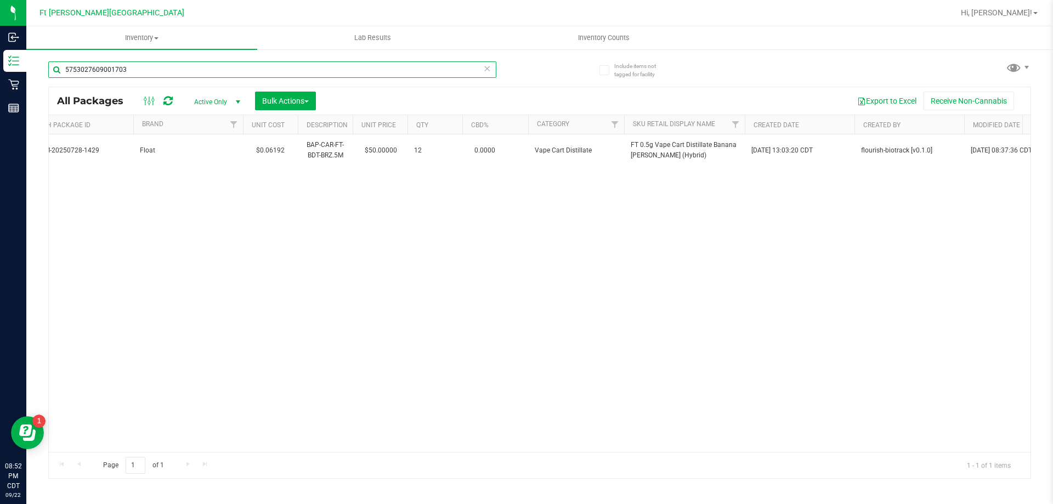
scroll to position [0, 360]
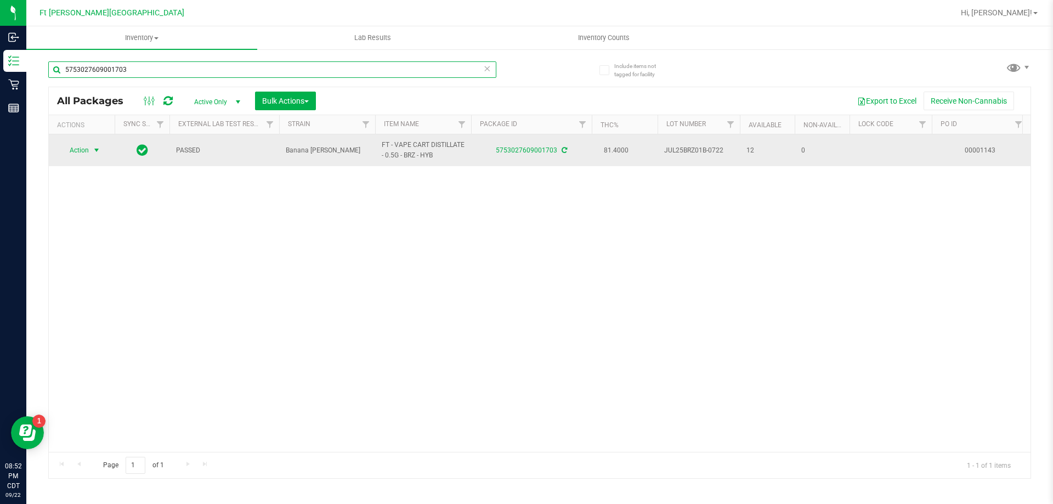
type input "5753027609001703"
click at [64, 150] on span "Action" at bounding box center [75, 150] width 30 height 15
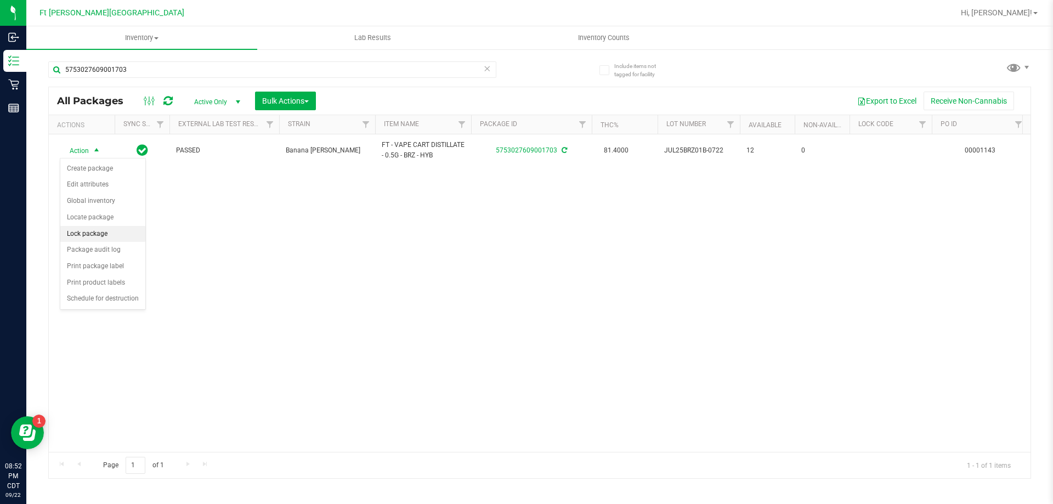
click at [101, 238] on li "Lock package" at bounding box center [102, 234] width 85 height 16
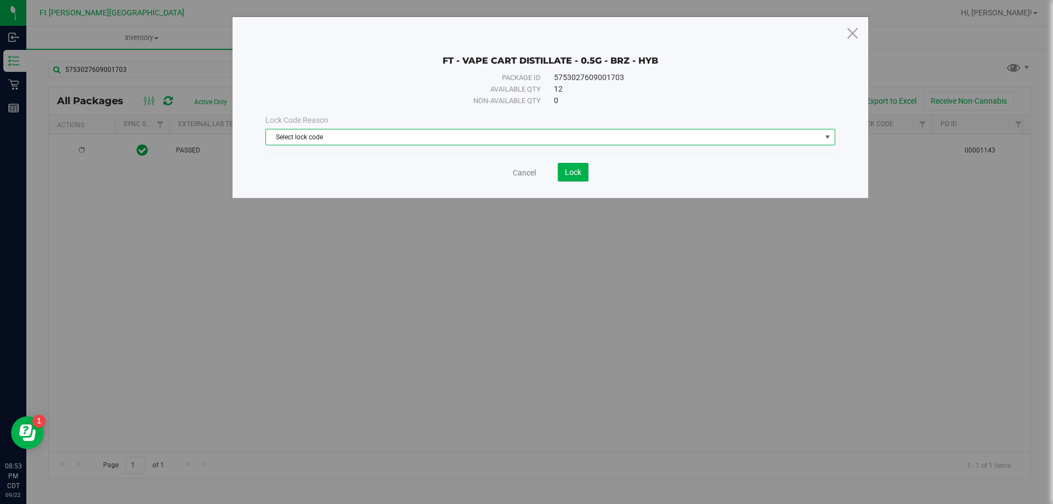
click at [404, 132] on span "Select lock code" at bounding box center [543, 136] width 555 height 15
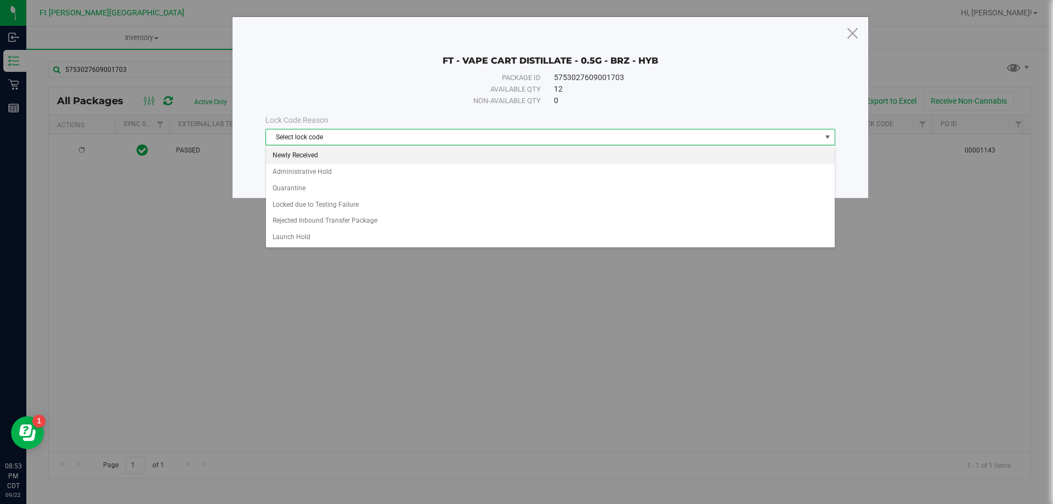
click at [397, 151] on li "Newly Received" at bounding box center [550, 155] width 569 height 16
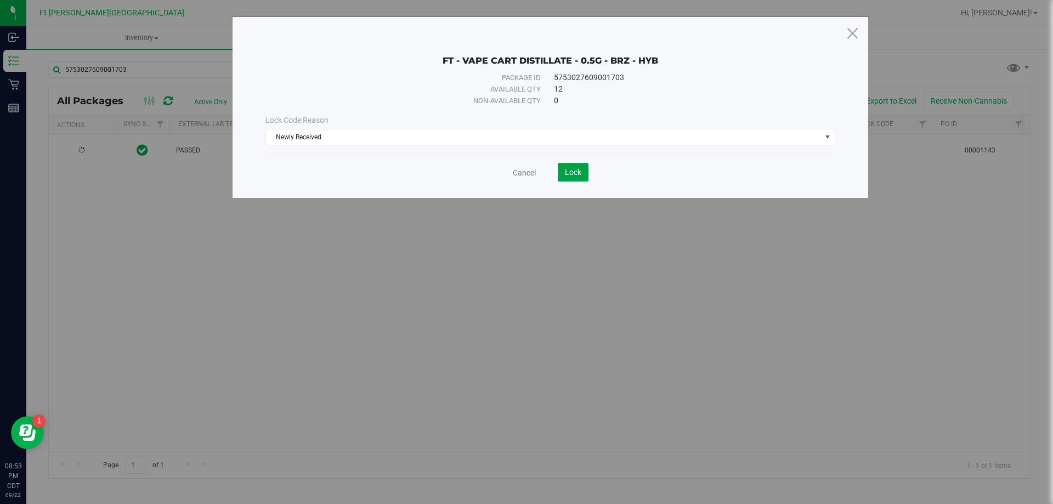
click at [570, 179] on button "Lock" at bounding box center [573, 172] width 31 height 19
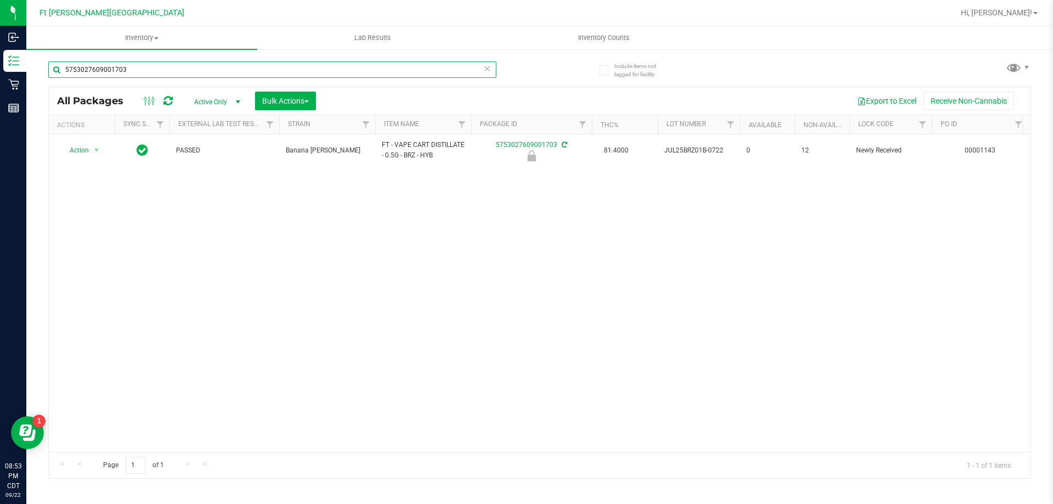
click at [434, 67] on input "5753027609001703" at bounding box center [272, 69] width 448 height 16
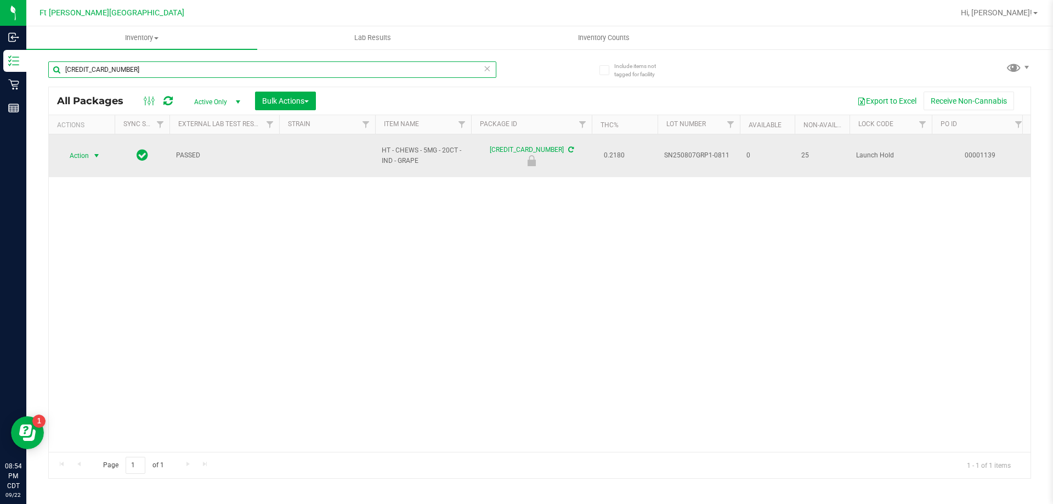
type input "[CREDIT_CARD_NUMBER]"
click at [93, 152] on span "select" at bounding box center [96, 155] width 9 height 9
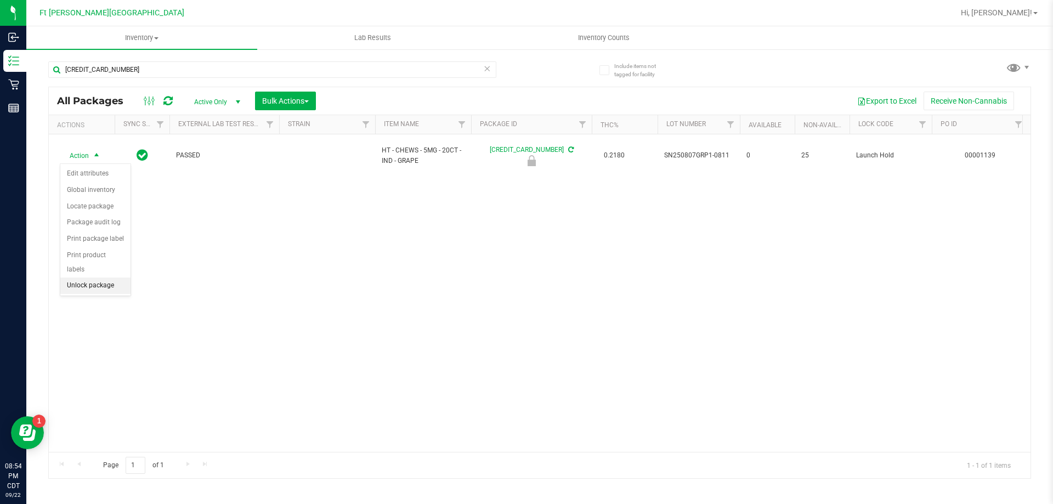
click at [106, 277] on li "Unlock package" at bounding box center [95, 285] width 70 height 16
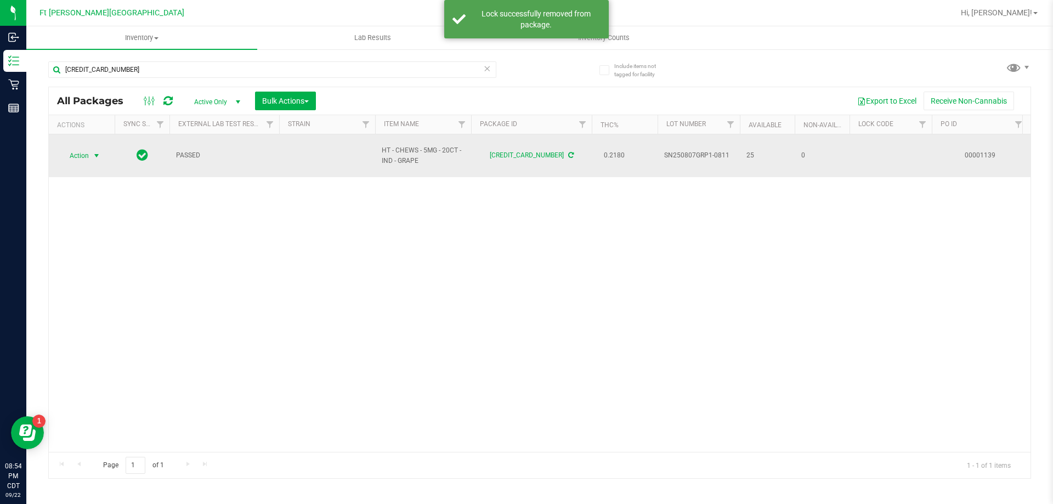
click at [82, 156] on span "Action" at bounding box center [75, 155] width 30 height 15
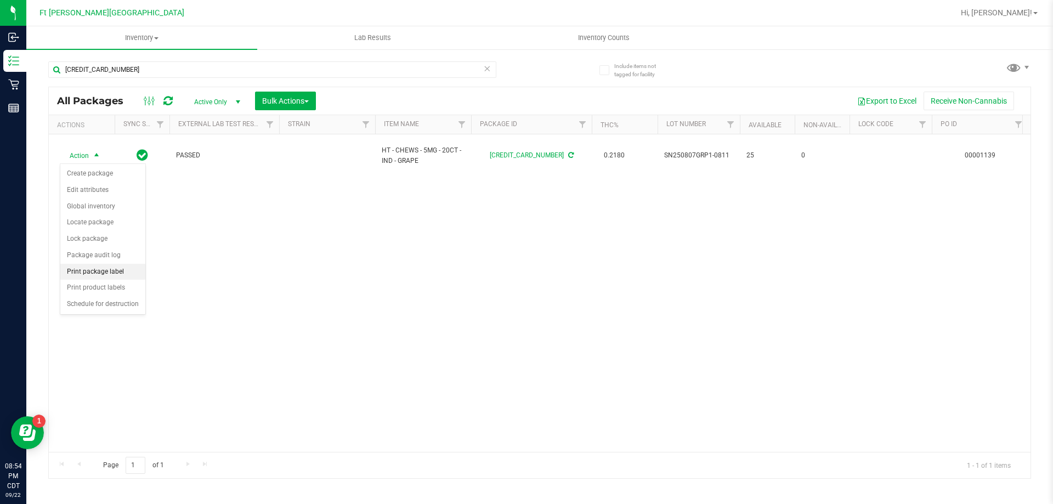
click at [124, 274] on li "Print package label" at bounding box center [102, 272] width 85 height 16
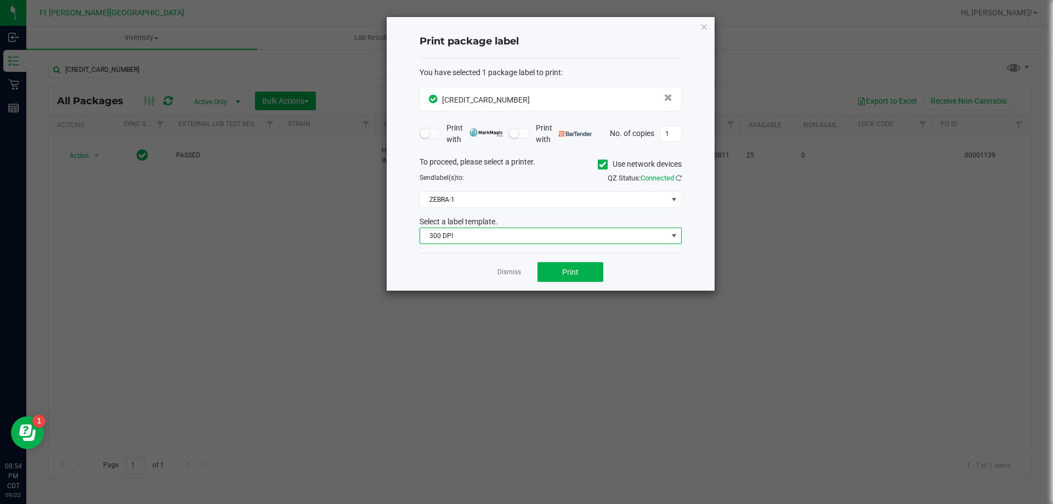
click at [500, 235] on span "300 DPI" at bounding box center [543, 235] width 247 height 15
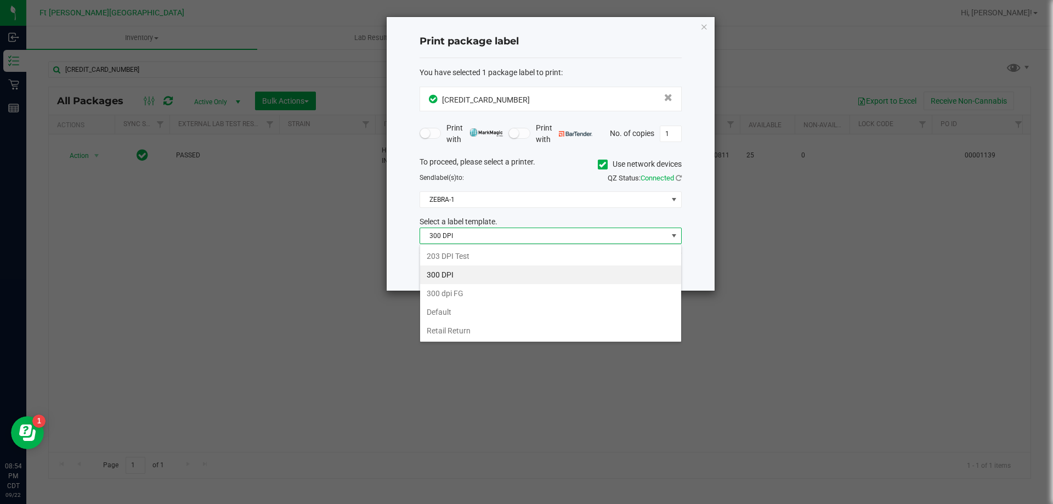
scroll to position [16, 262]
click at [488, 252] on li "203 DPI Test" at bounding box center [550, 256] width 261 height 19
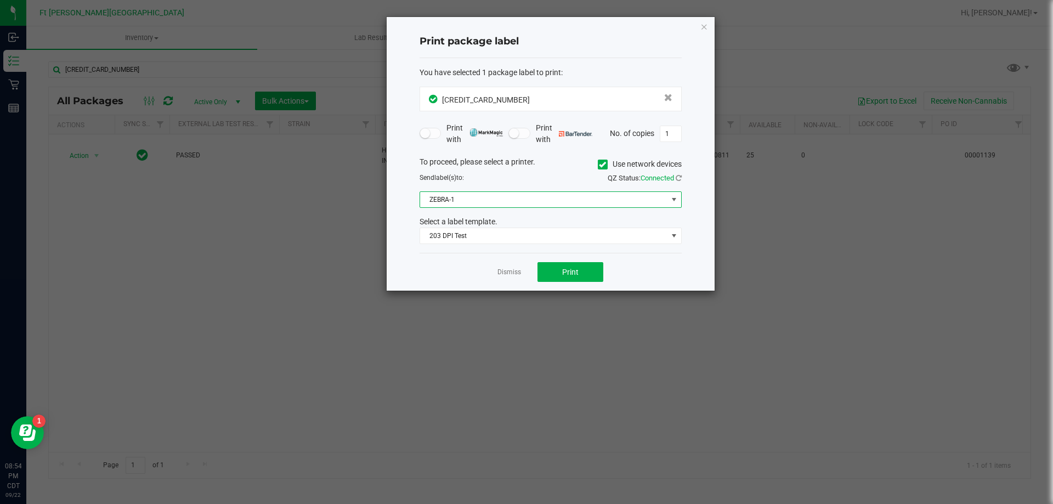
click at [475, 205] on span "ZEBRA-1" at bounding box center [543, 199] width 247 height 15
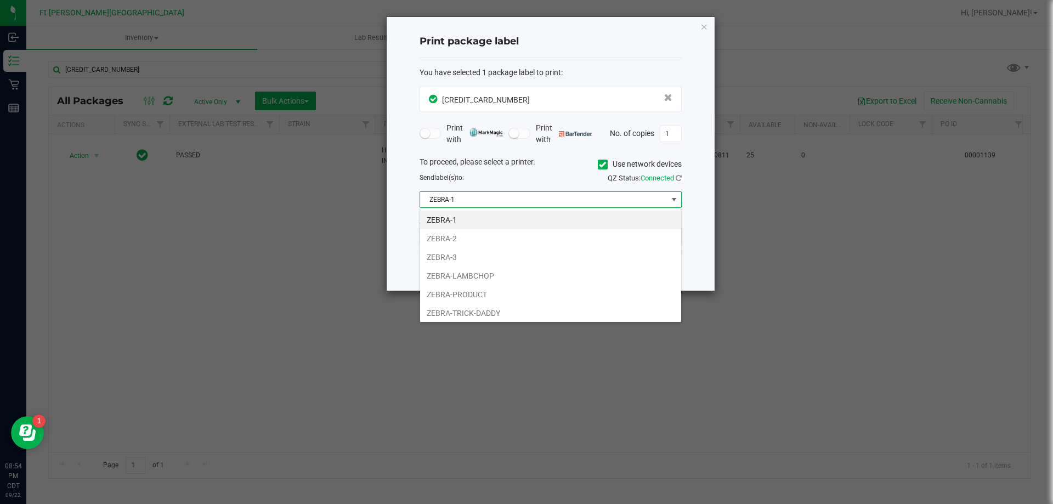
click at [475, 205] on span "ZEBRA-1" at bounding box center [543, 199] width 247 height 15
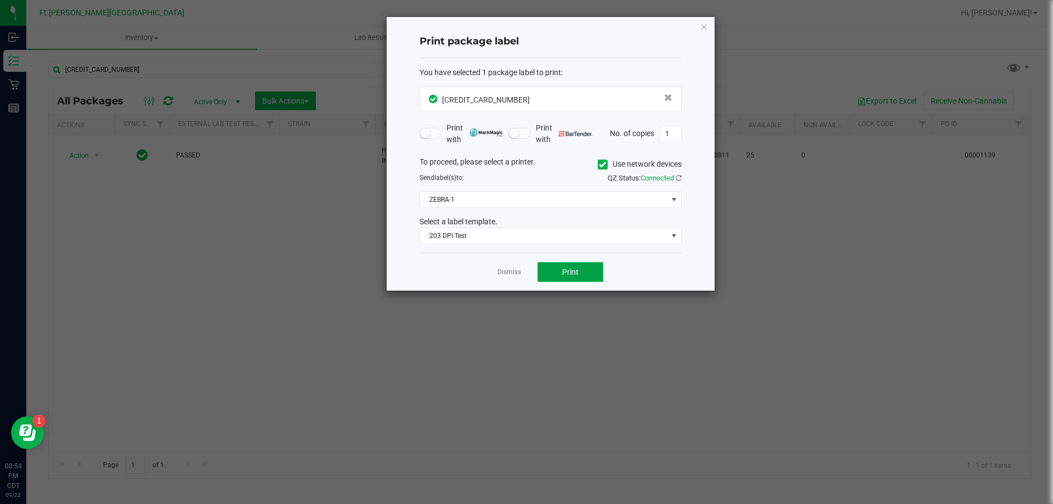
click at [569, 280] on button "Print" at bounding box center [570, 272] width 66 height 20
click at [668, 414] on ngb-modal-window "Print package label You have selected 1 package label to print : [CREDIT_CARD_N…" at bounding box center [530, 252] width 1061 height 504
click at [509, 270] on link "Dismiss" at bounding box center [509, 272] width 24 height 9
